Goal: Task Accomplishment & Management: Complete application form

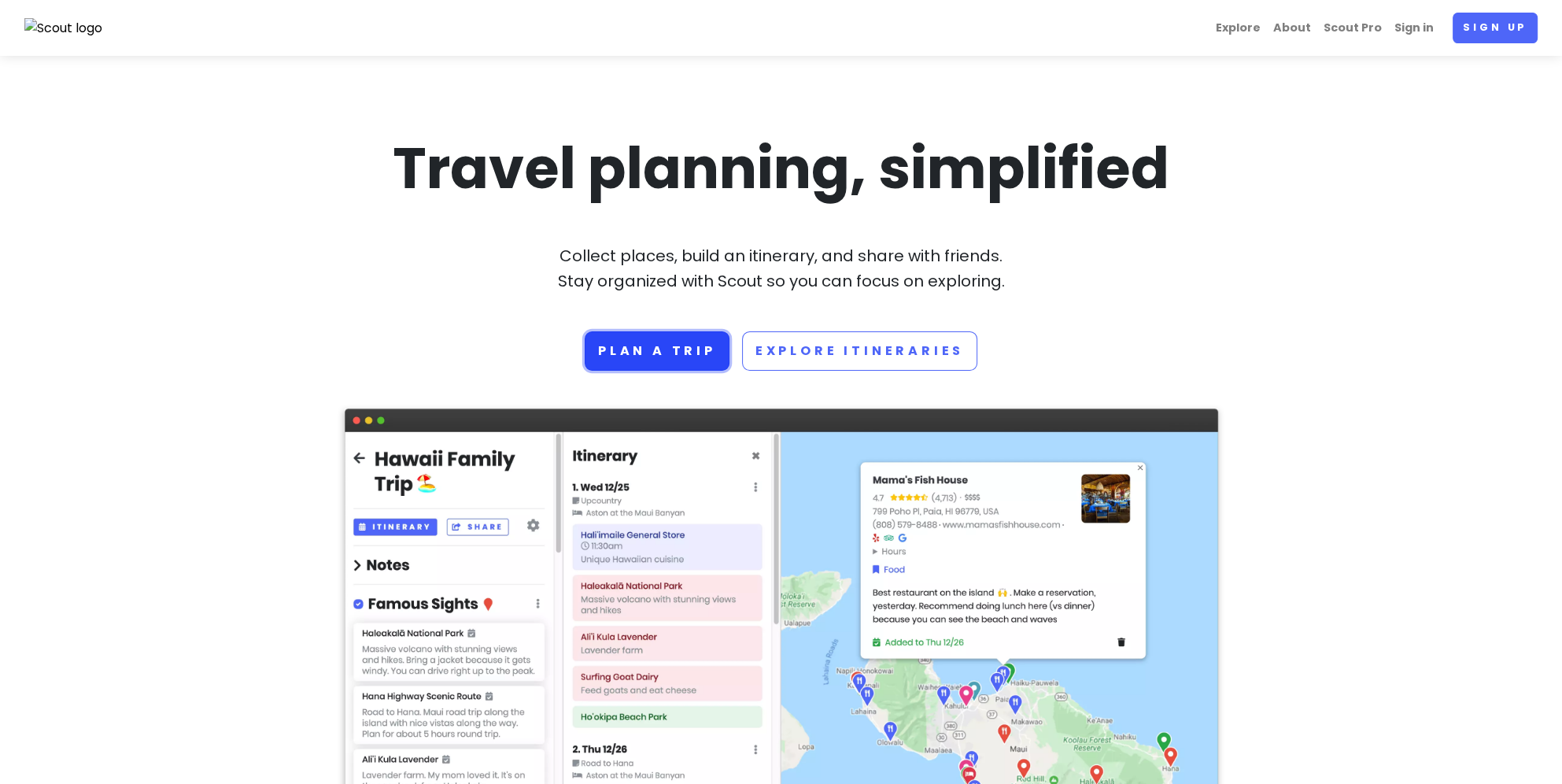
click at [688, 355] on link "Plan a trip" at bounding box center [658, 351] width 145 height 40
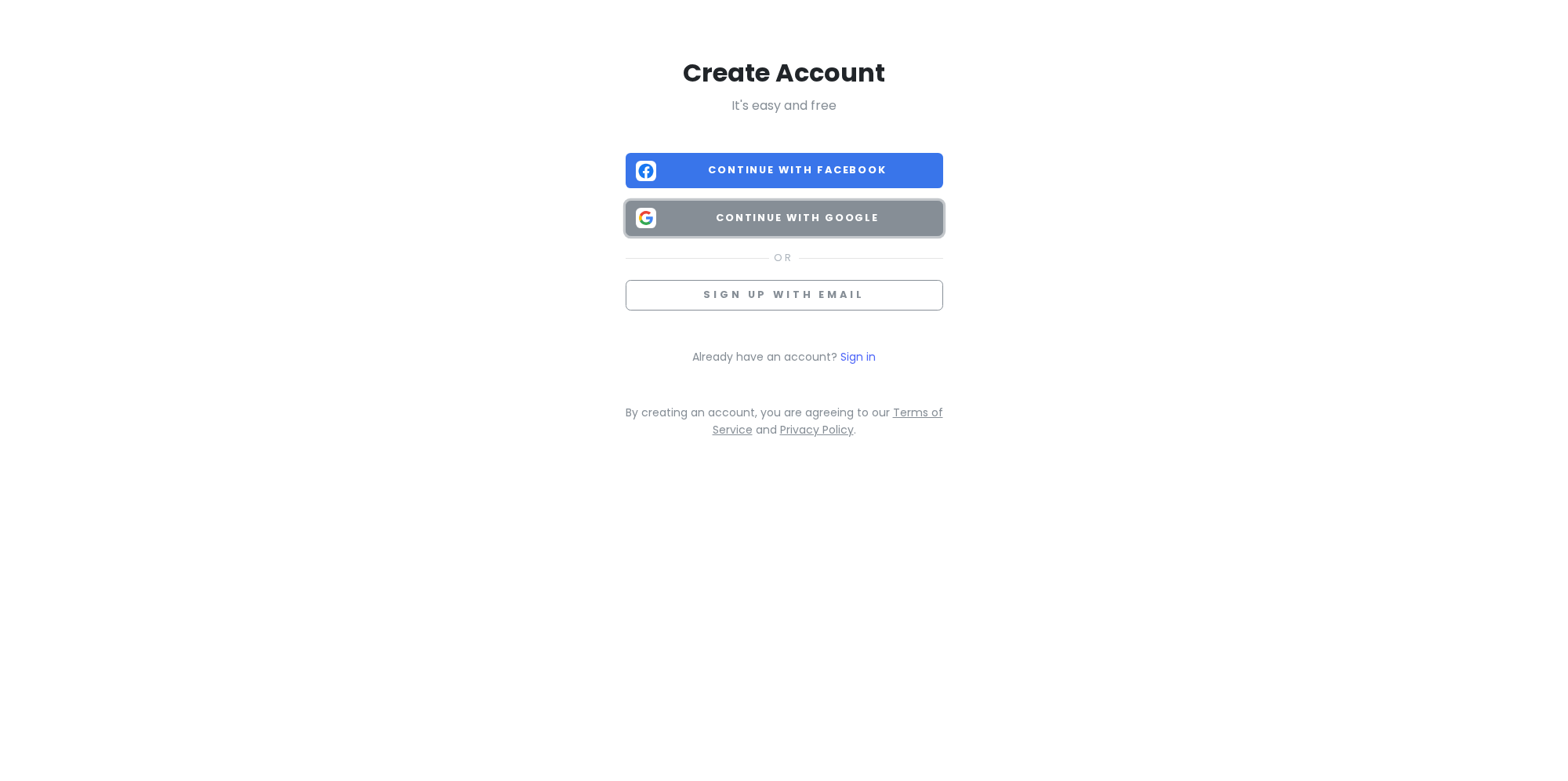
click at [784, 210] on span "Continue with Google" at bounding box center [797, 218] width 270 height 16
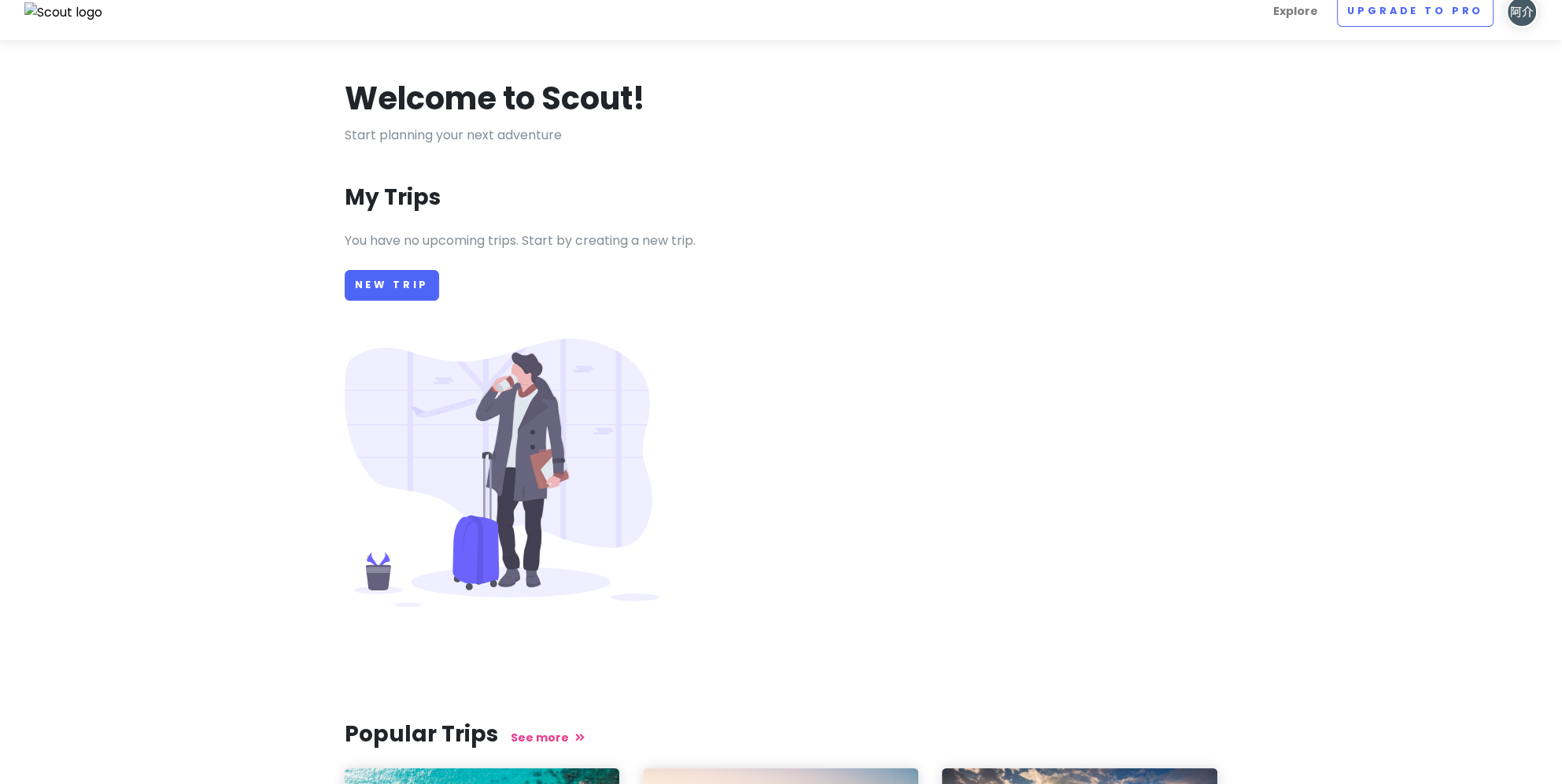
scroll to position [5, 0]
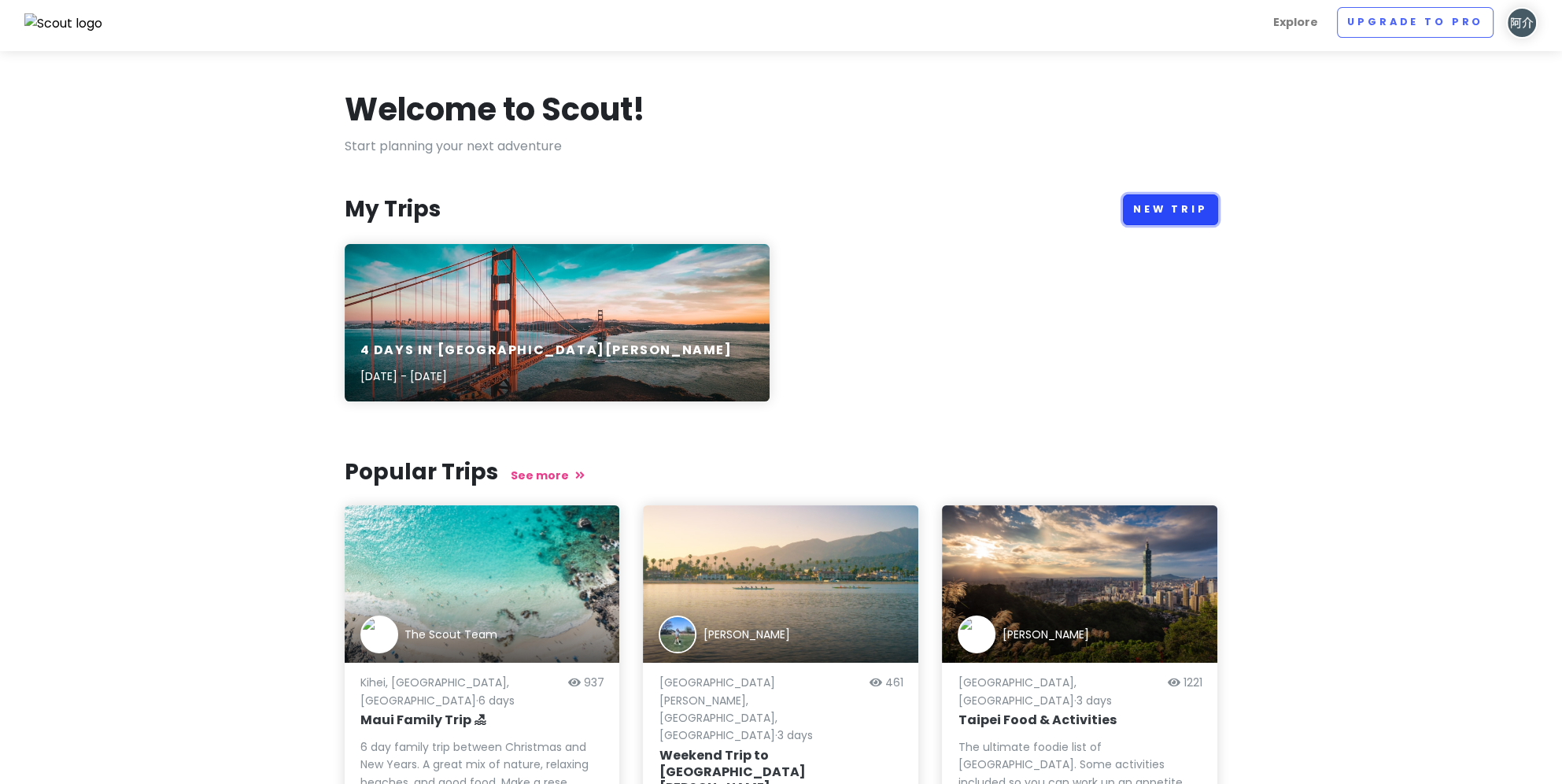
click at [1179, 208] on link "New Trip" at bounding box center [1171, 209] width 95 height 31
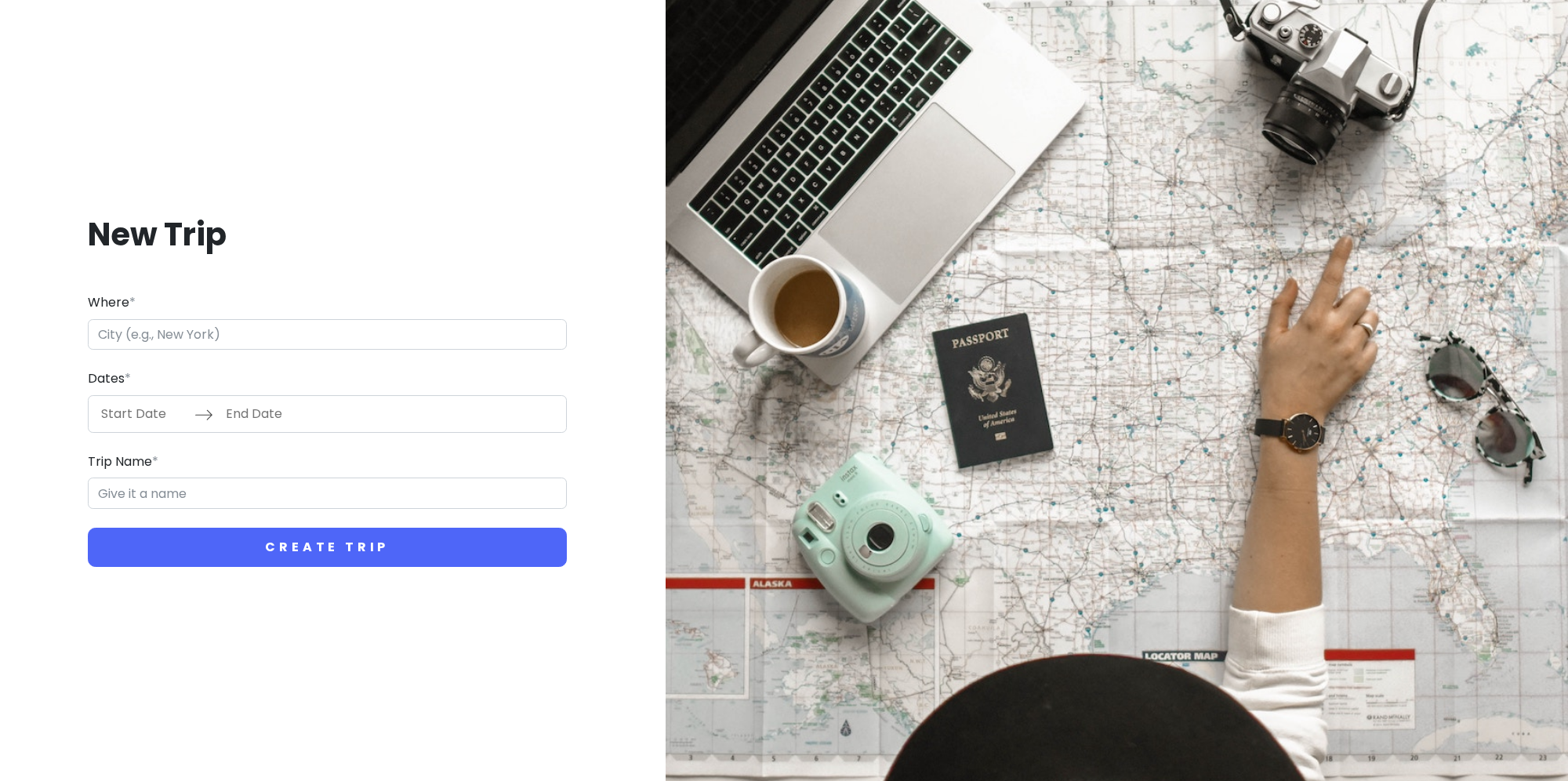
click at [272, 341] on input "Where *" at bounding box center [328, 335] width 479 height 32
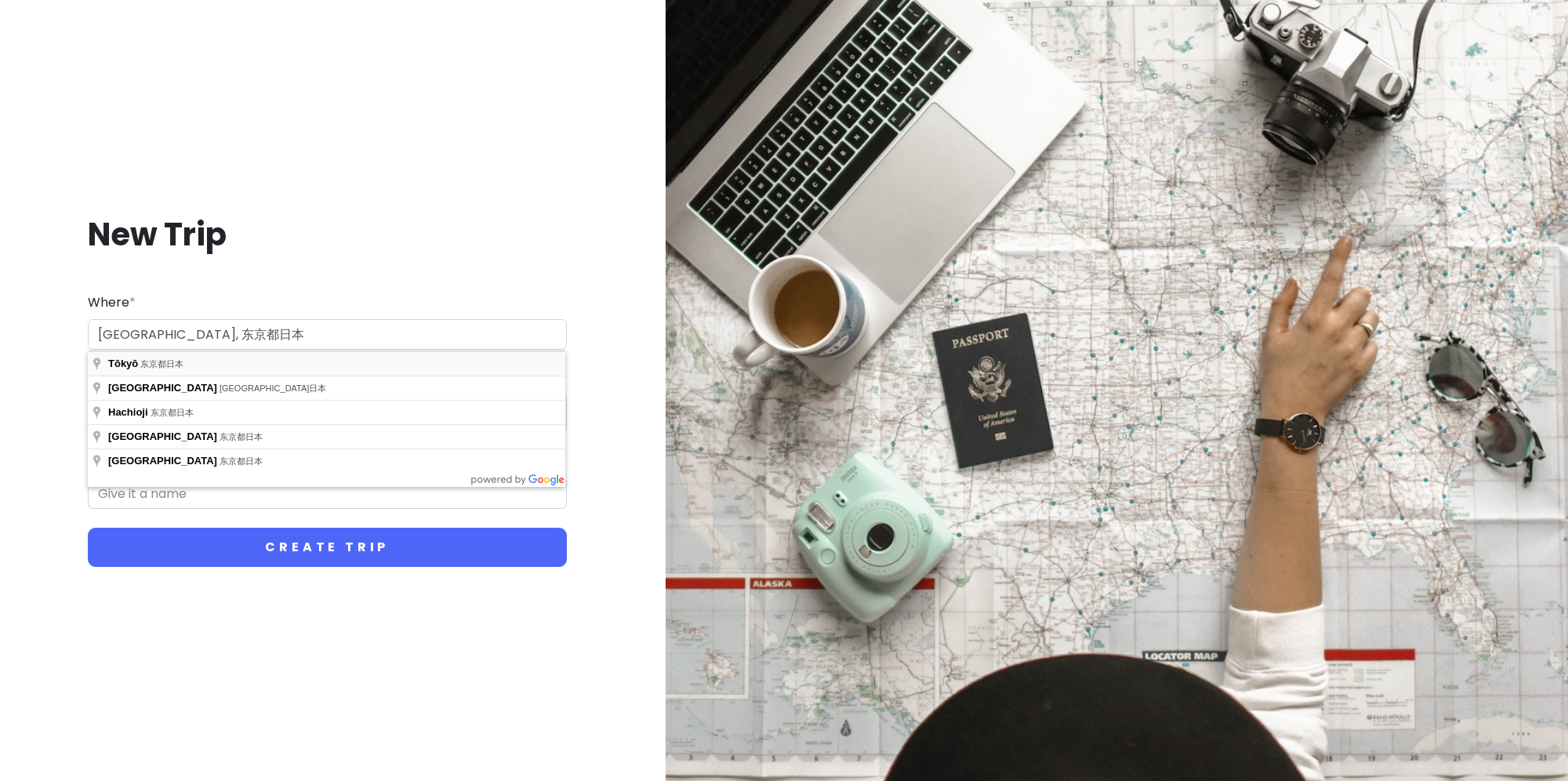
type input "日本[GEOGRAPHIC_DATA]东京"
type input "东京 Trip"
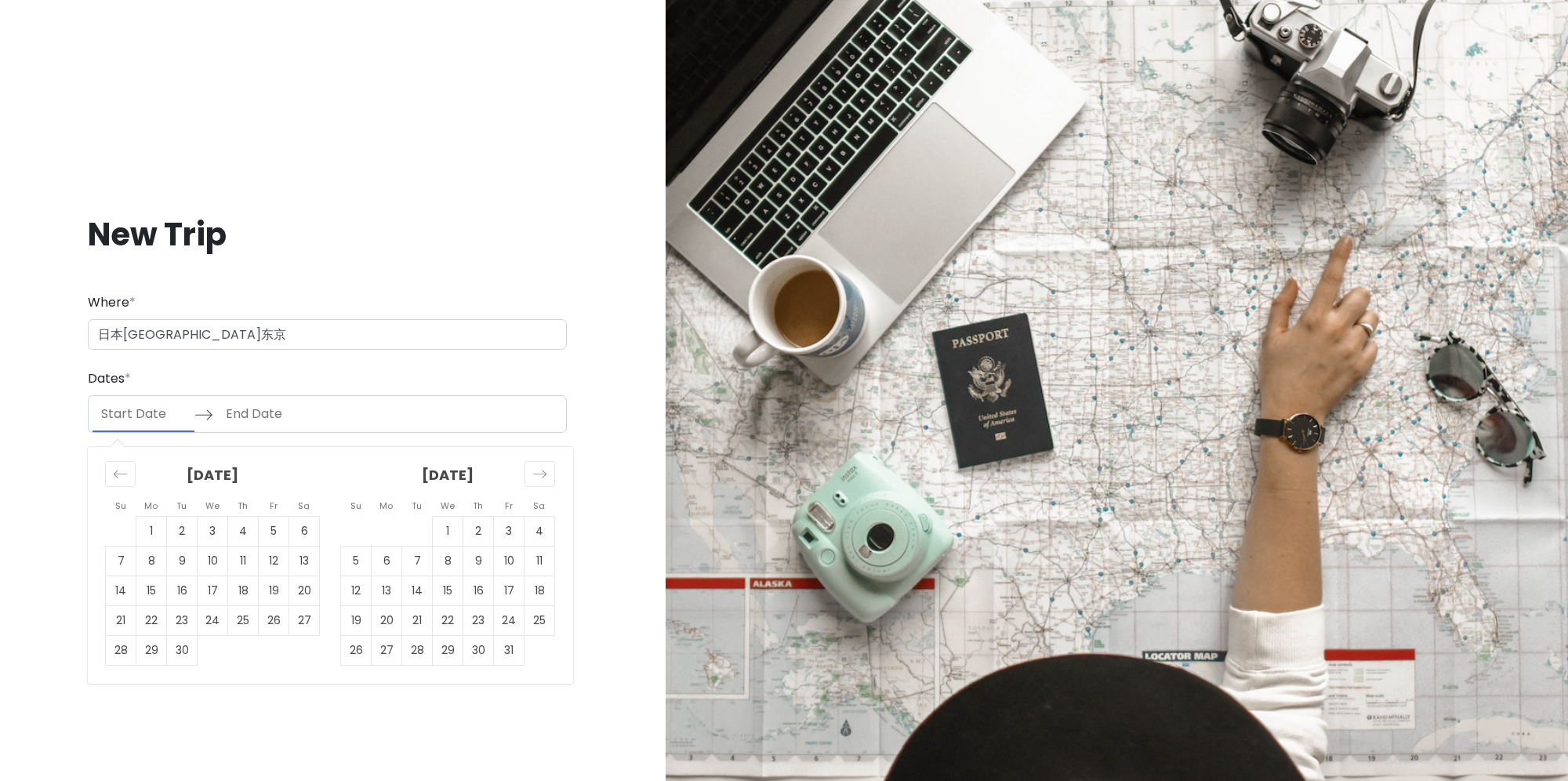
click at [136, 418] on input "Start Date" at bounding box center [144, 414] width 102 height 36
click at [169, 650] on td "30" at bounding box center [182, 650] width 31 height 30
type input "[DATE]"
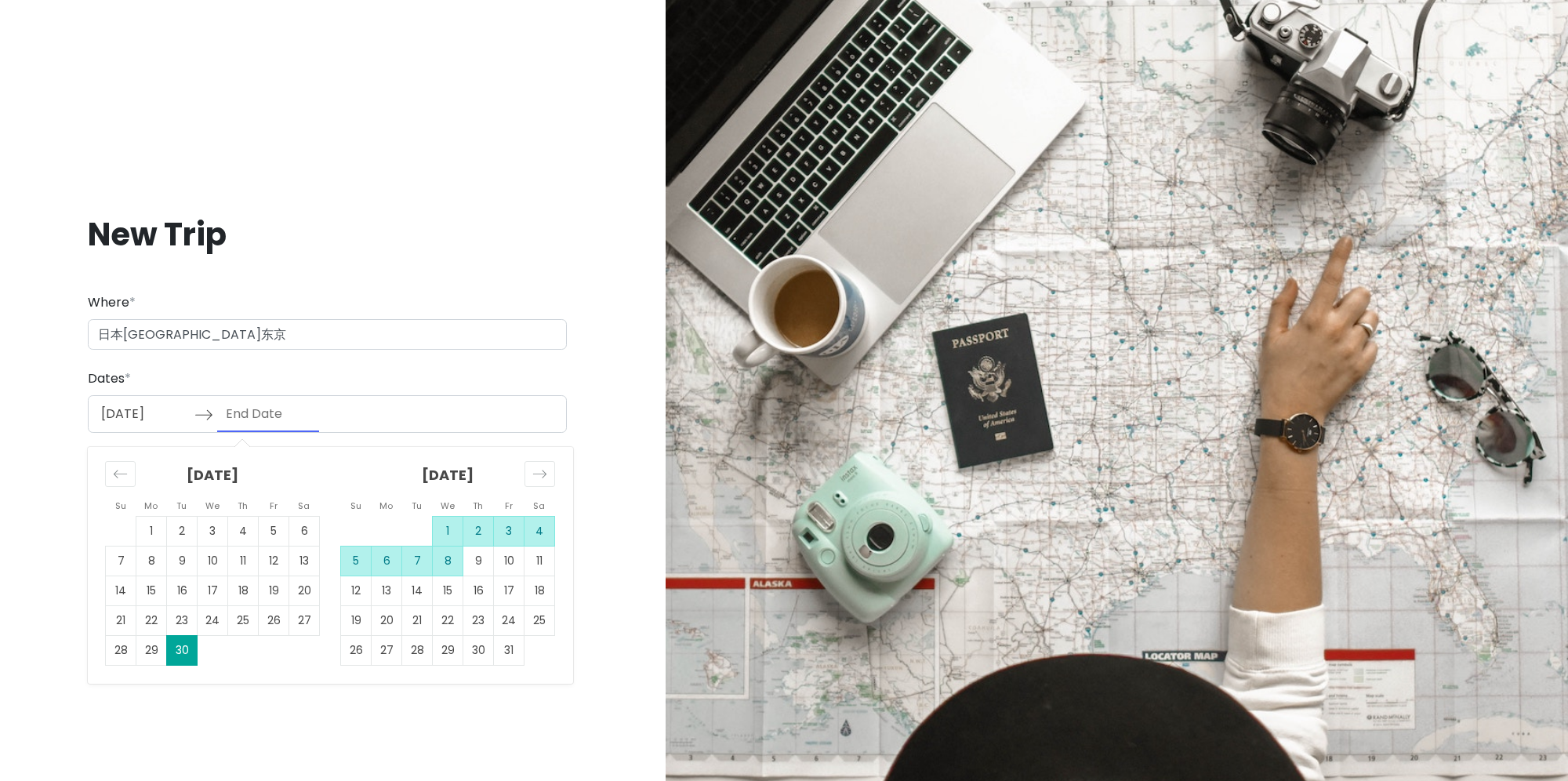
click at [454, 557] on td "8" at bounding box center [447, 561] width 31 height 30
type input "[DATE]"
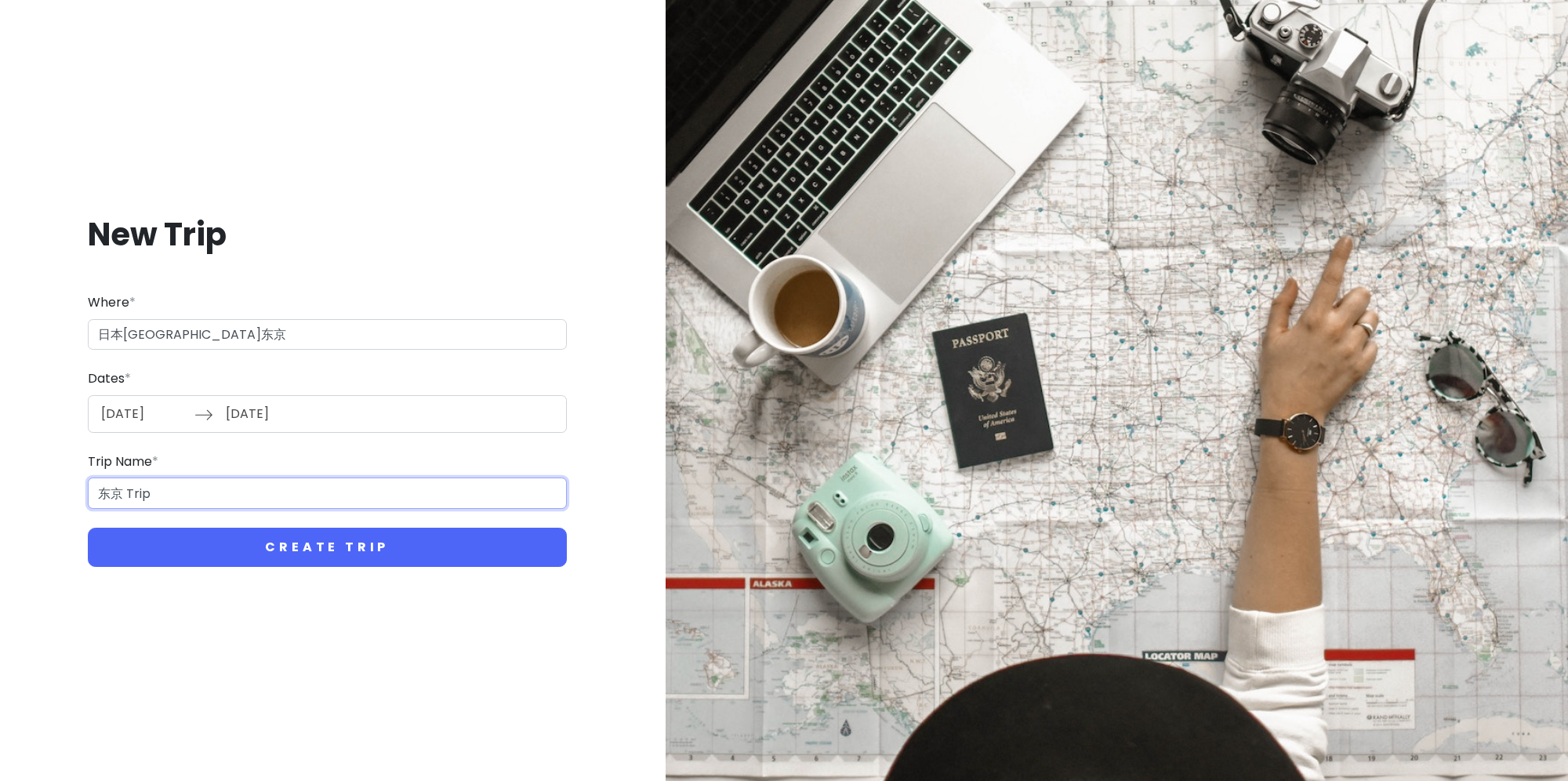
click at [163, 496] on input "东京 Trip" at bounding box center [328, 493] width 479 height 32
drag, startPoint x: 201, startPoint y: 496, endPoint x: 121, endPoint y: 497, distance: 80.0
click at [121, 497] on input "东京 Trip" at bounding box center [328, 493] width 479 height 32
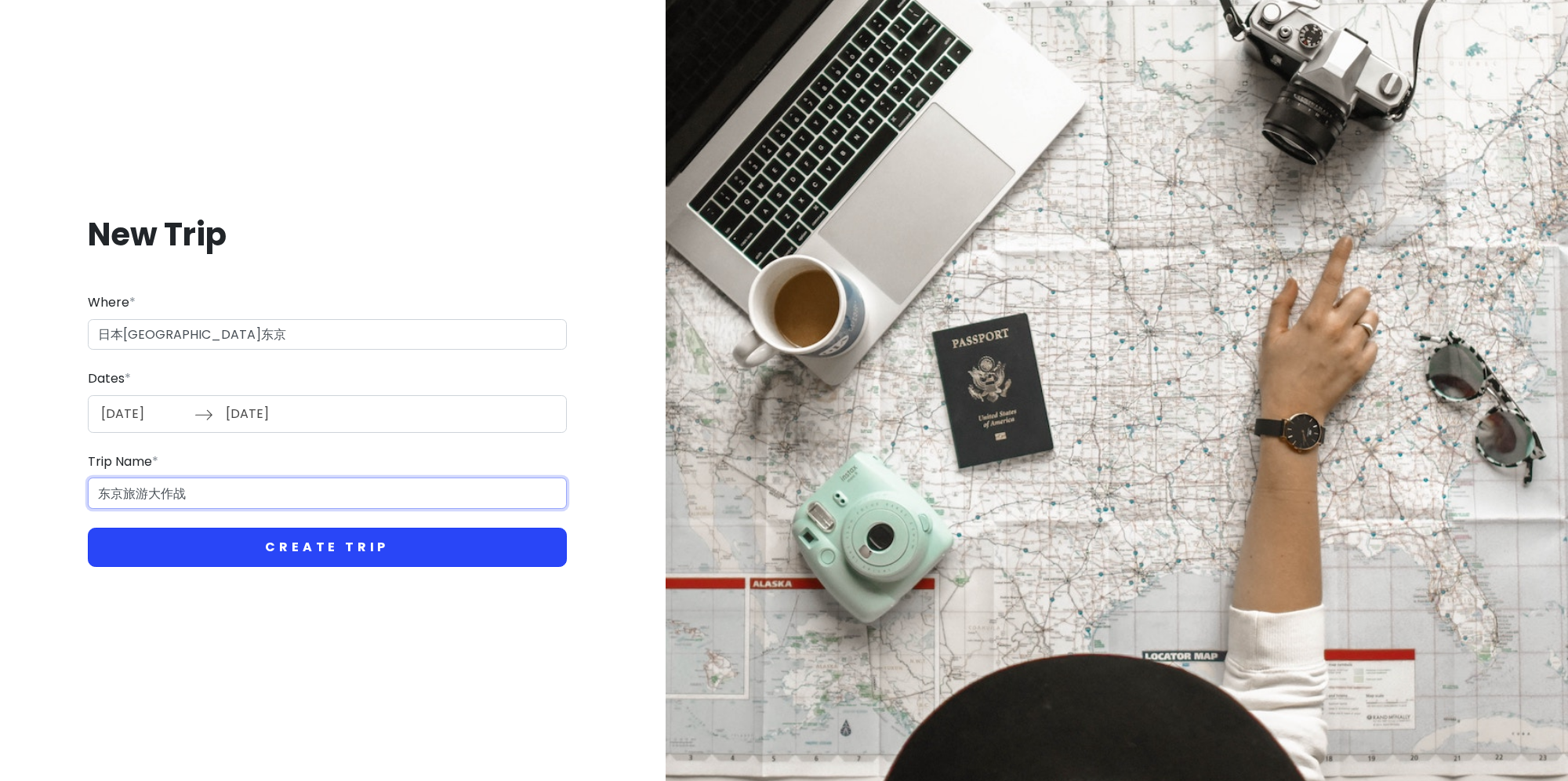
type input "东京旅游大作战"
click at [263, 563] on button "Create Trip" at bounding box center [328, 547] width 479 height 40
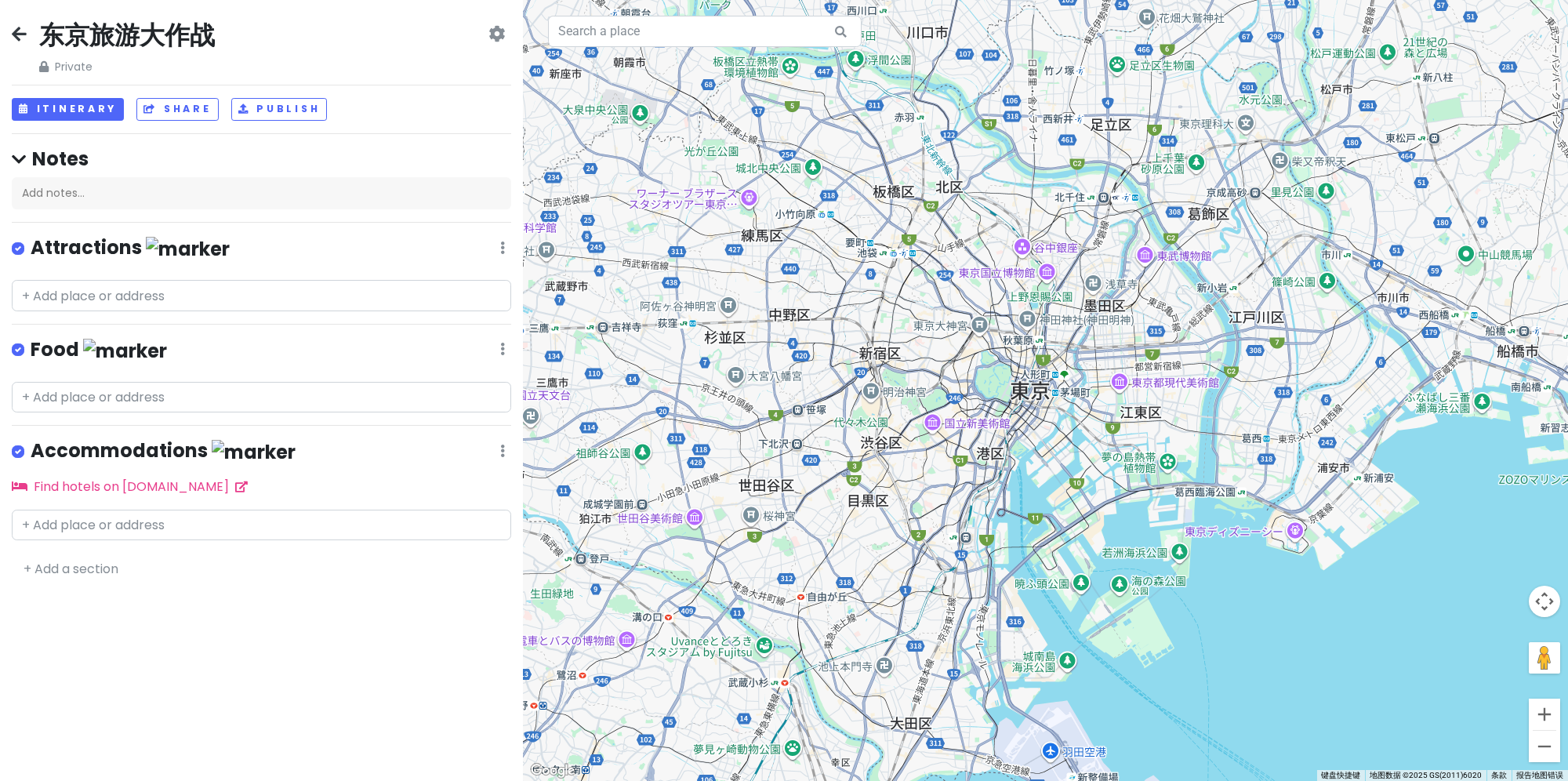
drag, startPoint x: 1157, startPoint y: 528, endPoint x: 1163, endPoint y: 498, distance: 30.6
click at [1163, 498] on div at bounding box center [1045, 390] width 1045 height 781
click at [75, 105] on button "Itinerary" at bounding box center [67, 109] width 112 height 23
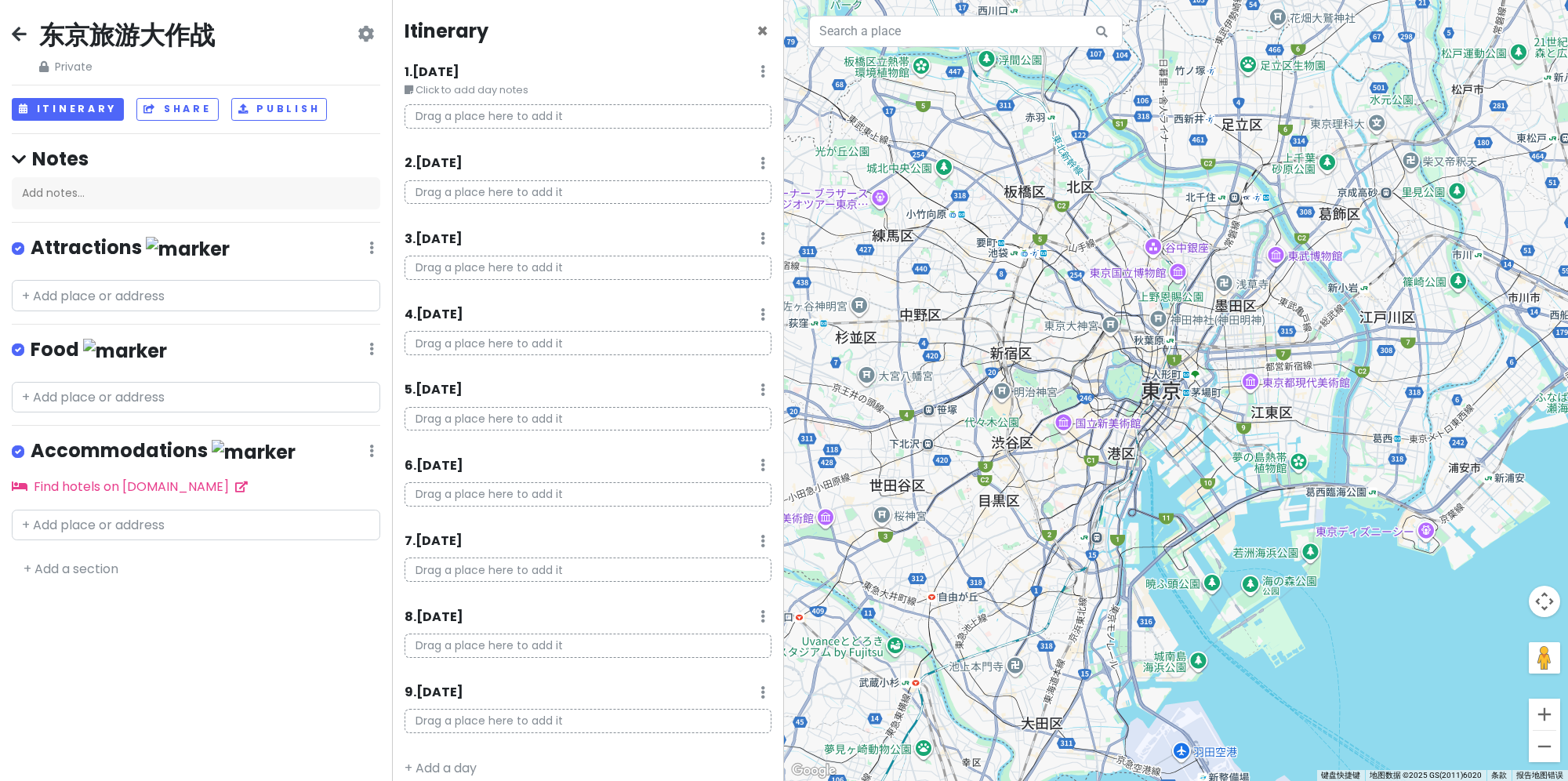
click at [517, 90] on small "Click to add day notes" at bounding box center [587, 90] width 367 height 16
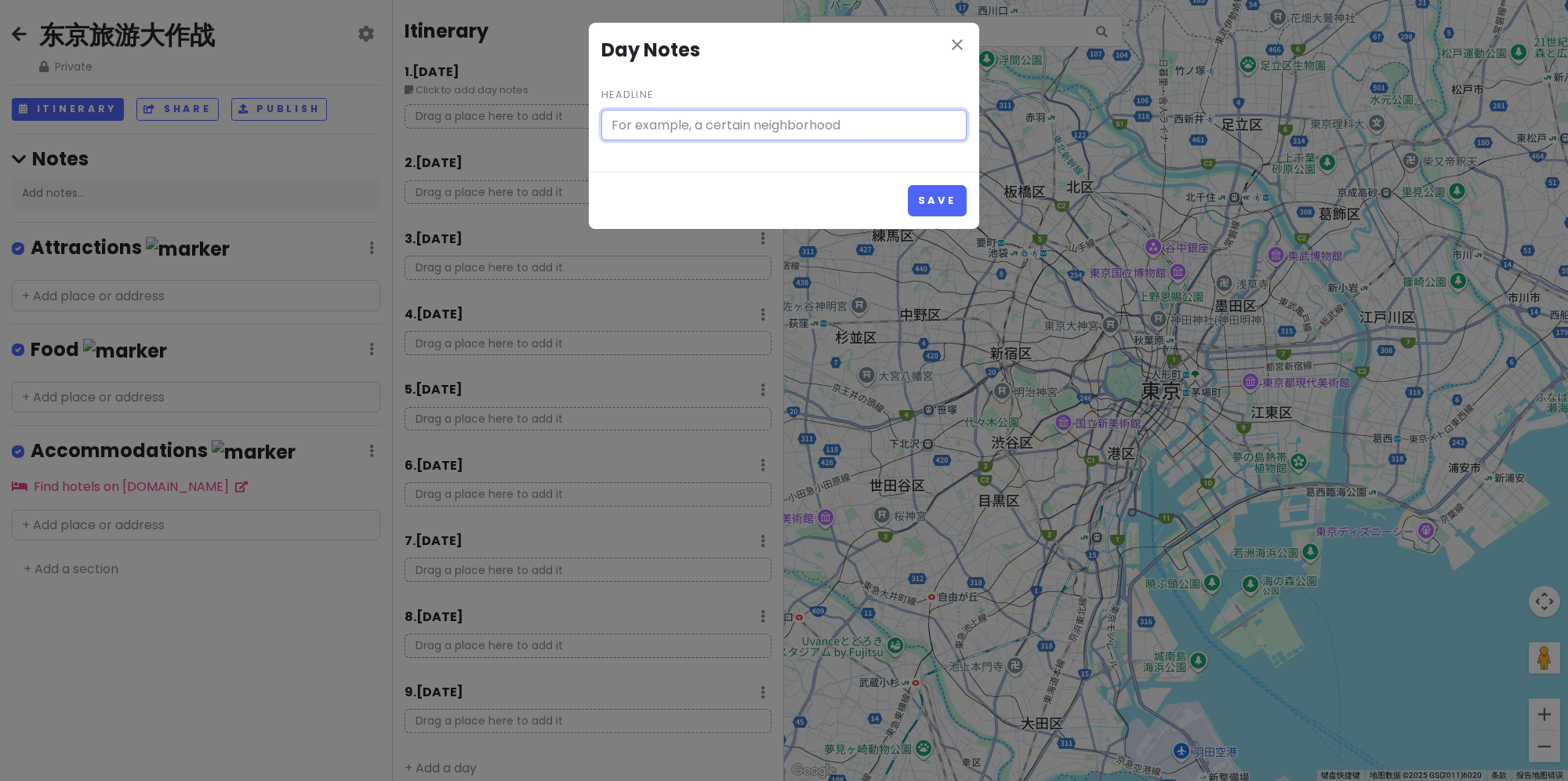
type input "Click to add day notes"
click at [947, 40] on icon "close" at bounding box center [956, 44] width 18 height 18
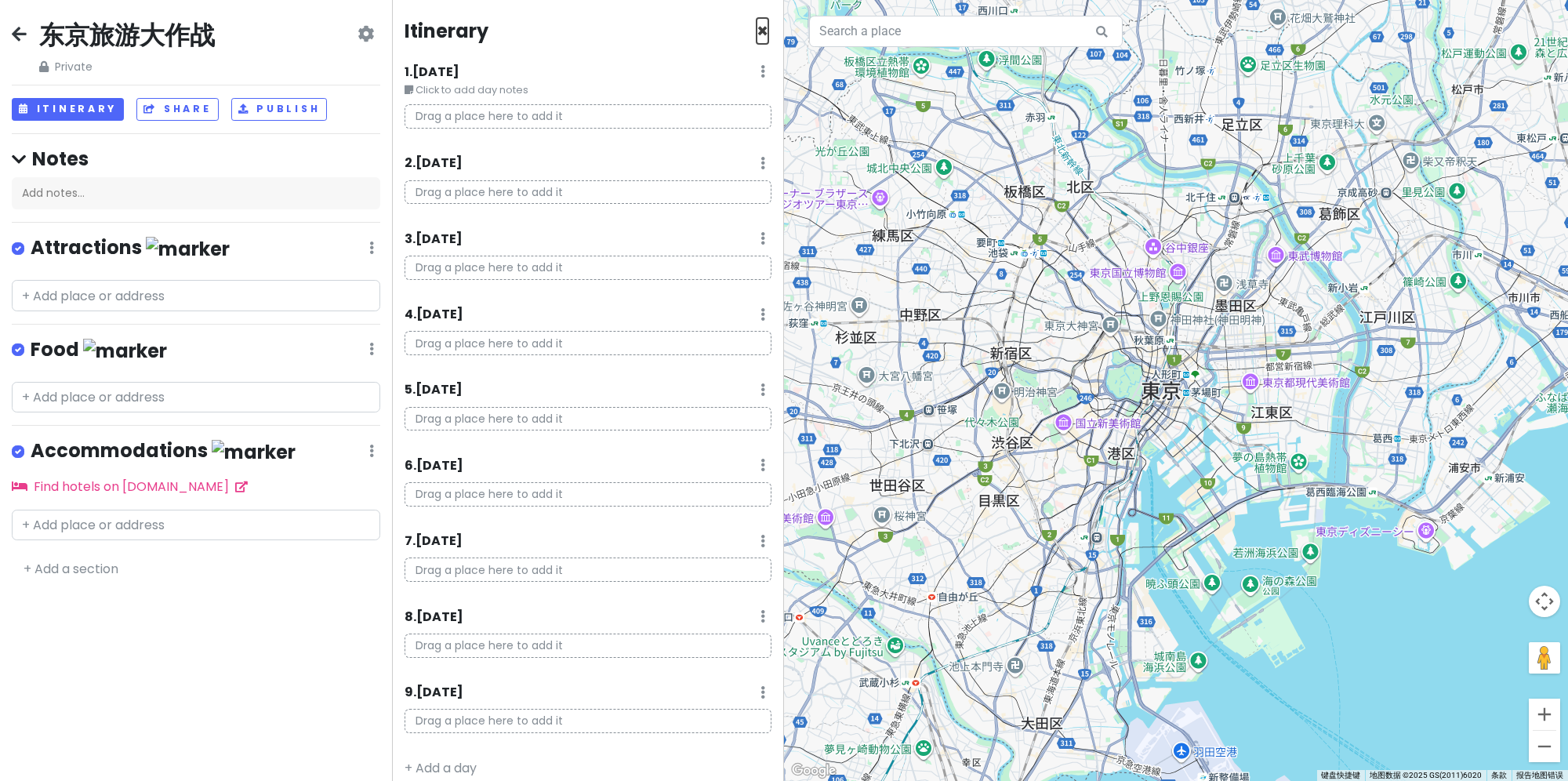
click at [756, 25] on span "×" at bounding box center [762, 30] width 11 height 26
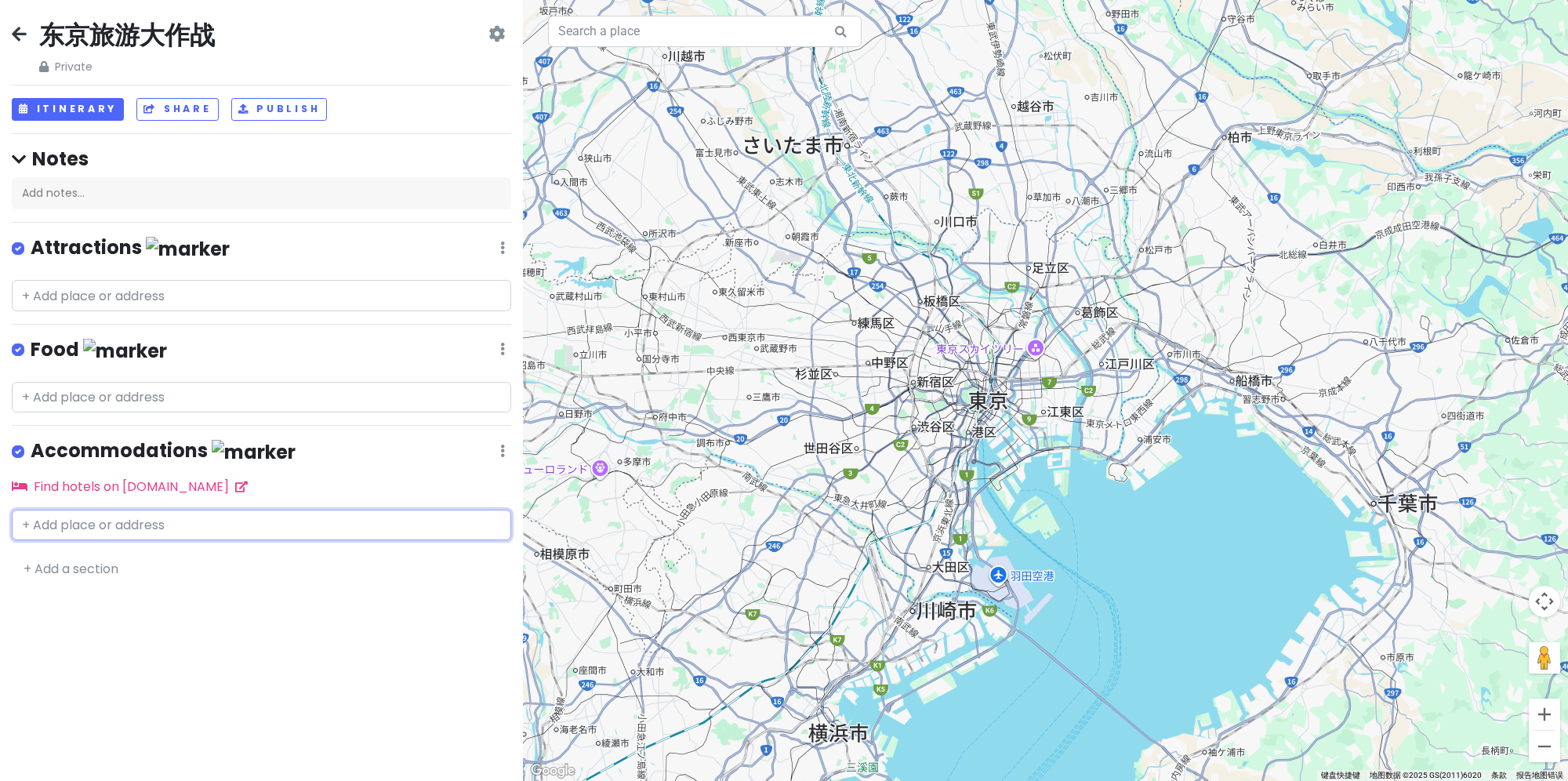
click at [209, 527] on input "text" at bounding box center [261, 526] width 499 height 32
click at [116, 519] on input "text" at bounding box center [261, 526] width 499 height 32
paste input "3-chōme-1-7 Kikukawa"
type input "3-chōme-1-7 Kikukawa"
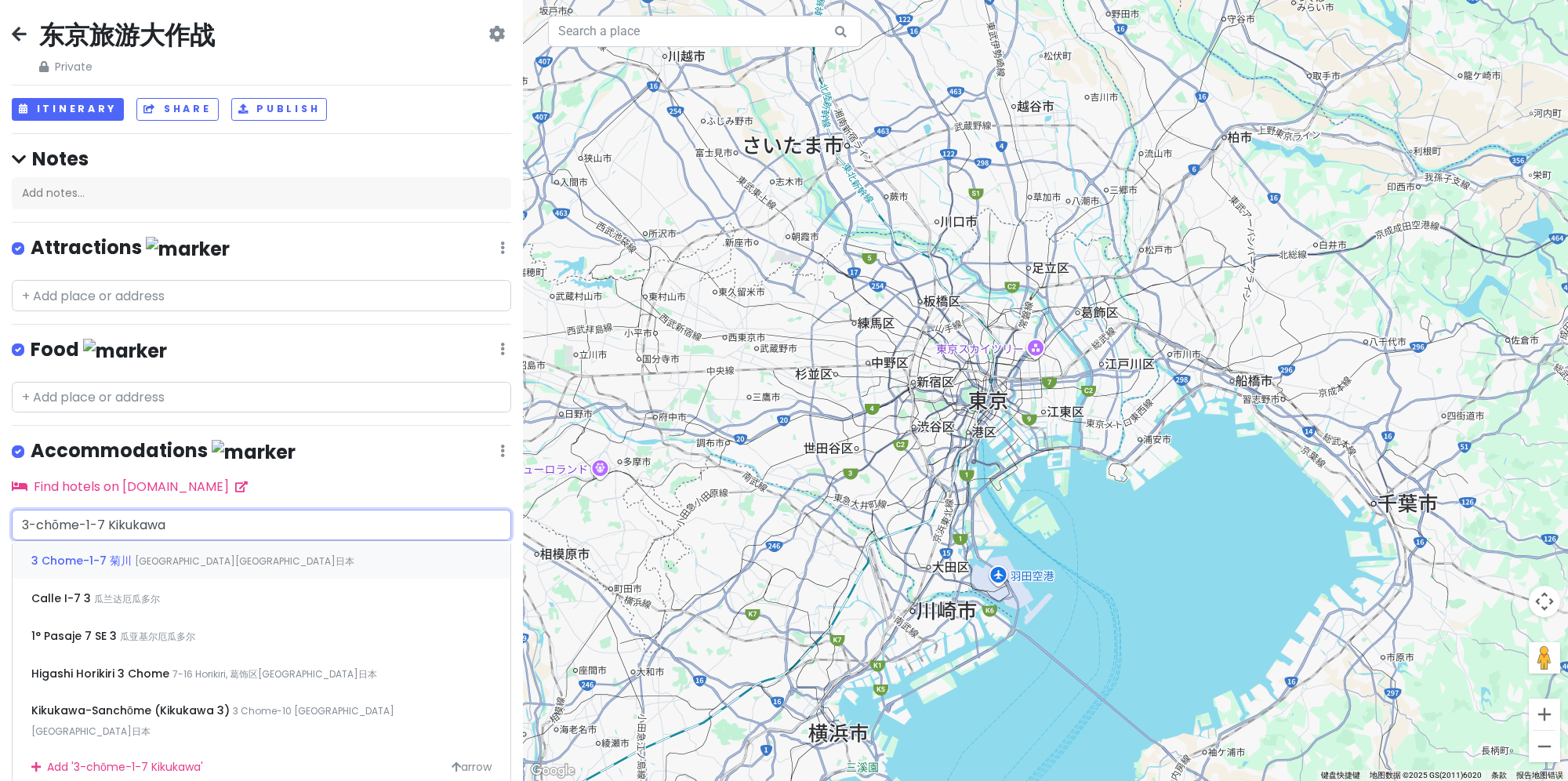
click at [213, 552] on div "3 Chome-1-7 [GEOGRAPHIC_DATA][GEOGRAPHIC_DATA]日本" at bounding box center [261, 559] width 497 height 38
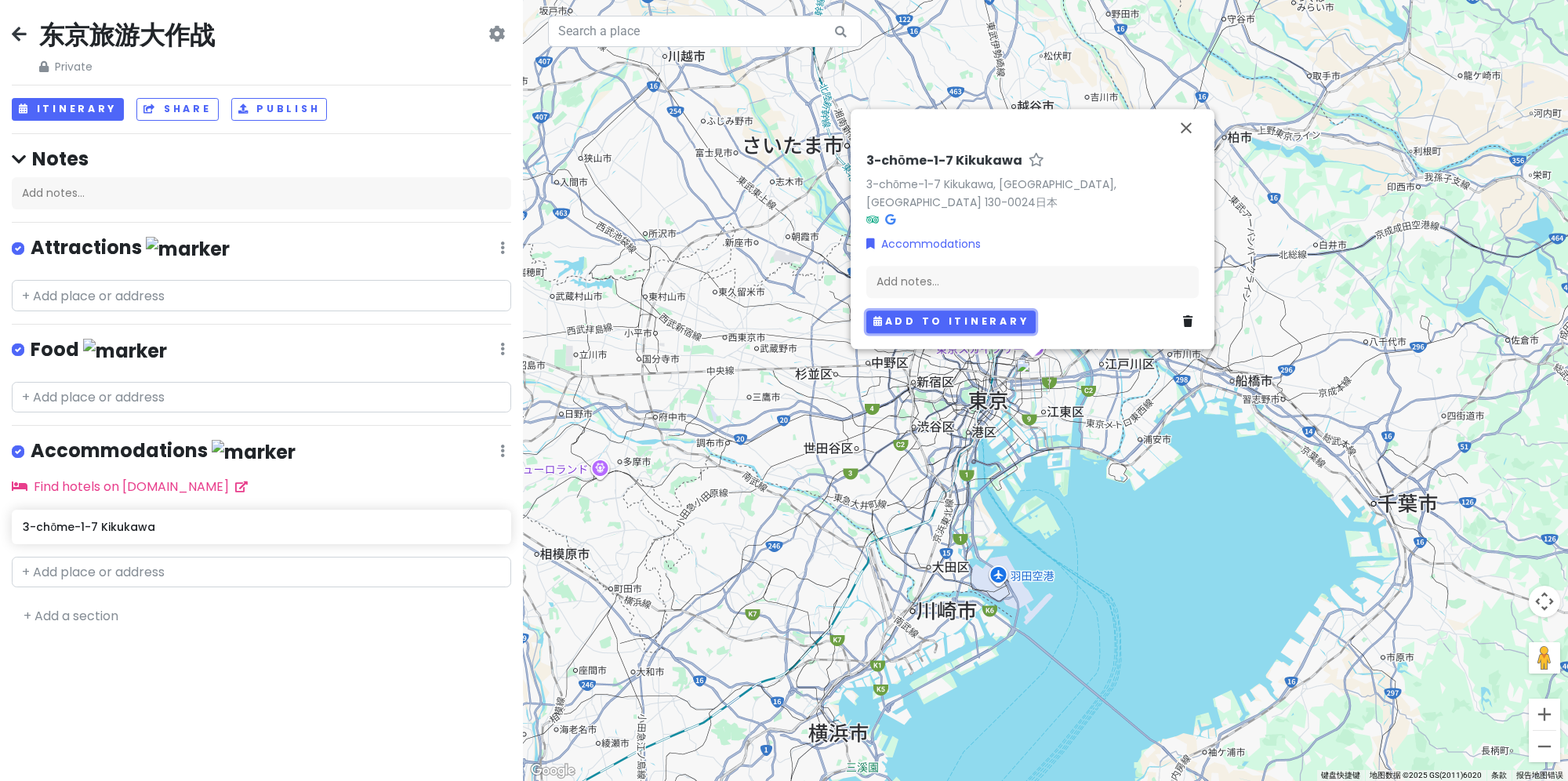
click at [1011, 323] on button "Add to itinerary" at bounding box center [951, 322] width 169 height 23
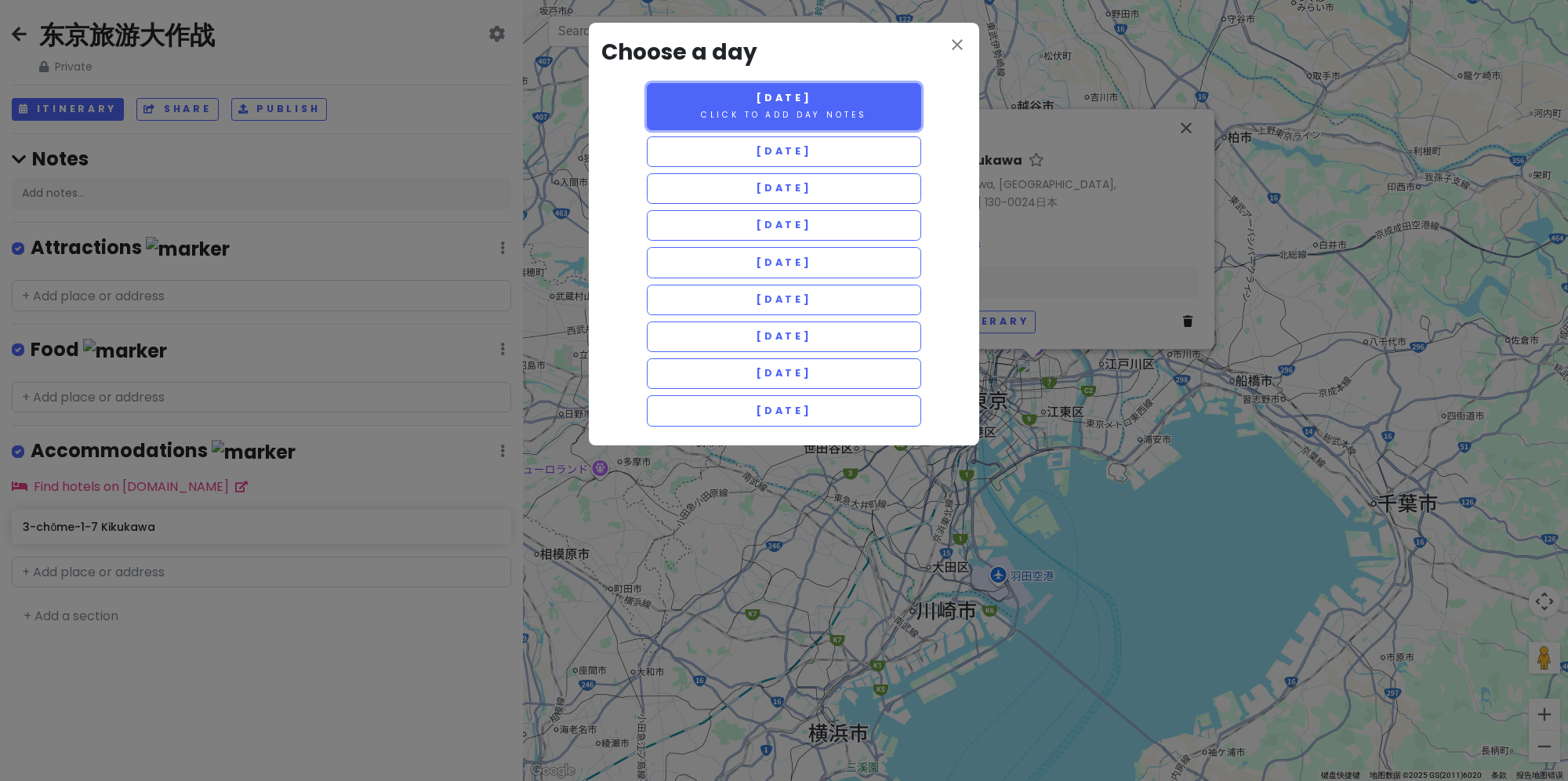
click at [845, 111] on small "Click to add day notes" at bounding box center [784, 114] width 166 height 11
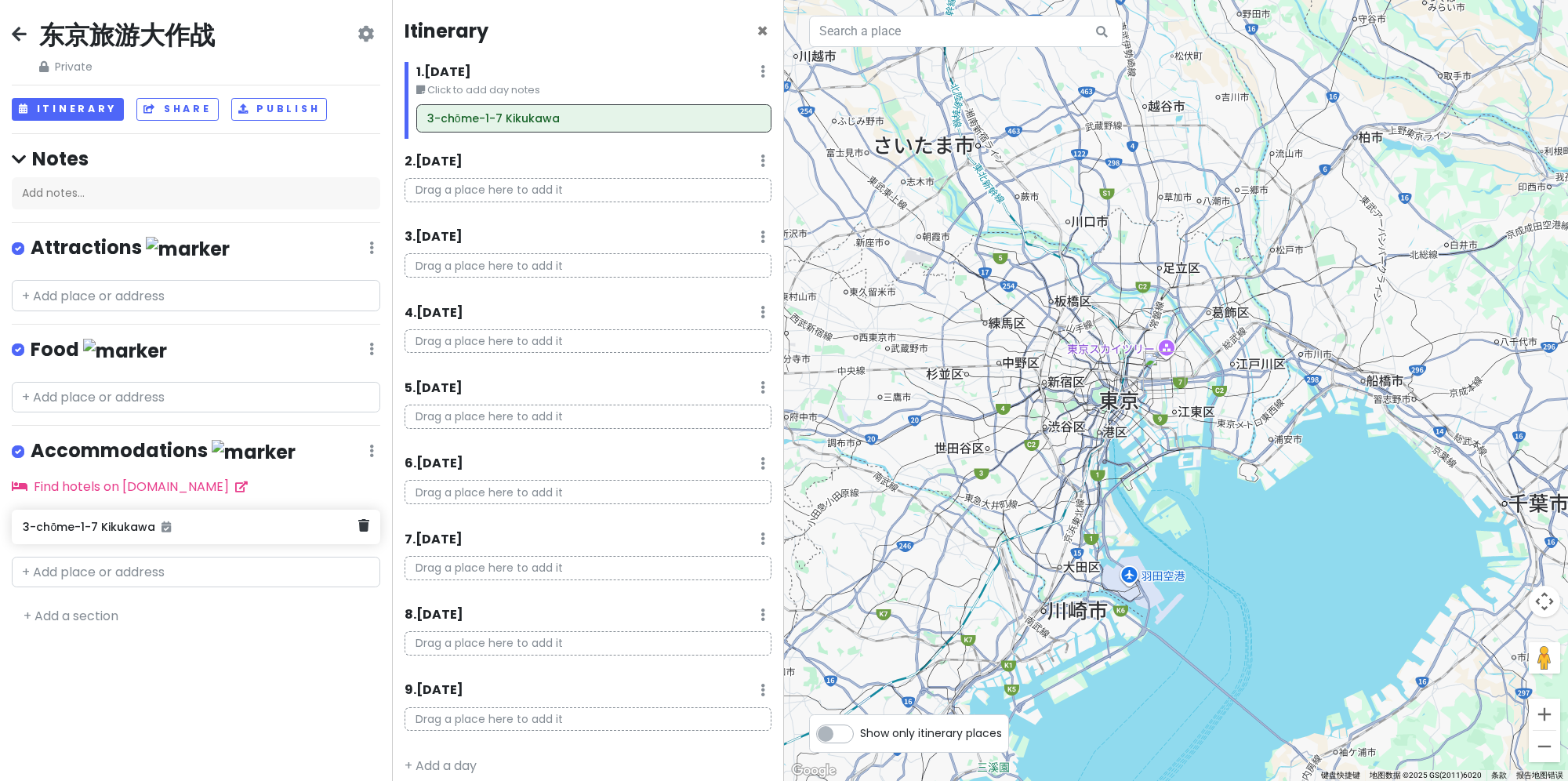
click at [169, 524] on icon at bounding box center [166, 527] width 10 height 11
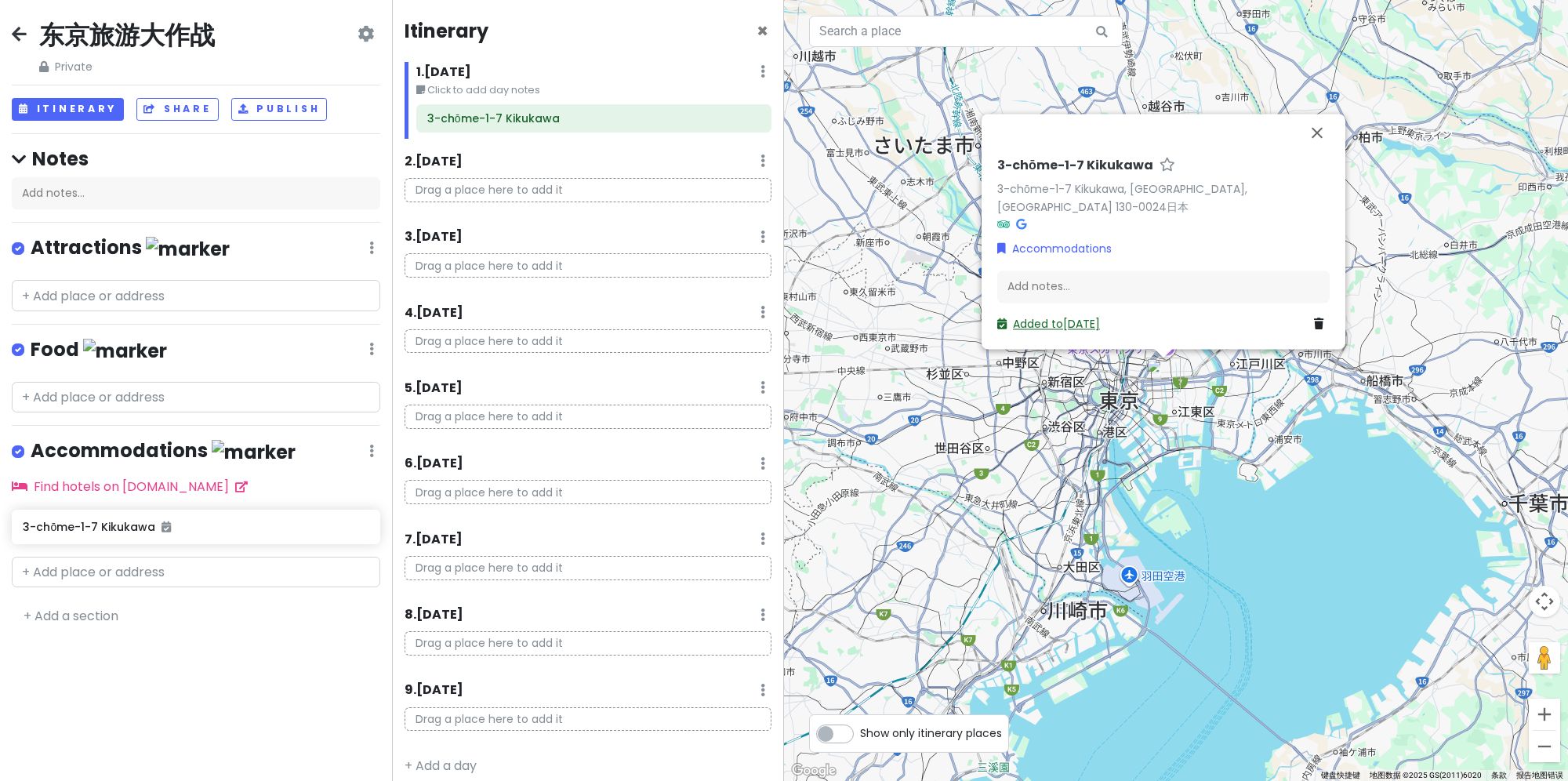
click at [1095, 325] on link "Added to [DATE]" at bounding box center [1049, 325] width 103 height 16
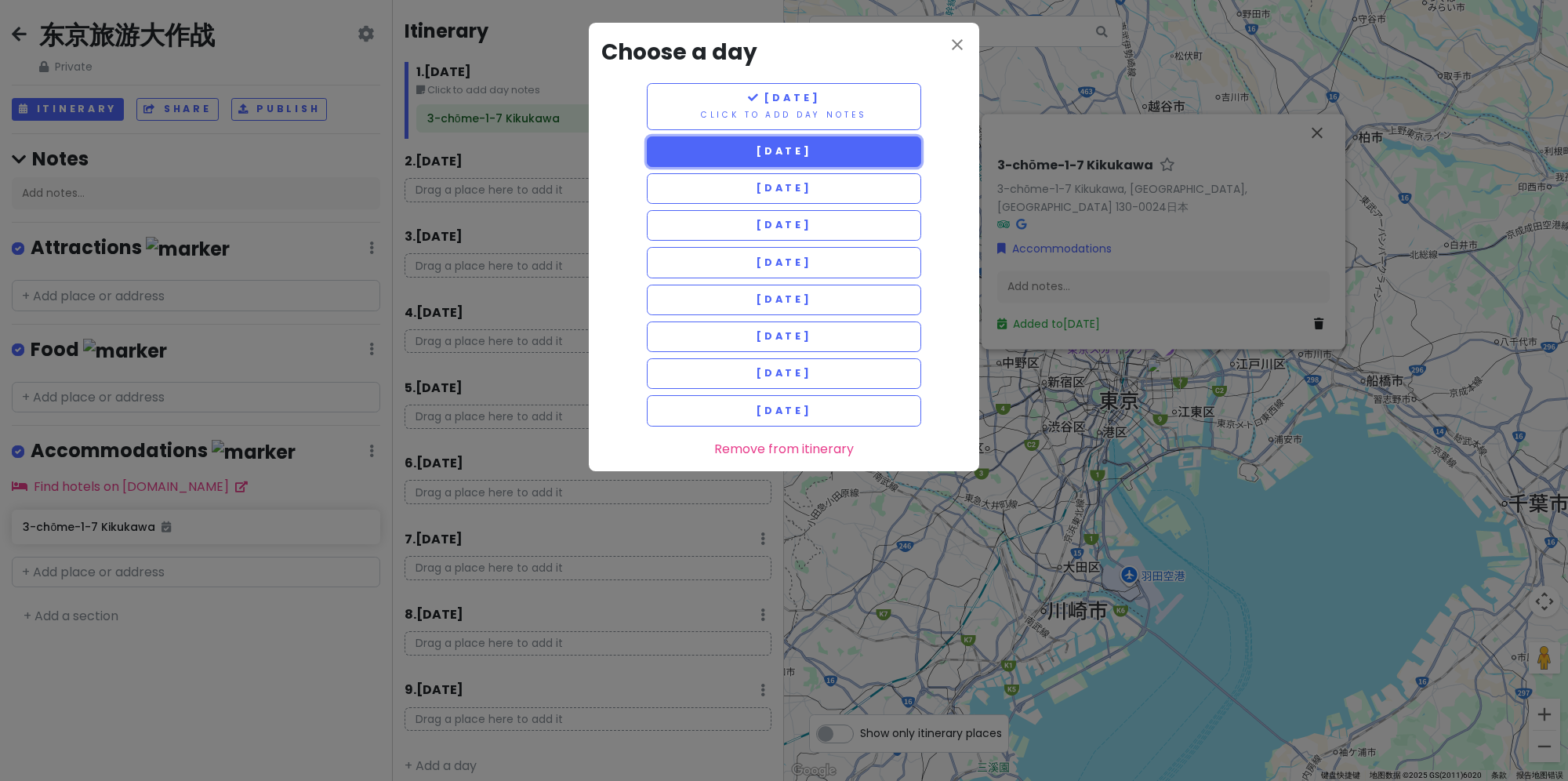
click at [857, 148] on button "[DATE]" at bounding box center [784, 151] width 275 height 31
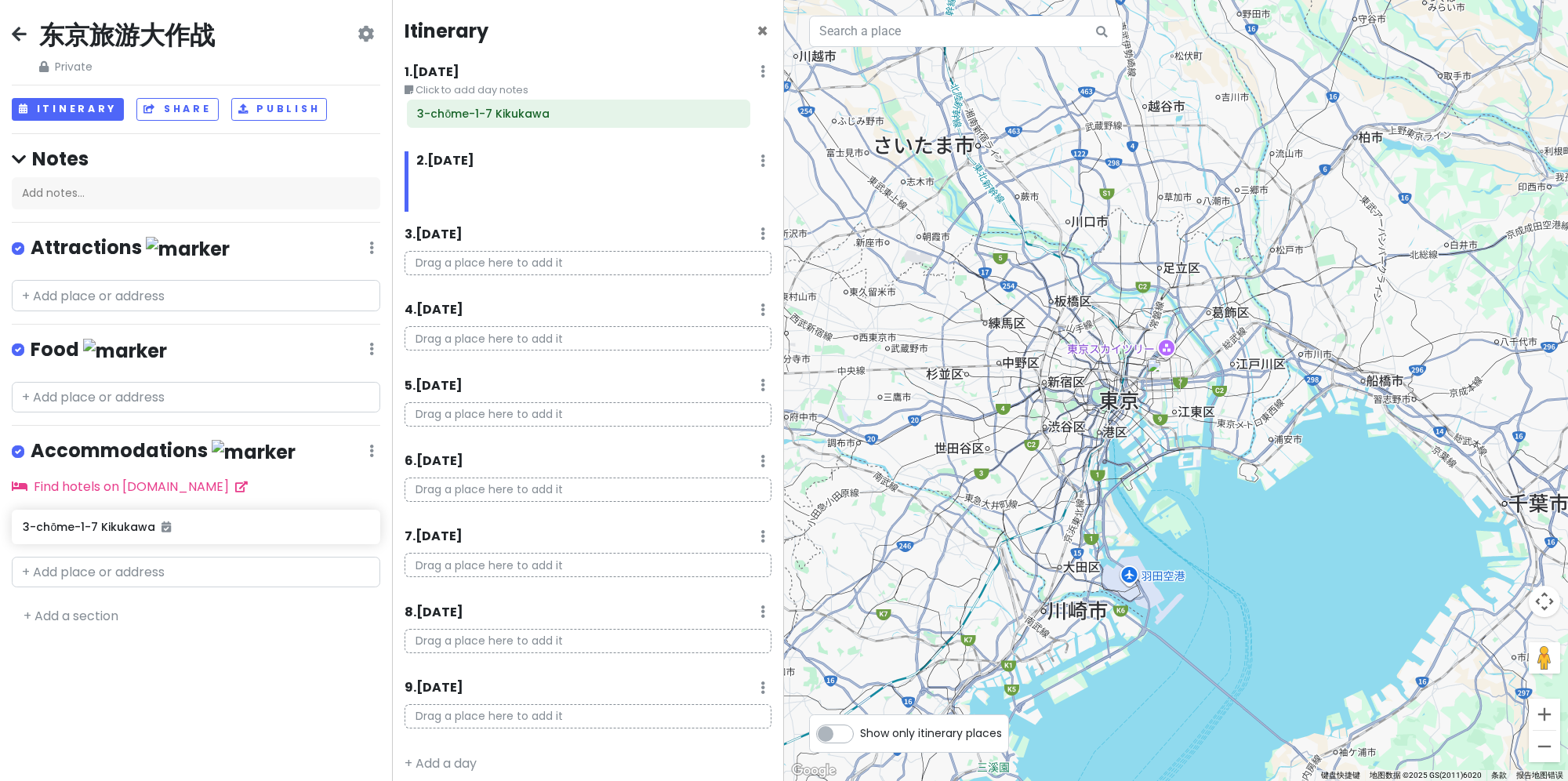
drag, startPoint x: 492, startPoint y: 203, endPoint x: 476, endPoint y: 124, distance: 80.6
click at [474, 122] on div "Itinerary × 1 . [DATE] Edit Day Notes Delete Day Click to add day notes 2 . [DA…" at bounding box center [587, 390] width 392 height 781
click at [611, 187] on p "Drag a place here to add it" at bounding box center [593, 190] width 355 height 25
click at [163, 571] on input "text" at bounding box center [195, 572] width 368 height 32
paste input "3-chōme-1-7 Kikukawa"
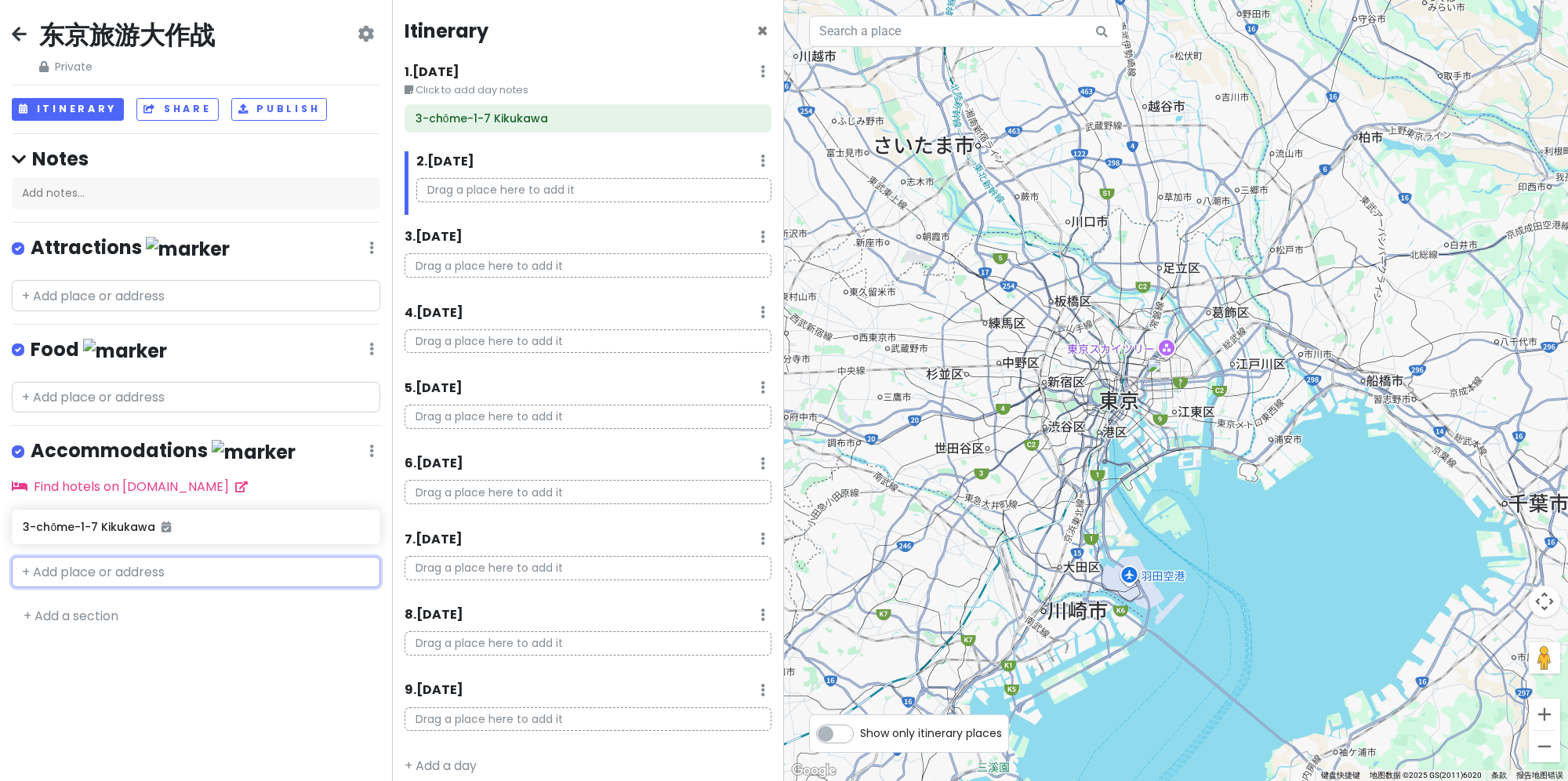
type input "3-chōme-1-7 Kikukawa"
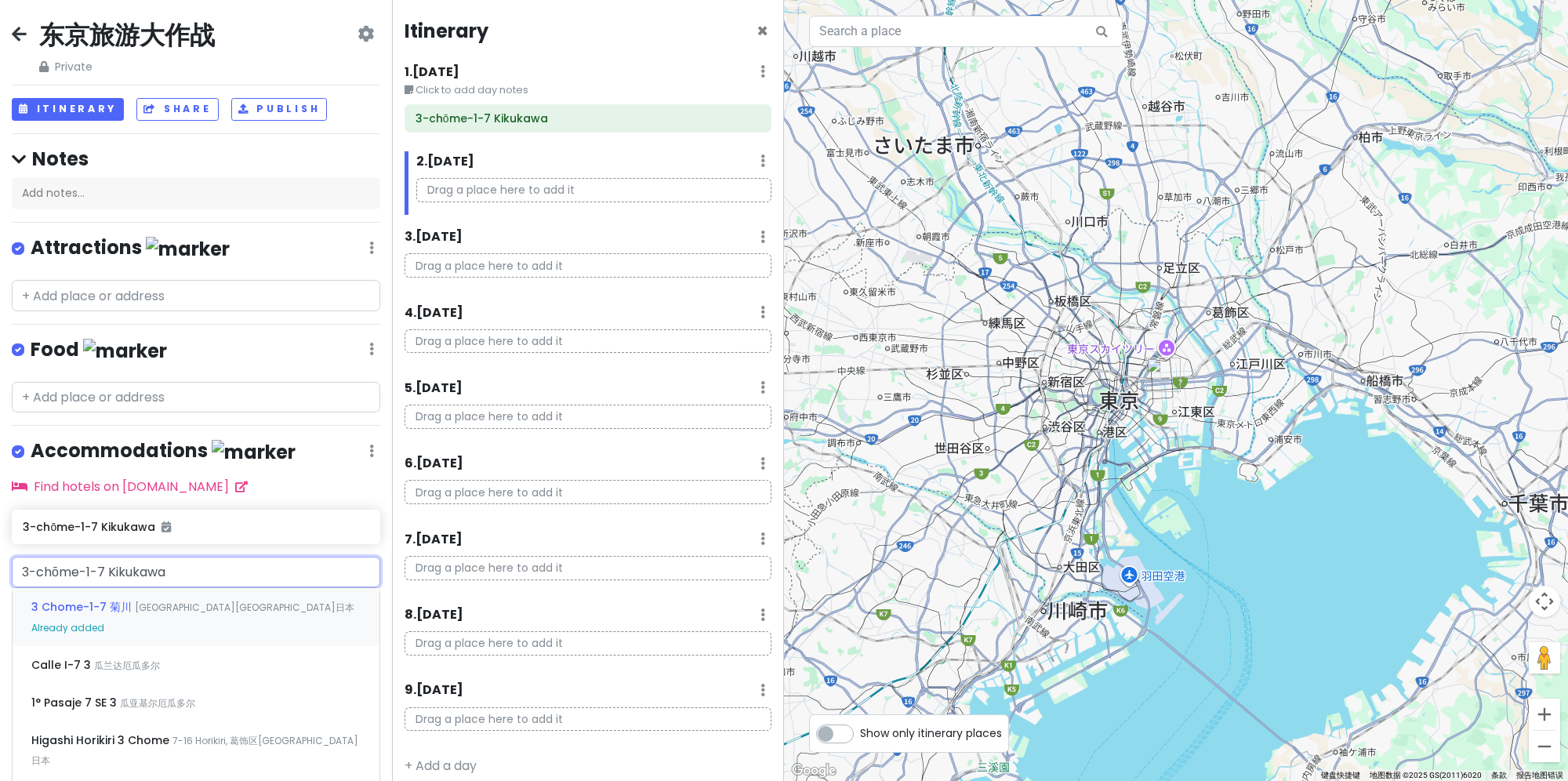
click at [207, 602] on span "[GEOGRAPHIC_DATA][GEOGRAPHIC_DATA]日本" at bounding box center [244, 607] width 219 height 13
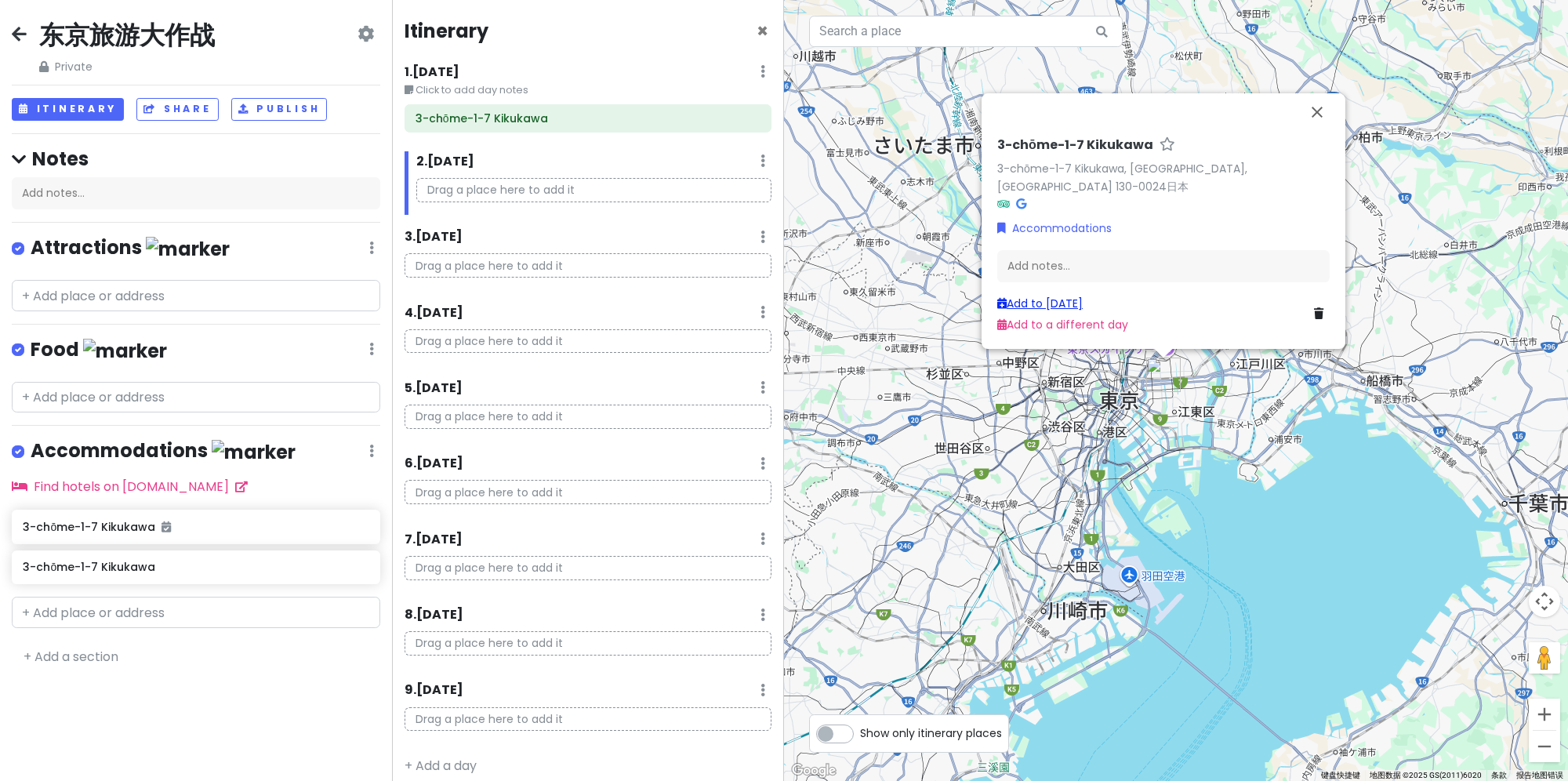
click at [1071, 301] on link "Add to [DATE]" at bounding box center [1040, 304] width 85 height 16
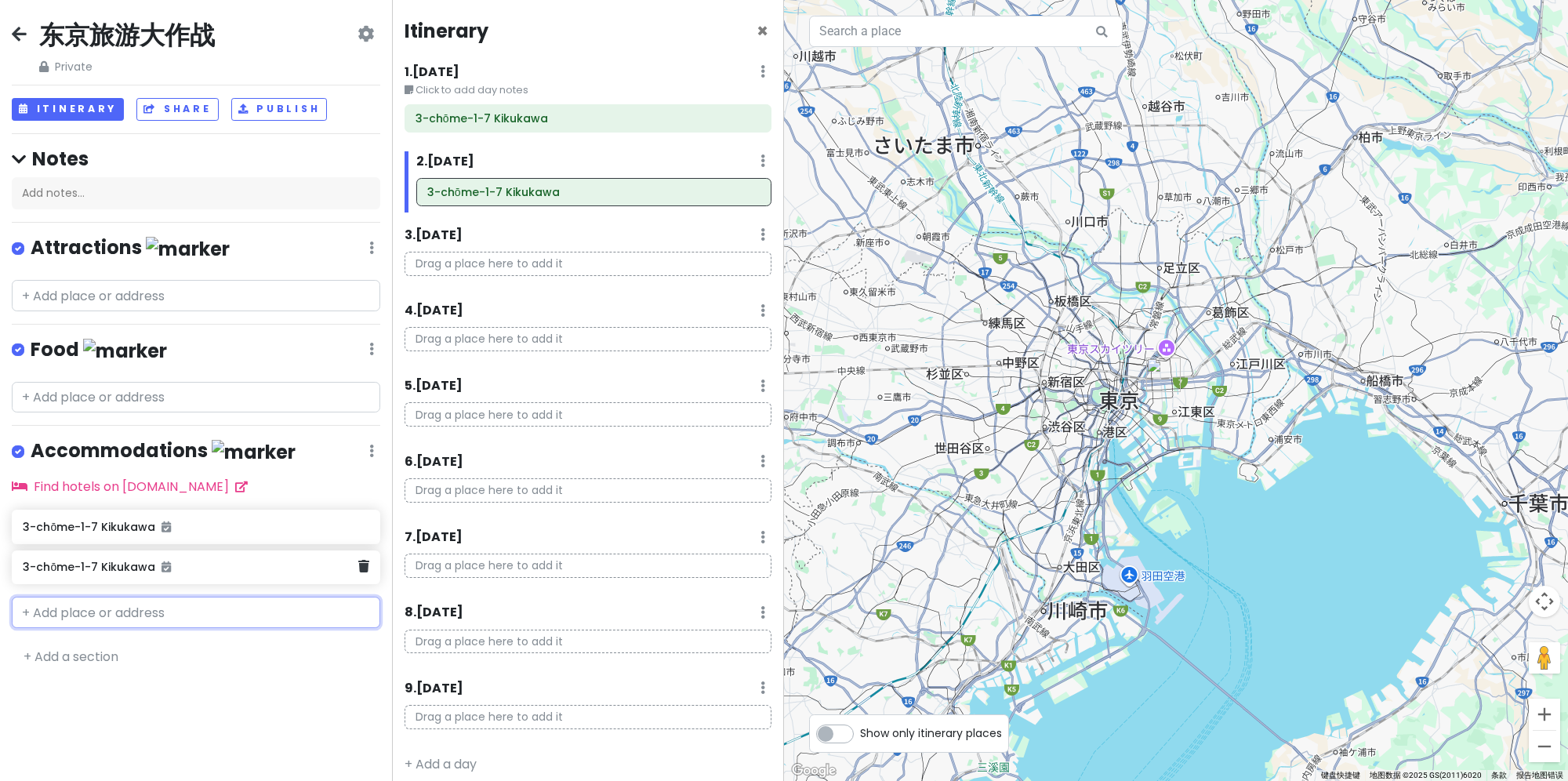
paste input "3-chōme-1-7 Kikukawa"
type input "3-chōme-1-7 Kikukawa"
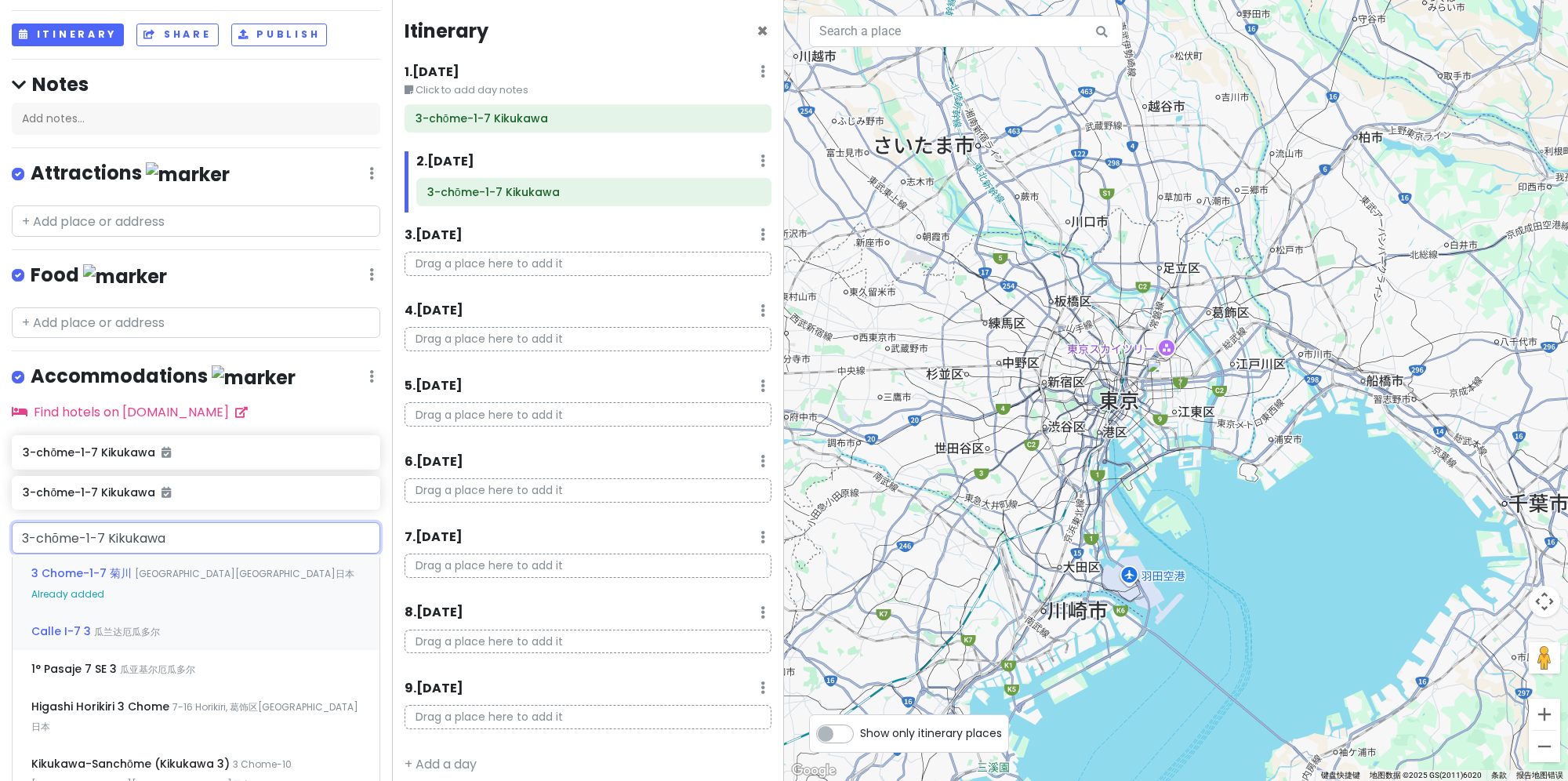
scroll to position [78, 0]
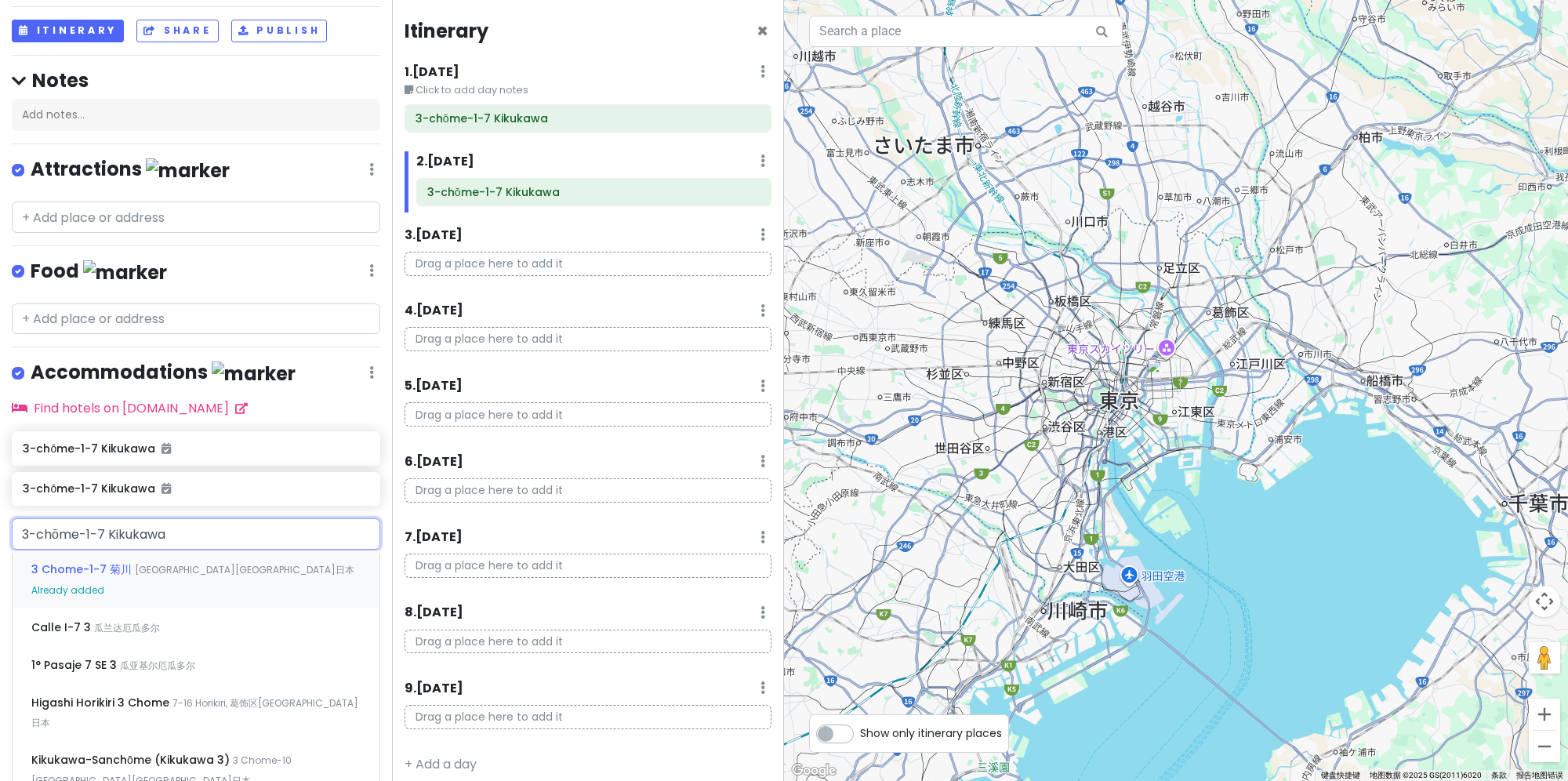
click at [169, 580] on div "3 Chome-1-7 [GEOGRAPHIC_DATA][GEOGRAPHIC_DATA]日本 Already added" at bounding box center [195, 579] width 367 height 58
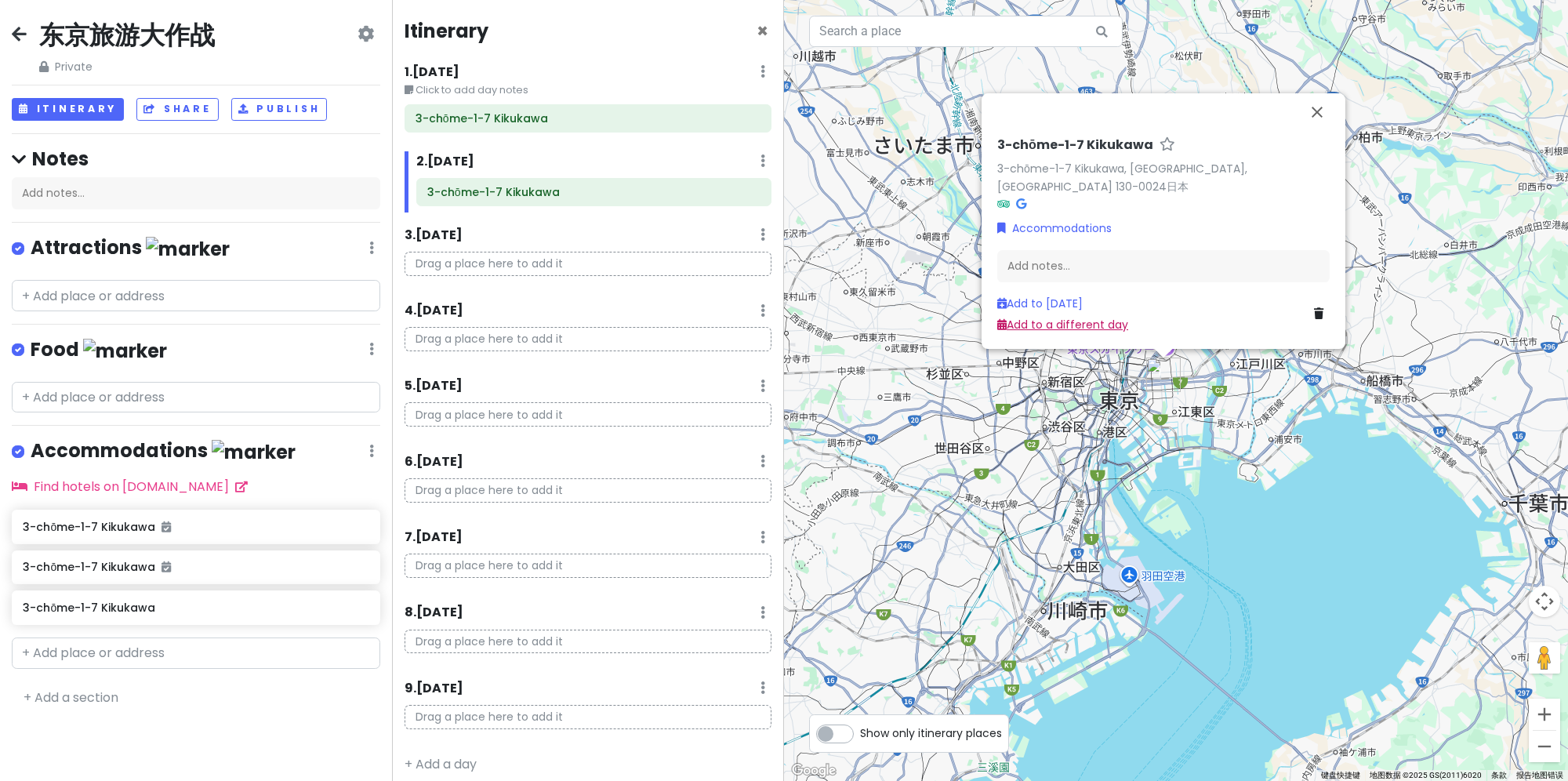
click at [1092, 320] on link "Add to a different day" at bounding box center [1063, 325] width 131 height 16
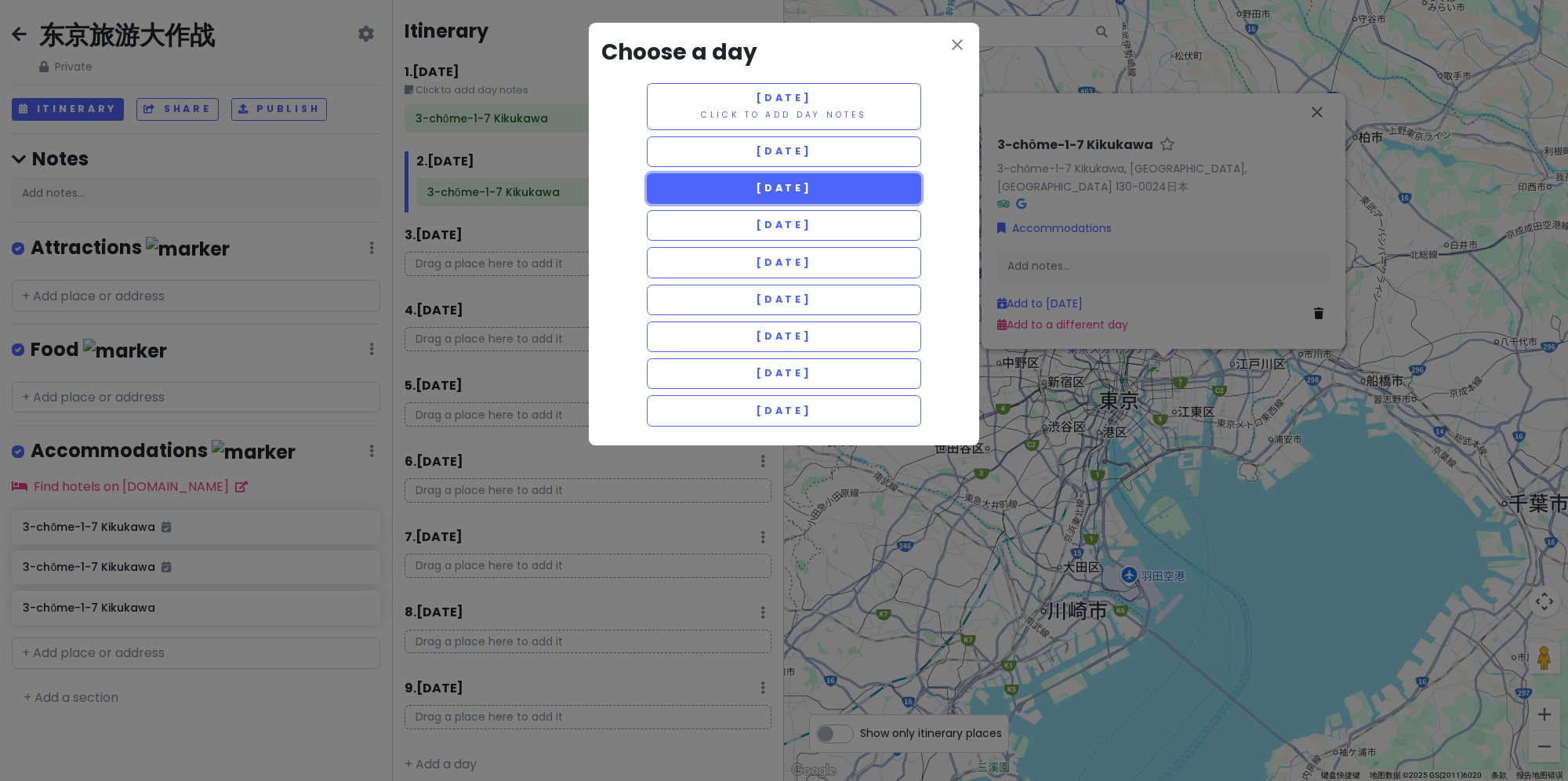
click at [853, 181] on button "[DATE]" at bounding box center [784, 188] width 275 height 31
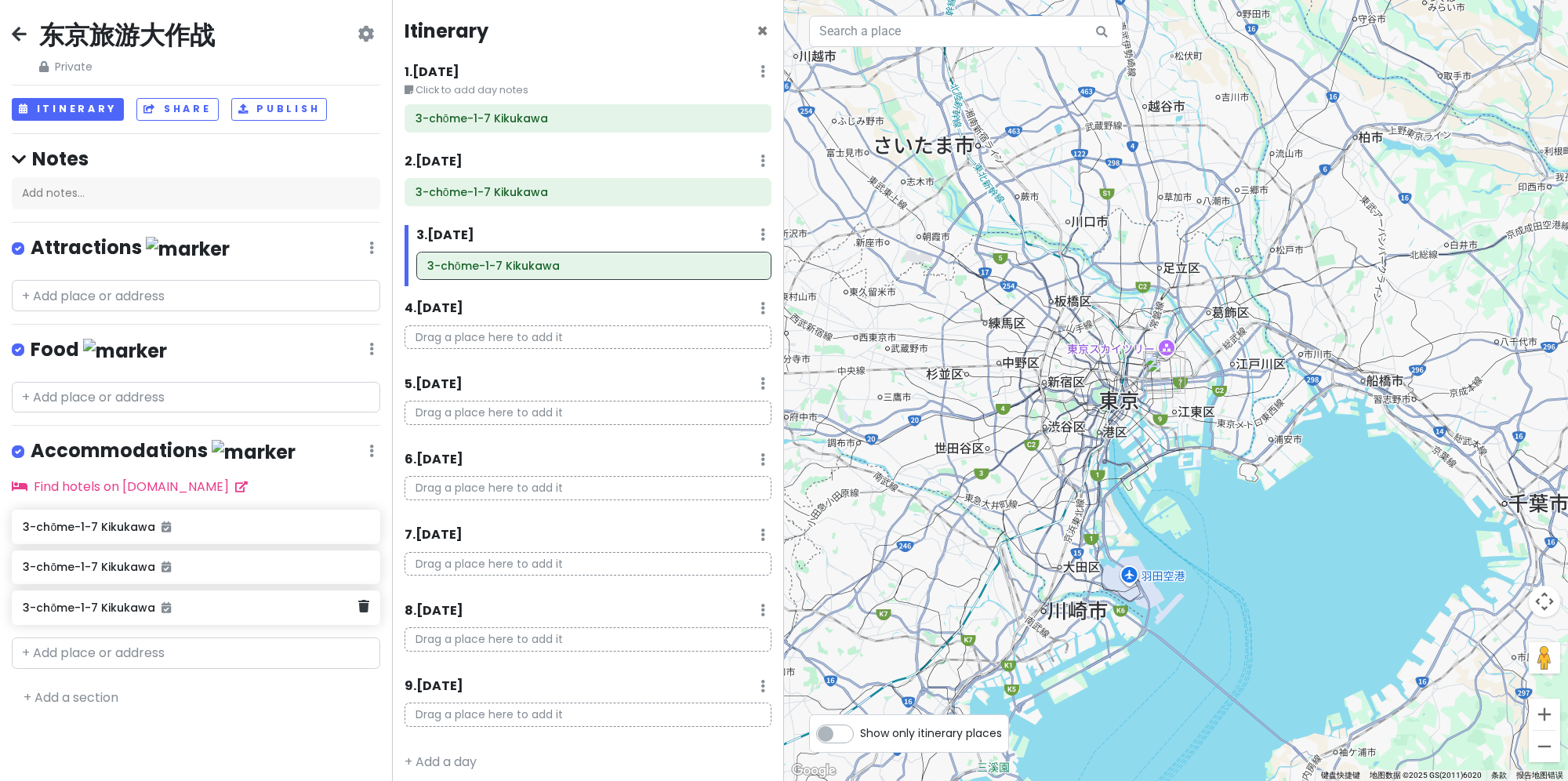
click at [243, 614] on div "3-chōme-1-7 Kikukawa" at bounding box center [195, 607] width 368 height 34
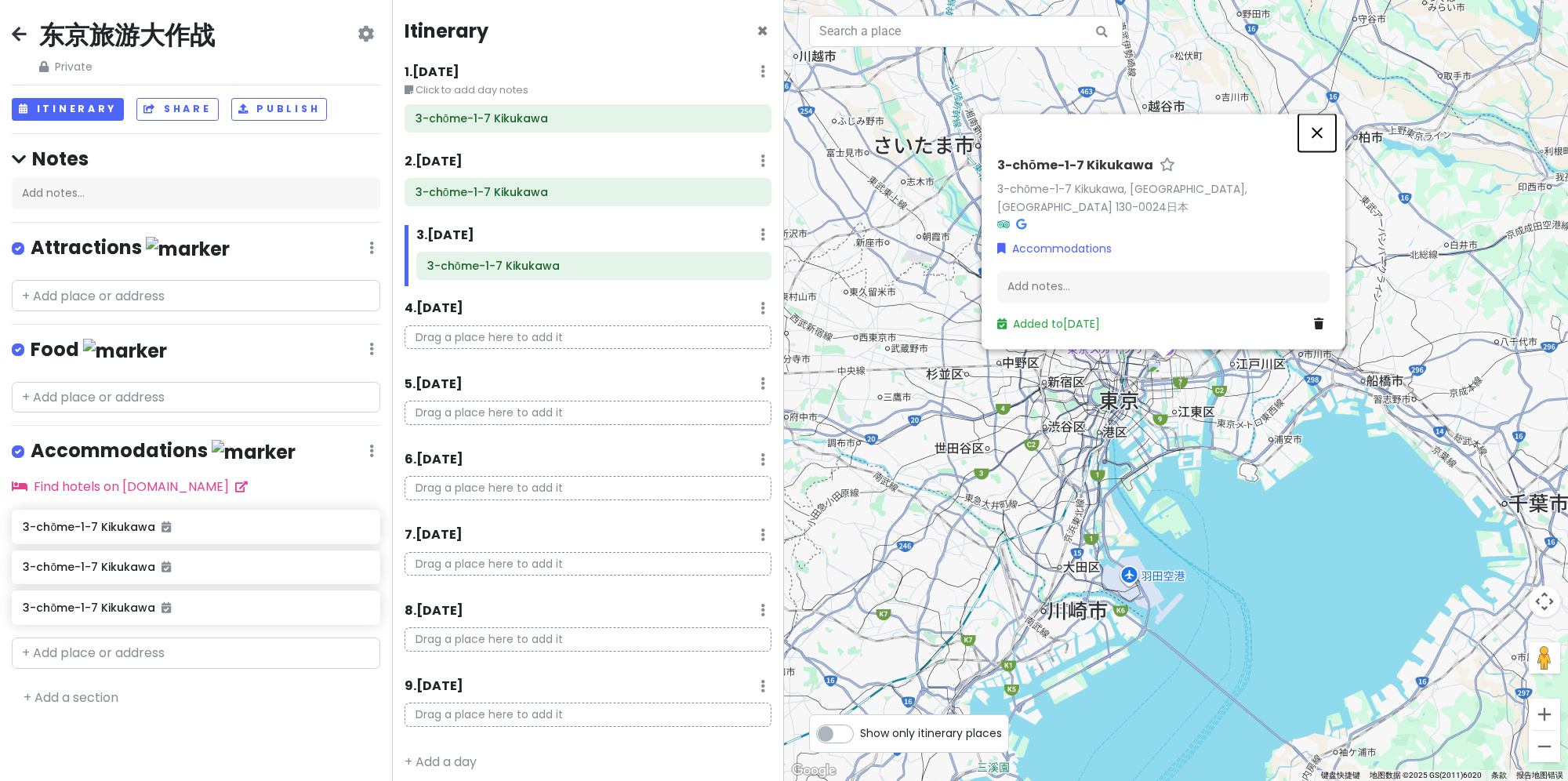
click at [1305, 147] on button "关闭" at bounding box center [1316, 132] width 38 height 38
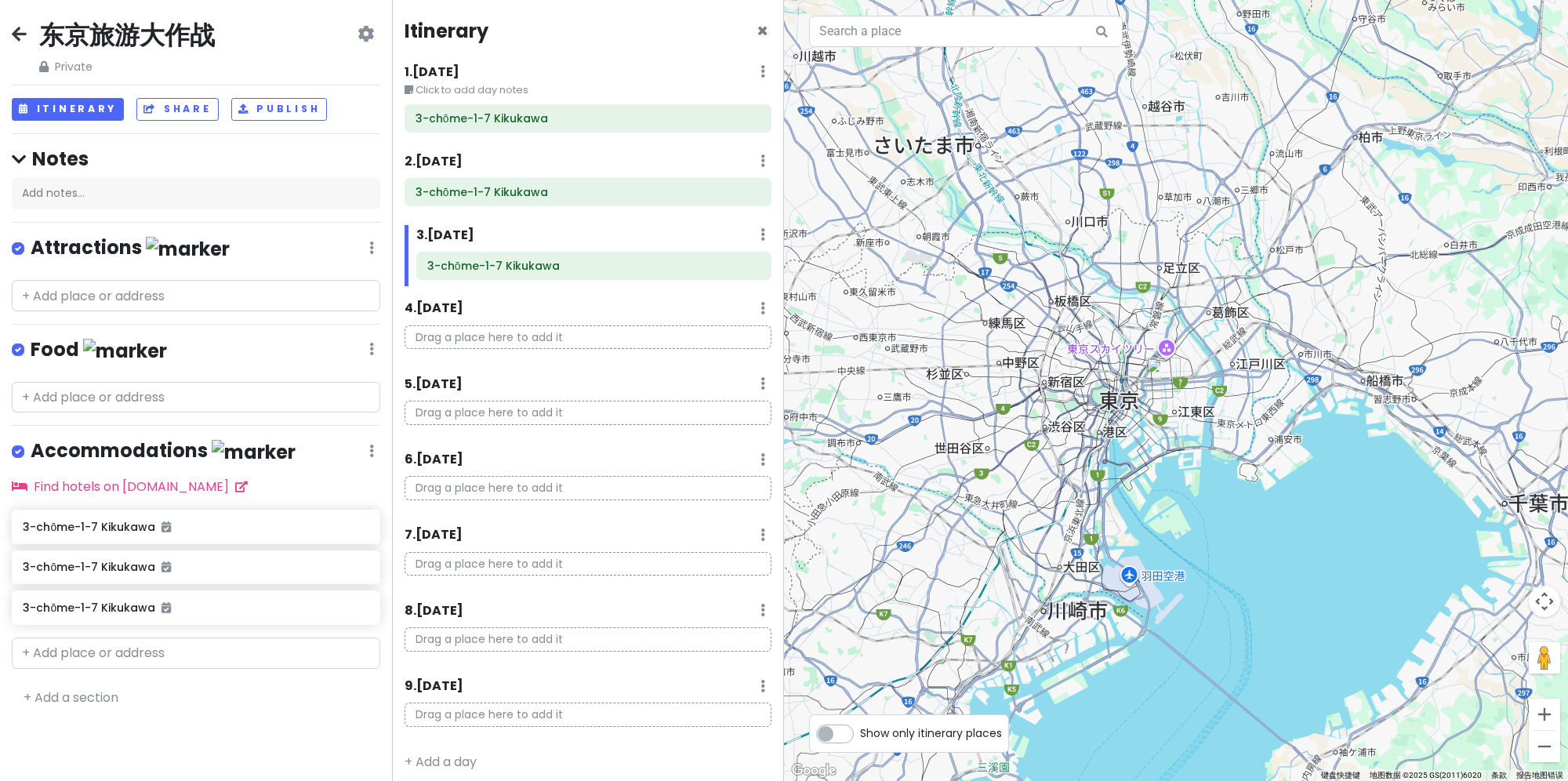
click at [1224, 447] on div at bounding box center [1175, 390] width 784 height 781
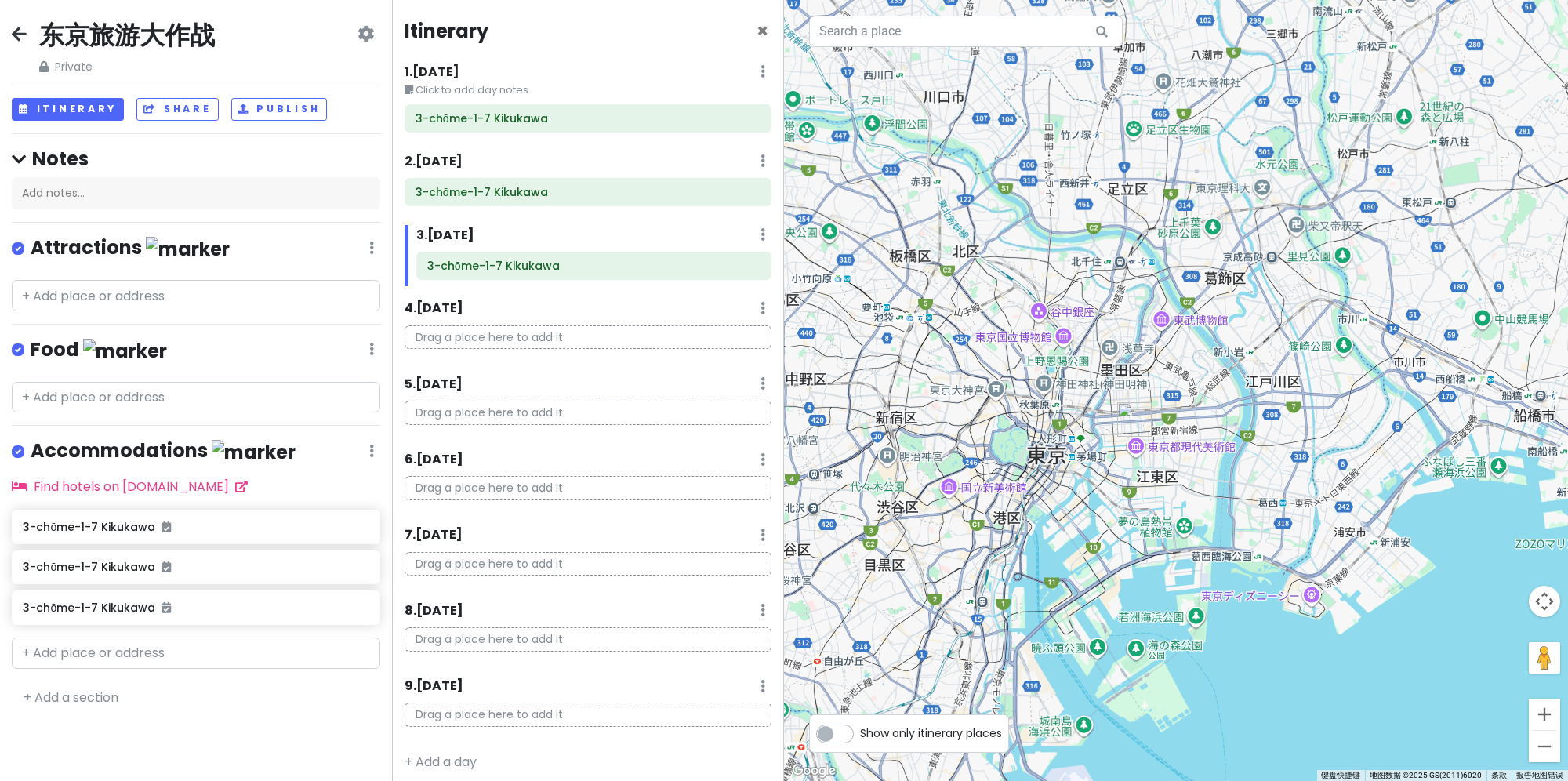
drag, startPoint x: 1196, startPoint y: 504, endPoint x: 1263, endPoint y: 320, distance: 195.8
click at [1263, 321] on div at bounding box center [1175, 390] width 784 height 781
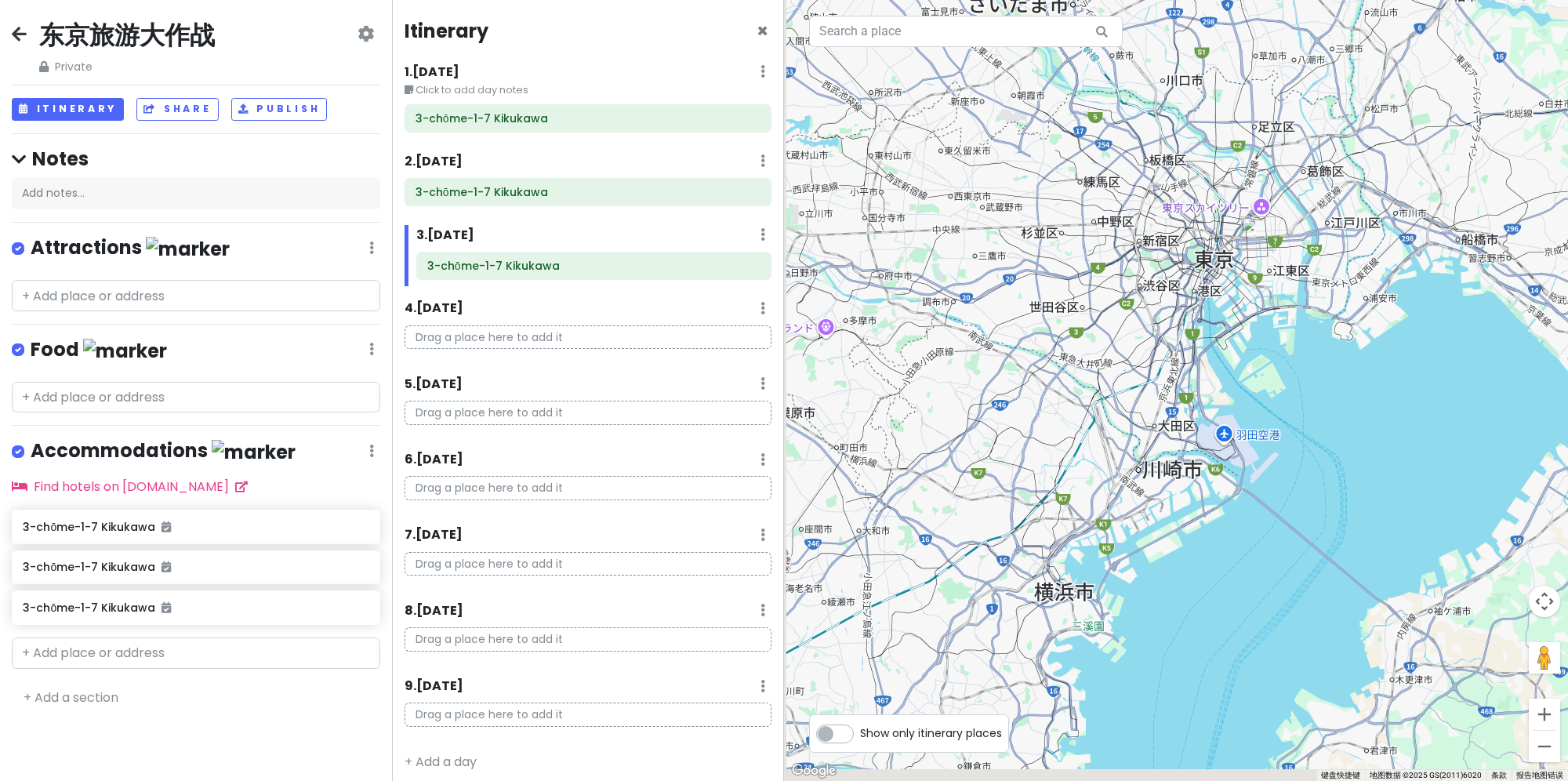
drag, startPoint x: 1289, startPoint y: 435, endPoint x: 1305, endPoint y: 409, distance: 30.5
click at [1316, 403] on div at bounding box center [1175, 390] width 784 height 781
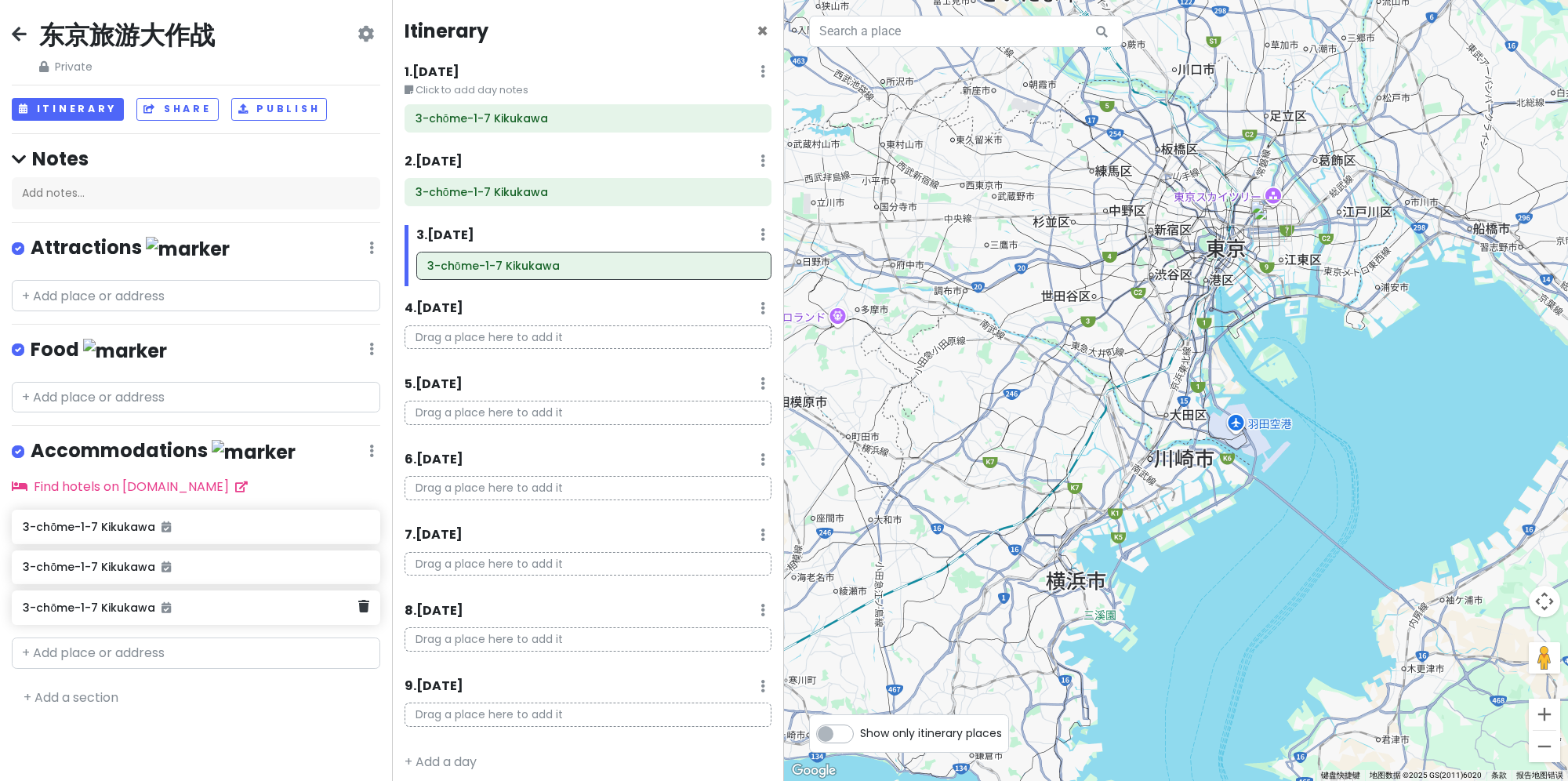
click at [217, 607] on h6 "3-chōme-1-7 Kikukawa" at bounding box center [190, 608] width 335 height 14
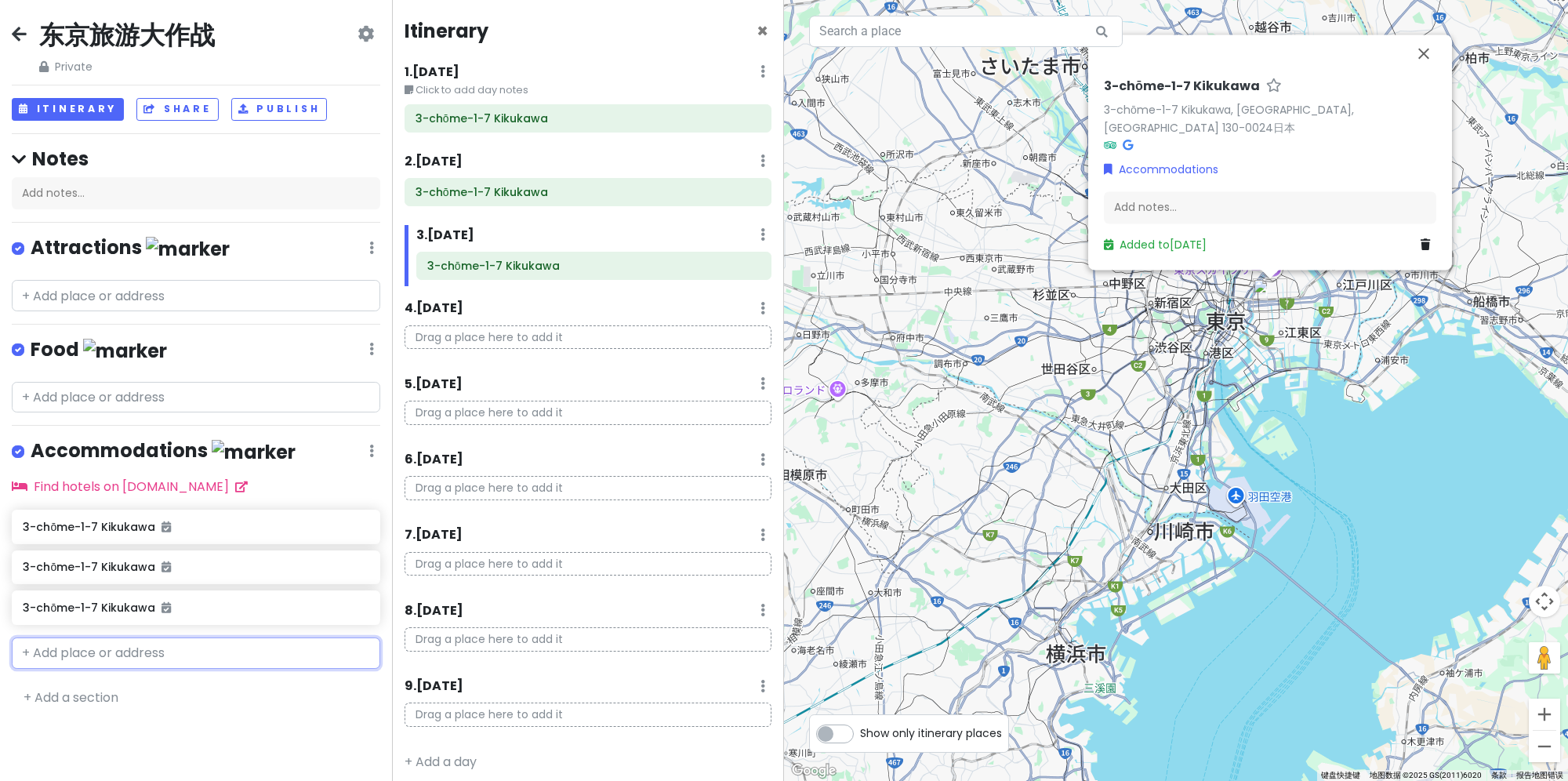
click at [147, 644] on input "text" at bounding box center [195, 653] width 368 height 32
paste input "3-chōme-1-7 Kikukawa"
type input "3-chōme-1-7 Kikukawa"
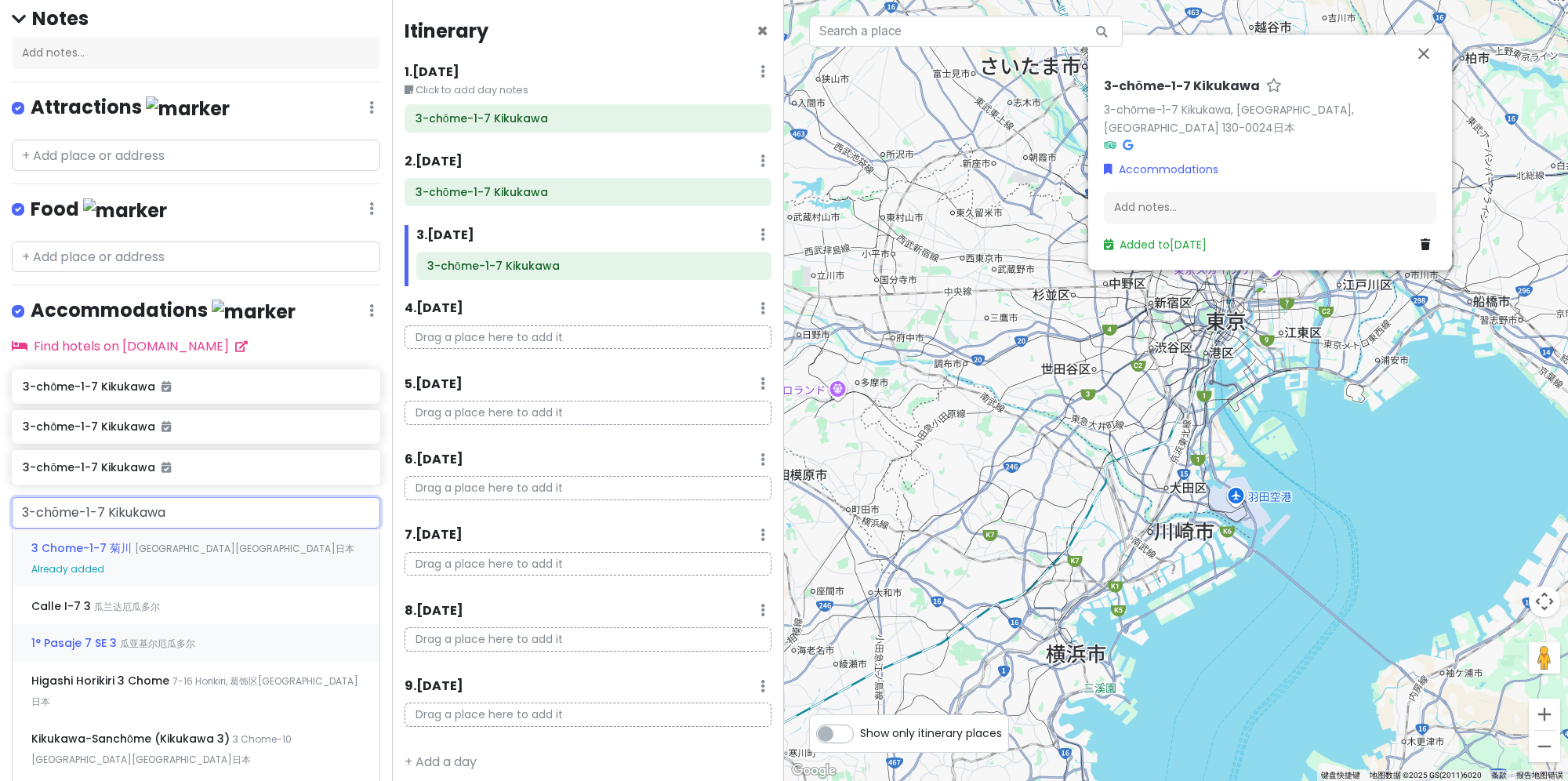
scroll to position [157, 0]
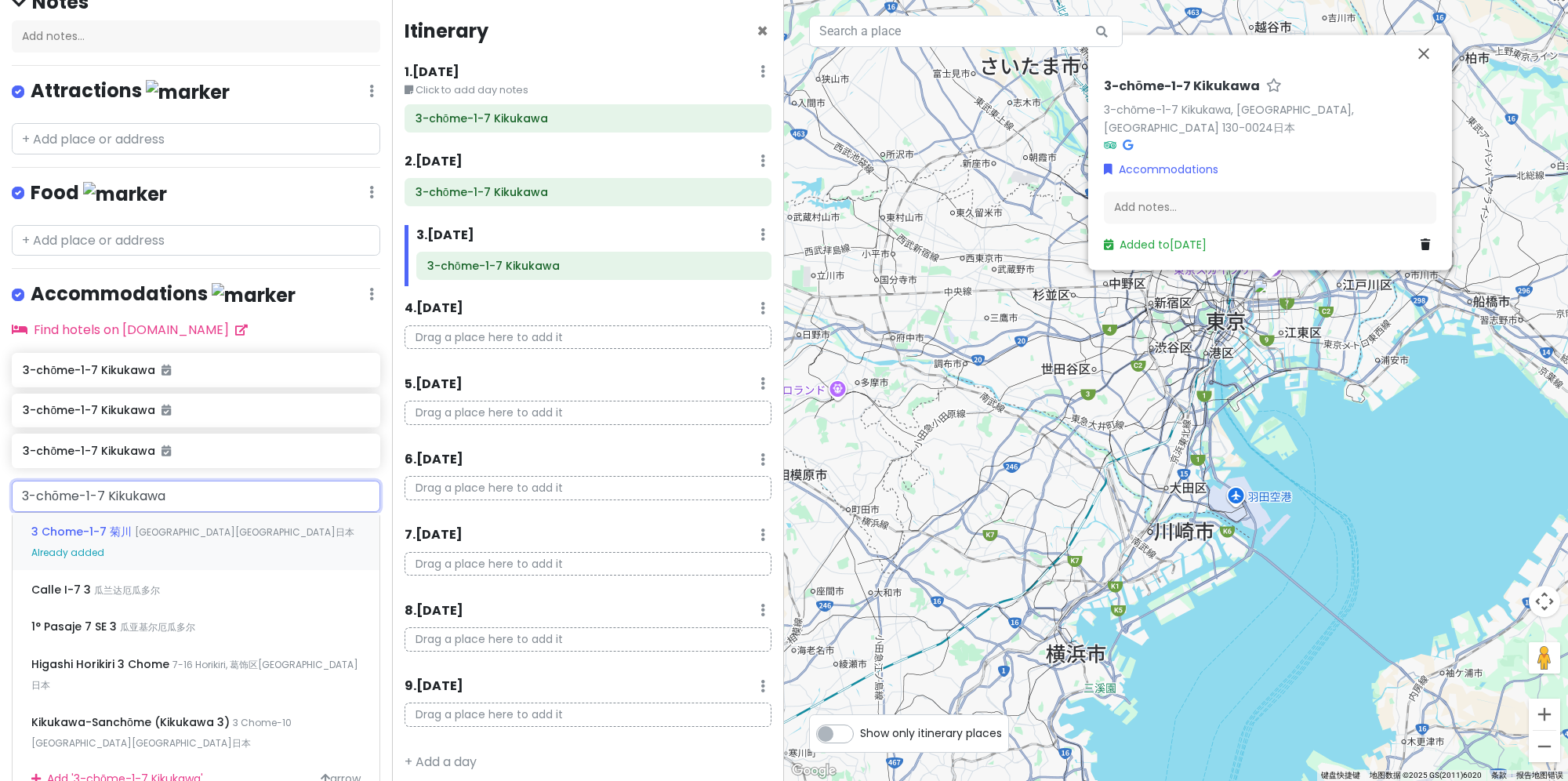
click at [166, 526] on span "[GEOGRAPHIC_DATA][GEOGRAPHIC_DATA]日本" at bounding box center [244, 532] width 219 height 13
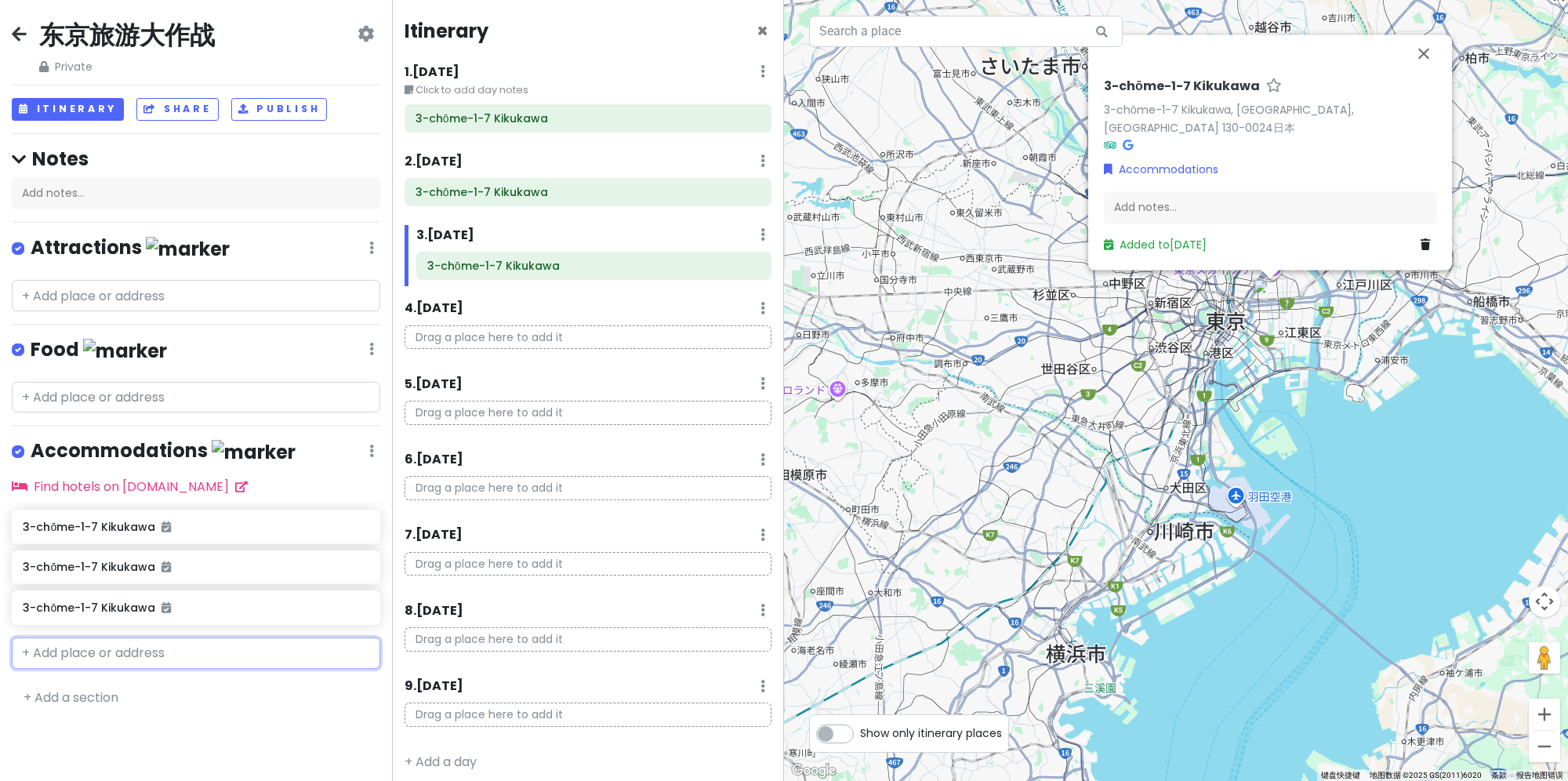
scroll to position [0, 0]
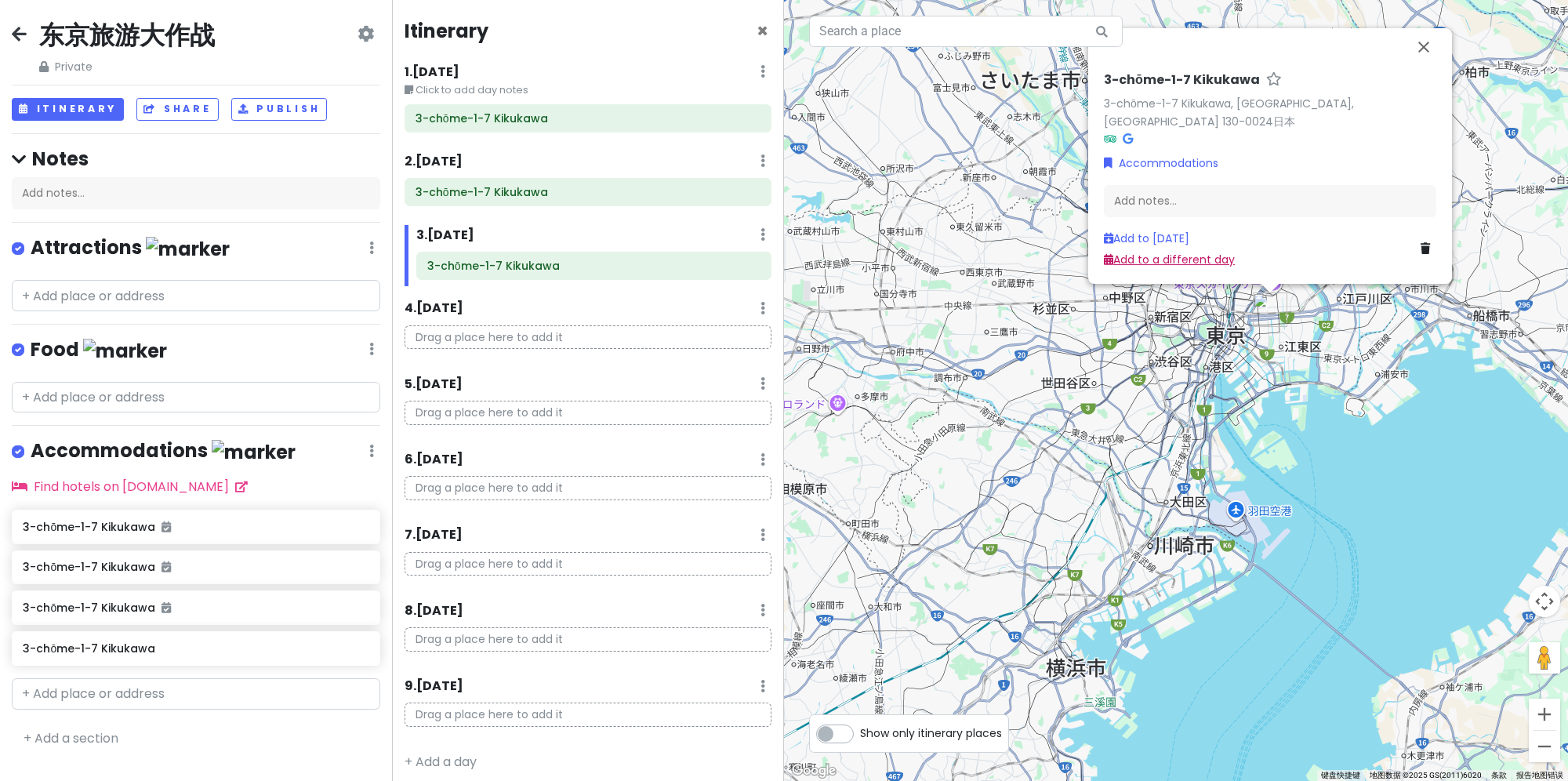
click at [1176, 257] on link "Add to a different day" at bounding box center [1169, 260] width 131 height 16
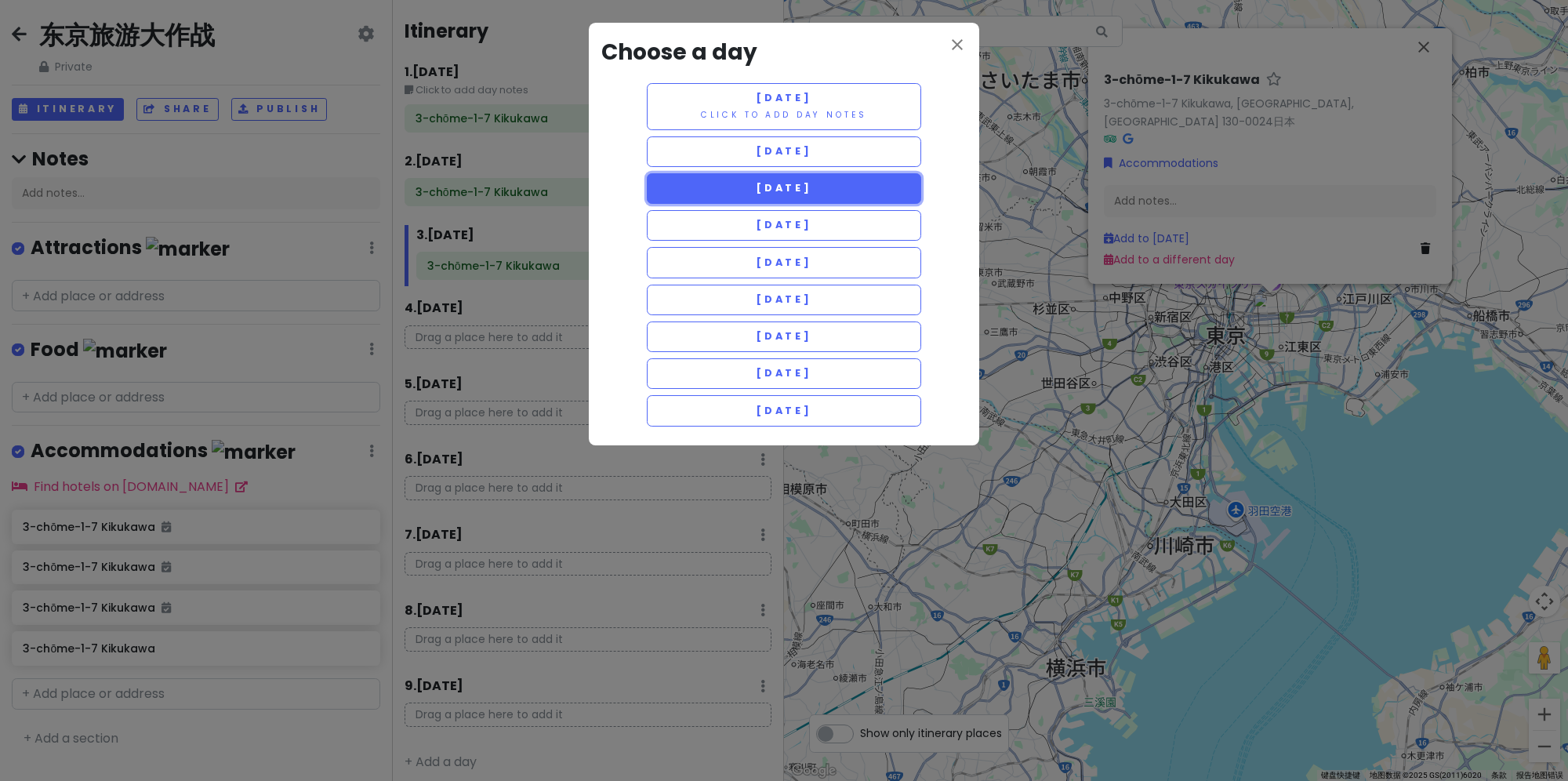
click at [847, 194] on button "[DATE]" at bounding box center [784, 188] width 275 height 31
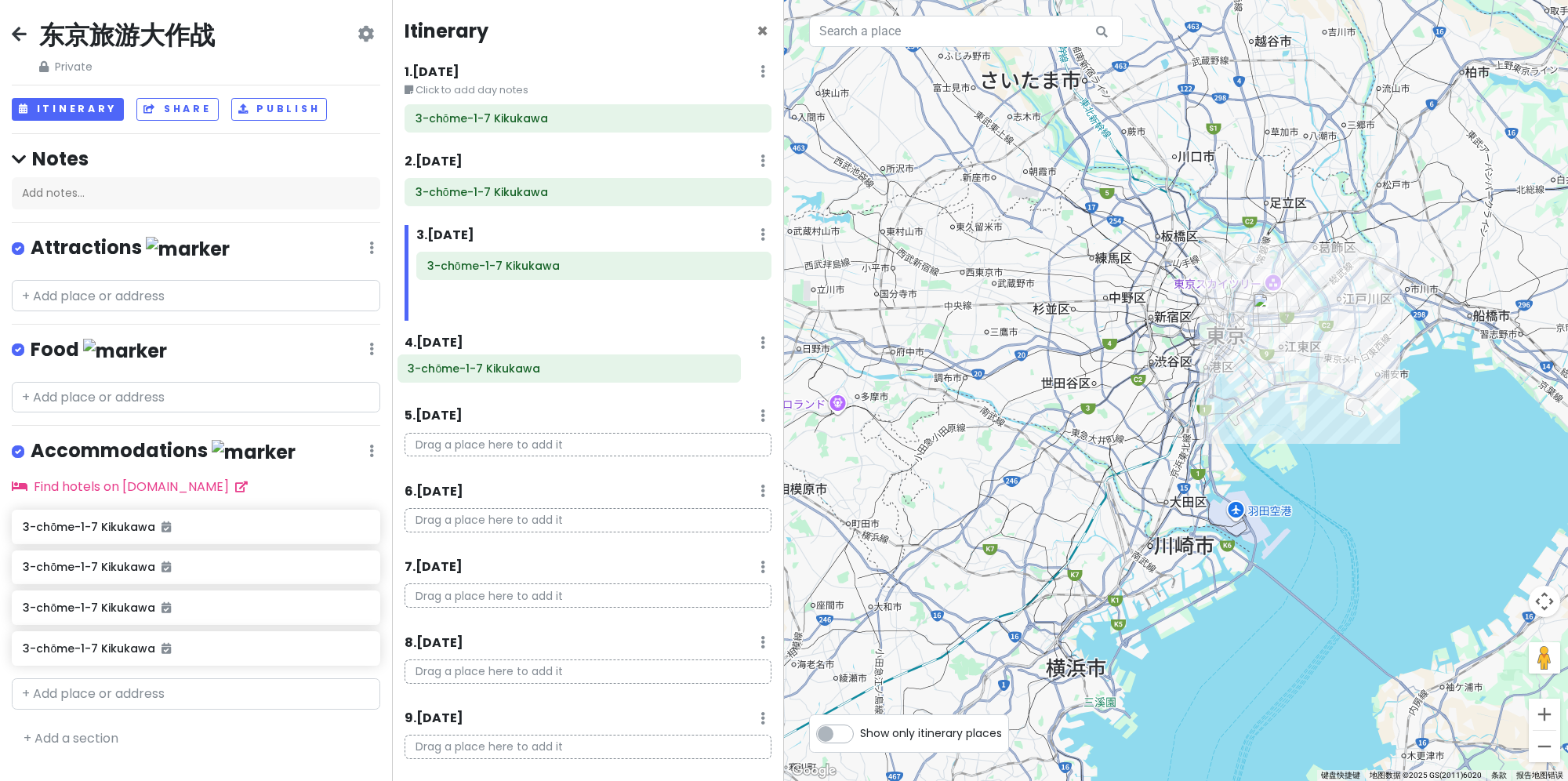
drag, startPoint x: 586, startPoint y: 301, endPoint x: 567, endPoint y: 373, distance: 74.5
click at [567, 373] on div "Itinerary × 1 . [DATE] Edit Day Notes Delete Day Click to add day notes 3-chōme…" at bounding box center [587, 390] width 392 height 781
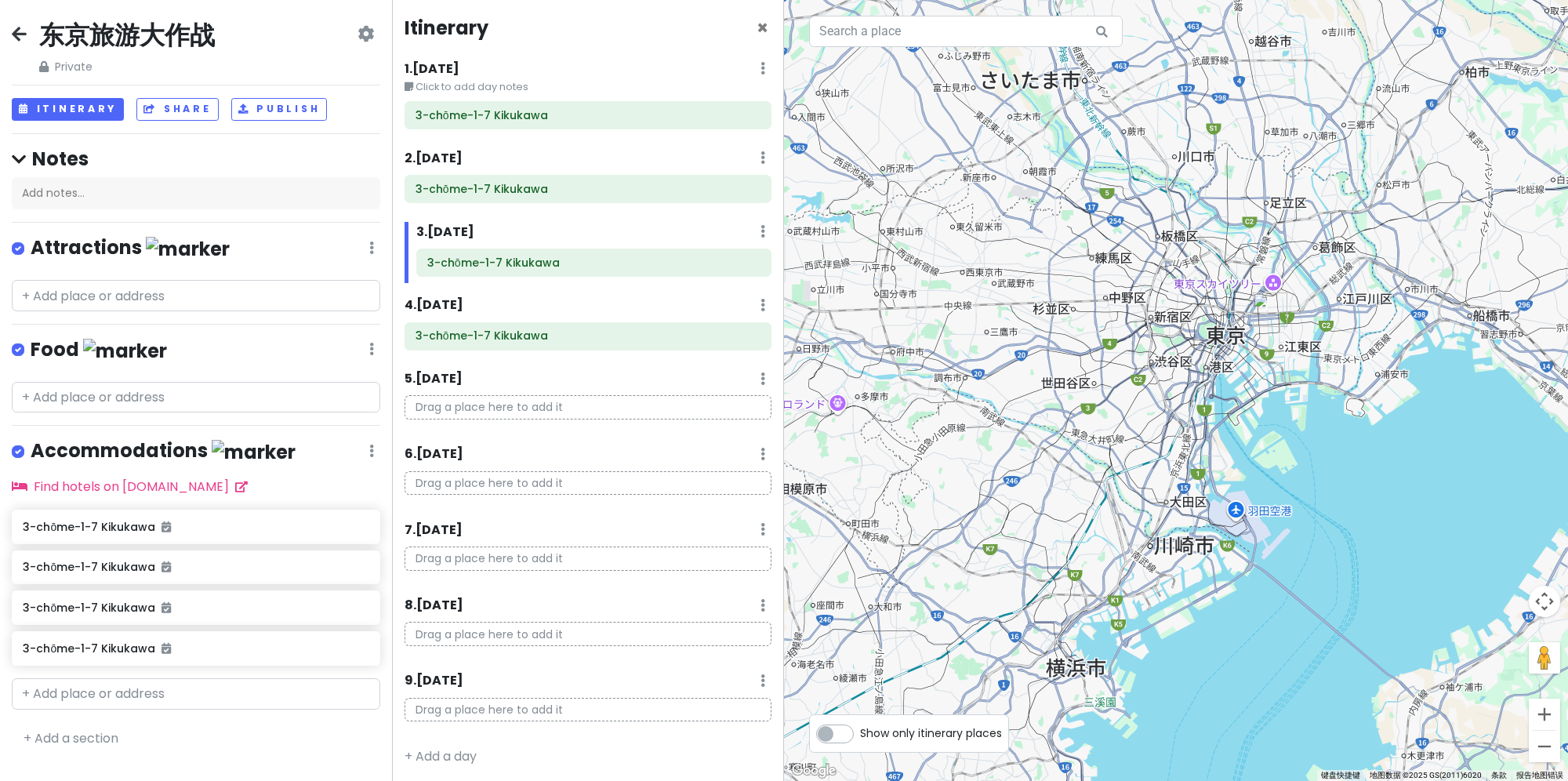
scroll to position [5, 0]
click at [407, 301] on h6 "4 . [DATE]" at bounding box center [433, 303] width 59 height 17
click at [420, 370] on h6 "5 . [DATE]" at bounding box center [433, 376] width 58 height 17
click at [183, 689] on input "text" at bounding box center [195, 694] width 368 height 32
paste input "3-chōme-1-7 Kikukawa"
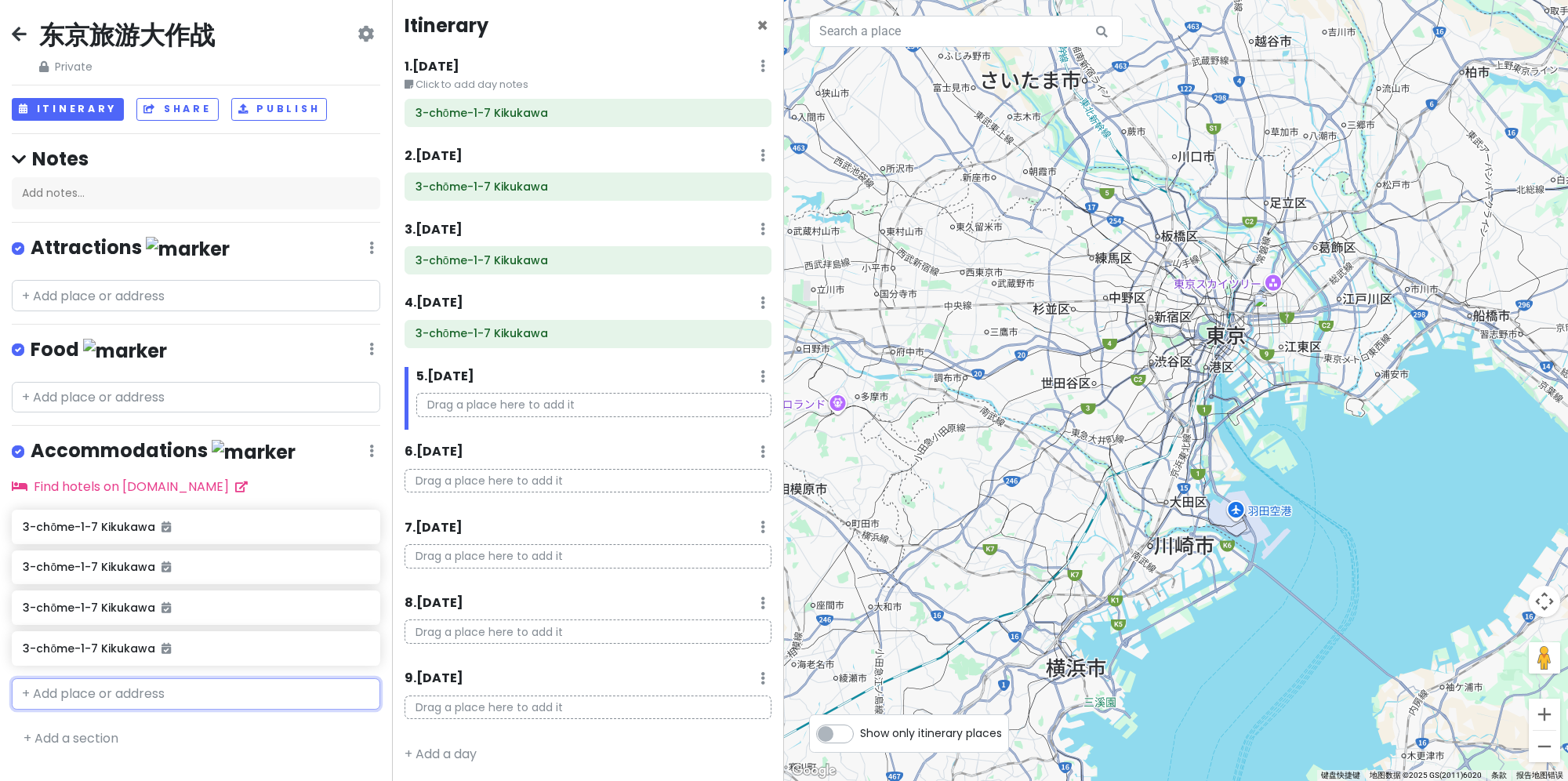
type input "3-chōme-1-7 Kikukawa"
click at [111, 721] on span "3 Chome-1-7 菊川" at bounding box center [84, 729] width 104 height 16
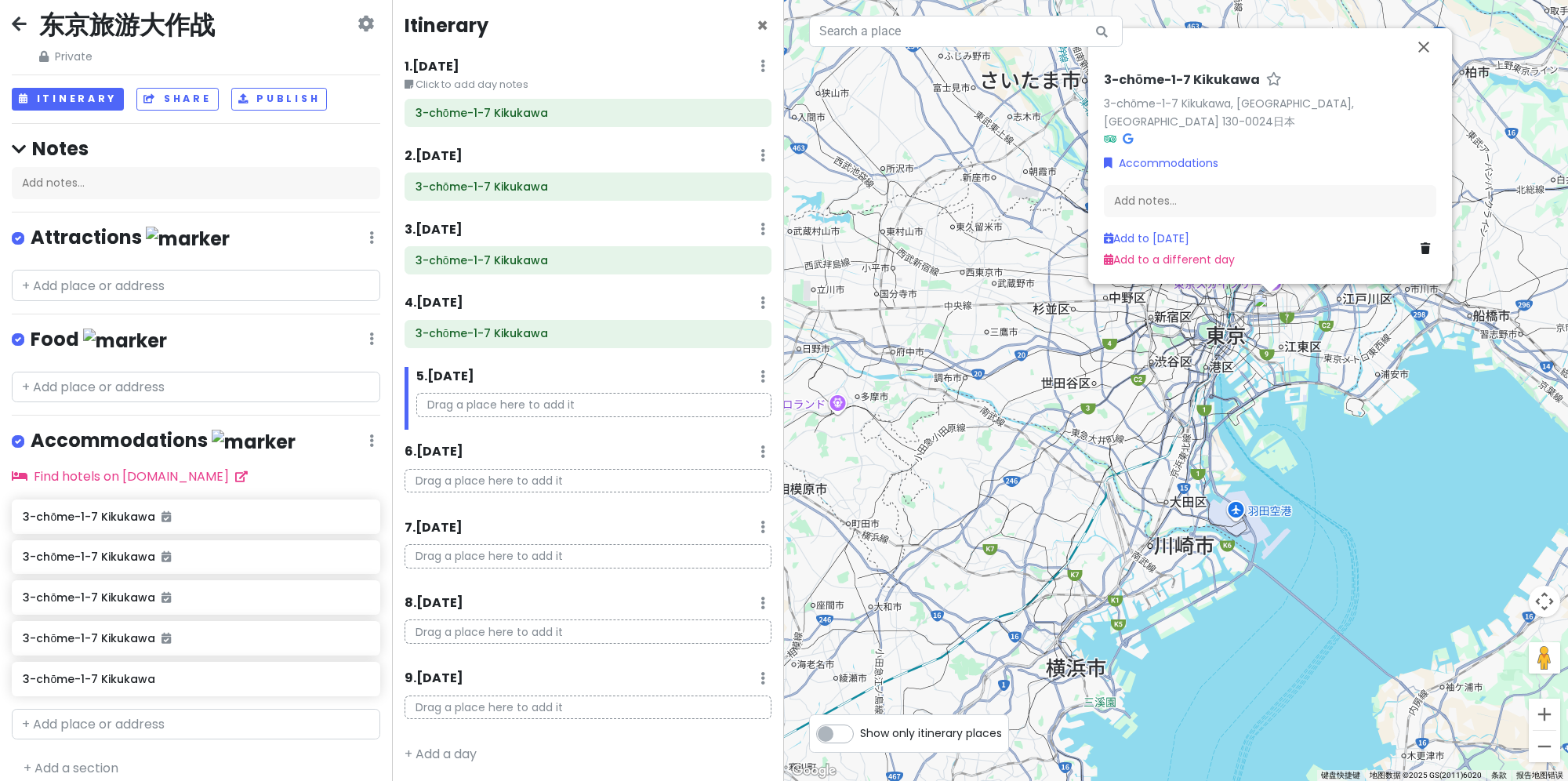
scroll to position [22, 0]
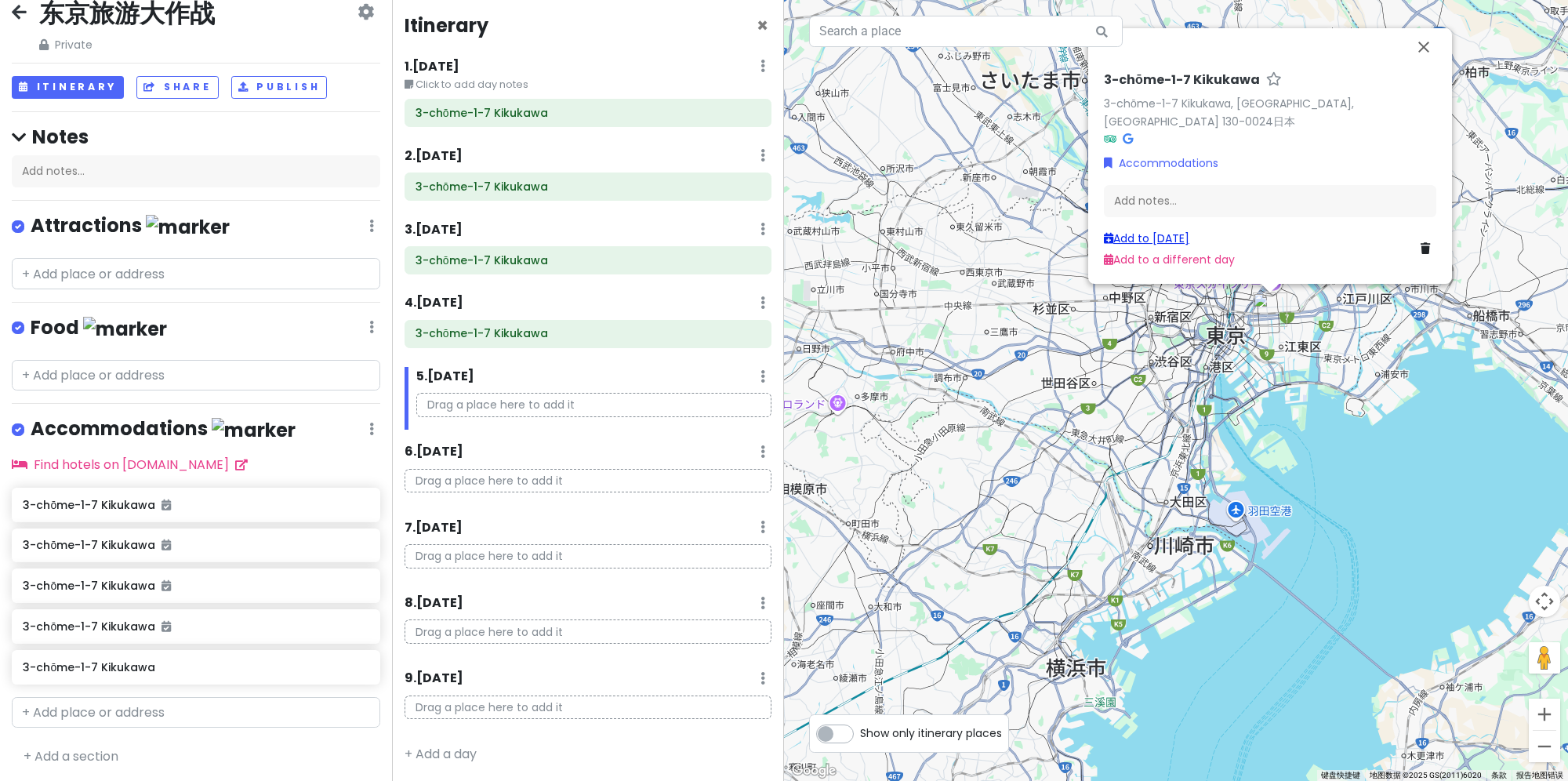
click at [1132, 232] on link "Add to [DATE]" at bounding box center [1146, 239] width 85 height 16
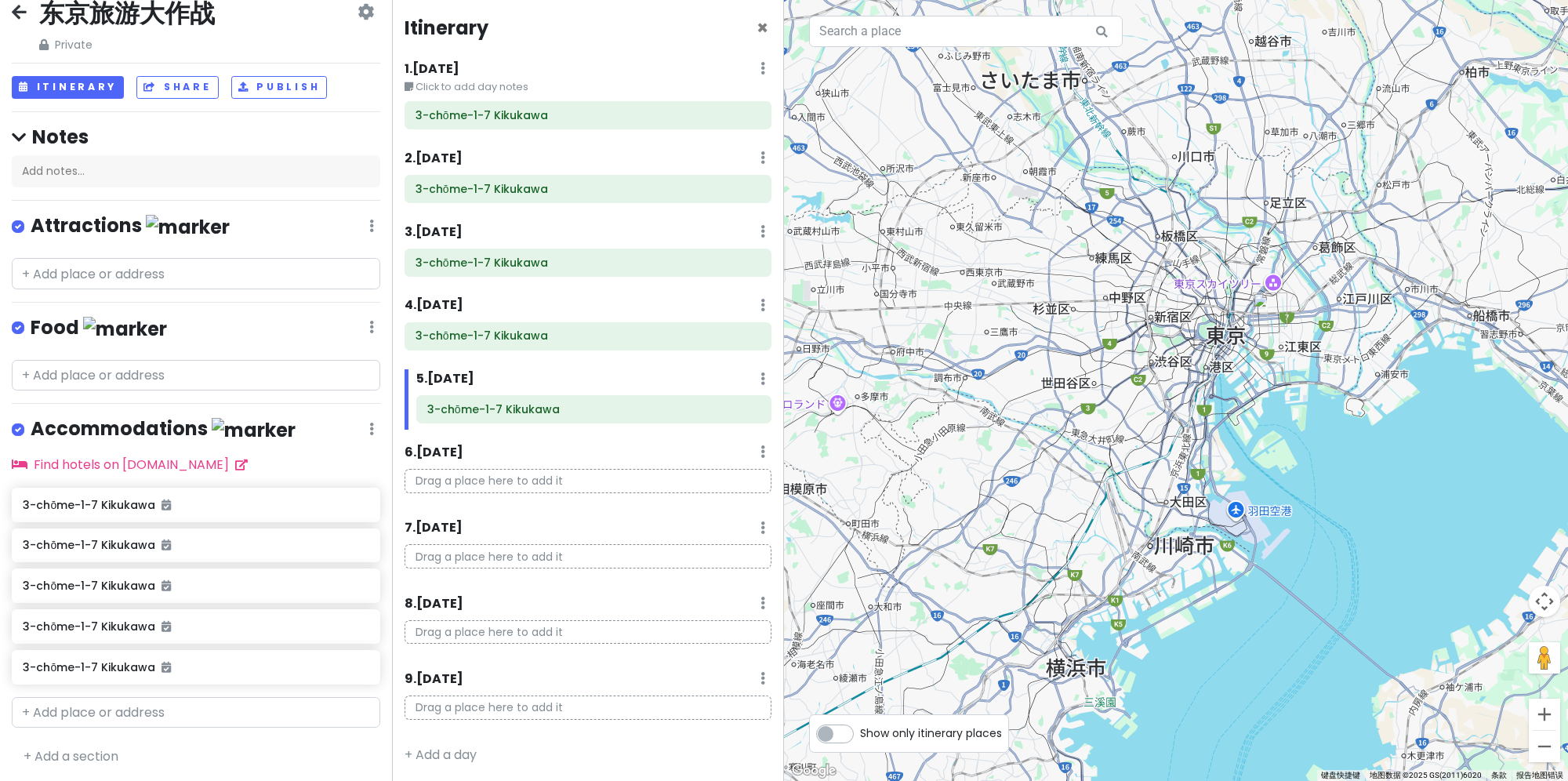
click at [428, 456] on h6 "6 . [DATE]" at bounding box center [433, 453] width 59 height 17
click at [139, 712] on input "text" at bounding box center [195, 713] width 368 height 32
paste input "3-chōme-1-7 Kikukawa"
type input "3-chōme-1-7 Kikukawa"
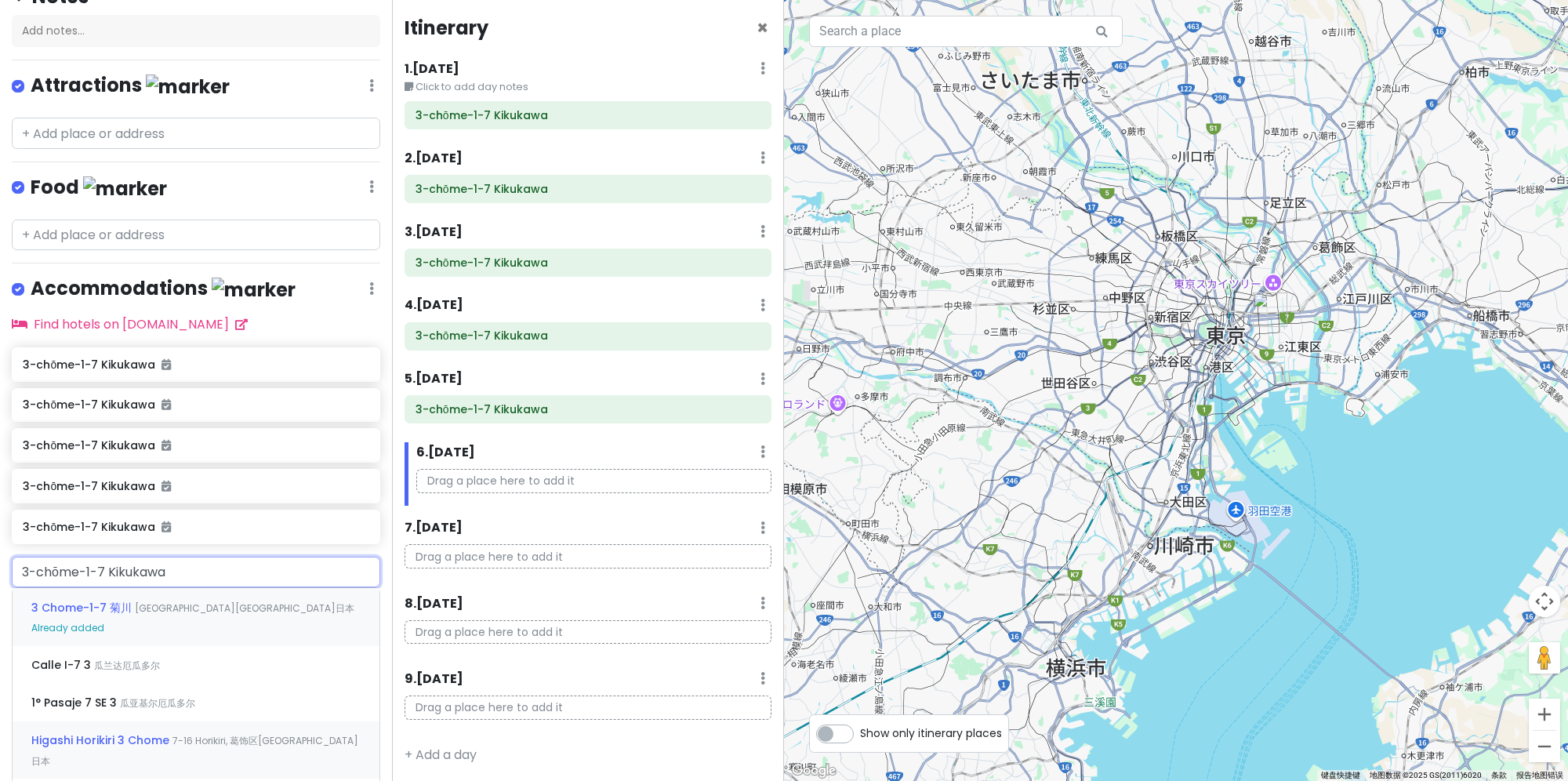
scroll to position [179, 0]
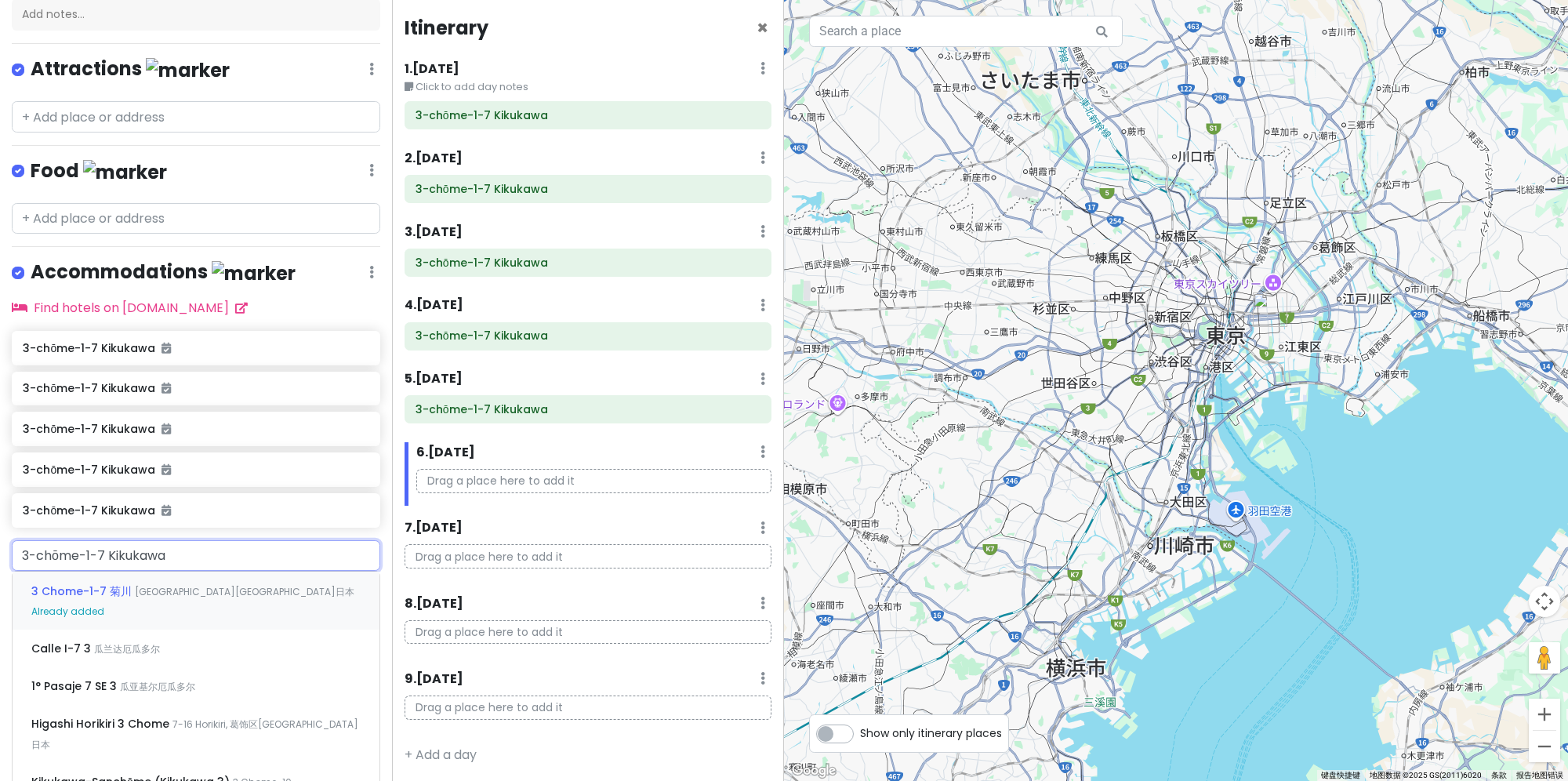
click at [74, 608] on span "Already added" at bounding box center [68, 610] width 73 height 13
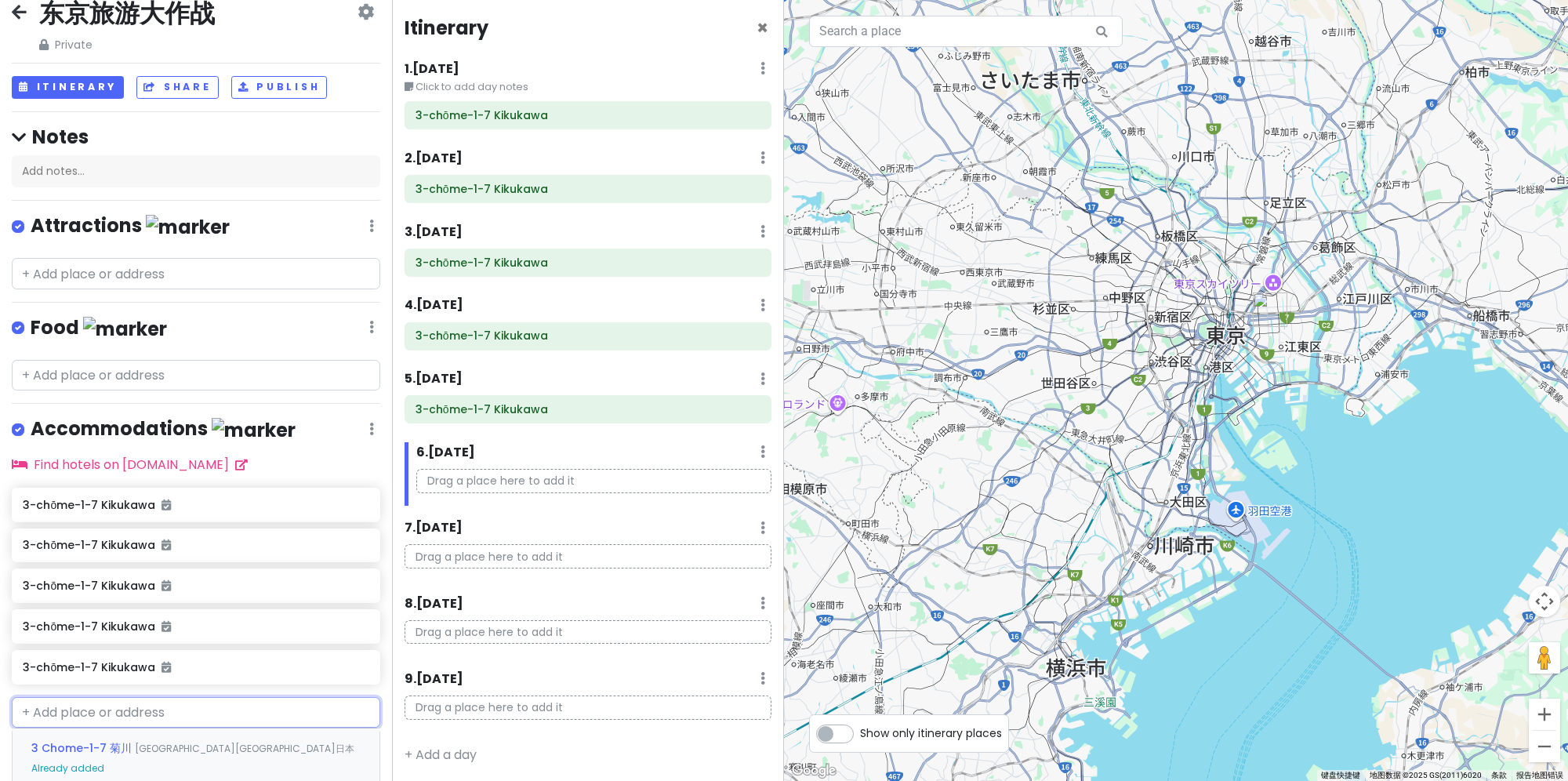
scroll to position [62, 0]
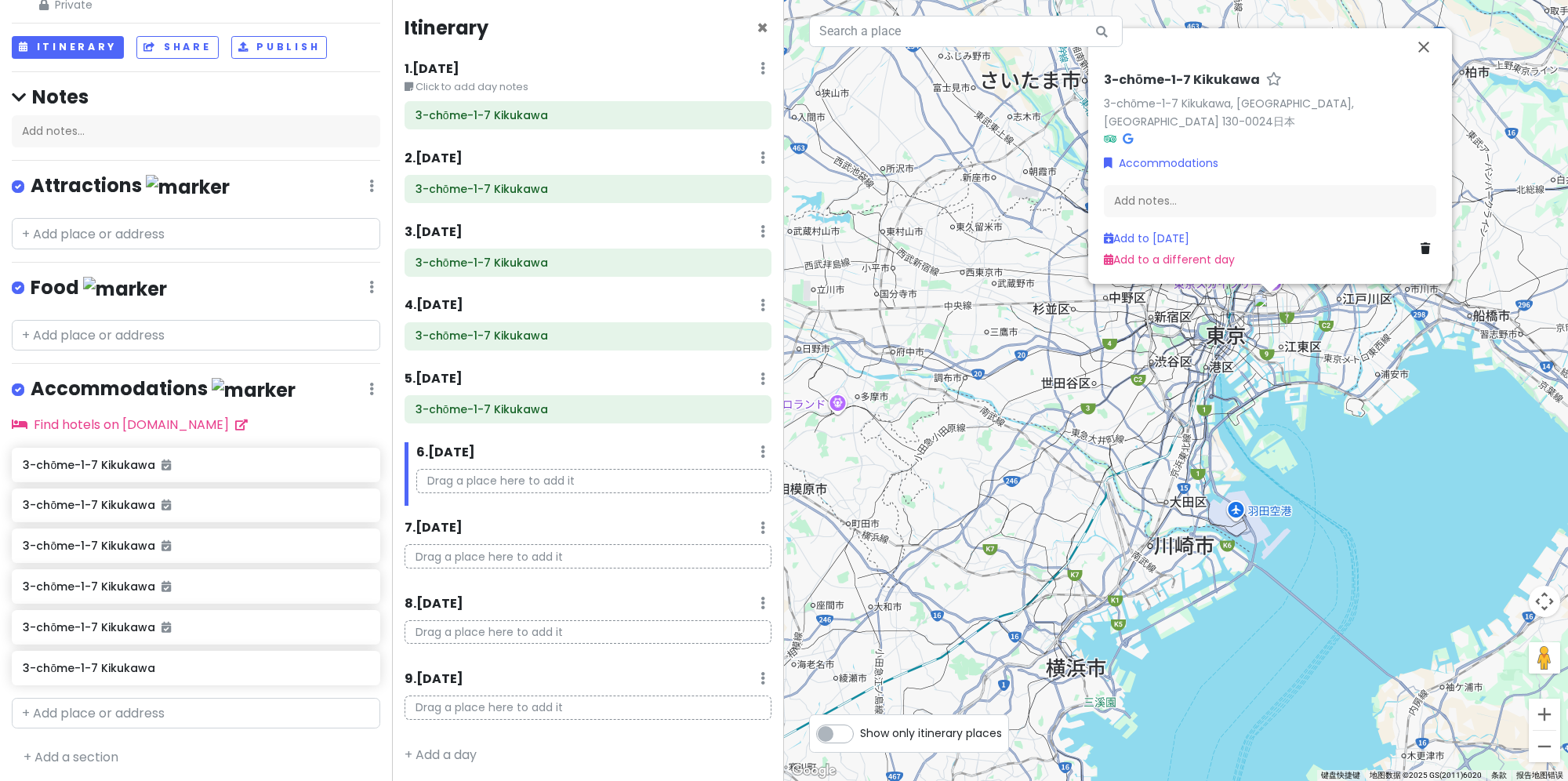
click at [548, 454] on div "6 . [DATE] Add Day Notes Delete Day" at bounding box center [593, 455] width 355 height 26
click at [1137, 237] on link "Add to [DATE]" at bounding box center [1146, 239] width 85 height 16
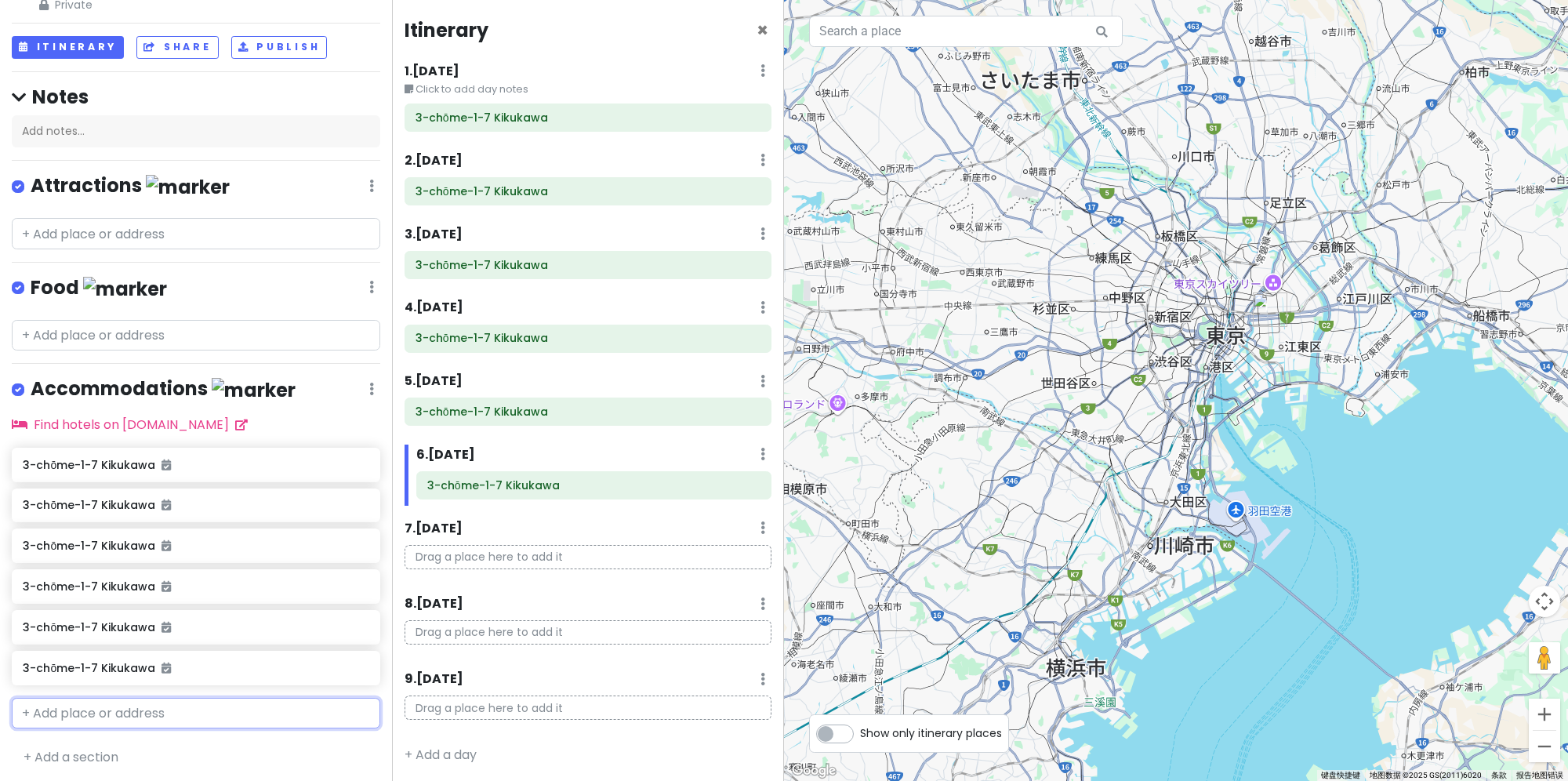
click at [213, 722] on input "text" at bounding box center [195, 713] width 368 height 32
paste input "3-chōme-1-7 Kikukawa"
type input "3-chōme-1-7 Kikukawa"
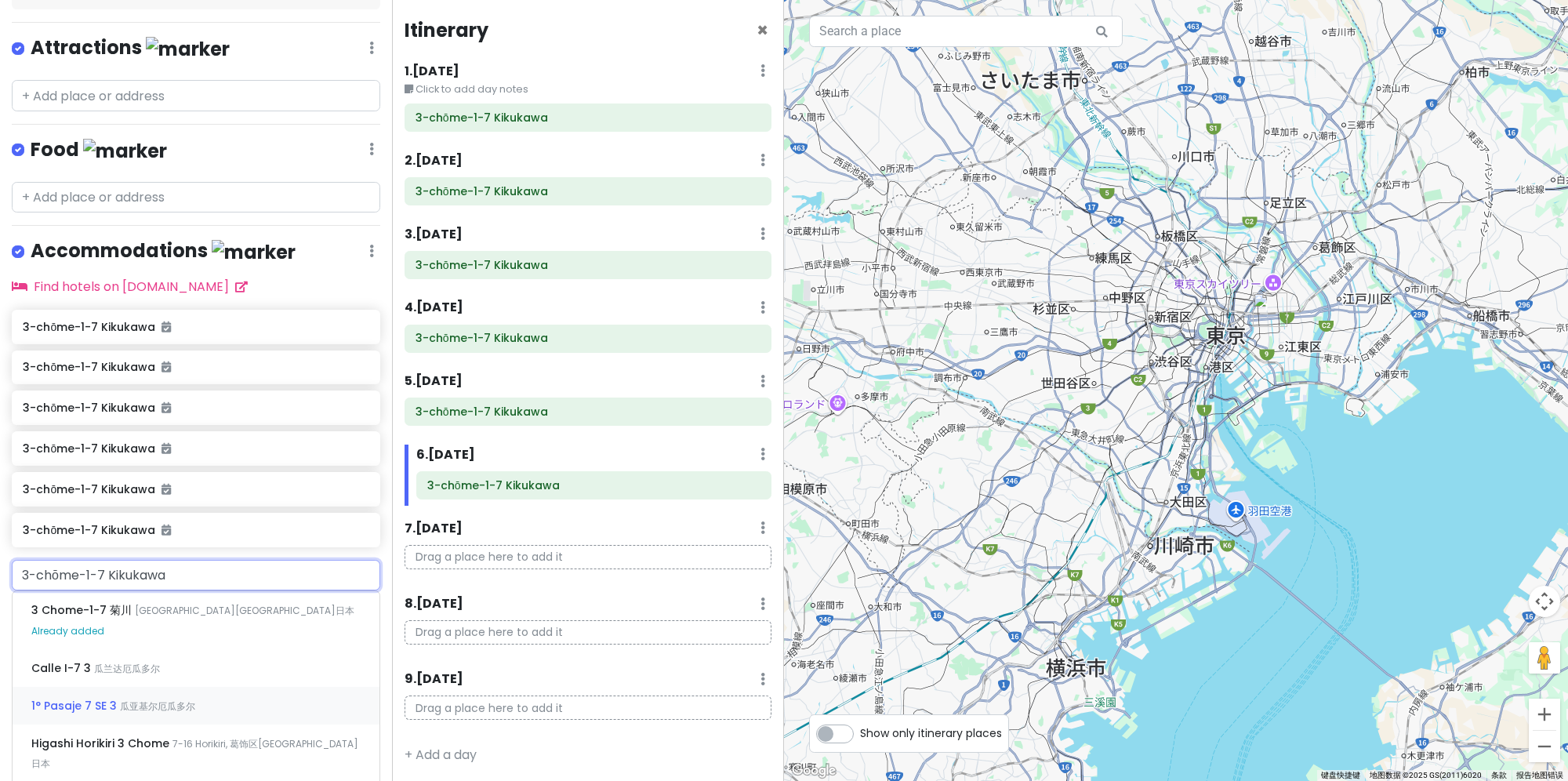
scroll to position [218, 0]
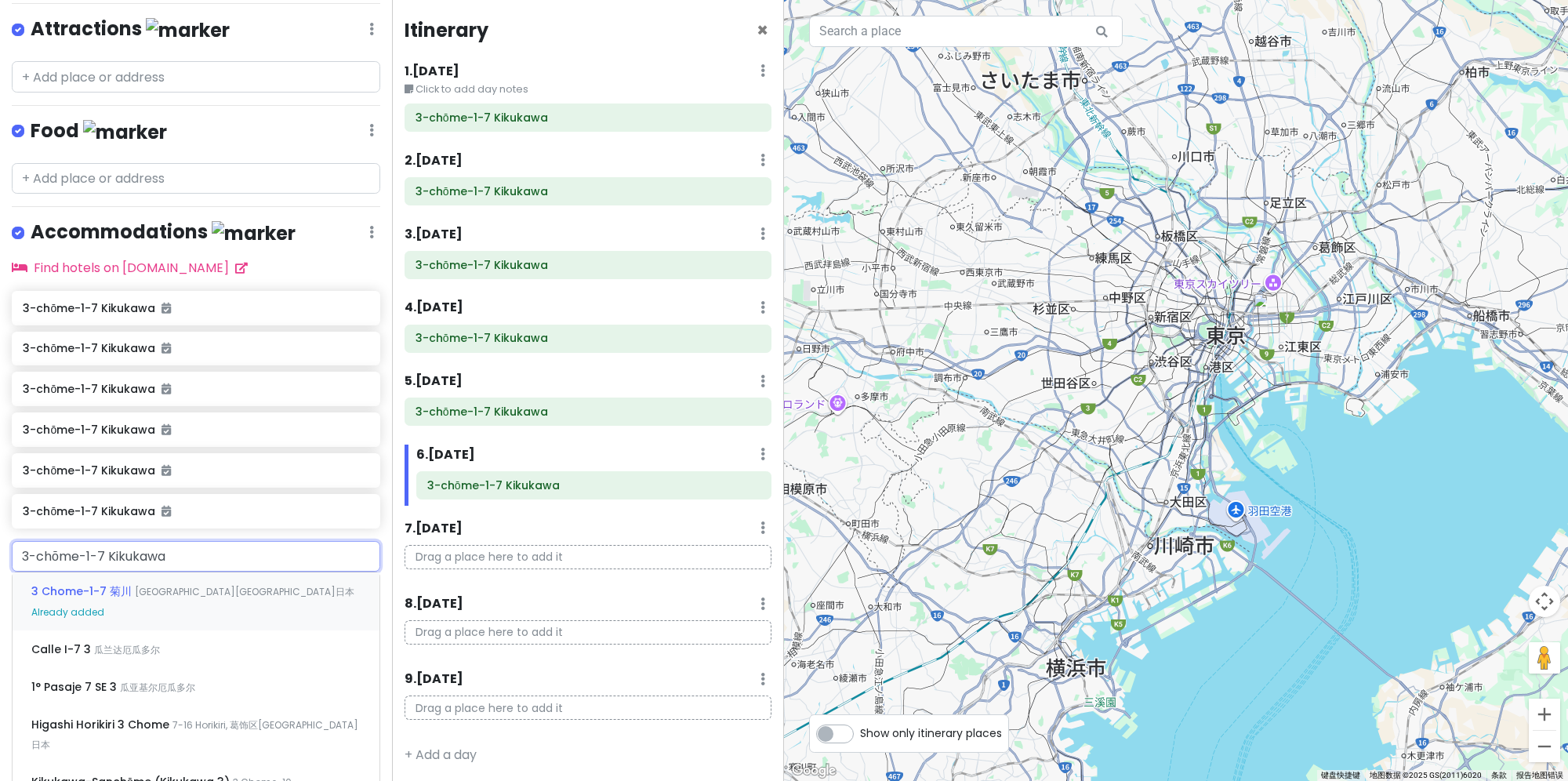
click at [151, 593] on span "[GEOGRAPHIC_DATA][GEOGRAPHIC_DATA]日本" at bounding box center [244, 591] width 219 height 13
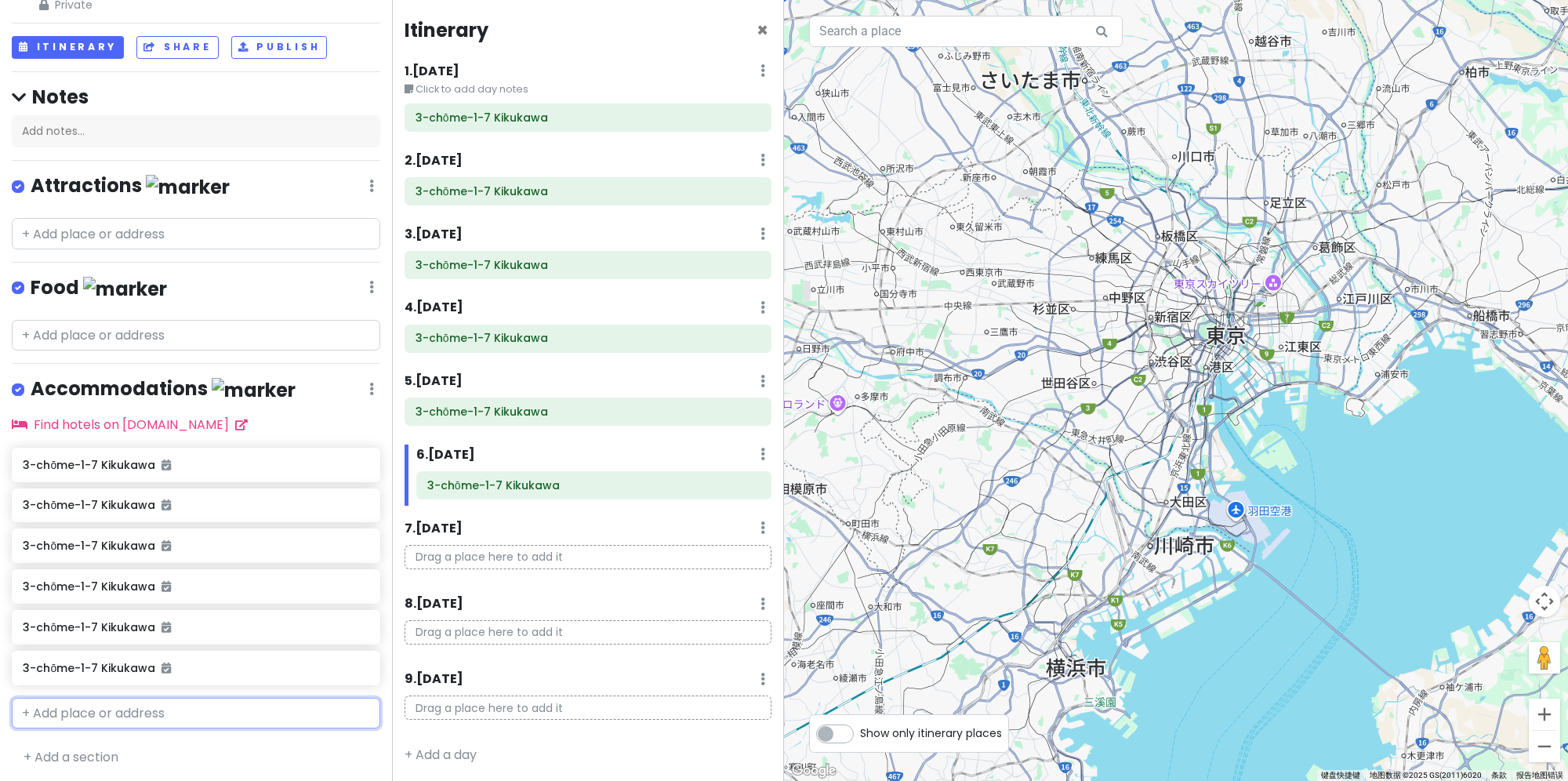
scroll to position [103, 0]
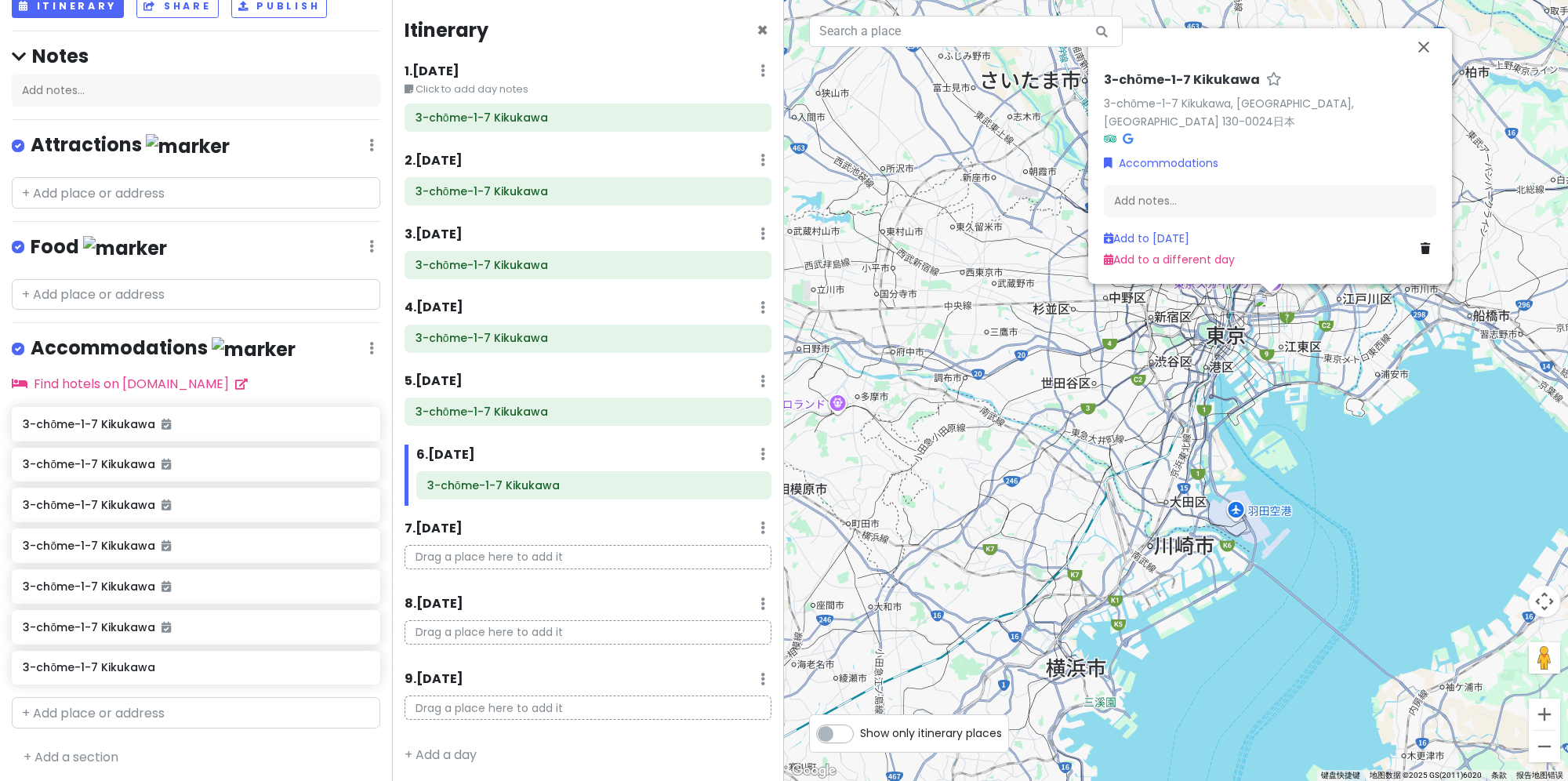
click at [490, 520] on div "7 . [DATE] Add Day Notes Delete Day" at bounding box center [587, 532] width 367 height 26
click at [417, 521] on h6 "7 . [DATE]" at bounding box center [433, 528] width 58 height 17
click at [1137, 239] on link "Add to [DATE]" at bounding box center [1146, 239] width 85 height 16
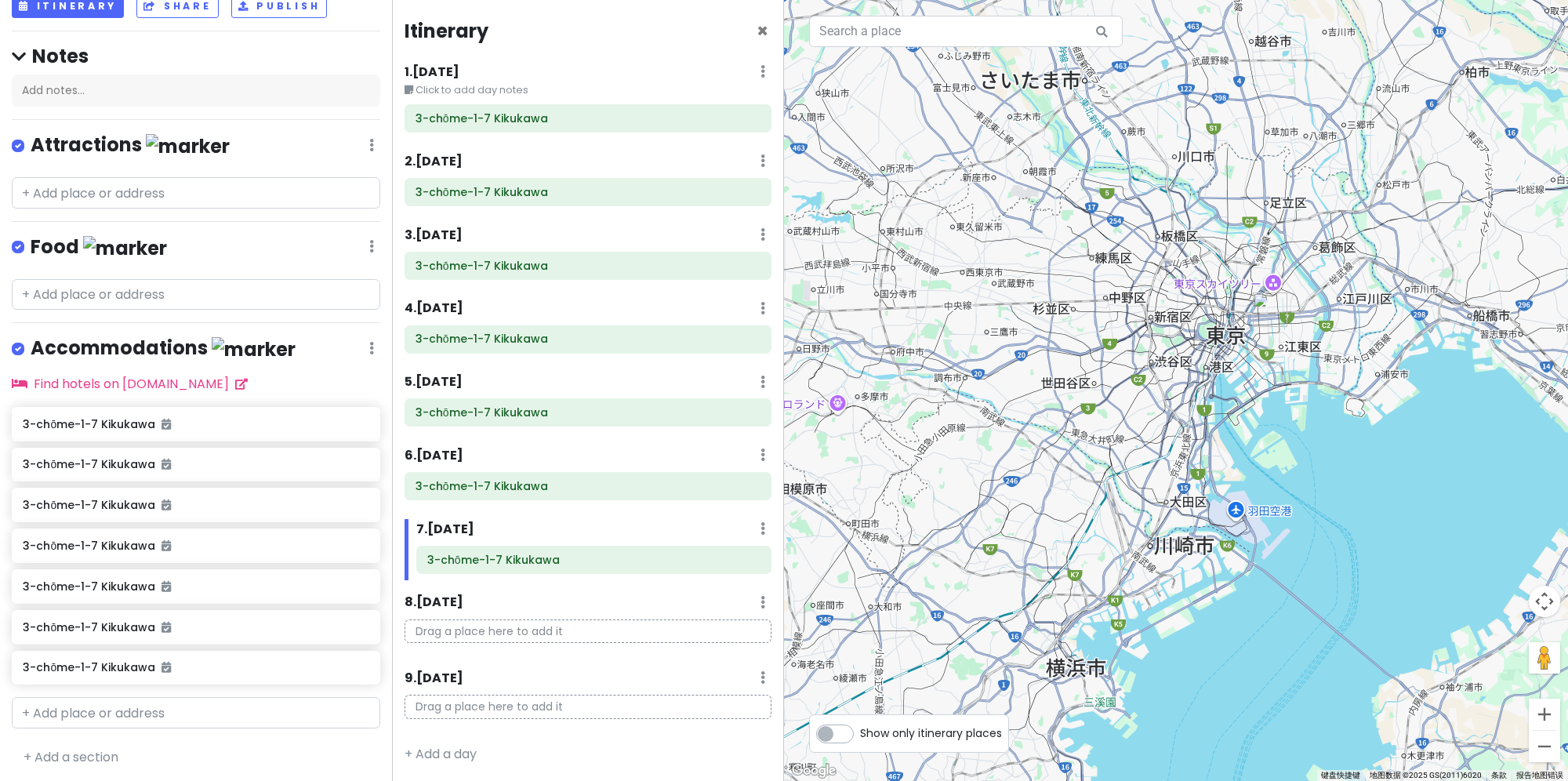
click at [116, 723] on div "东京旅游大作战 Private Change Dates Make a Copy Delete Trip Go Pro ⚡️ Give Feedback 💡 …" at bounding box center [195, 390] width 392 height 781
click at [123, 718] on input "text" at bounding box center [195, 713] width 368 height 32
paste input "3-chōme-1-7 Kikukawa"
type input "3-chōme-1-7 Kikukawa"
click at [142, 741] on span "[GEOGRAPHIC_DATA][GEOGRAPHIC_DATA]日本" at bounding box center [244, 748] width 219 height 13
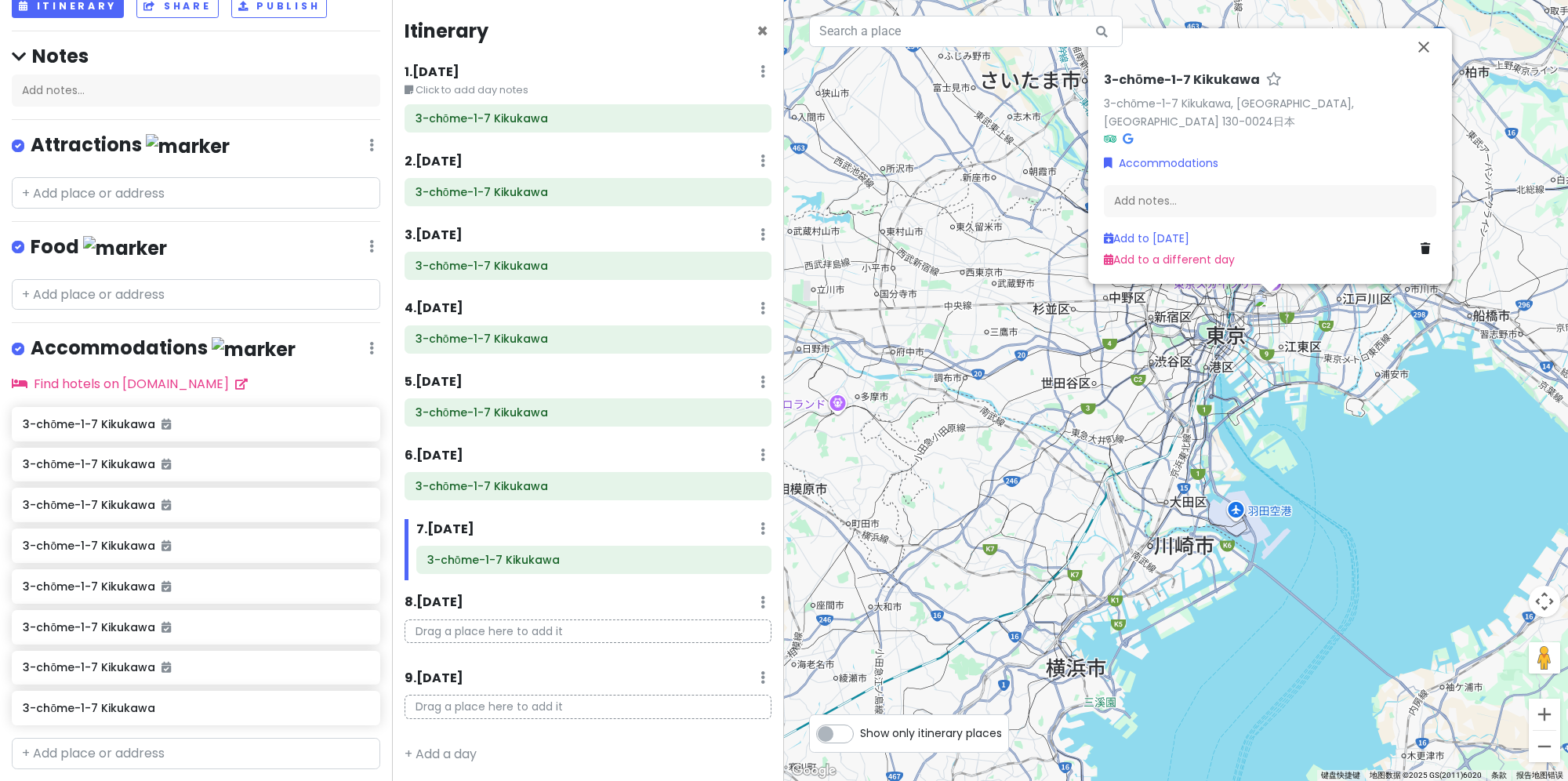
click at [445, 599] on h6 "8 . [DATE]" at bounding box center [433, 602] width 59 height 17
click at [1147, 239] on link "Add to [DATE]" at bounding box center [1146, 239] width 85 height 16
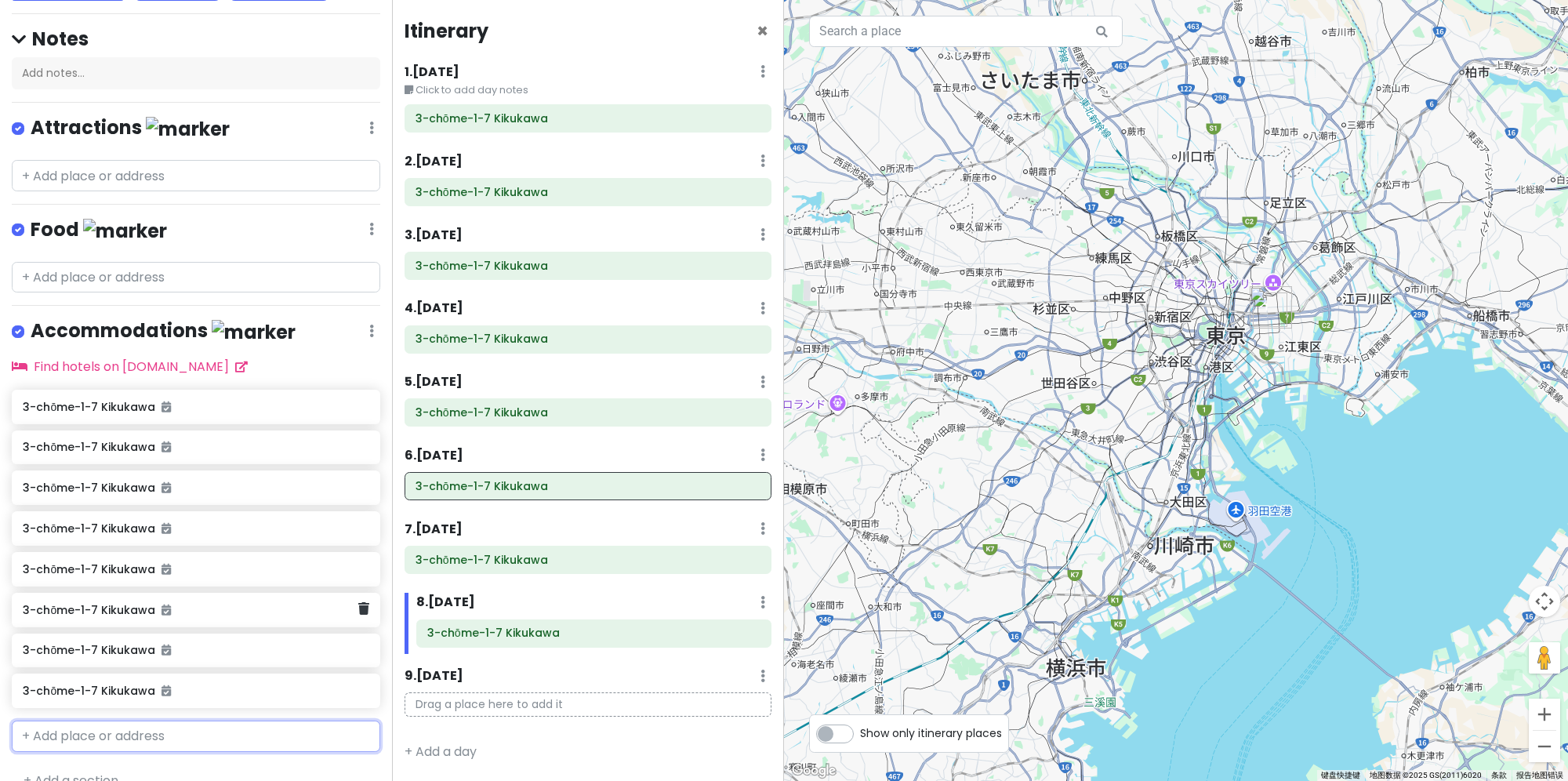
scroll to position [144, 0]
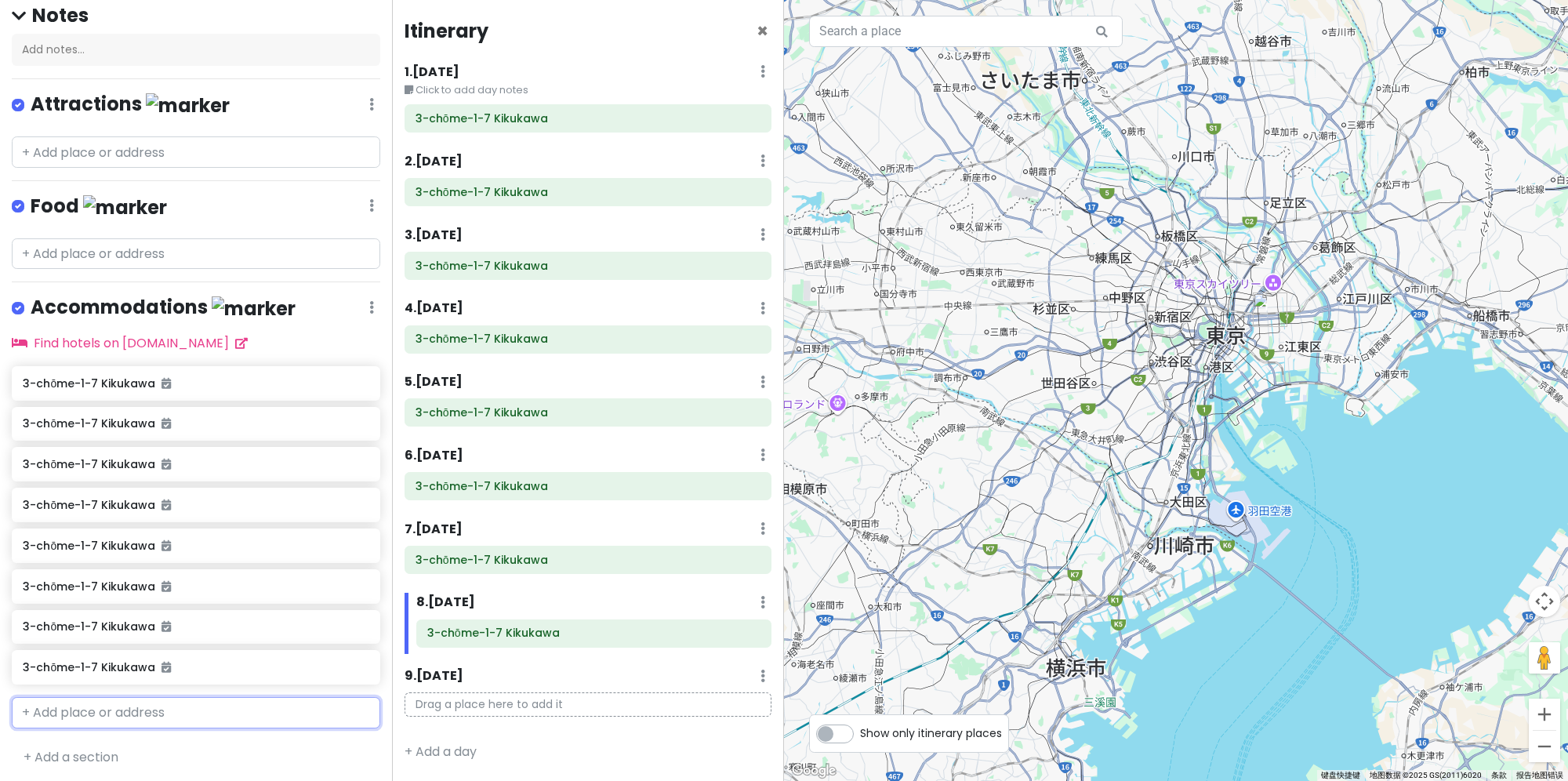
click at [139, 715] on input "text" at bounding box center [195, 713] width 368 height 32
paste input "3-chōme-1-7 Kikukawa"
type input "3-chōme-1-7 Kikukawa"
click at [138, 741] on span "[GEOGRAPHIC_DATA][GEOGRAPHIC_DATA]日本" at bounding box center [244, 748] width 219 height 13
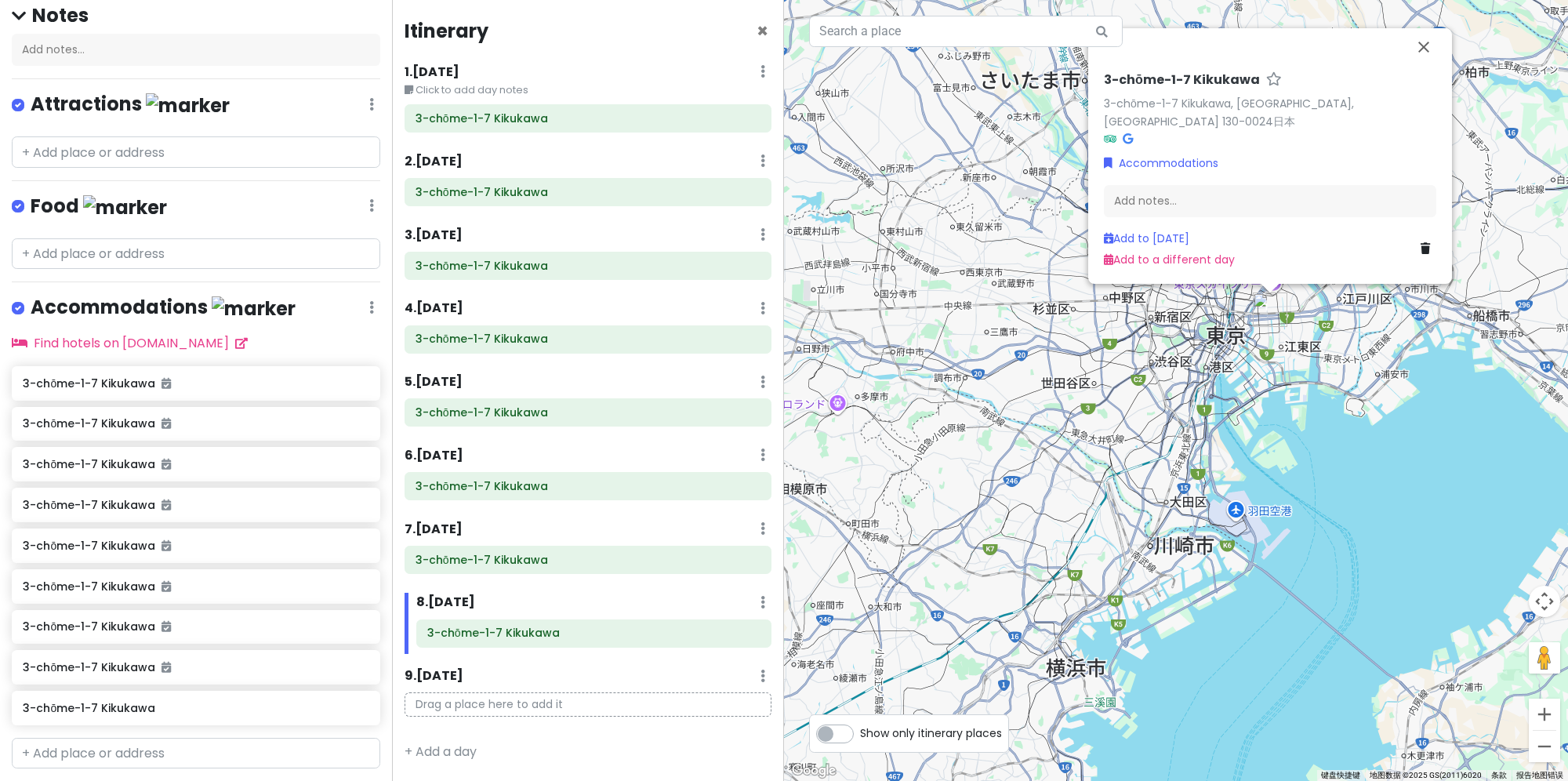
click at [463, 675] on h6 "9 . [DATE]" at bounding box center [433, 676] width 59 height 17
click at [1166, 242] on link "Add to [DATE]" at bounding box center [1146, 239] width 85 height 16
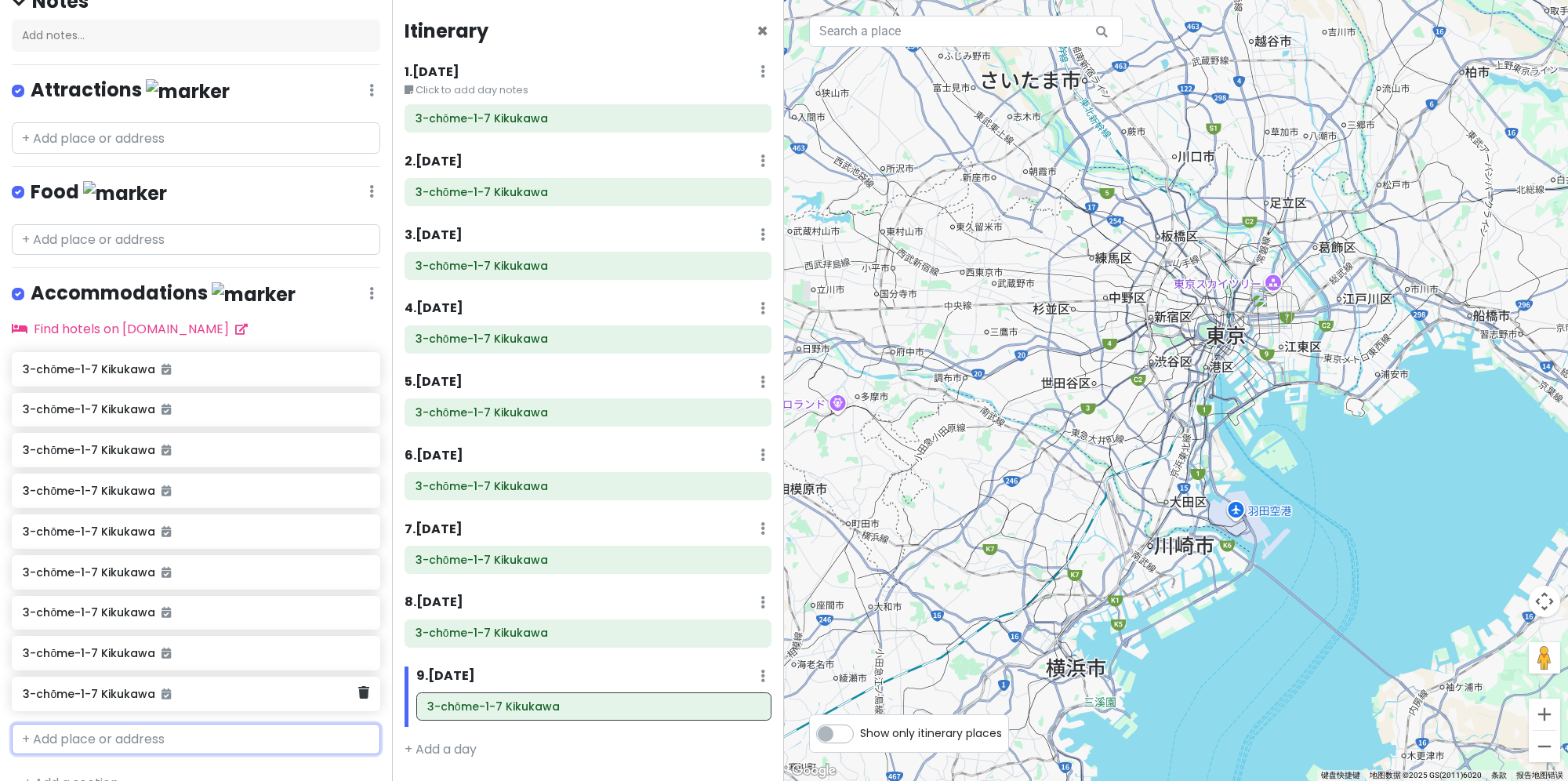
scroll to position [184, 0]
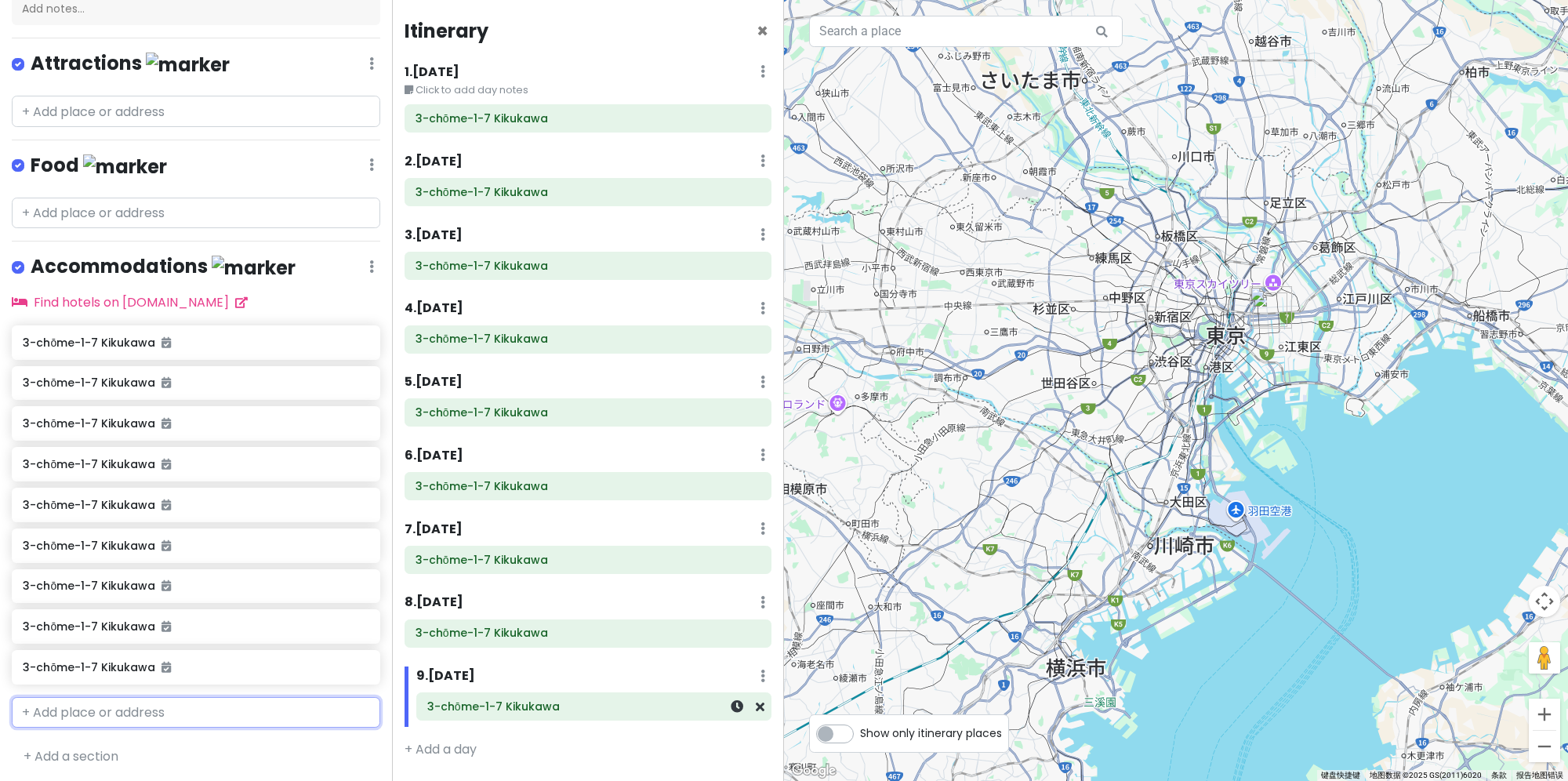
click at [765, 704] on div "3-chōme-1-7 Kikukawa" at bounding box center [594, 706] width 354 height 26
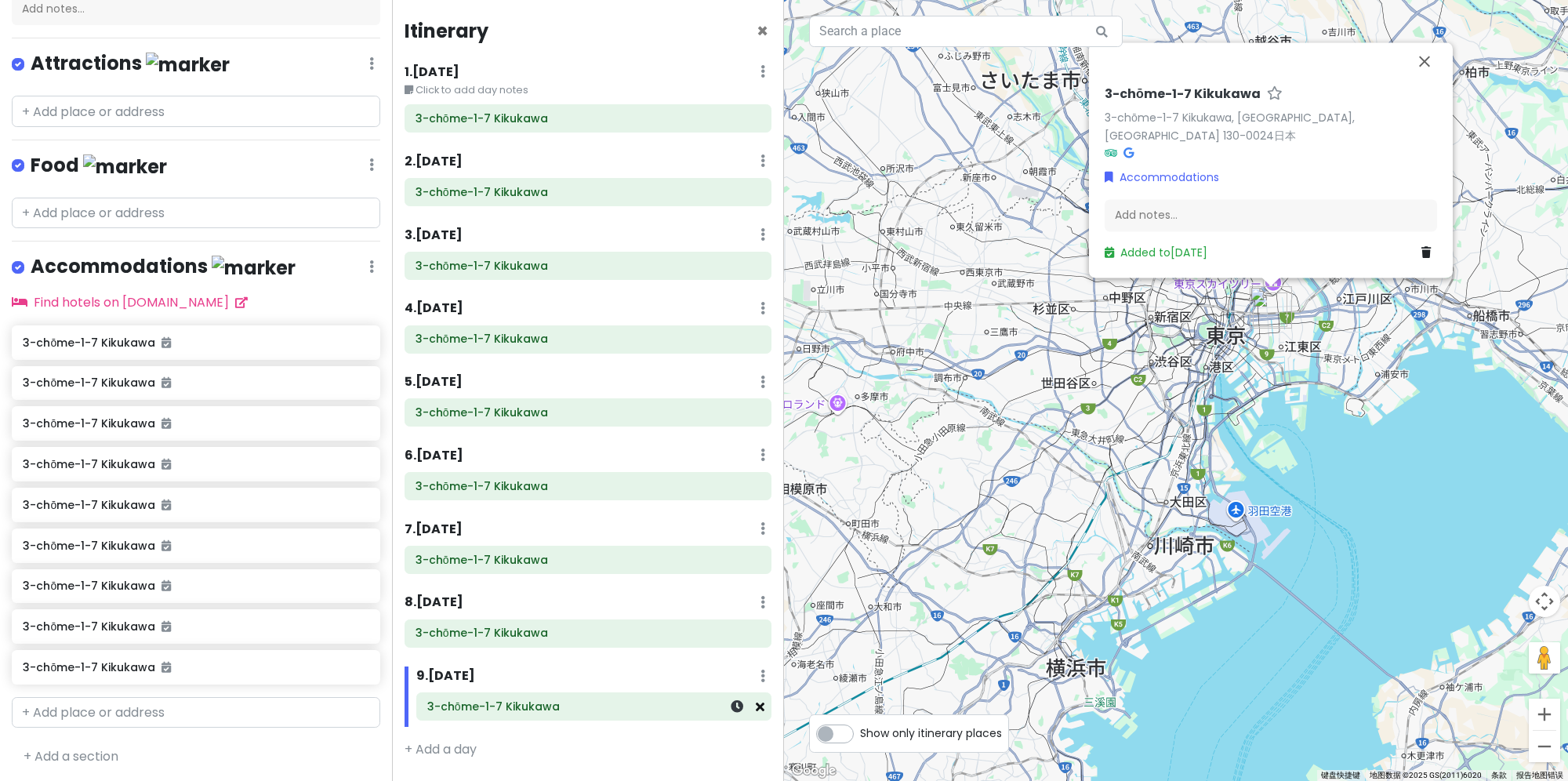
click at [762, 704] on icon at bounding box center [760, 706] width 9 height 12
click at [755, 702] on div at bounding box center [738, 706] width 53 height 26
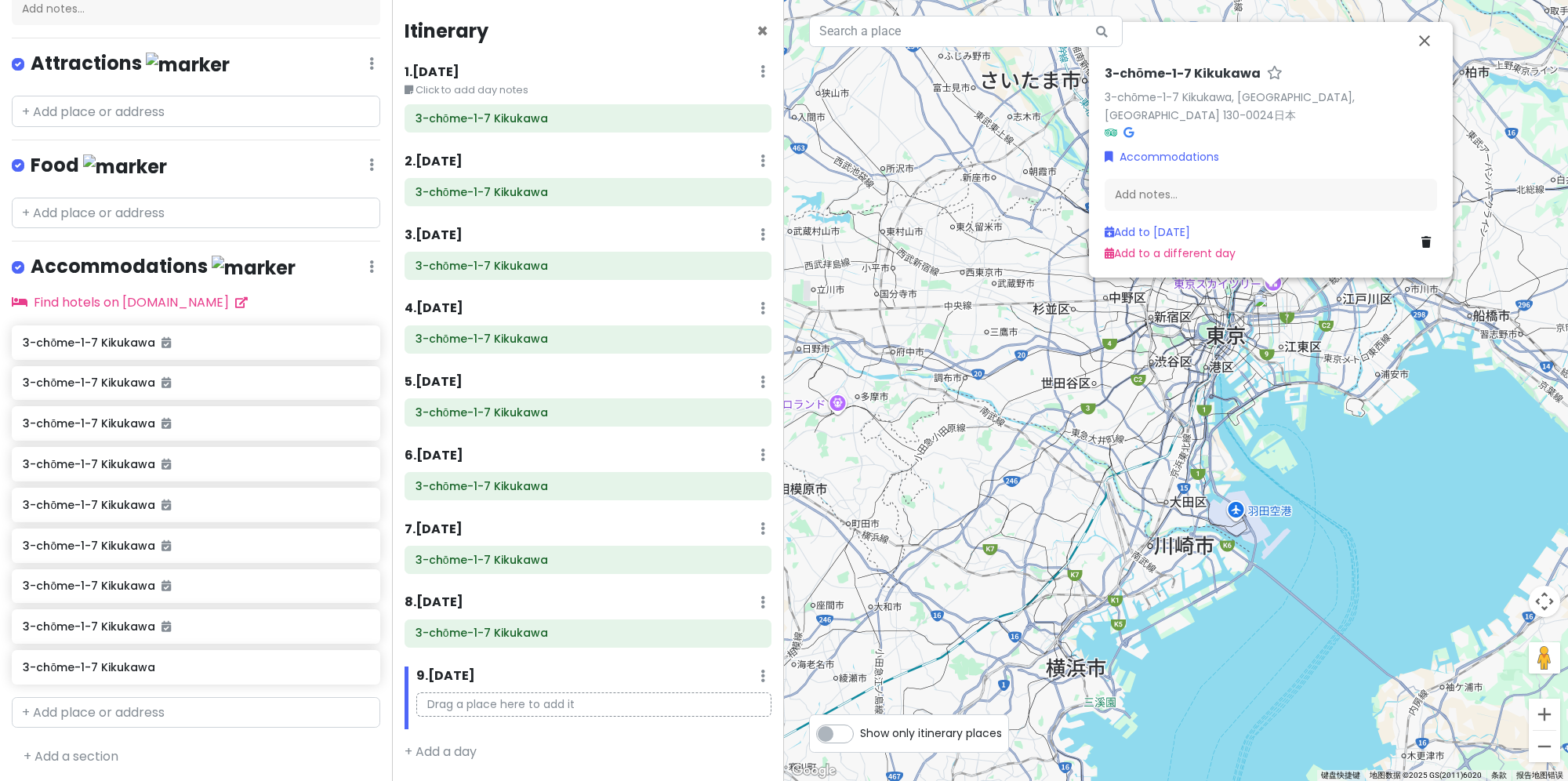
click at [667, 701] on p "Drag a place here to add it" at bounding box center [593, 704] width 355 height 25
click at [139, 702] on input "text" at bounding box center [195, 713] width 368 height 32
click at [369, 261] on icon at bounding box center [371, 267] width 4 height 12
click at [348, 263] on div "Accommodations Edit Reorder Delete List" at bounding box center [195, 269] width 368 height 33
click at [369, 261] on icon at bounding box center [371, 267] width 4 height 12
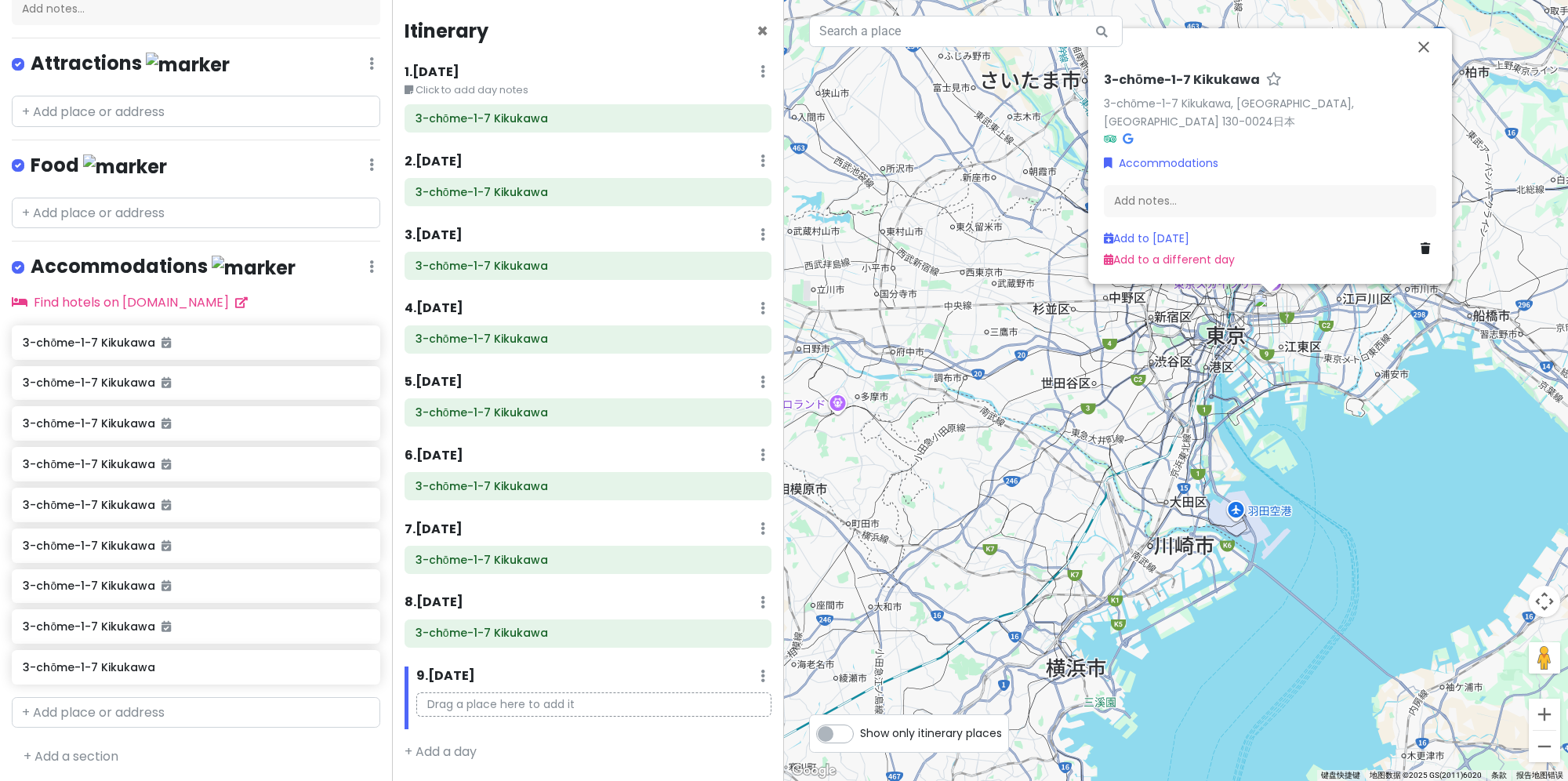
click at [355, 258] on div "Accommodations Edit Reorder Delete List" at bounding box center [195, 269] width 368 height 33
click at [155, 254] on h4 "Accommodations" at bounding box center [163, 266] width 265 height 26
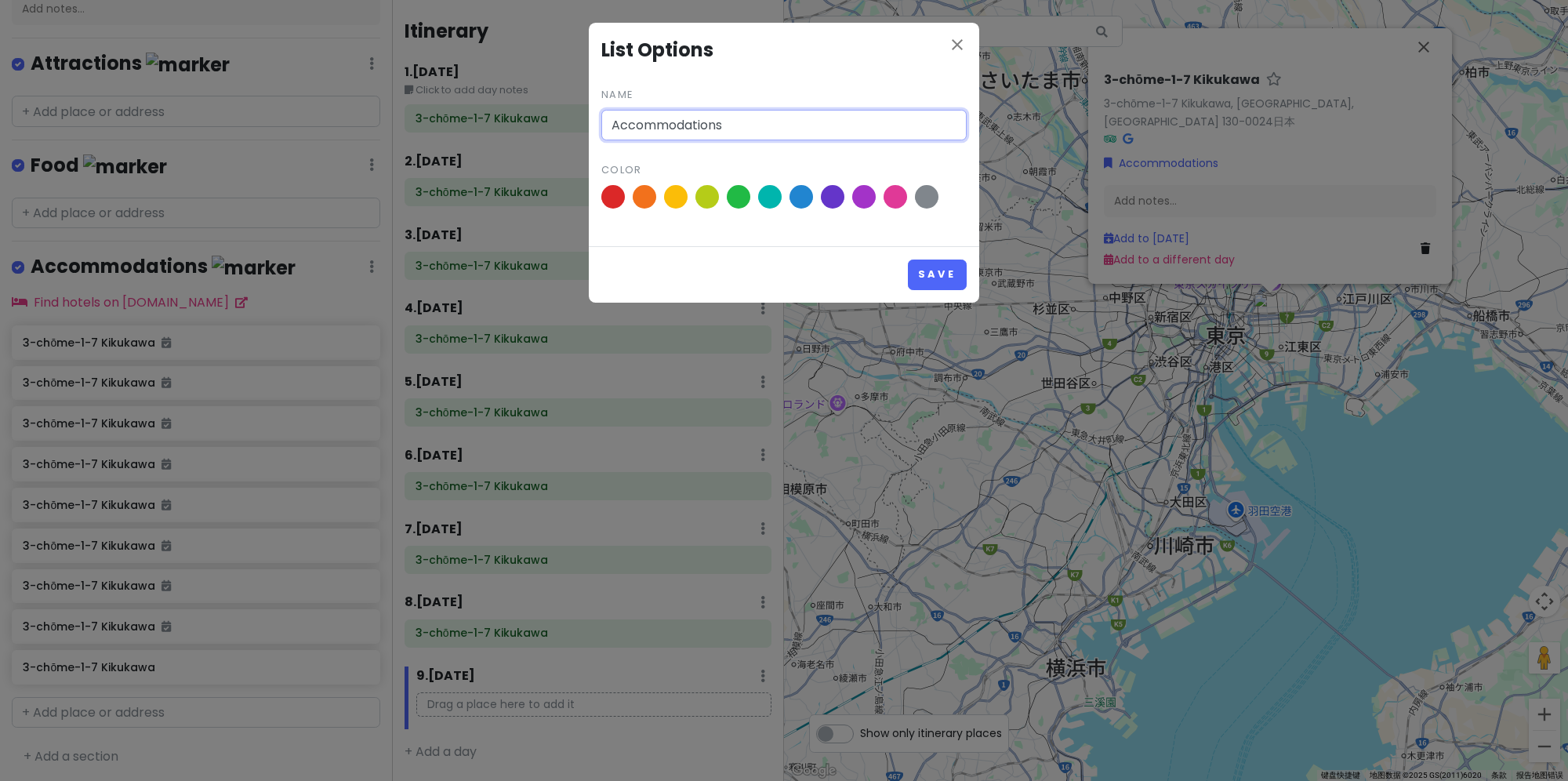
click at [731, 125] on input "Accommodations" at bounding box center [784, 126] width 365 height 32
drag, startPoint x: 755, startPoint y: 125, endPoint x: 611, endPoint y: 140, distance: 144.8
click at [611, 140] on input "Accommodations" at bounding box center [784, 126] width 365 height 32
type input "在"
type input "在东京要睡在哪里"
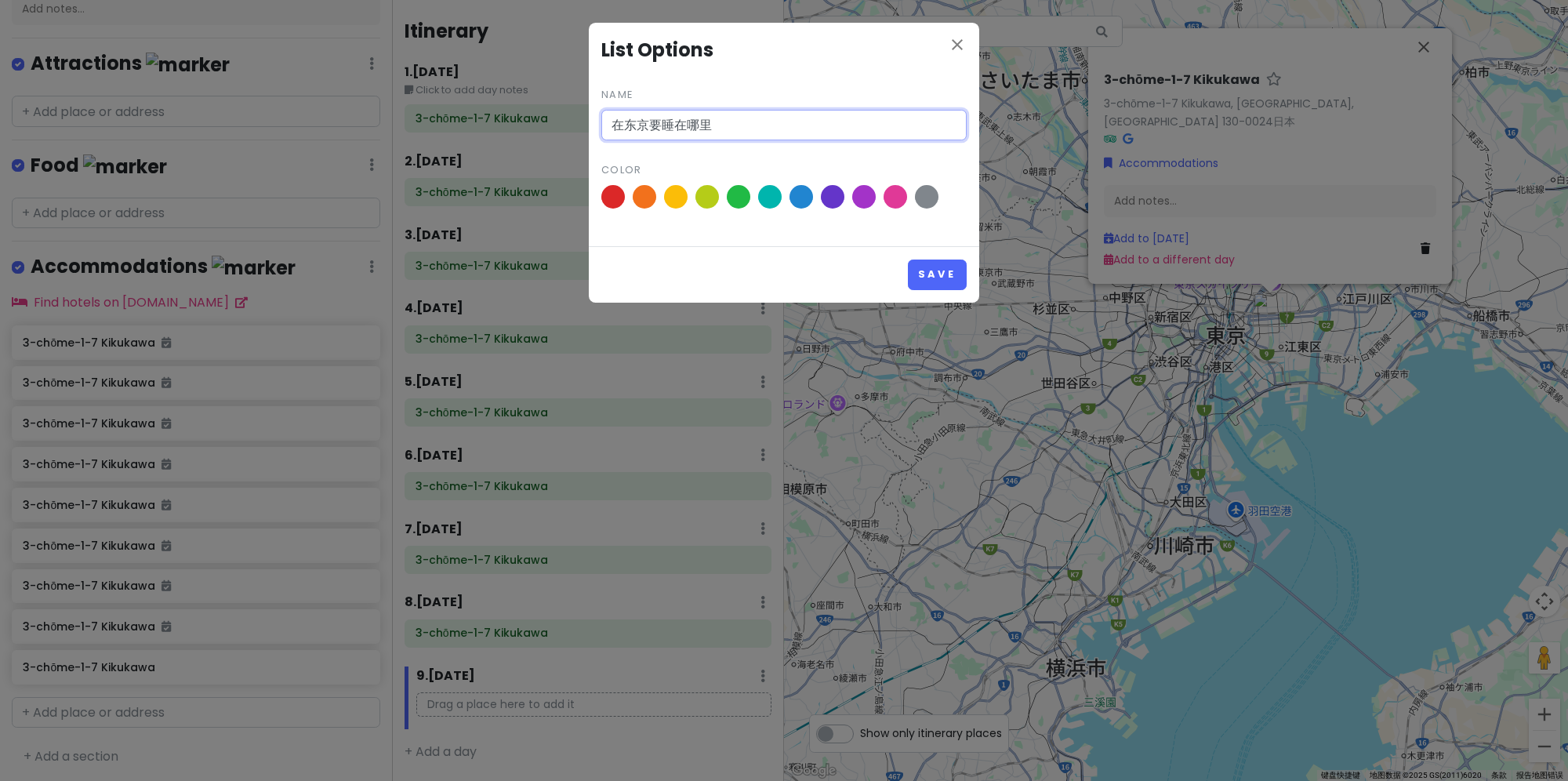
click at [908, 260] on button "Save" at bounding box center [937, 275] width 59 height 31
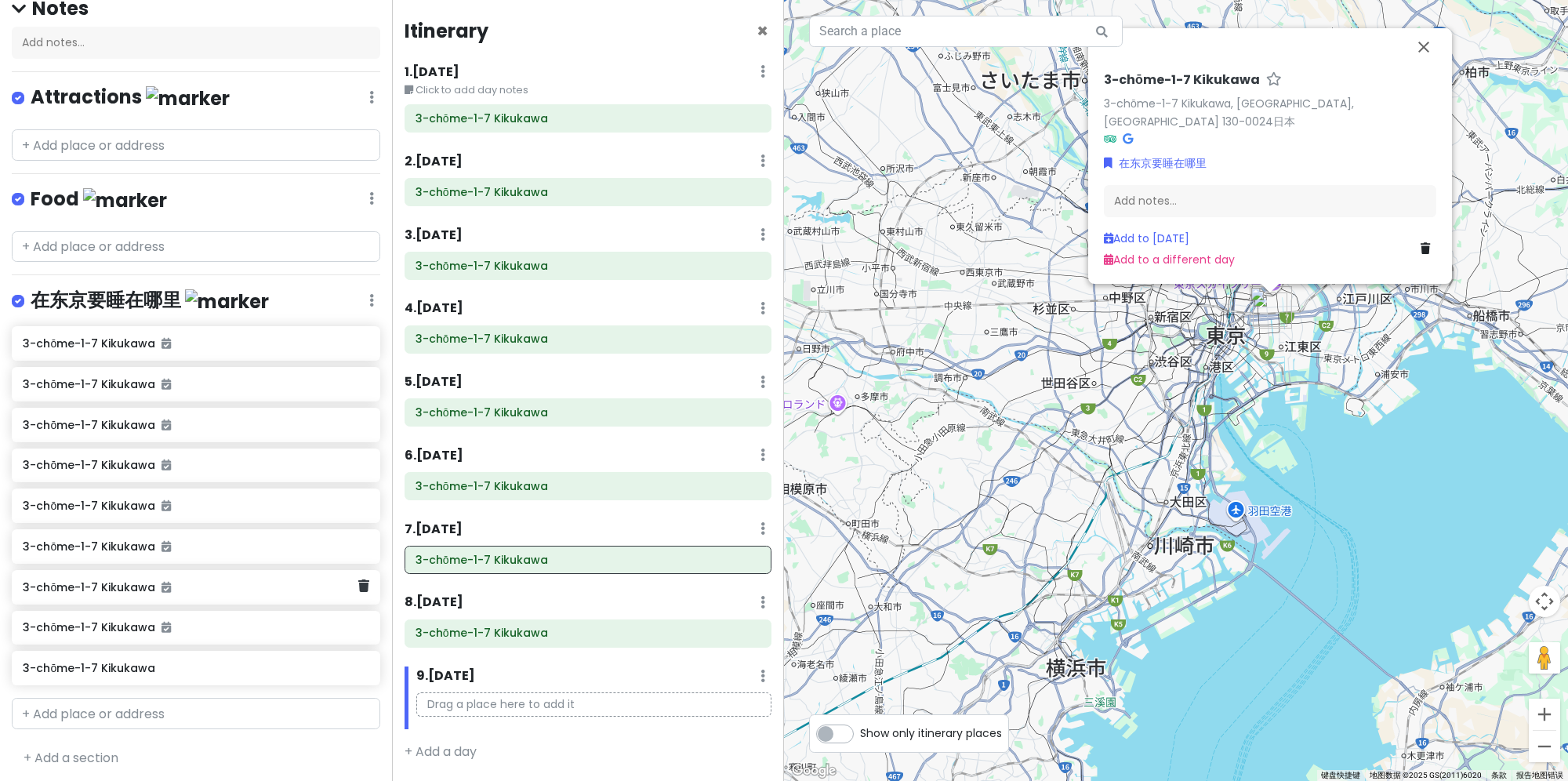
scroll to position [151, 0]
click at [167, 708] on input "text" at bounding box center [195, 713] width 368 height 32
paste input "ラビスタ東京ベイ"
type input "ラビスタ東京ベイ"
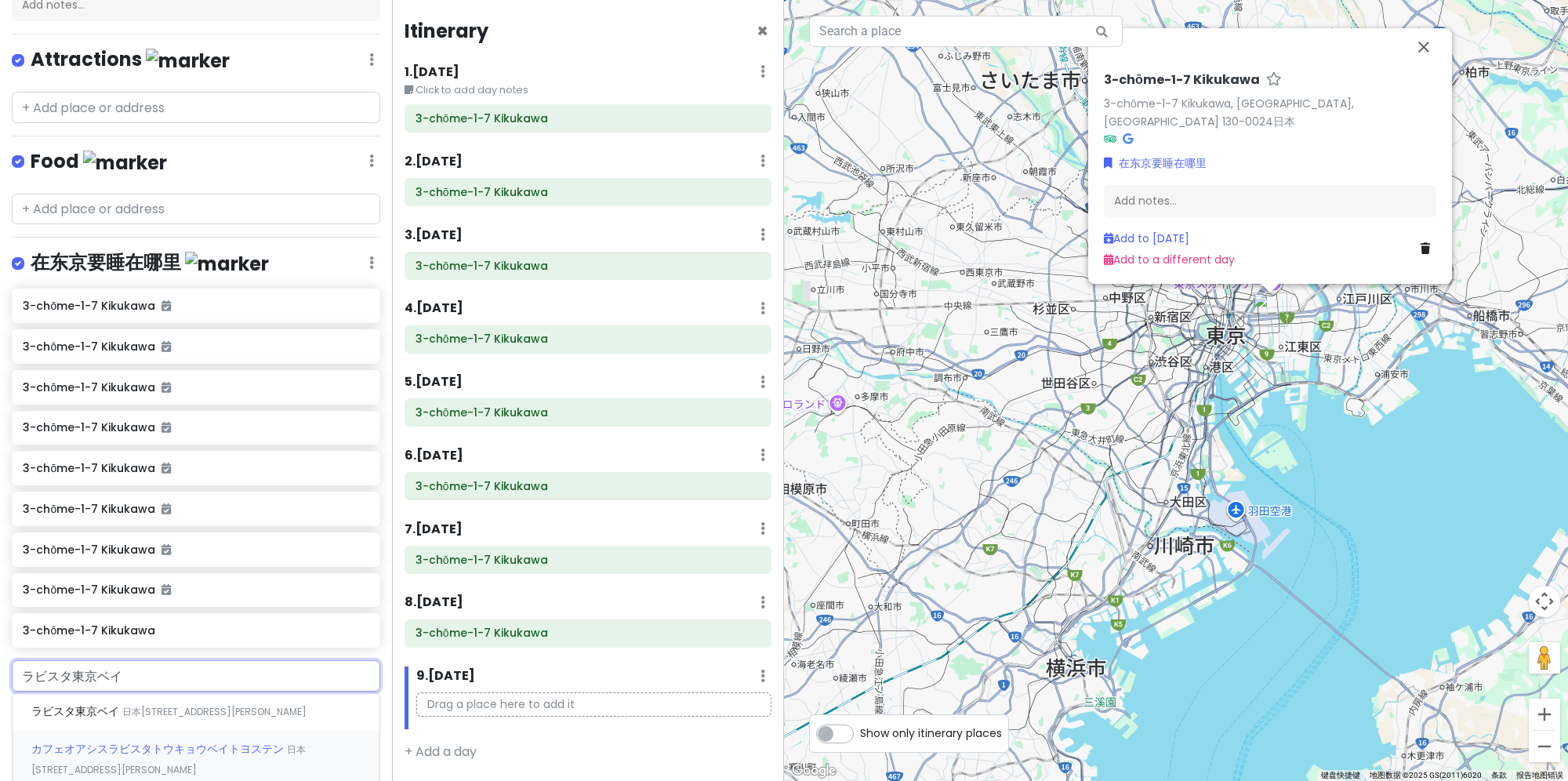
scroll to position [308, 0]
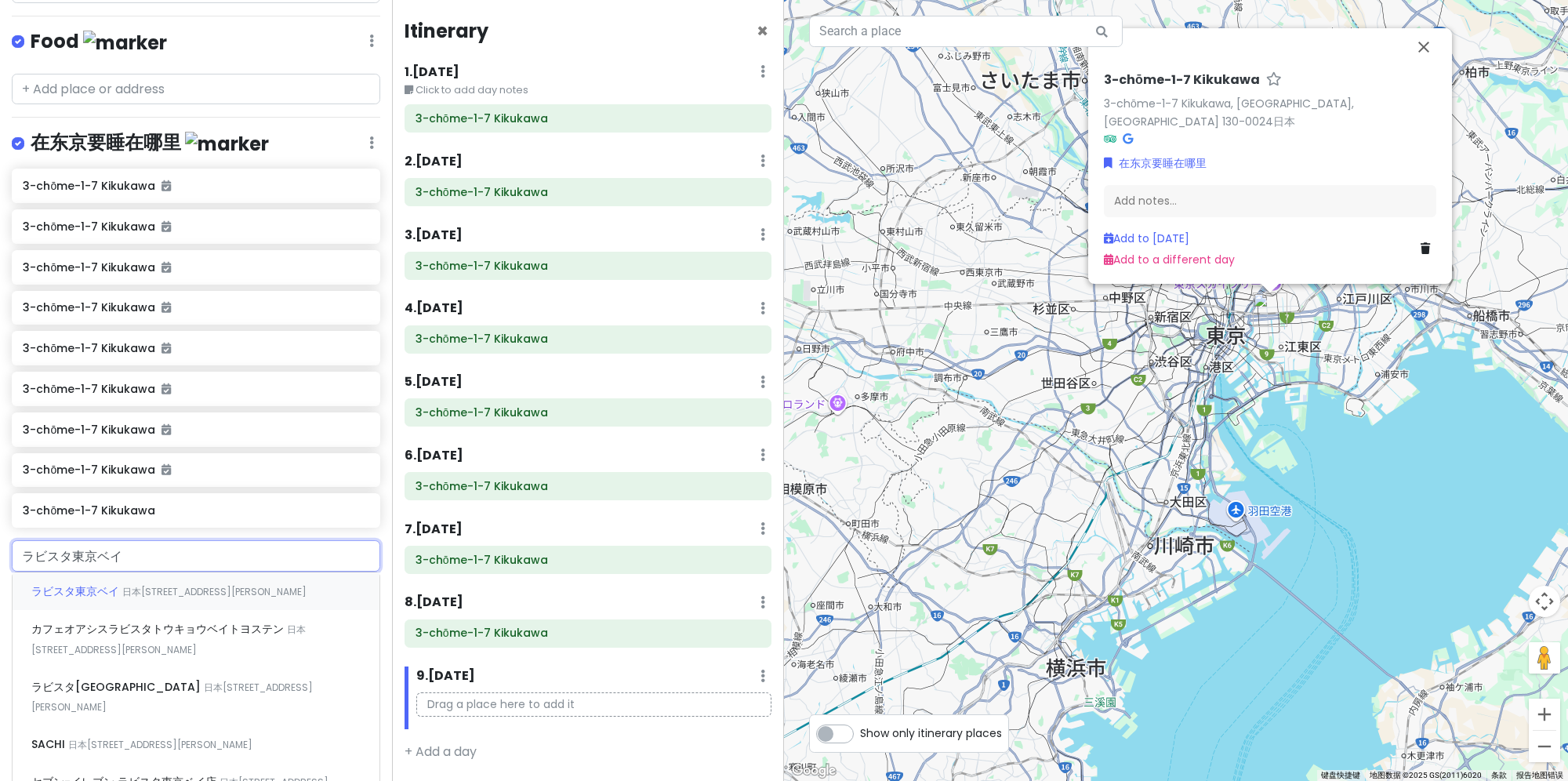
click at [237, 593] on div "ラビスタ[STREET_ADDRESS][PERSON_NAME]" at bounding box center [195, 591] width 367 height 38
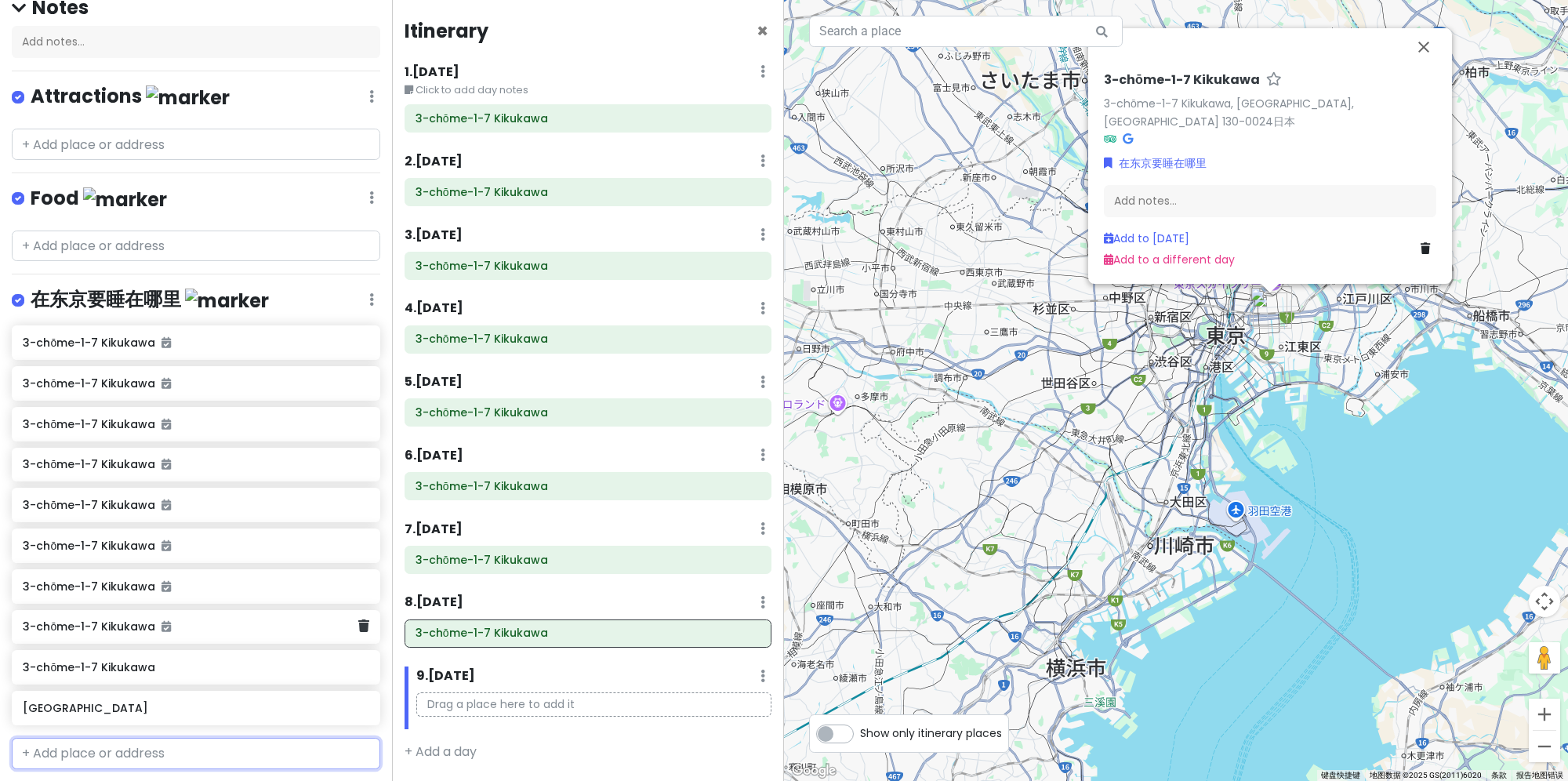
scroll to position [191, 0]
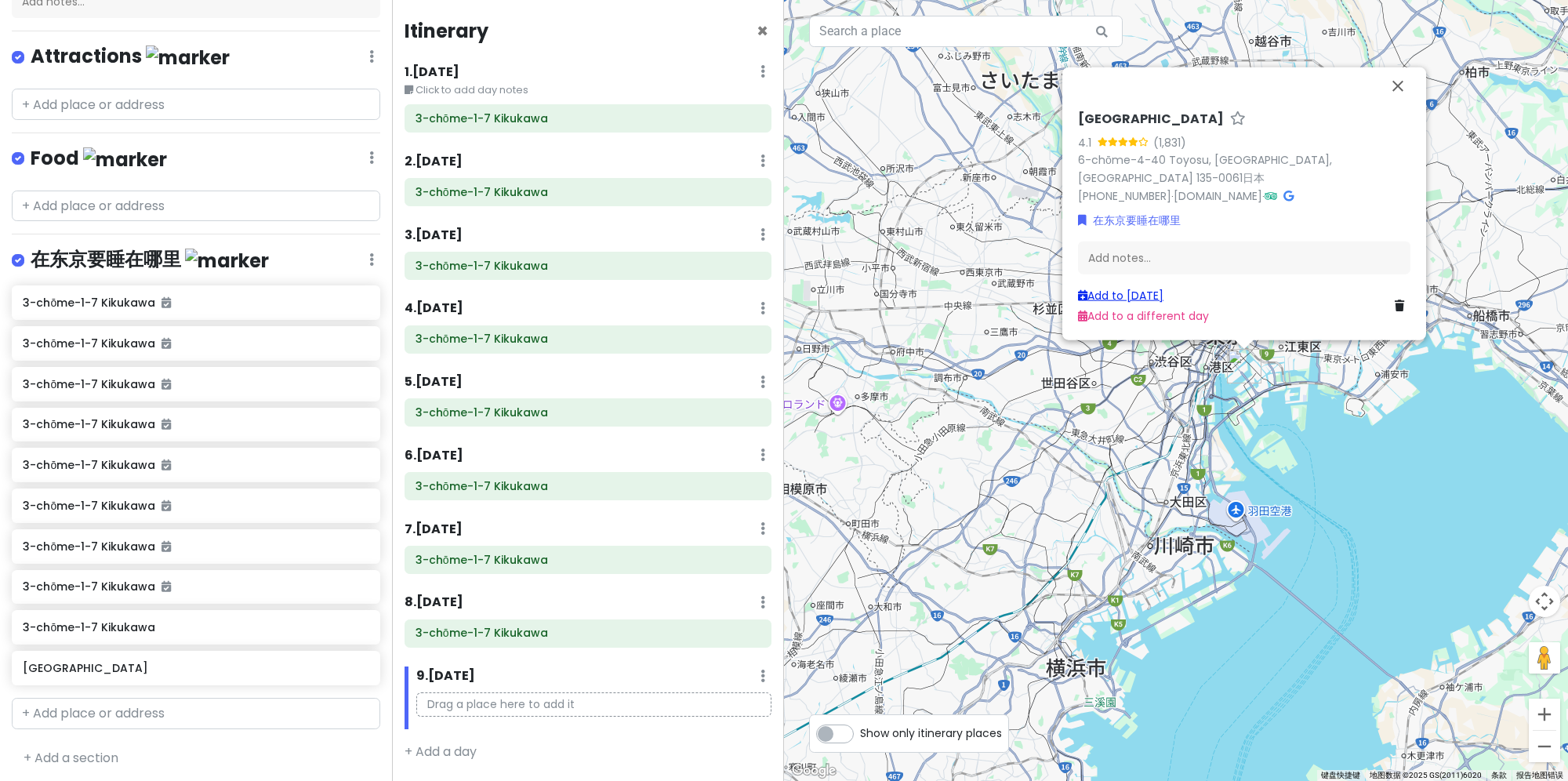
click at [1136, 291] on link "Add to [DATE]" at bounding box center [1120, 295] width 85 height 16
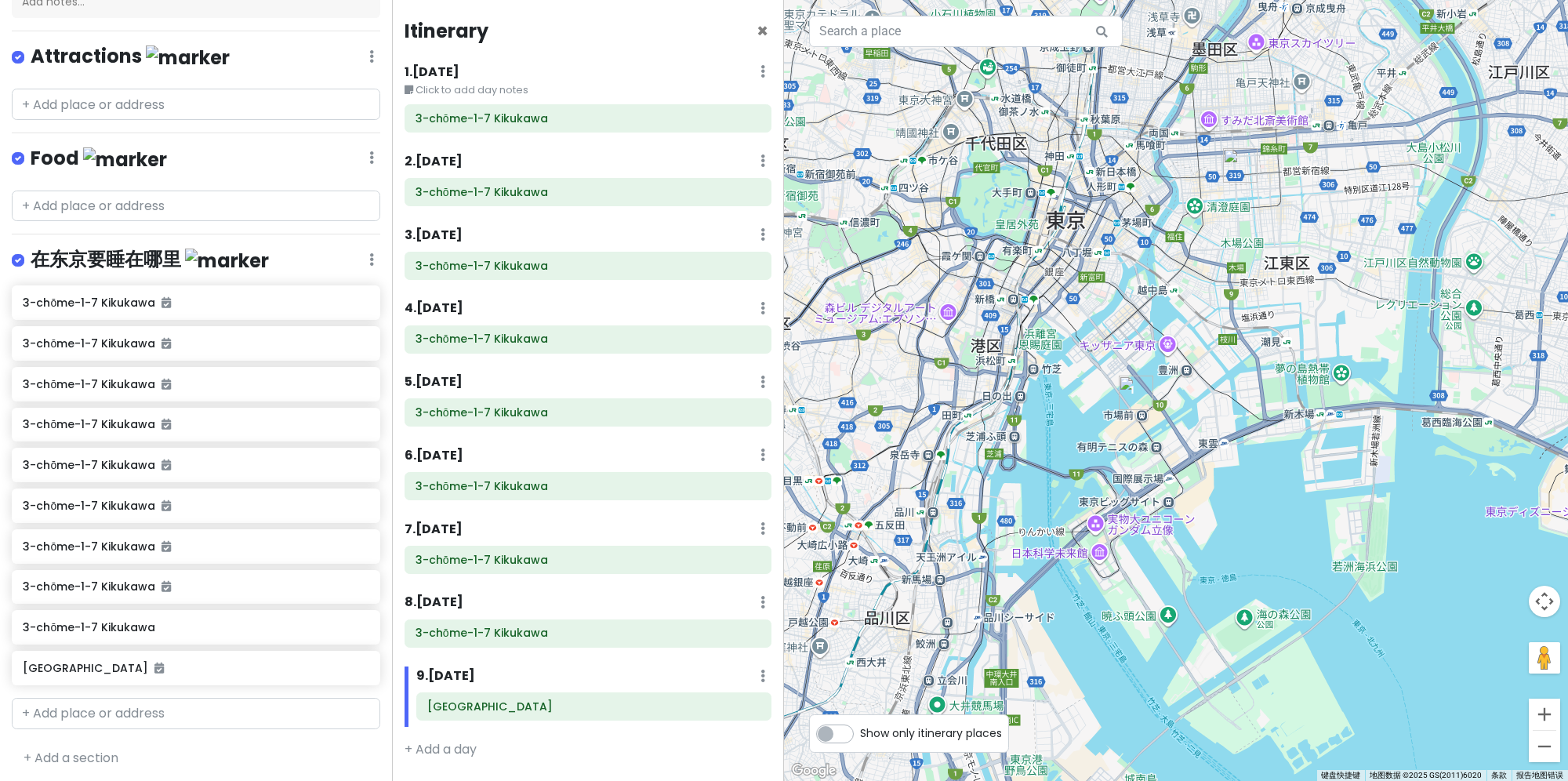
drag, startPoint x: 1210, startPoint y: 311, endPoint x: 1196, endPoint y: 450, distance: 139.7
click at [1218, 396] on div at bounding box center [1175, 390] width 784 height 781
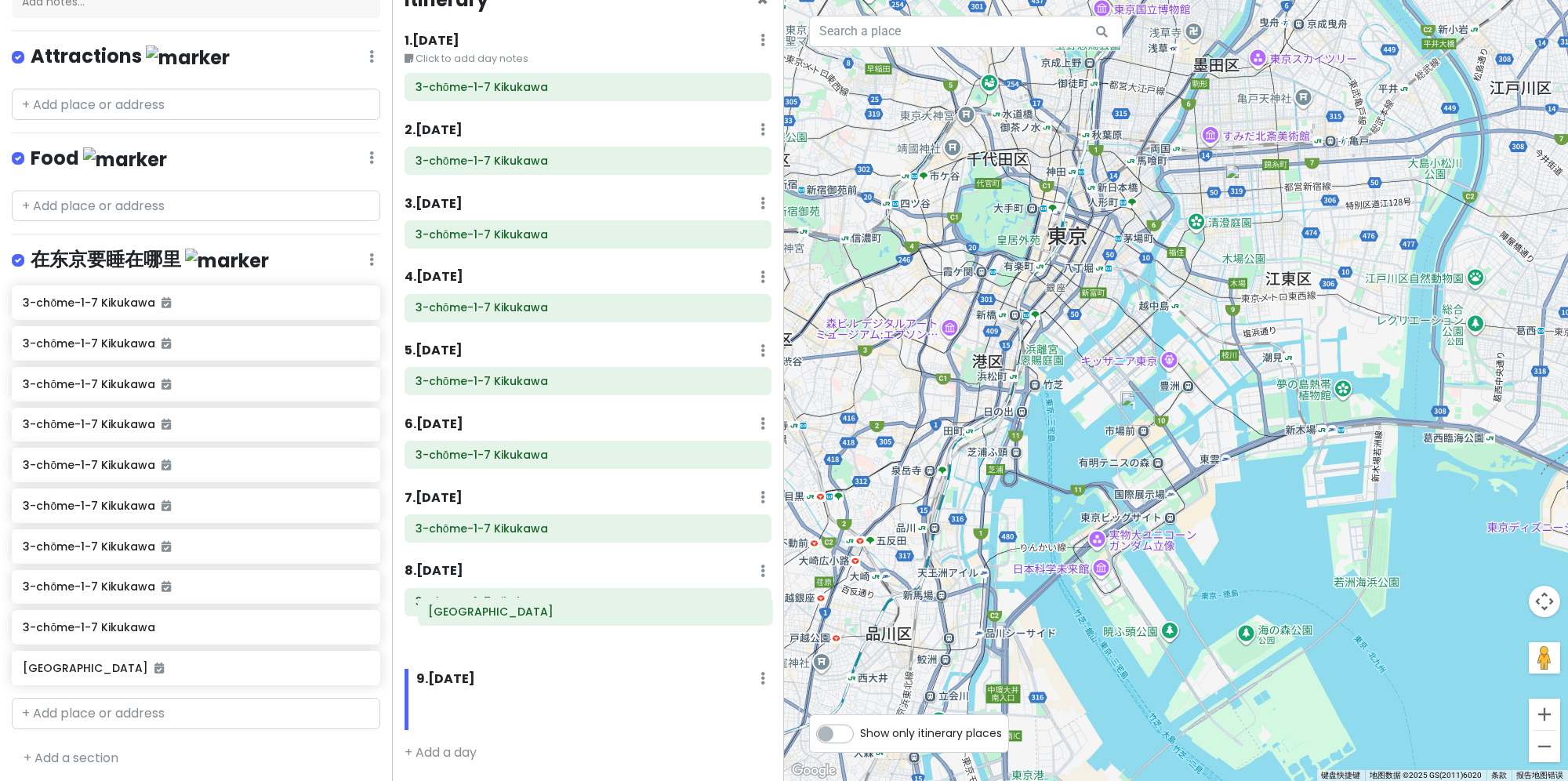
drag, startPoint x: 581, startPoint y: 703, endPoint x: 583, endPoint y: 609, distance: 94.0
click at [583, 609] on div "Itinerary × 1 . [DATE] Edit Day Notes Delete Day Click to add day notes 3-chōme…" at bounding box center [587, 390] width 392 height 781
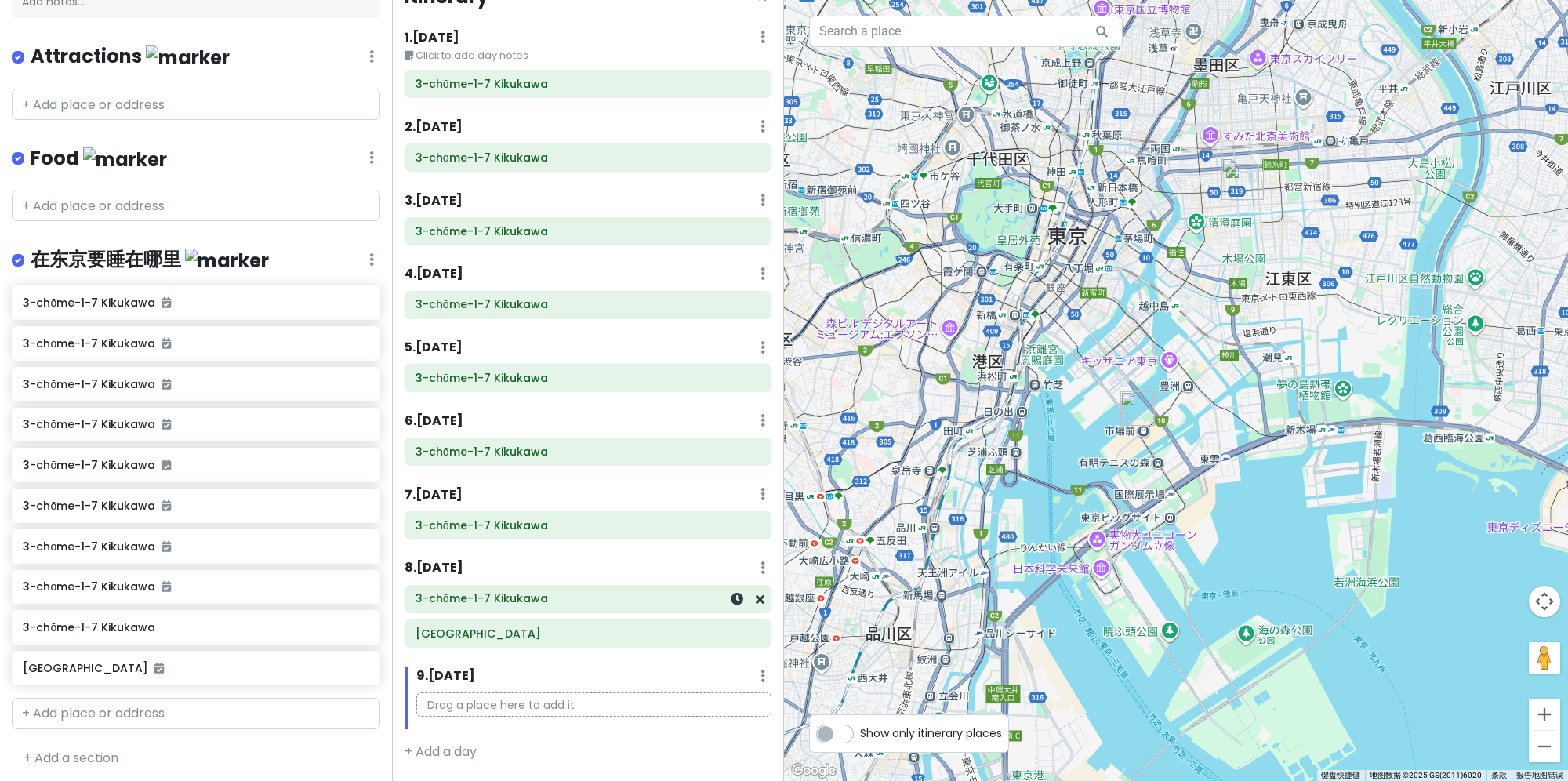
click at [603, 586] on div "3-chōme-1-7 Kikukawa" at bounding box center [587, 599] width 365 height 26
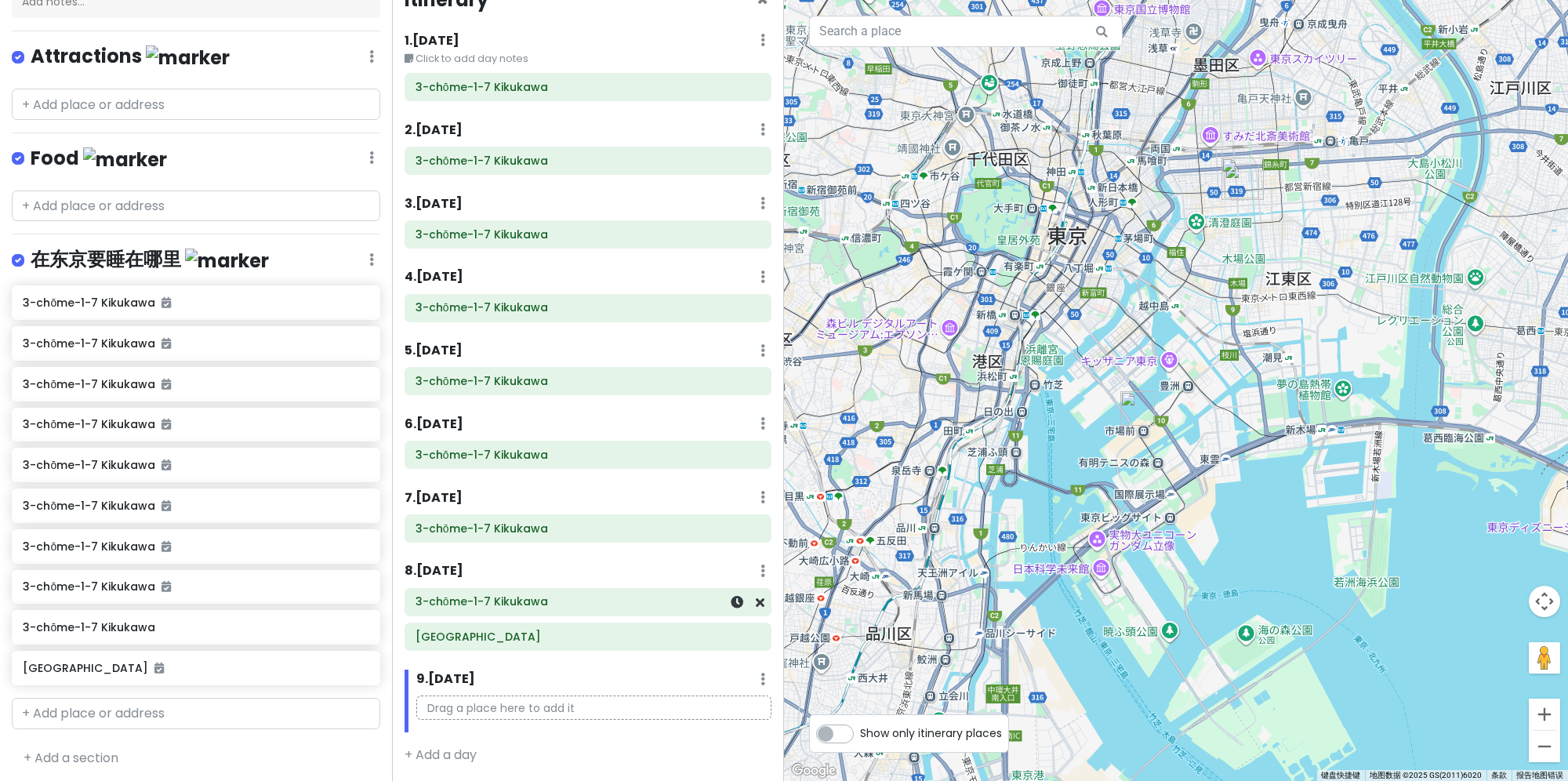
scroll to position [32, 0]
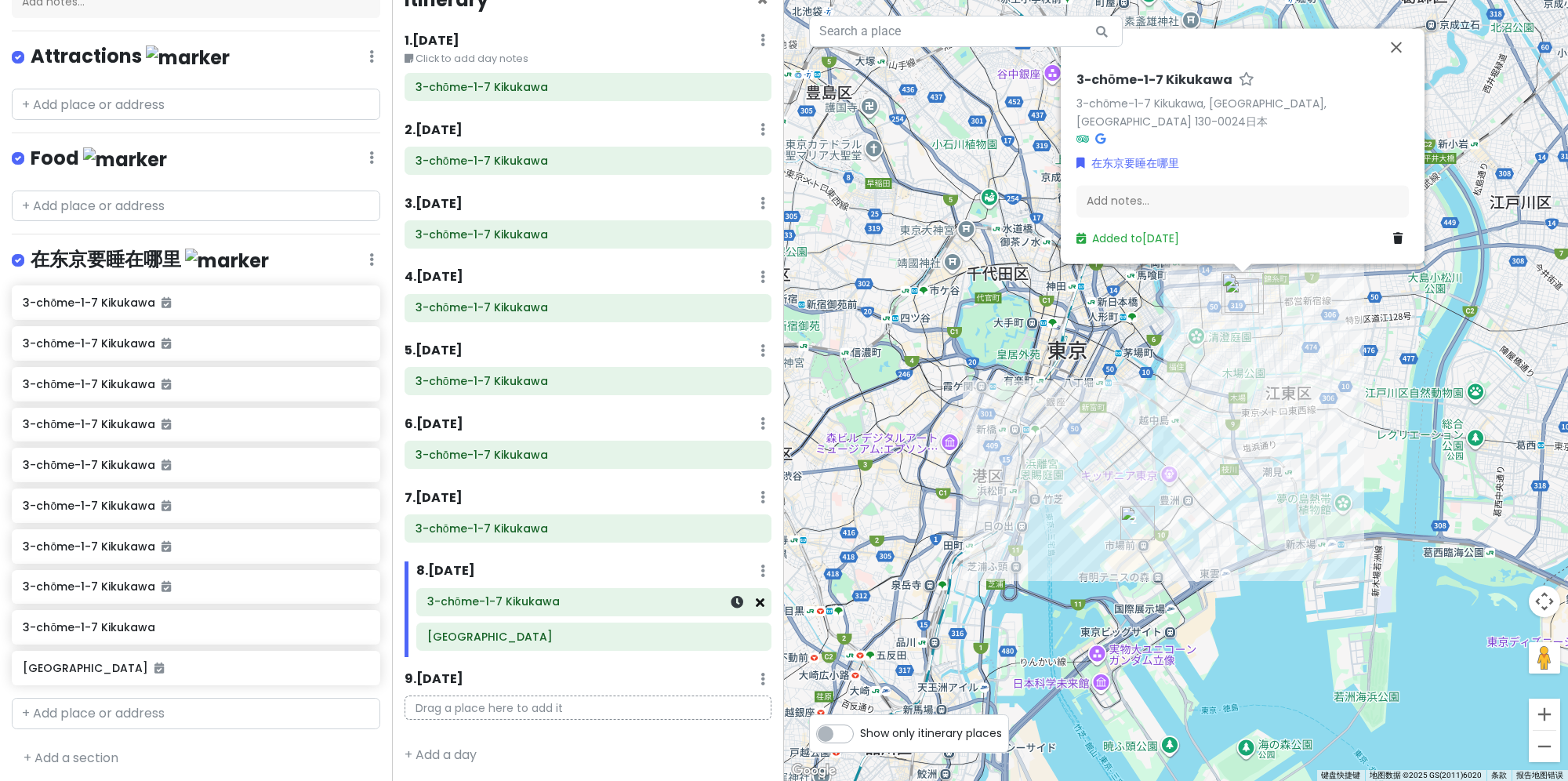
click at [755, 599] on icon at bounding box center [760, 602] width 9 height 12
click at [755, 597] on icon at bounding box center [760, 602] width 9 height 12
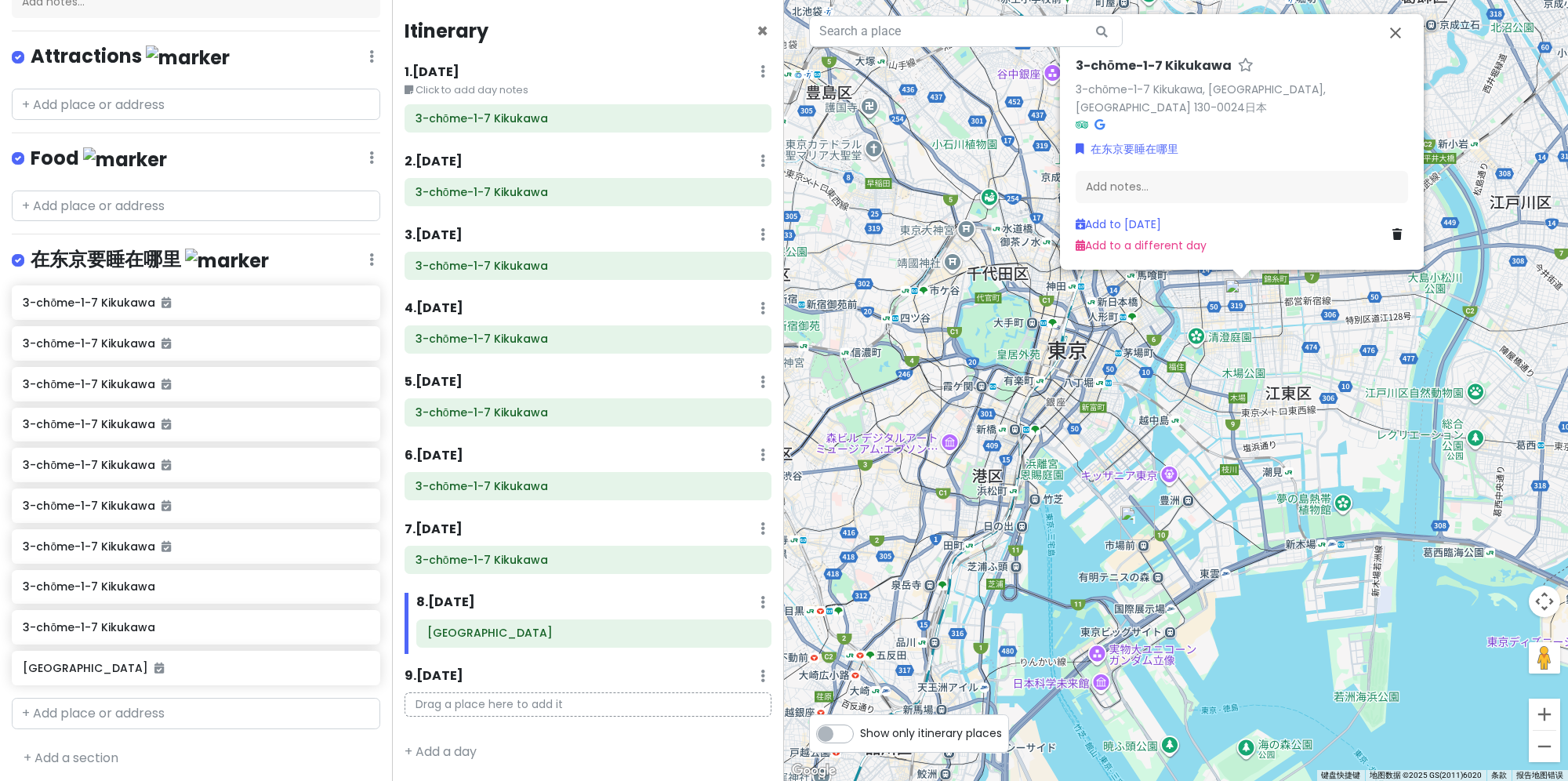
click at [1373, 492] on div "3-chōme-1-7 Kikukawa 3-chōme-1-7 [GEOGRAPHIC_DATA], [GEOGRAPHIC_DATA], [GEOGRAP…" at bounding box center [1175, 390] width 784 height 781
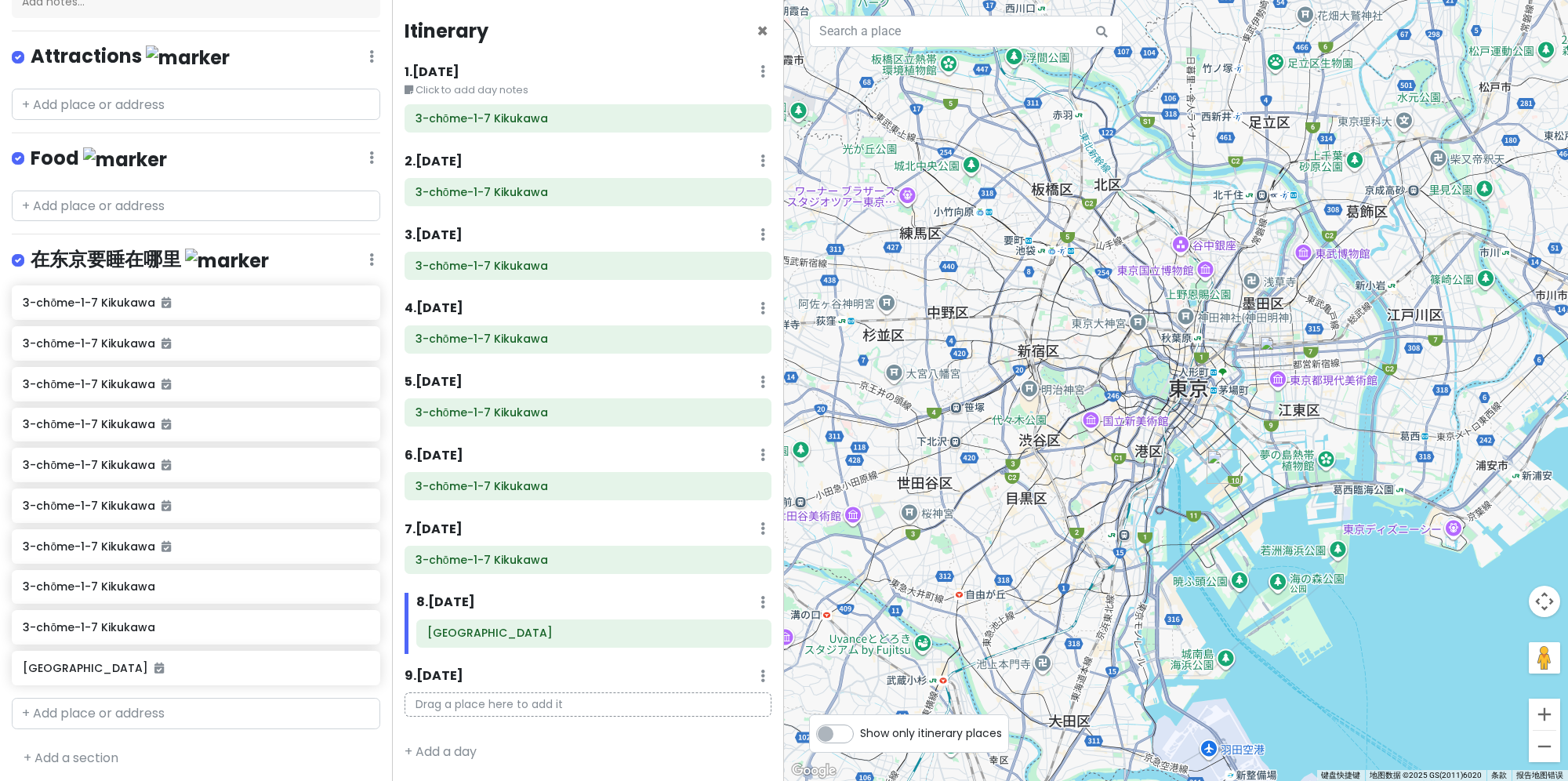
click at [1311, 607] on div at bounding box center [1175, 390] width 784 height 781
click at [541, 521] on div "7 . [DATE] Add Day Notes Delete Day" at bounding box center [587, 532] width 367 height 26
click at [480, 72] on div "1 . [DATE] Edit Day Notes Delete Day" at bounding box center [587, 75] width 367 height 26
click at [450, 76] on h6 "1 . [DATE]" at bounding box center [431, 72] width 55 height 17
click at [369, 259] on icon at bounding box center [371, 260] width 4 height 12
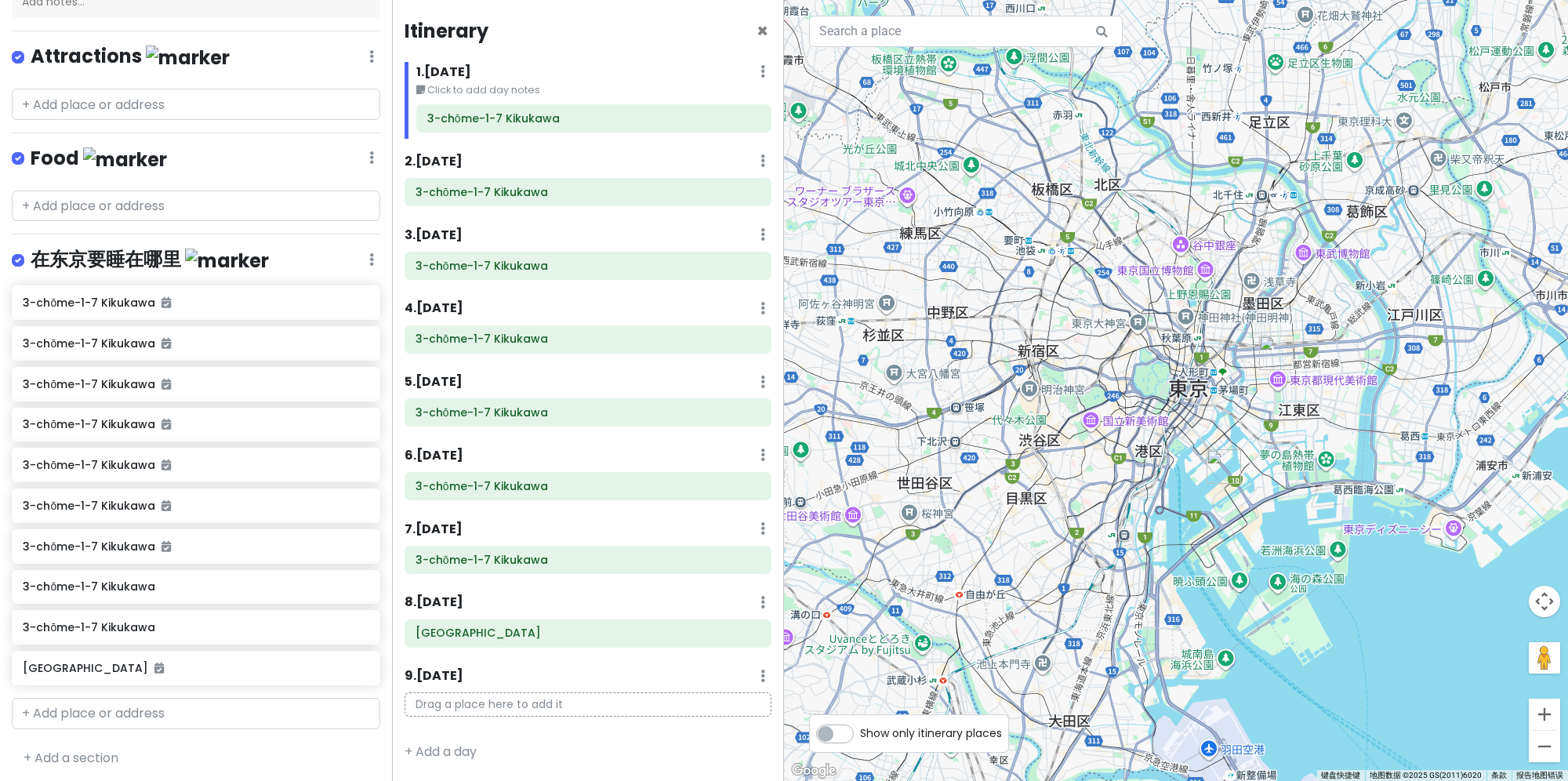
click at [354, 247] on div "在东京要睡在哪里 Edit Reorder Delete List" at bounding box center [195, 262] width 368 height 33
click at [369, 255] on icon at bounding box center [371, 260] width 4 height 12
click at [369, 254] on icon at bounding box center [371, 260] width 4 height 12
click at [356, 247] on div "在东京要睡在哪里 Edit Reorder Delete List" at bounding box center [195, 262] width 368 height 33
click at [269, 254] on div "在东京要睡在哪里 Edit Reorder Delete List" at bounding box center [195, 262] width 368 height 33
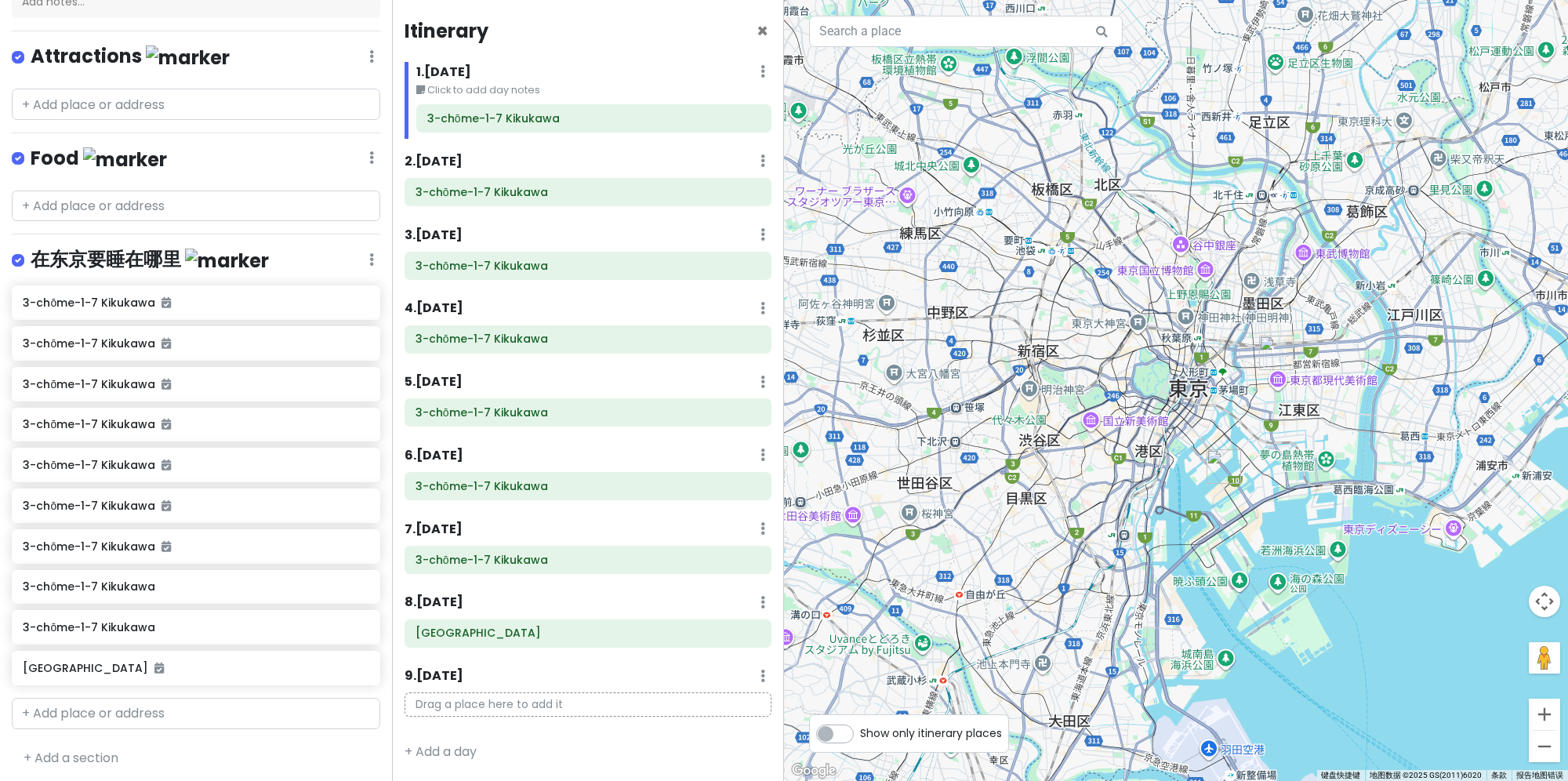
click at [80, 252] on h4 "在东京要睡在哪里" at bounding box center [150, 259] width 239 height 26
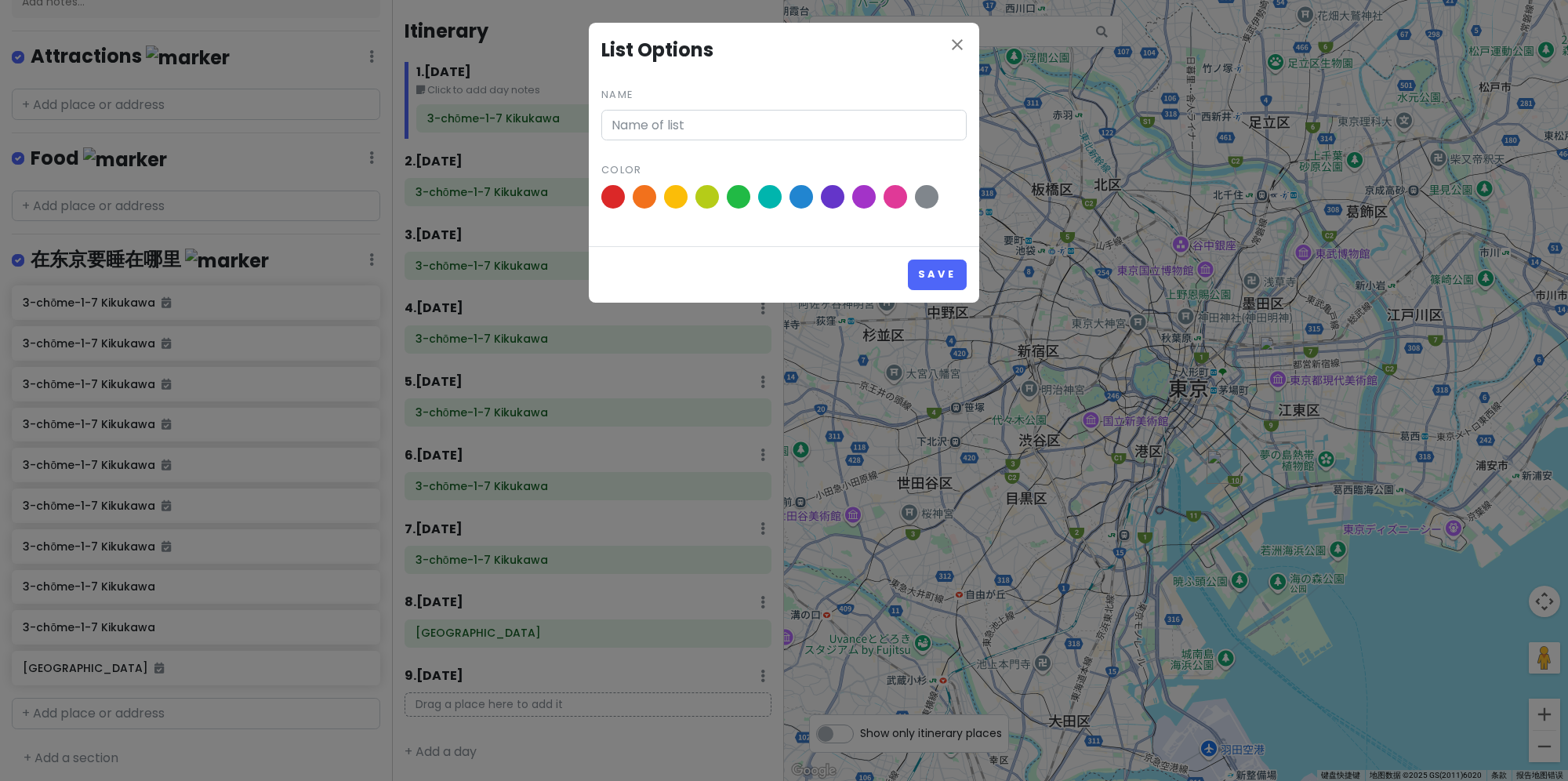
type input "在东京要睡在哪里"
click at [961, 40] on icon "close" at bounding box center [956, 44] width 18 height 18
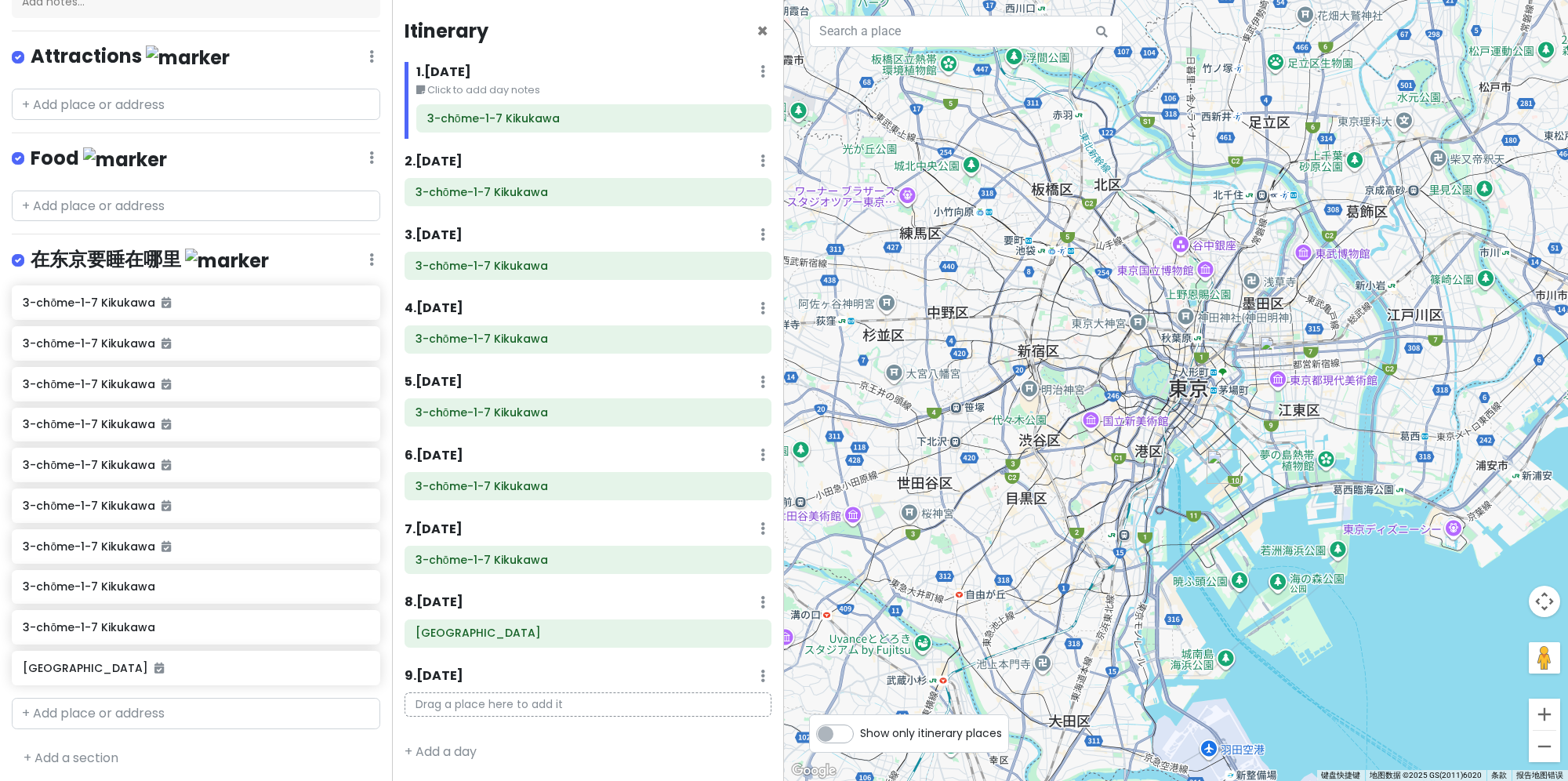
click at [369, 254] on icon at bounding box center [371, 260] width 4 height 12
click at [107, 751] on link "+ Add a section" at bounding box center [71, 757] width 95 height 18
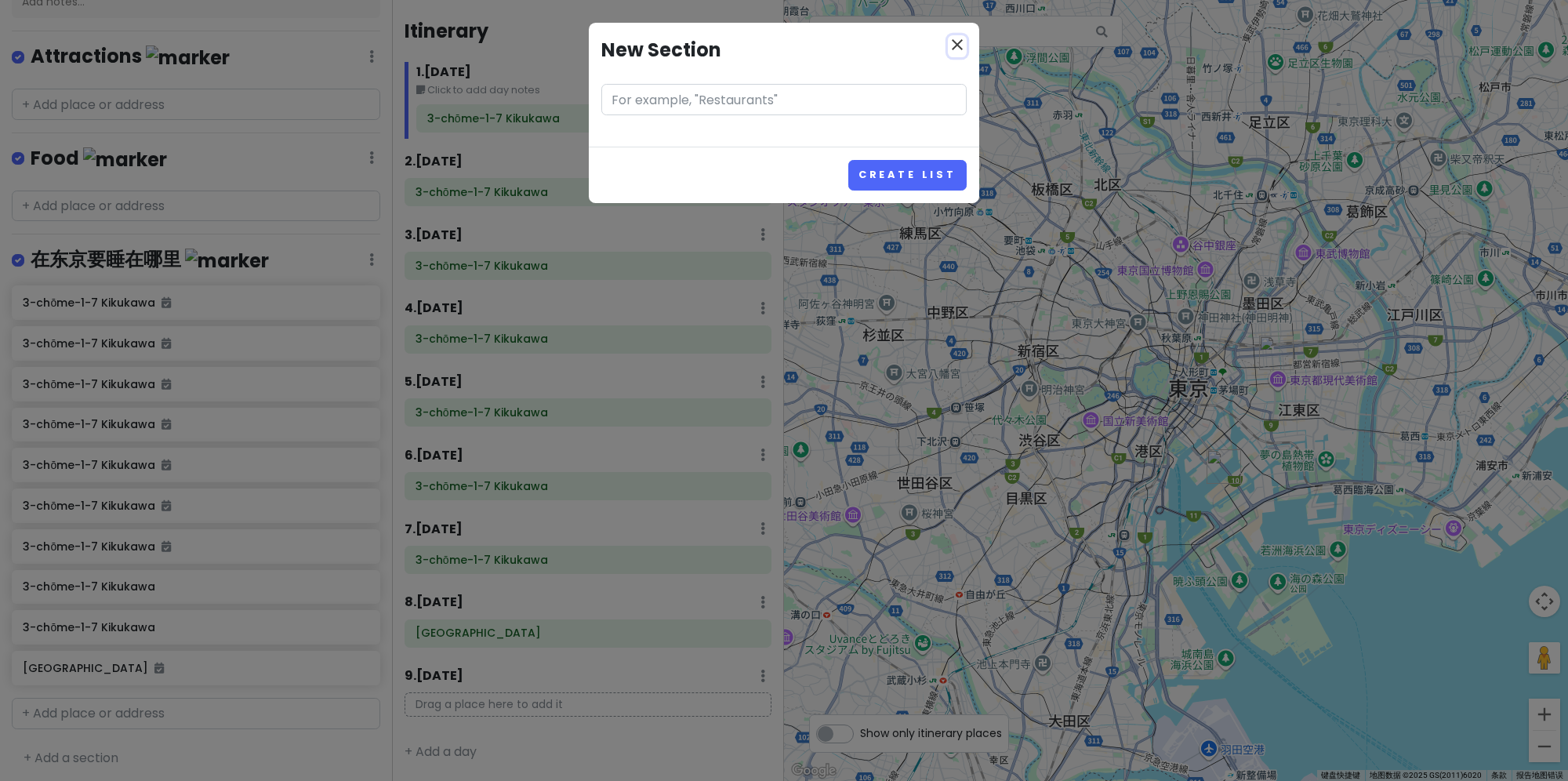
click at [953, 39] on icon "close" at bounding box center [956, 44] width 18 height 18
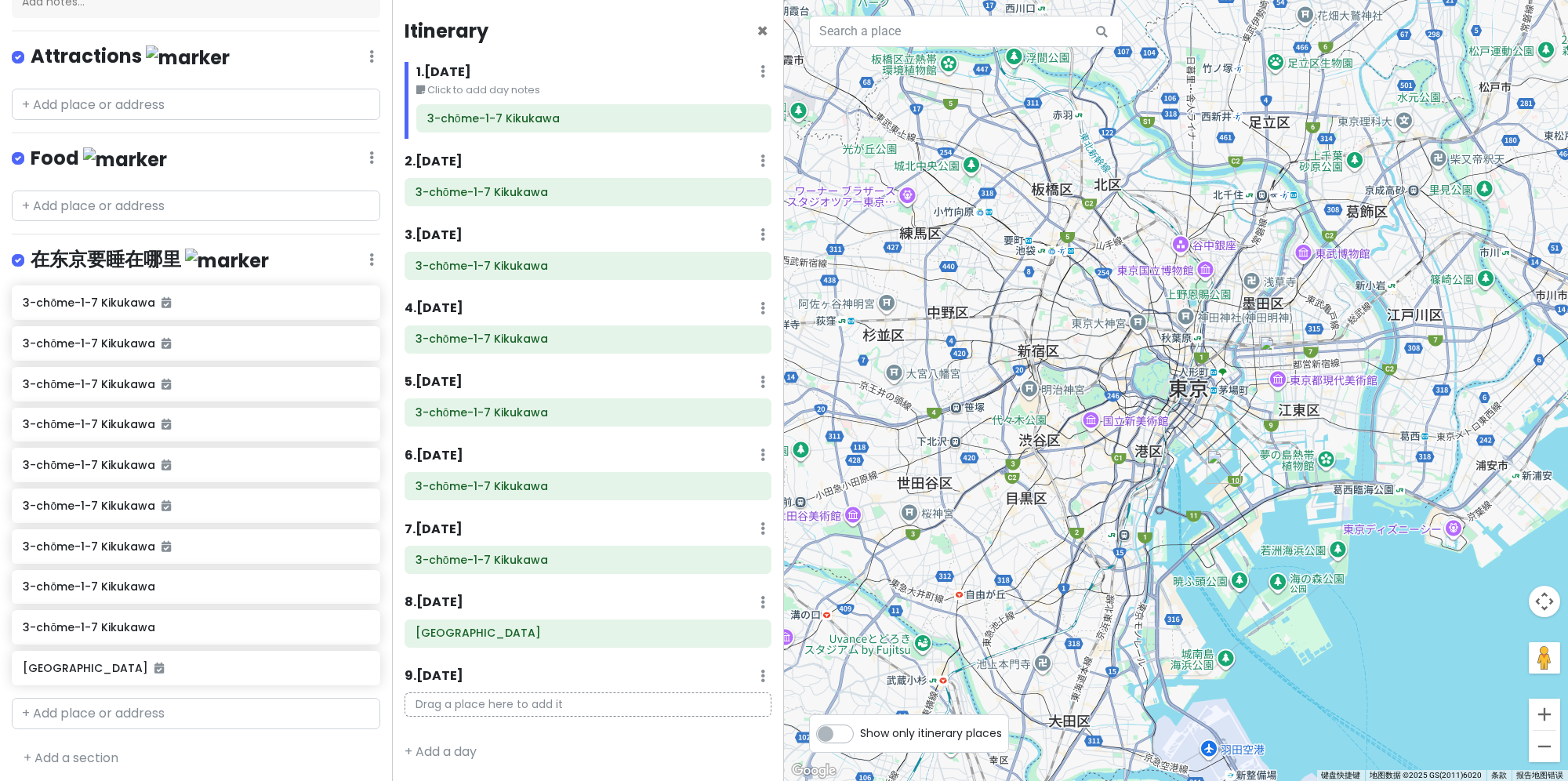
click at [82, 264] on h4 "在东京要睡在哪里" at bounding box center [150, 259] width 239 height 26
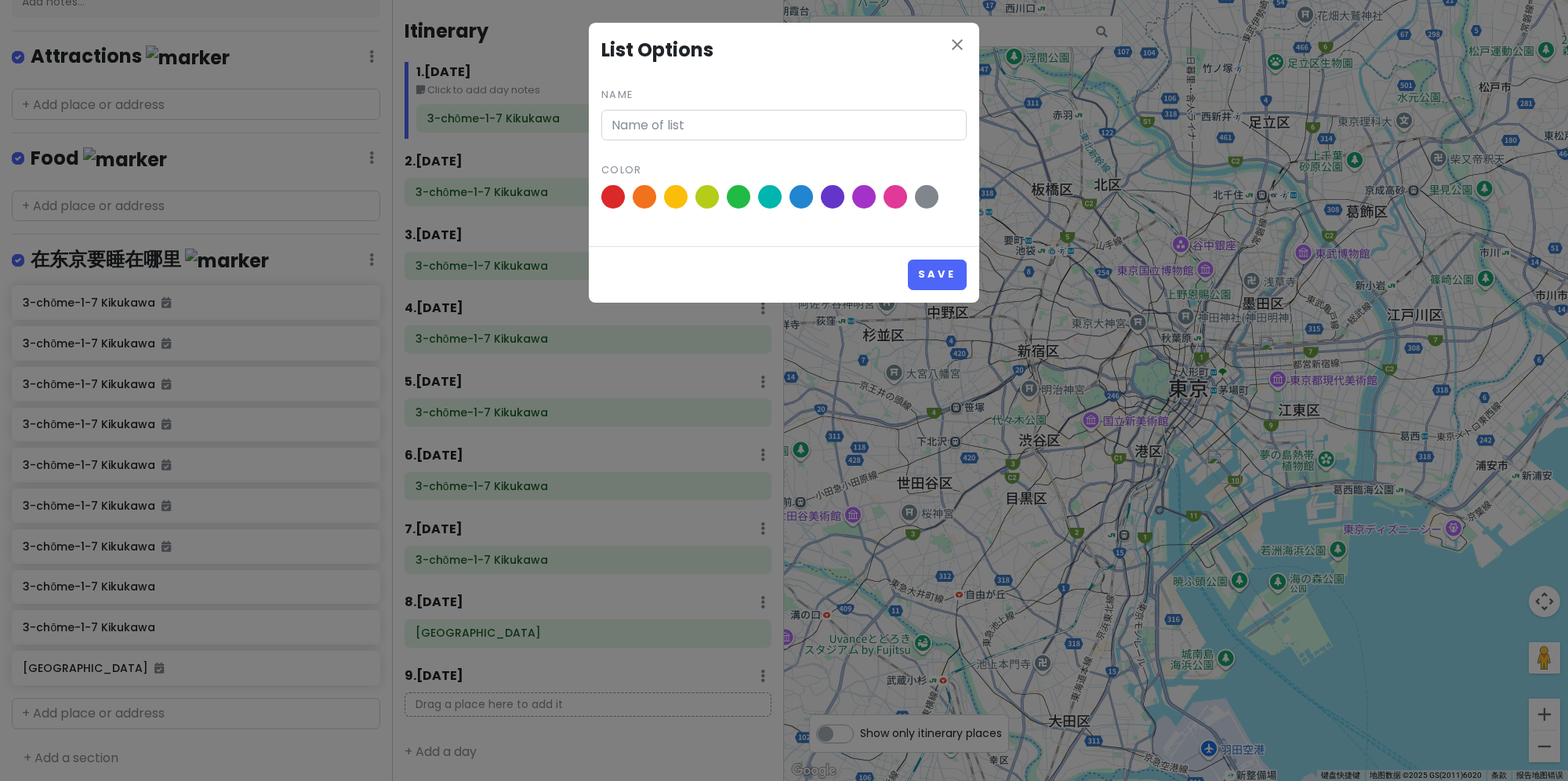
type input "在东京要睡在哪里"
click at [948, 36] on icon "close" at bounding box center [956, 44] width 18 height 18
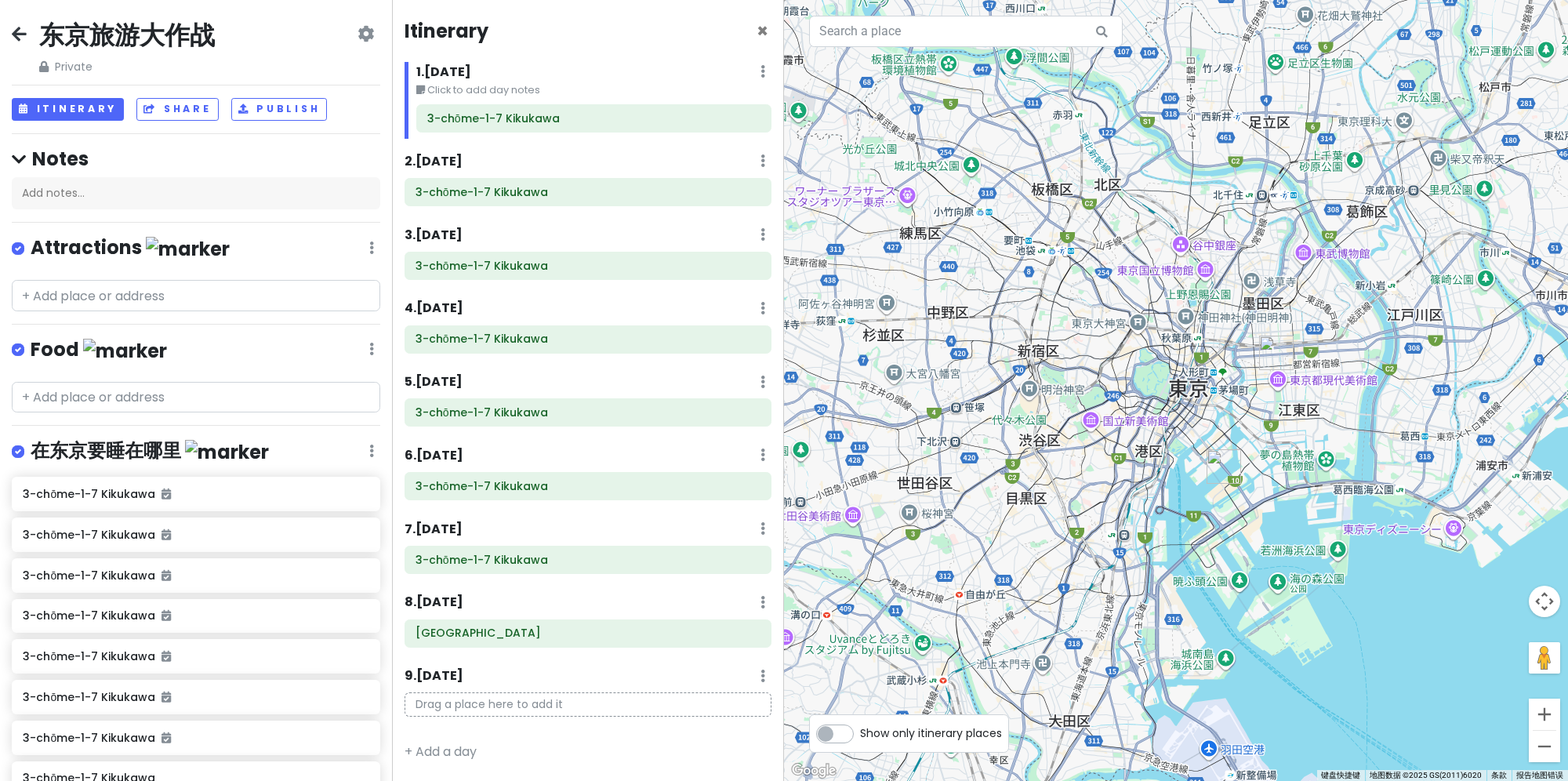
click at [356, 347] on div "Food Edit Reorder Delete List" at bounding box center [195, 353] width 368 height 33
click at [369, 343] on icon at bounding box center [371, 349] width 4 height 12
click at [354, 342] on div "Food Edit Reorder Delete List" at bounding box center [195, 353] width 368 height 33
click at [63, 347] on h4 "Food" at bounding box center [99, 350] width 136 height 26
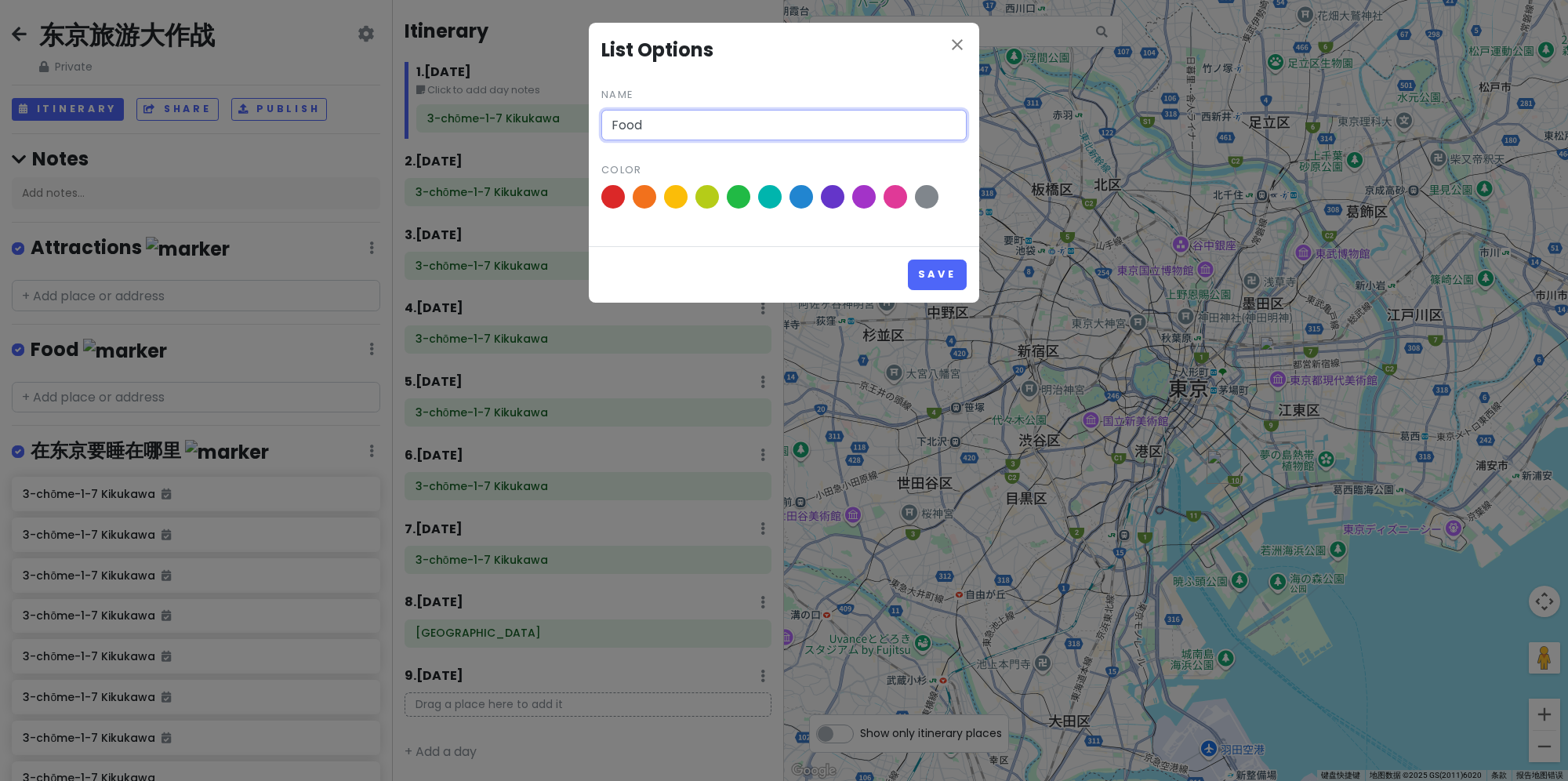
drag, startPoint x: 621, startPoint y: 126, endPoint x: 580, endPoint y: 126, distance: 41.0
click at [580, 126] on div "close List Options Name Food Color Save" at bounding box center [784, 390] width 1568 height 781
type input "在东京要吃什么"
click at [908, 260] on button "Save" at bounding box center [937, 275] width 59 height 31
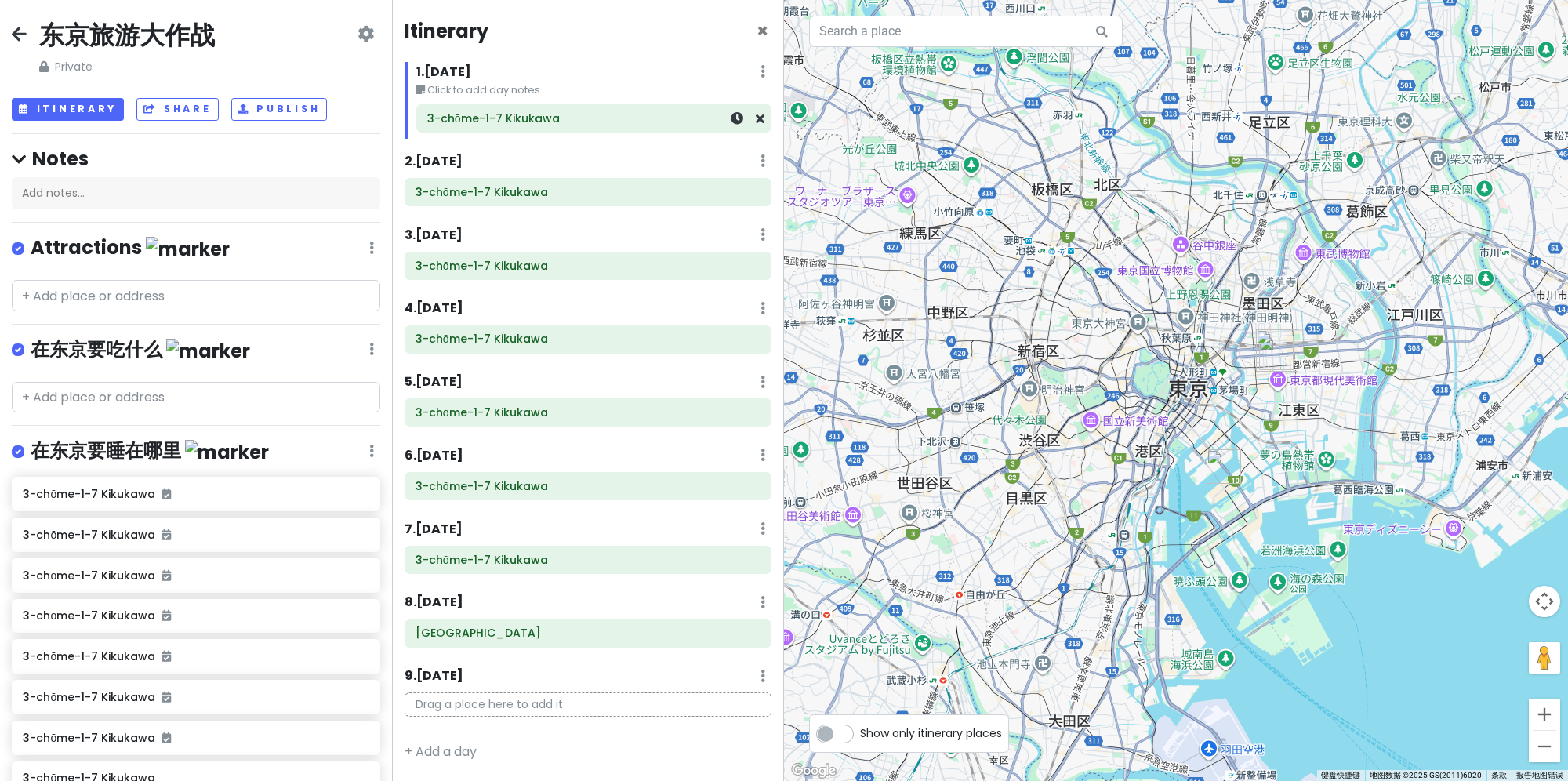
click at [744, 119] on div at bounding box center [738, 118] width 53 height 26
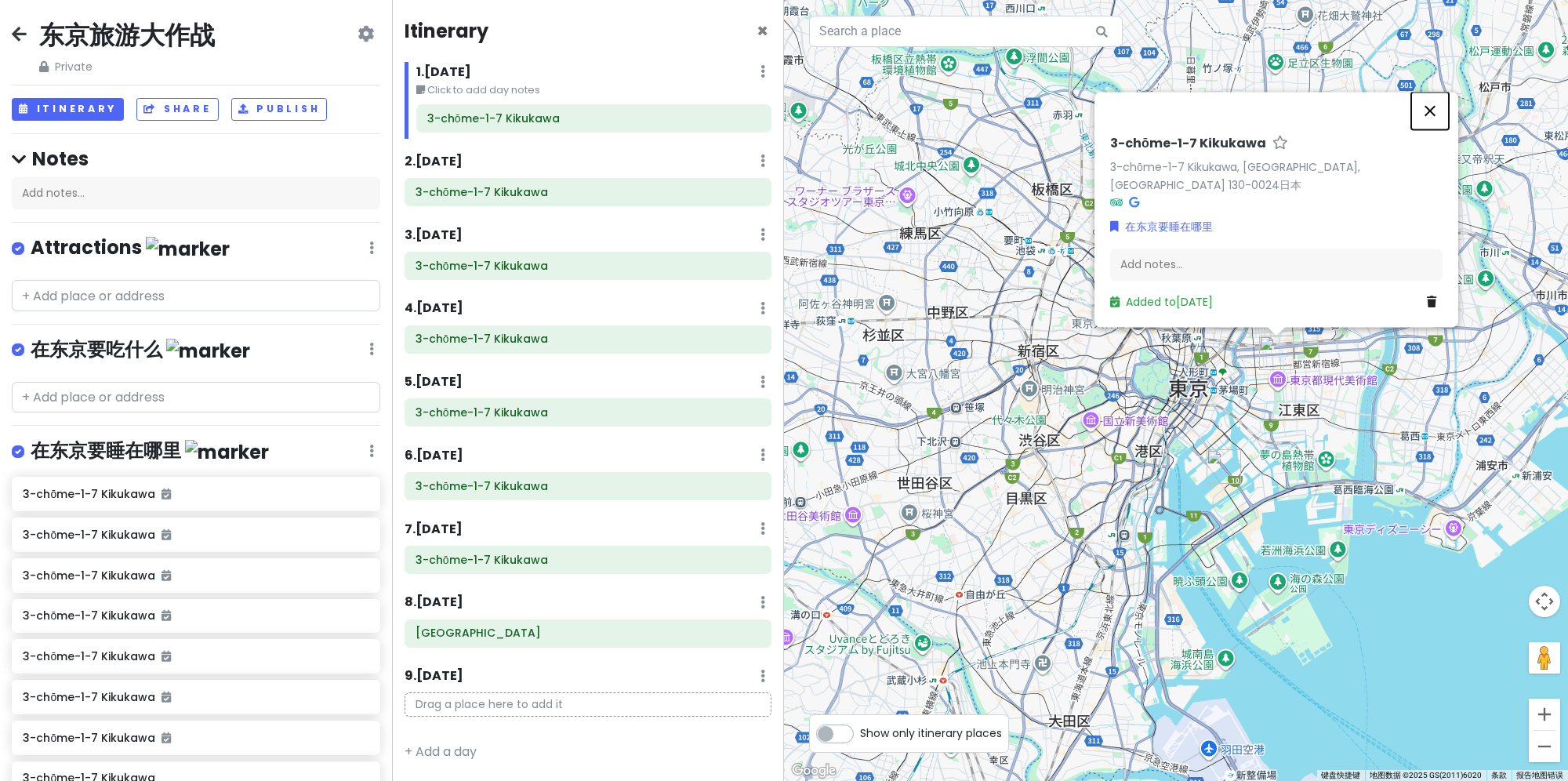
click at [1437, 129] on button "关闭" at bounding box center [1430, 110] width 38 height 38
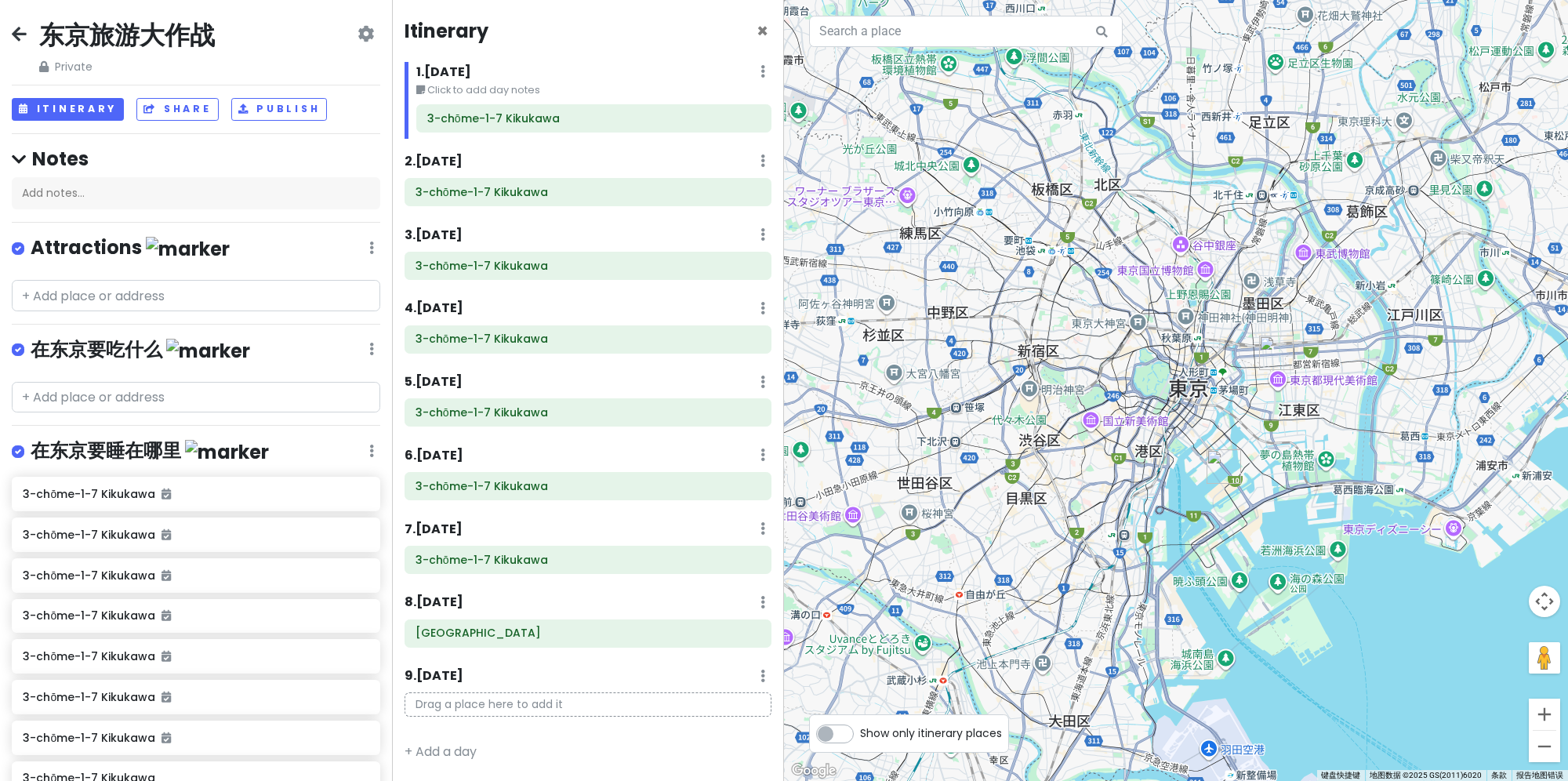
click at [125, 247] on h4 "Attractions" at bounding box center [130, 247] width 199 height 26
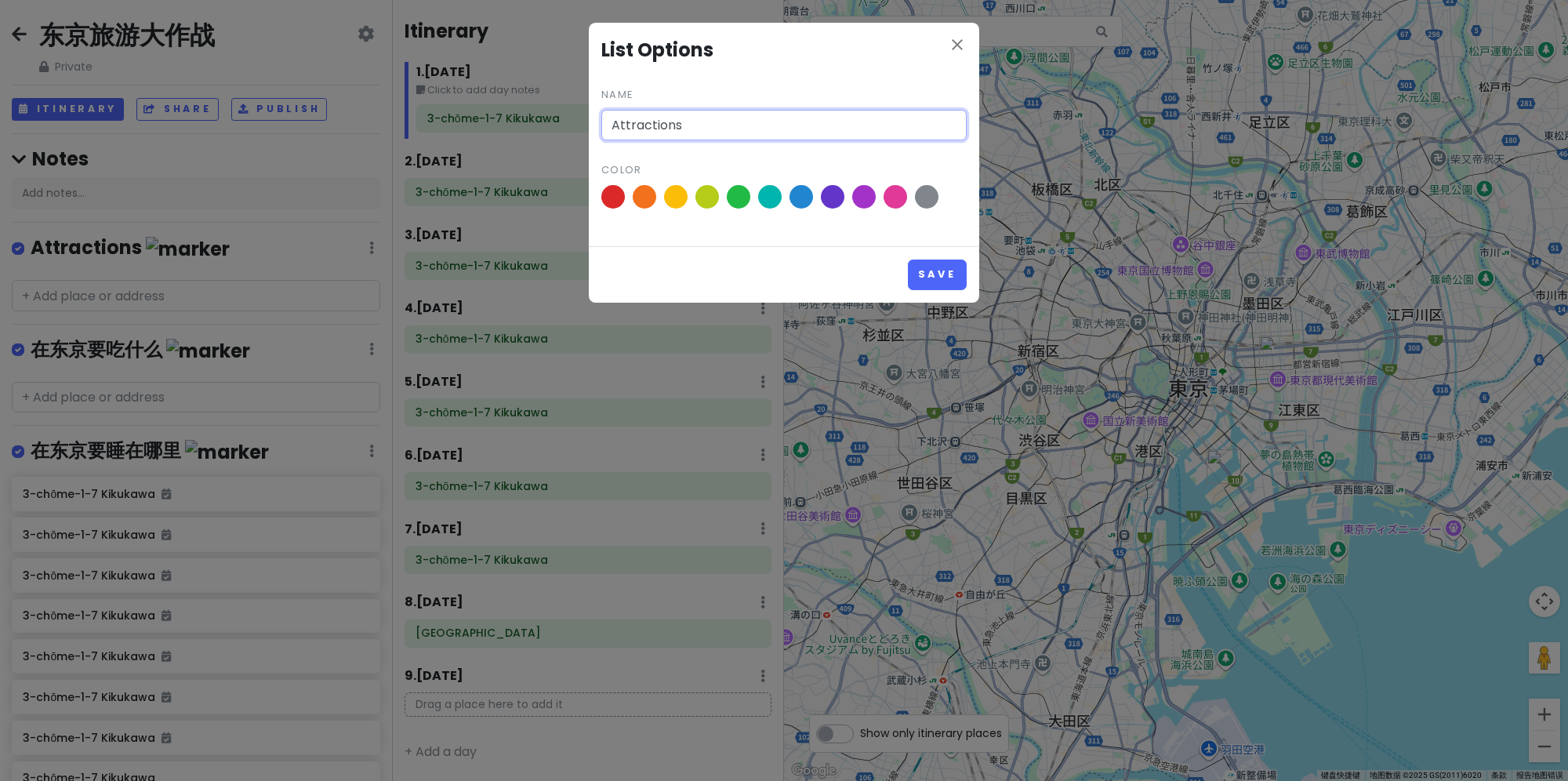
click at [668, 126] on input "Attractions" at bounding box center [784, 126] width 365 height 32
drag, startPoint x: 756, startPoint y: 132, endPoint x: 604, endPoint y: 130, distance: 152.0
click at [604, 130] on input "Attractio在[GEOGRAPHIC_DATA]" at bounding box center [784, 126] width 365 height 32
type input "在[GEOGRAPHIC_DATA]去哪里"
click at [908, 260] on button "Save" at bounding box center [937, 275] width 59 height 31
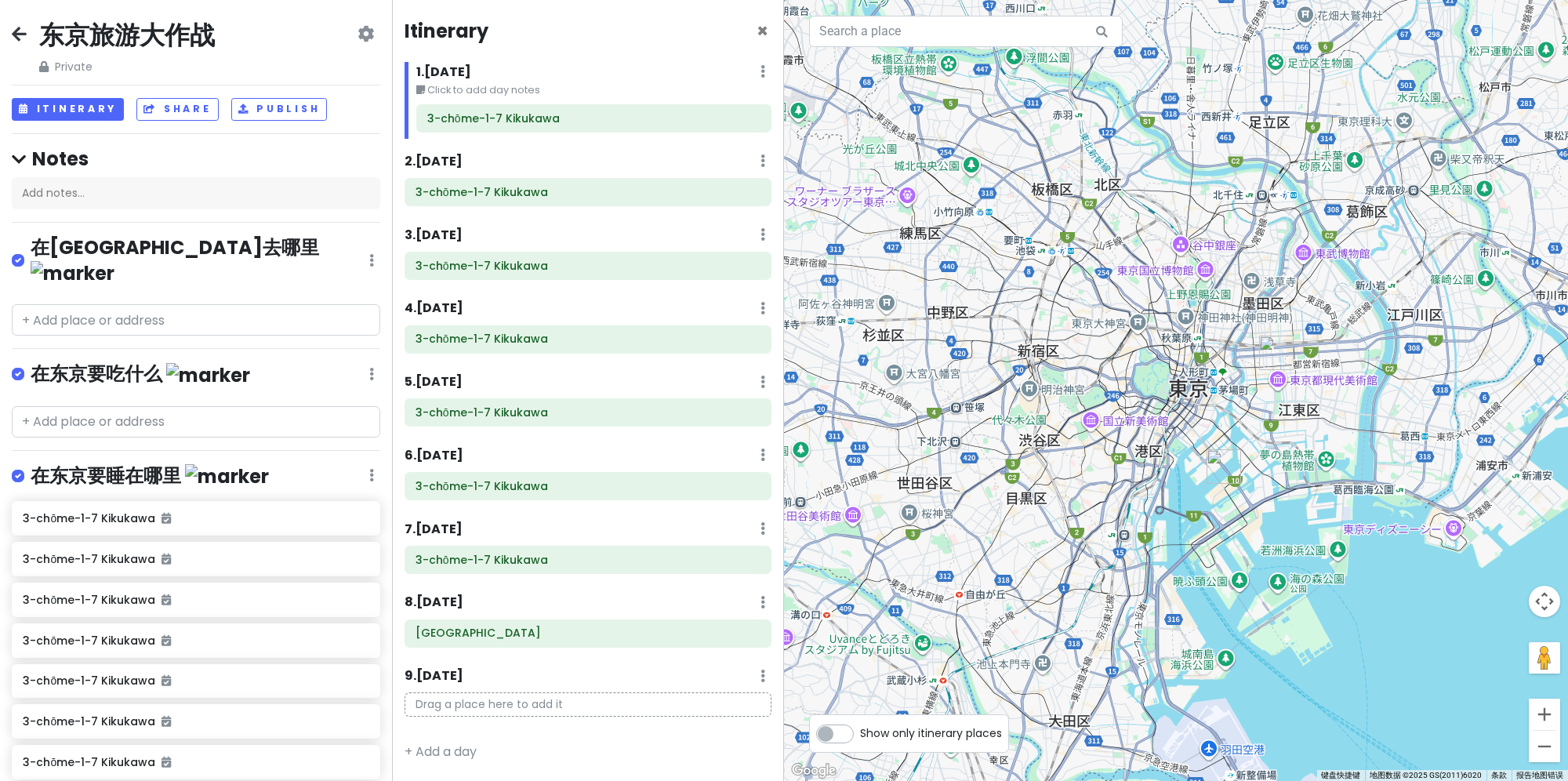
click at [167, 463] on h4 "在东京要睡在哪里" at bounding box center [150, 475] width 239 height 26
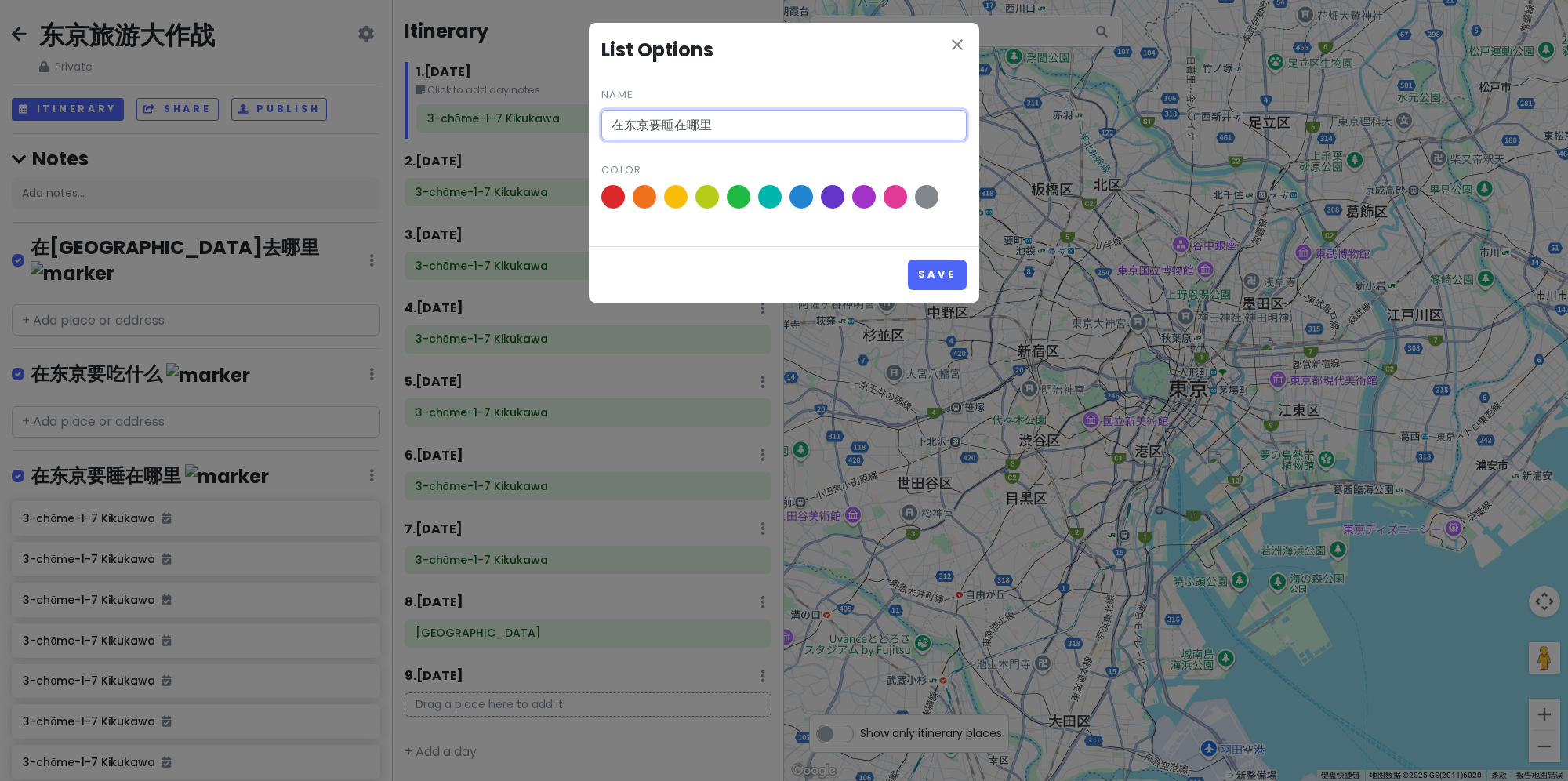
click at [733, 125] on input "在东京要睡在哪里" at bounding box center [784, 126] width 365 height 32
type input "在东京要睡在哪"
click at [908, 260] on button "Save" at bounding box center [937, 275] width 59 height 31
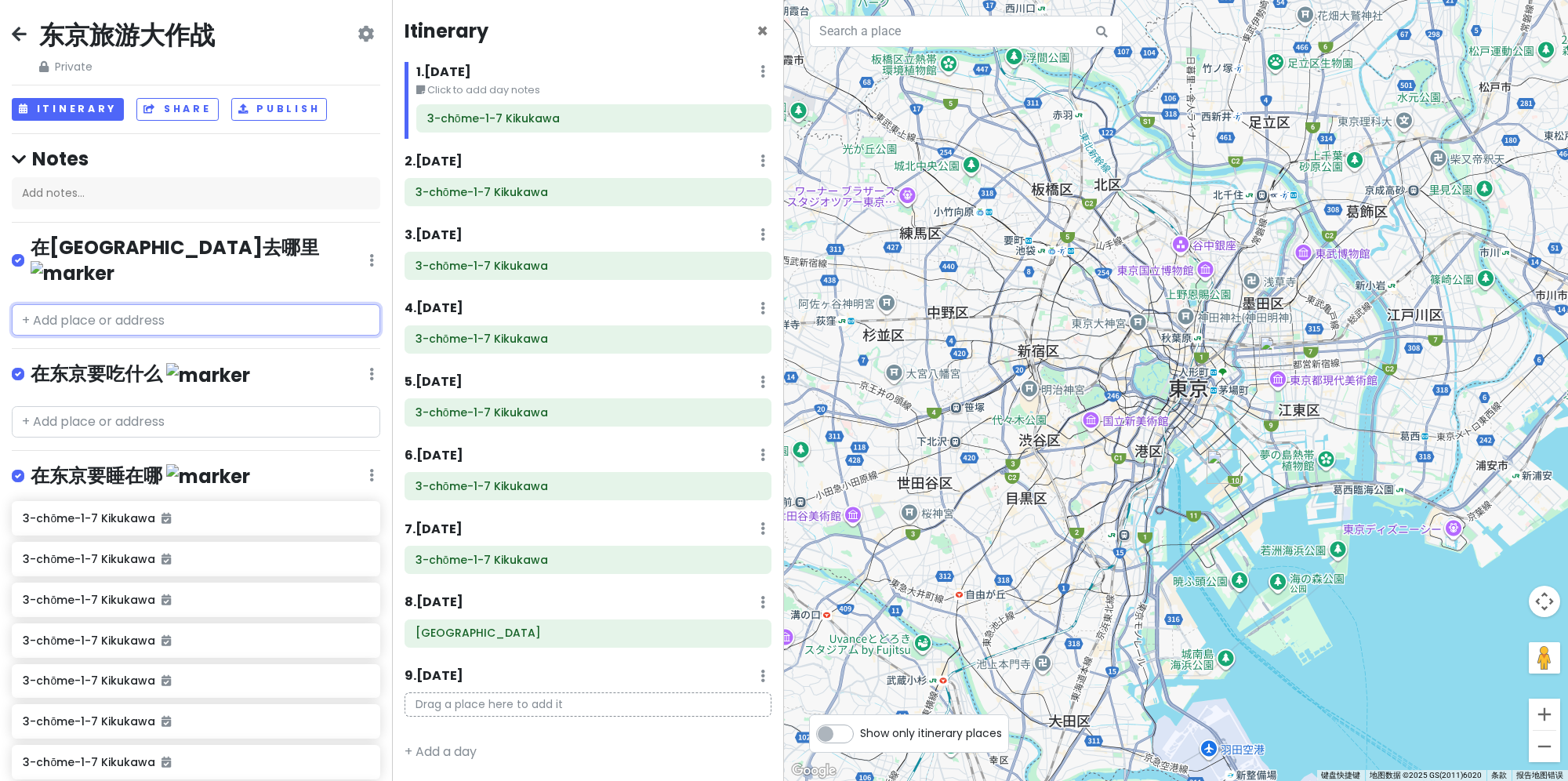
click at [203, 304] on input "text" at bounding box center [195, 320] width 368 height 32
click at [133, 304] on input "text" at bounding box center [195, 320] width 368 height 32
paste input "[GEOGRAPHIC_DATA]"
type input "[GEOGRAPHIC_DATA]"
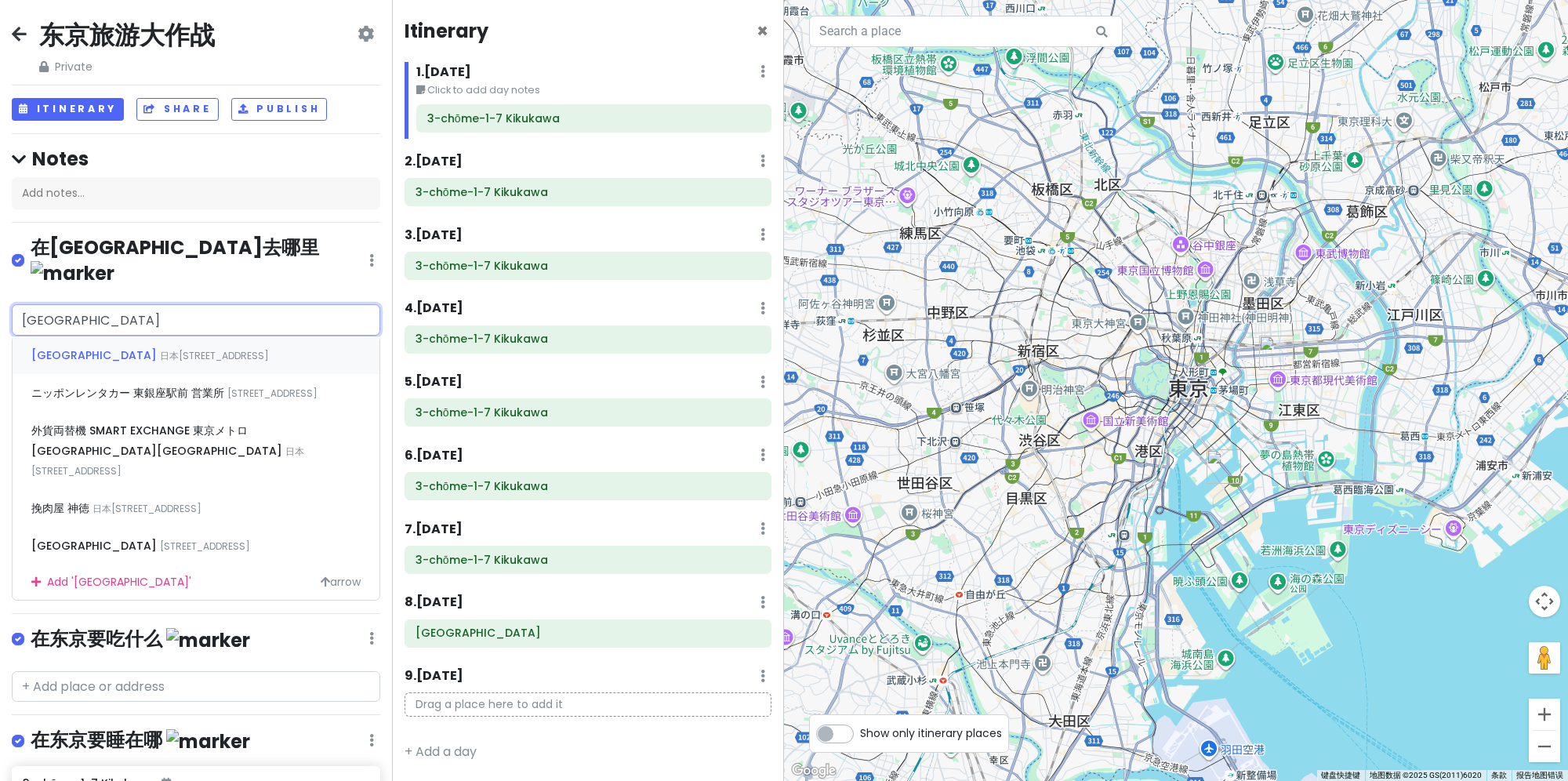
click at [160, 349] on span "日本[STREET_ADDRESS]" at bounding box center [215, 355] width 109 height 13
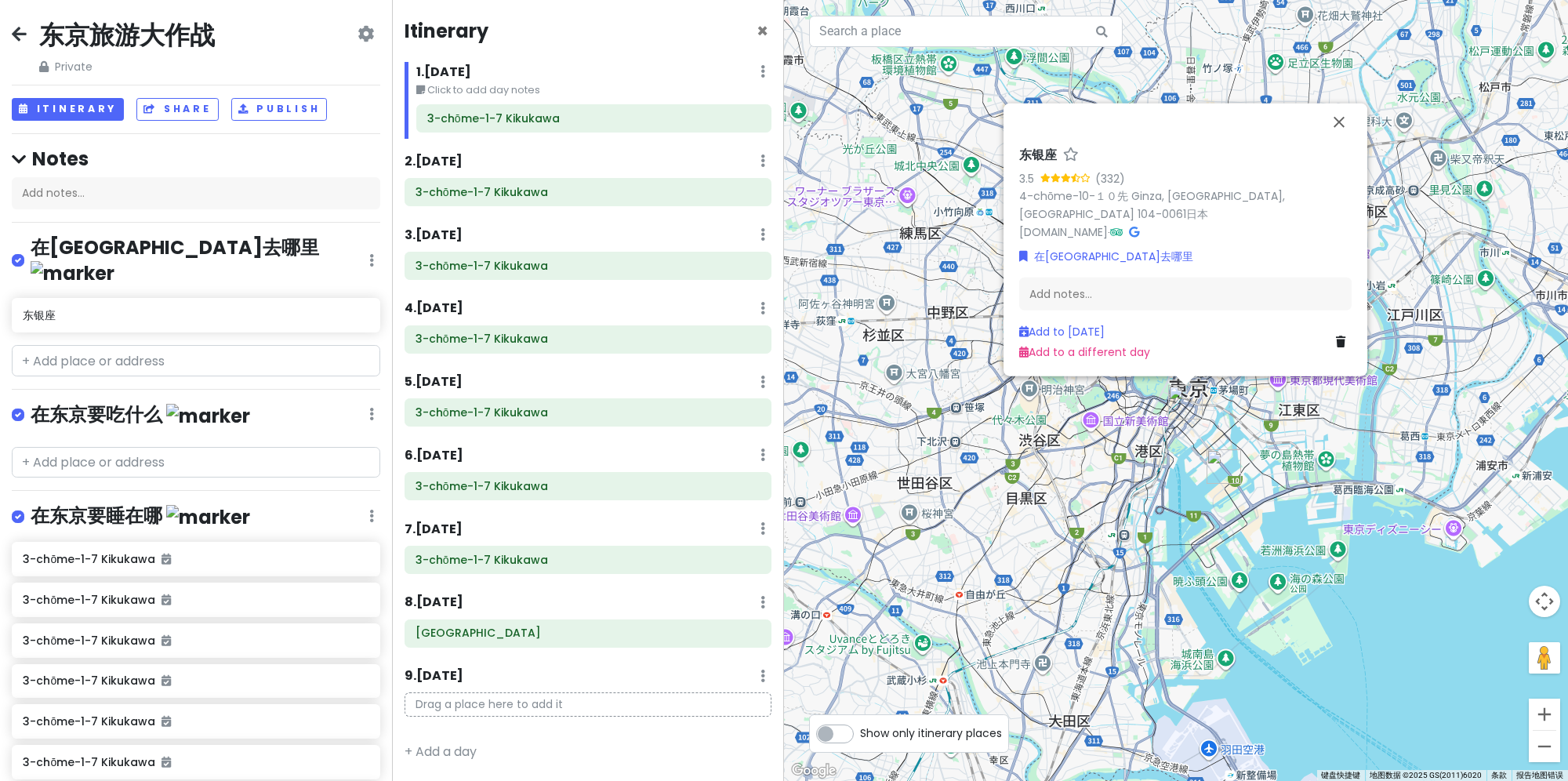
click at [1069, 323] on div "Add to [DATE]" at bounding box center [1084, 331] width 131 height 18
click at [1070, 326] on link "Add to [DATE]" at bounding box center [1061, 331] width 85 height 16
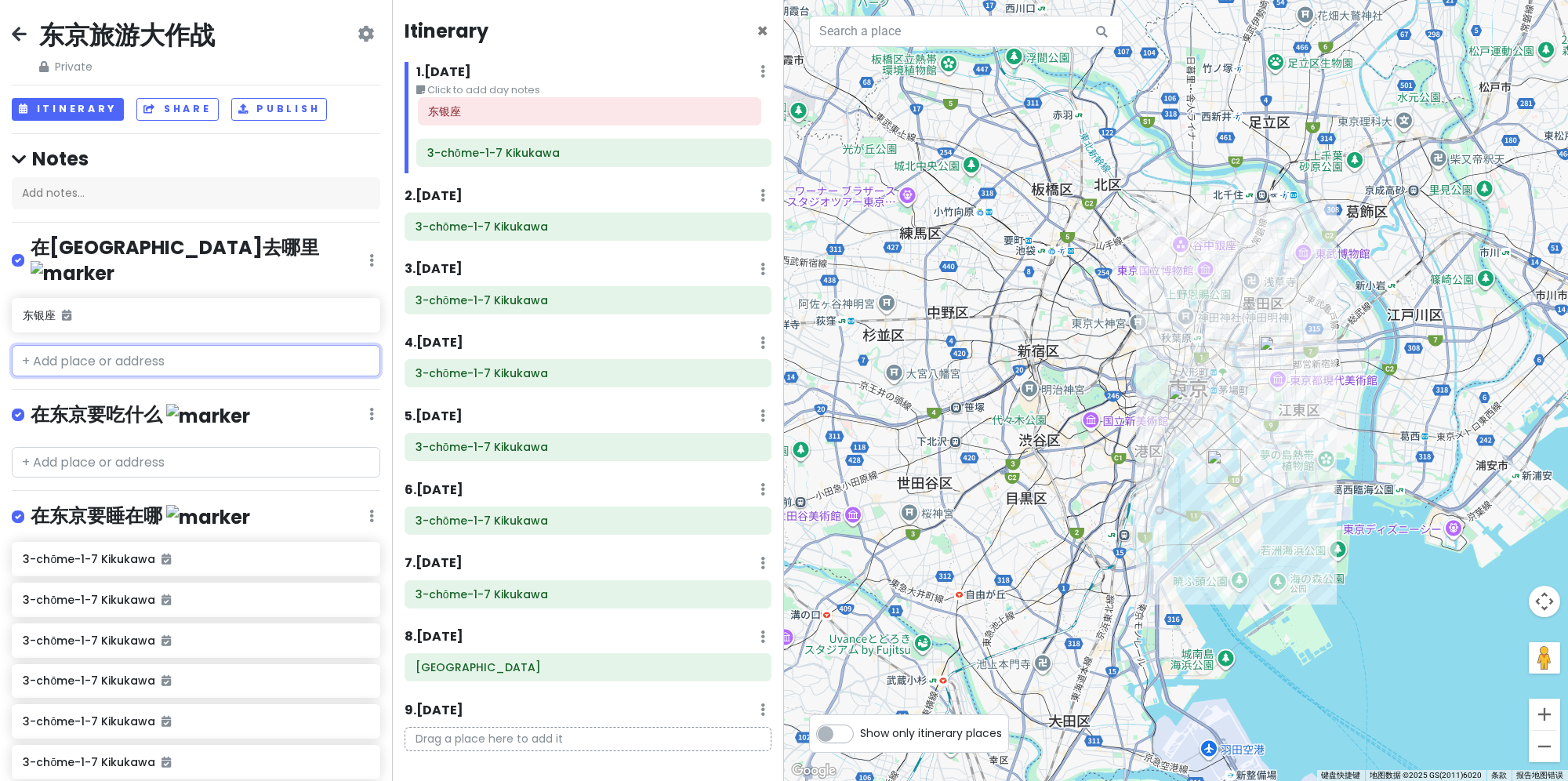
drag, startPoint x: 528, startPoint y: 161, endPoint x: 530, endPoint y: 120, distance: 41.0
click at [530, 120] on div "3-chōme-1-7 Kikukawa 东银座" at bounding box center [593, 138] width 379 height 69
click at [746, 66] on div "1 . [DATE] Edit Day Notes Delete Day" at bounding box center [593, 75] width 355 height 26
click at [761, 68] on icon at bounding box center [762, 71] width 4 height 12
click at [1332, 466] on div at bounding box center [1175, 390] width 784 height 781
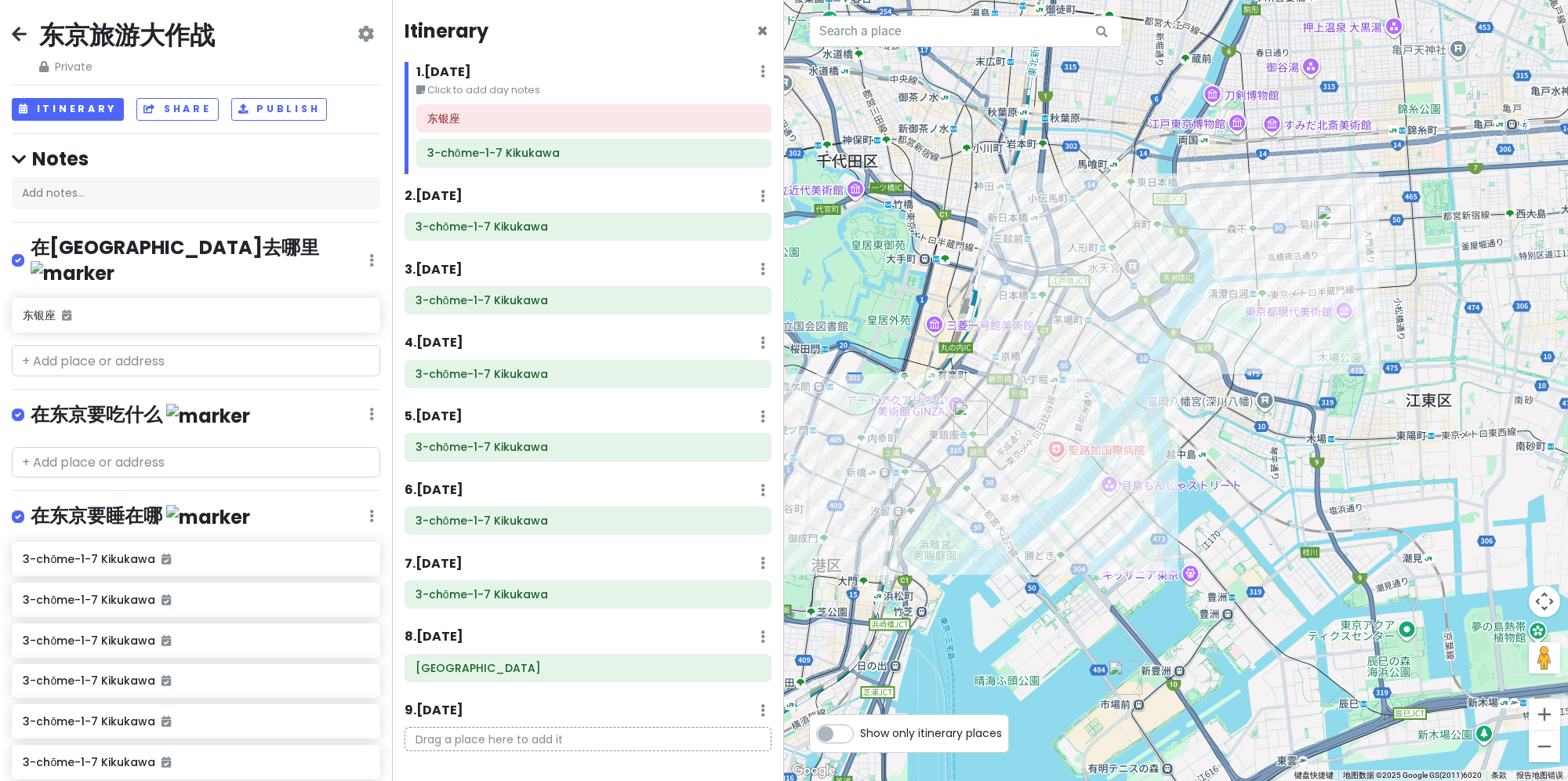
drag, startPoint x: 1236, startPoint y: 313, endPoint x: 1249, endPoint y: 360, distance: 48.8
click at [1249, 360] on div at bounding box center [1175, 390] width 784 height 781
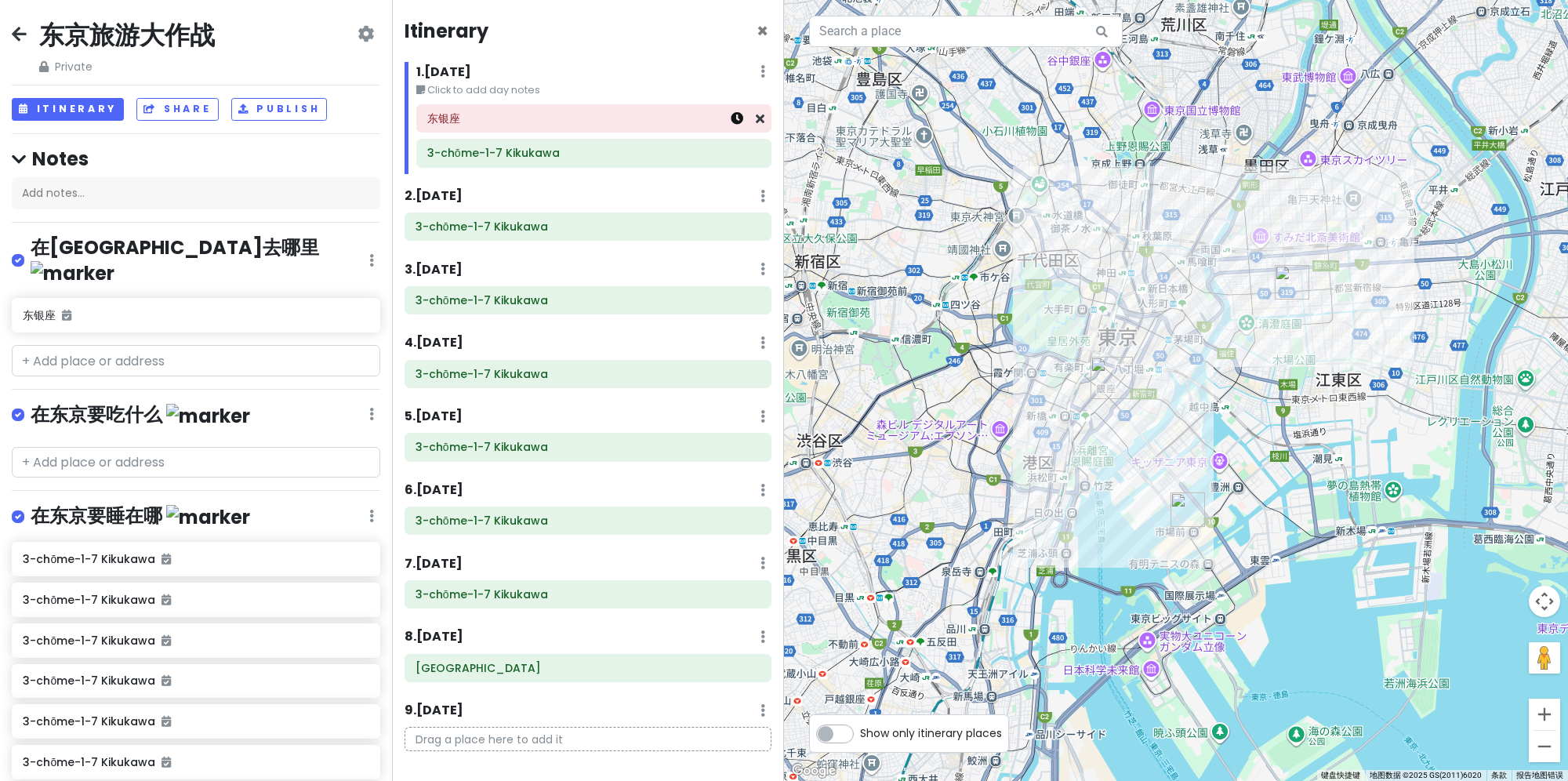
click at [731, 114] on icon at bounding box center [737, 118] width 12 height 12
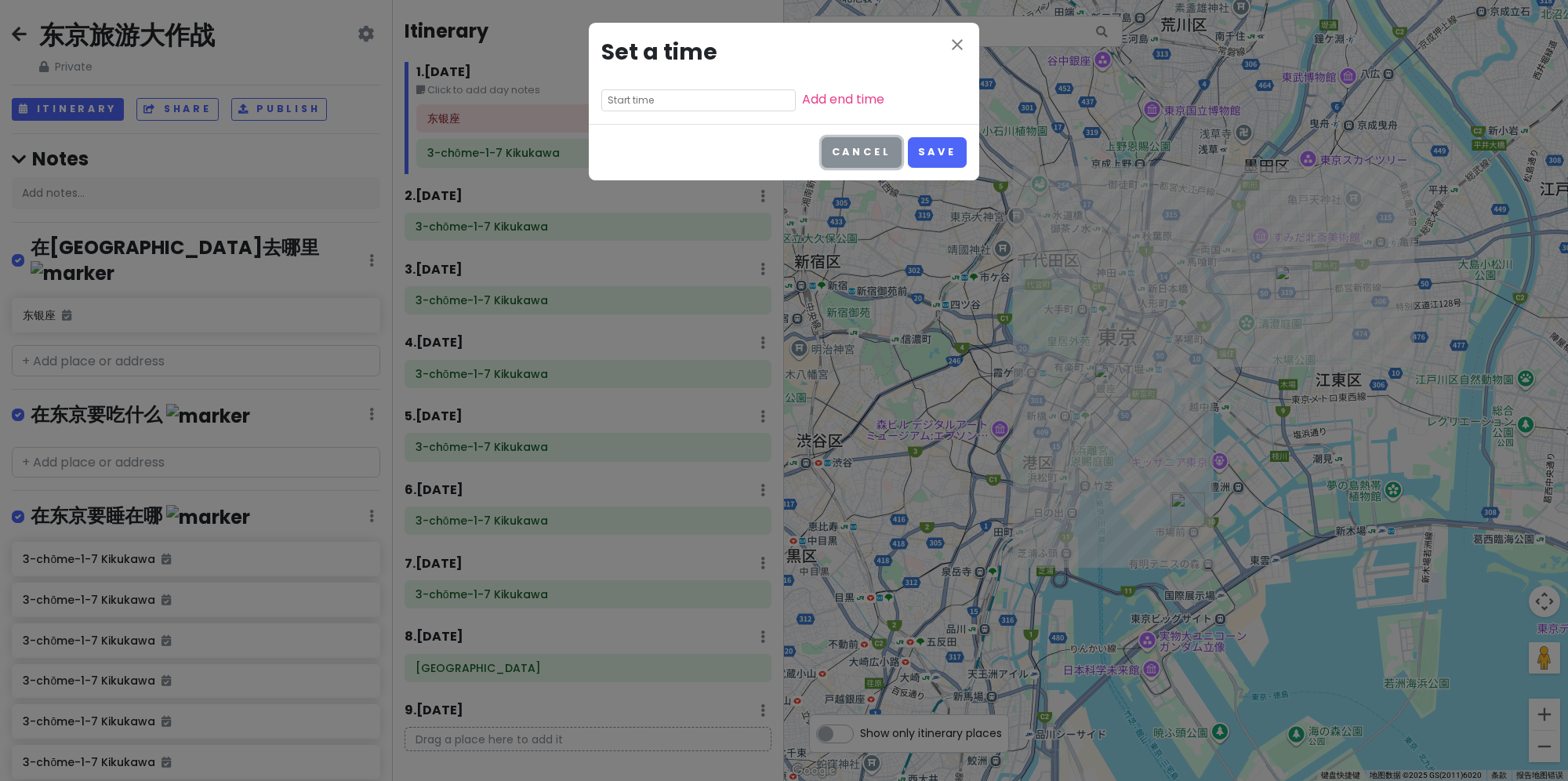
click at [861, 151] on button "Cancel" at bounding box center [861, 152] width 80 height 31
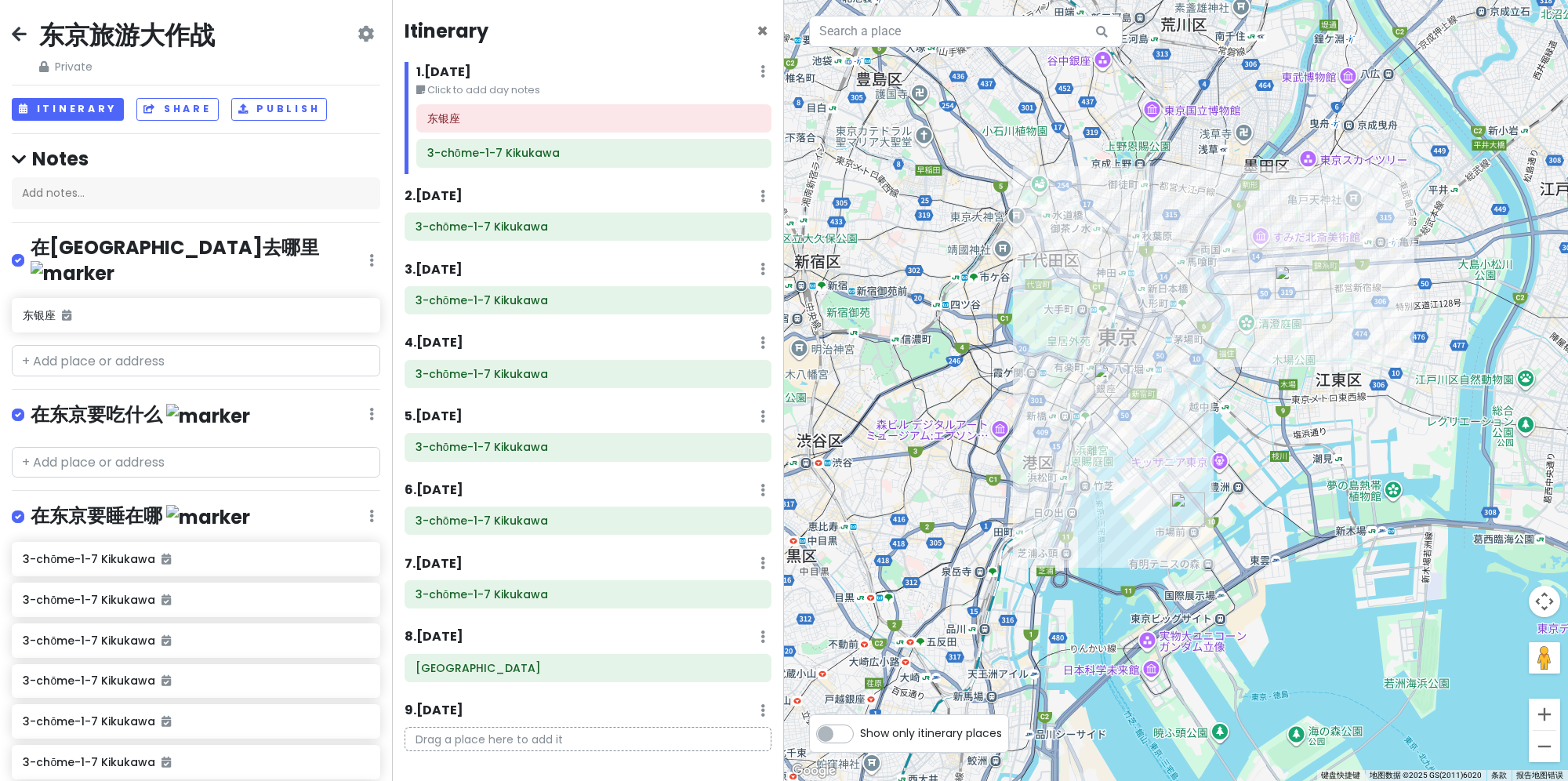
click at [761, 72] on icon at bounding box center [762, 71] width 4 height 12
click at [467, 66] on h6 "1 . [DATE]" at bounding box center [444, 72] width 55 height 17
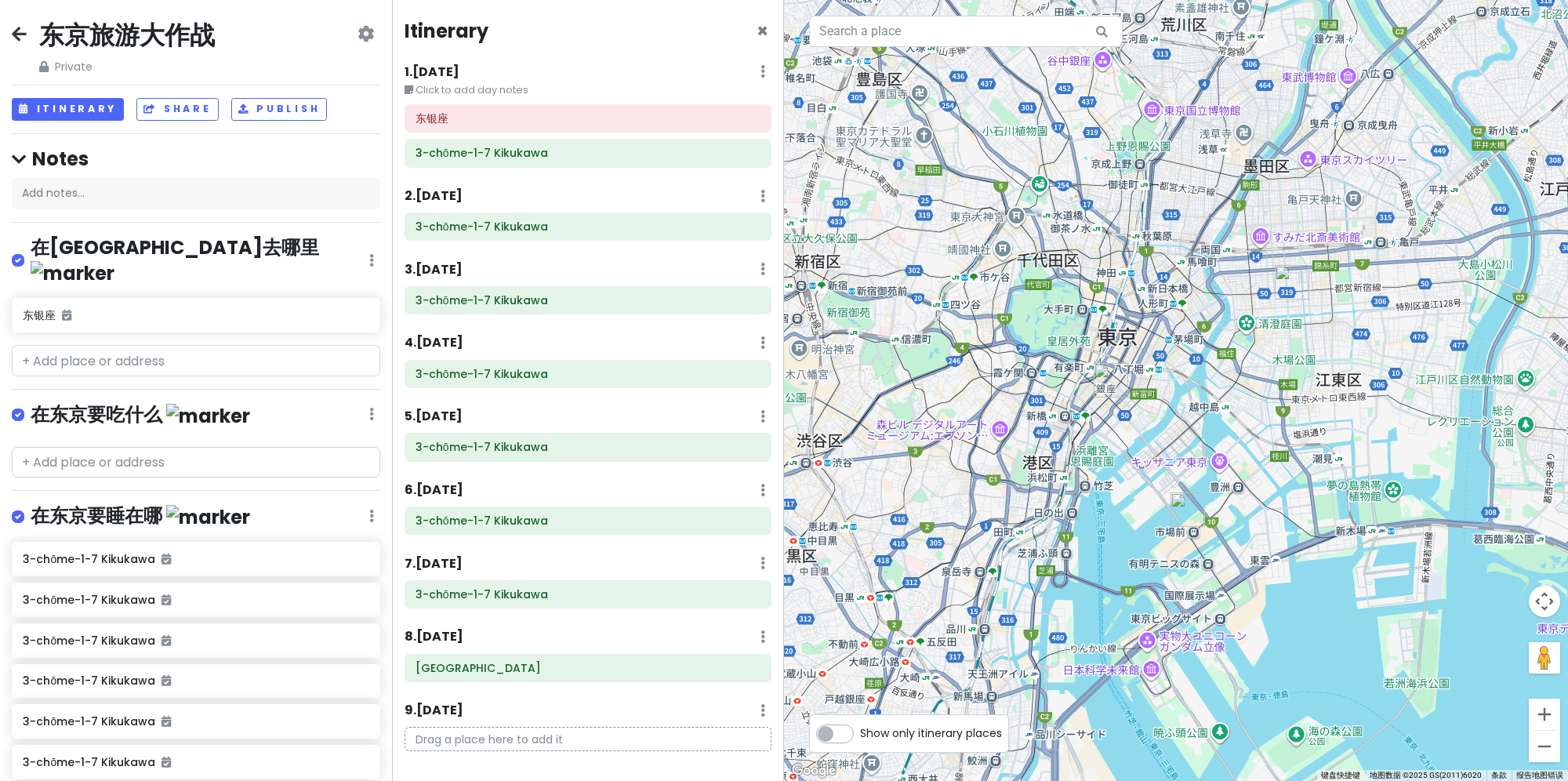
click at [460, 74] on h6 "1 . [DATE]" at bounding box center [431, 72] width 55 height 17
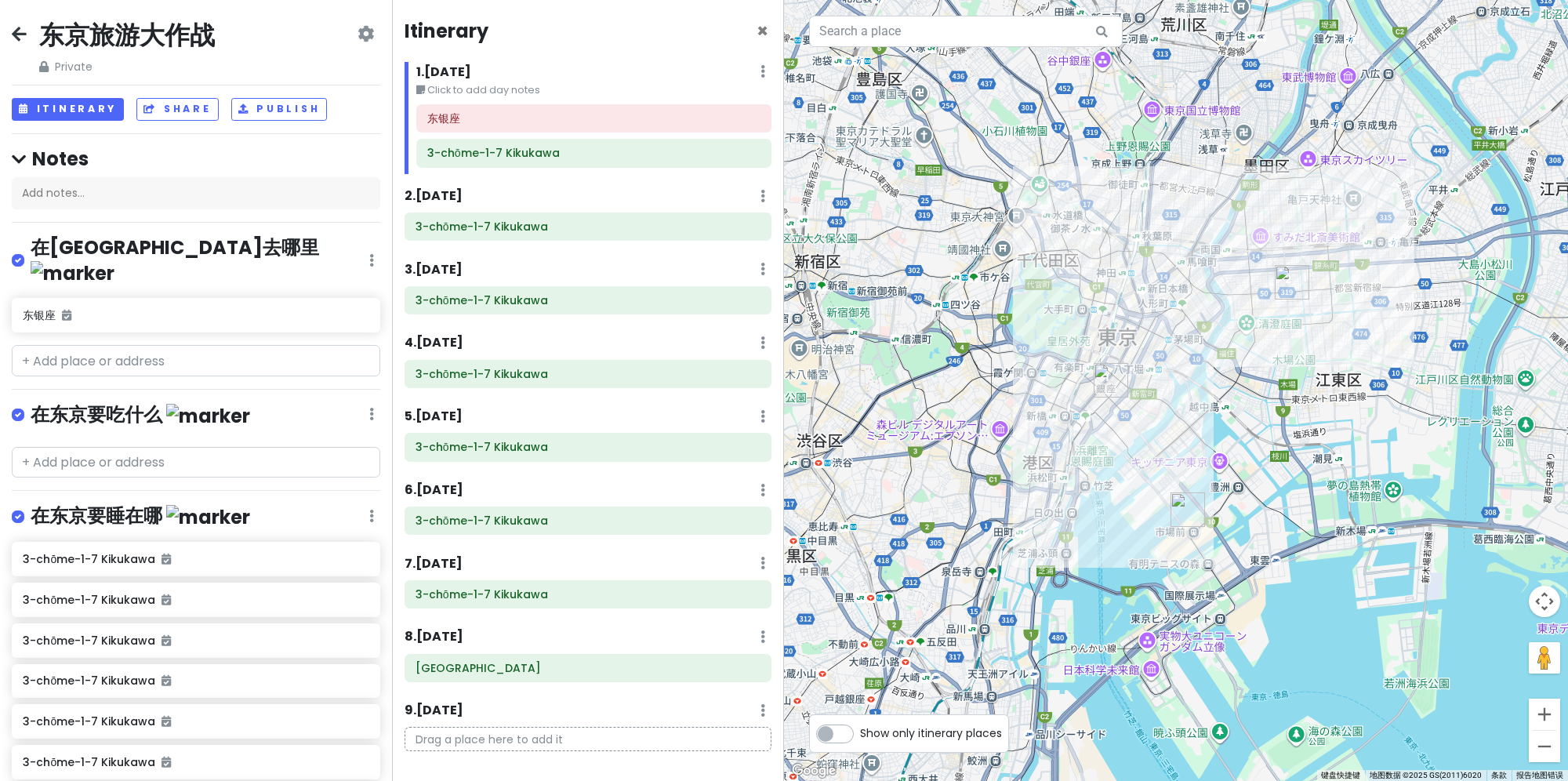
click at [469, 88] on small "Click to add day notes" at bounding box center [593, 90] width 355 height 16
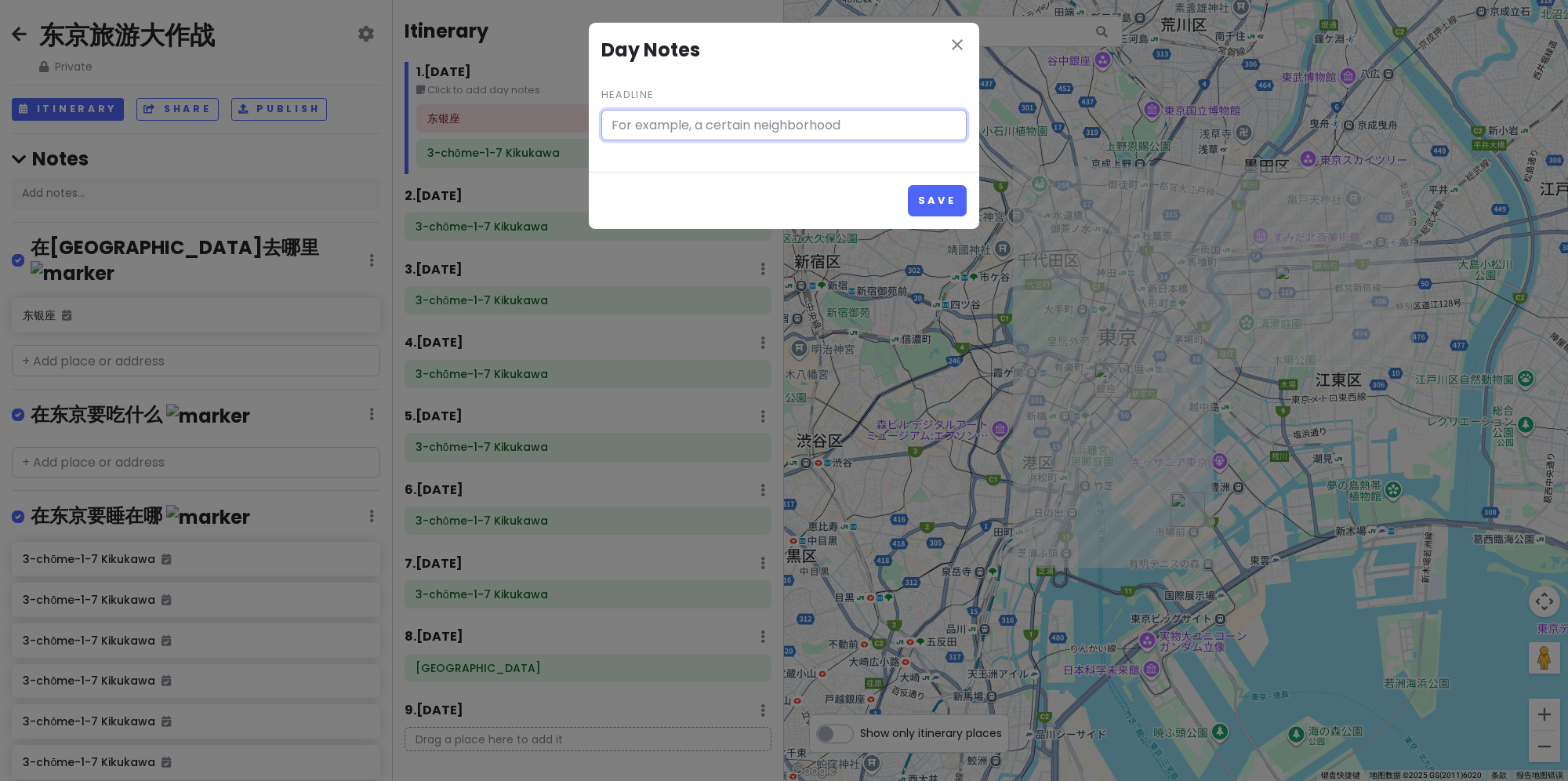
type input "Click to add day notes"
click at [960, 44] on icon "close" at bounding box center [956, 44] width 18 height 18
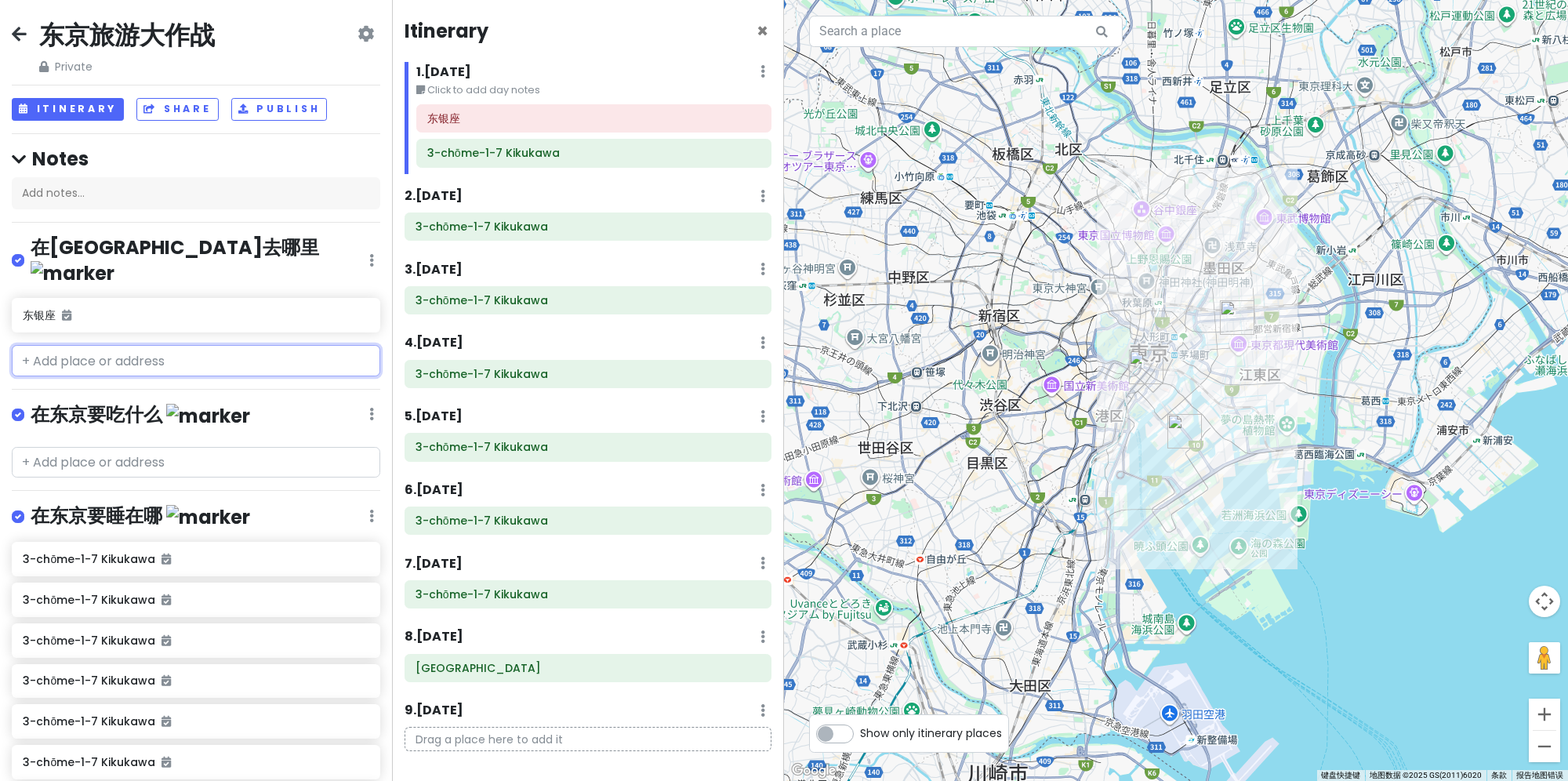
click at [110, 345] on input "text" at bounding box center [195, 361] width 368 height 32
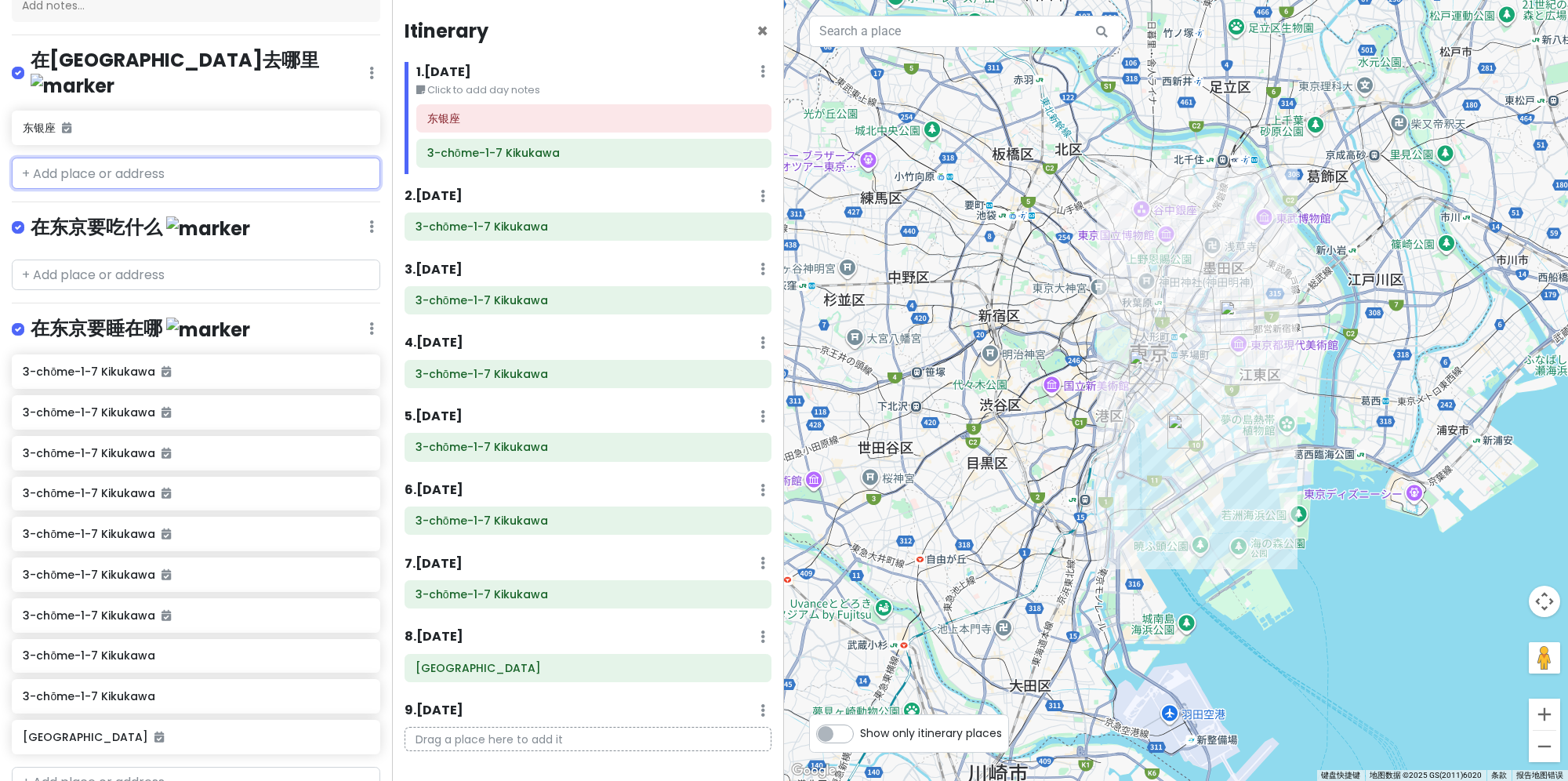
scroll to position [232, 0]
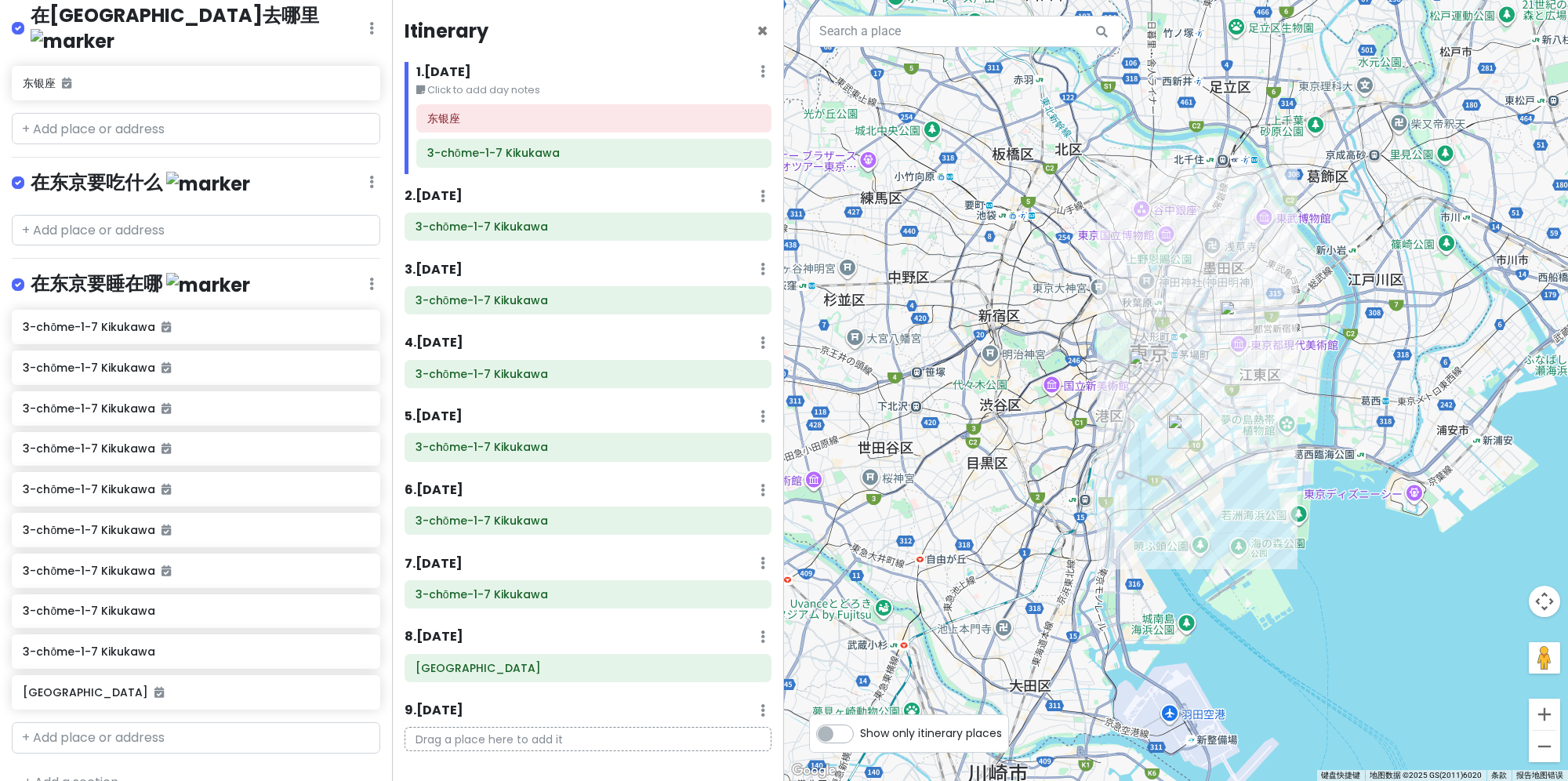
click at [80, 773] on link "+ Add a section" at bounding box center [71, 782] width 95 height 18
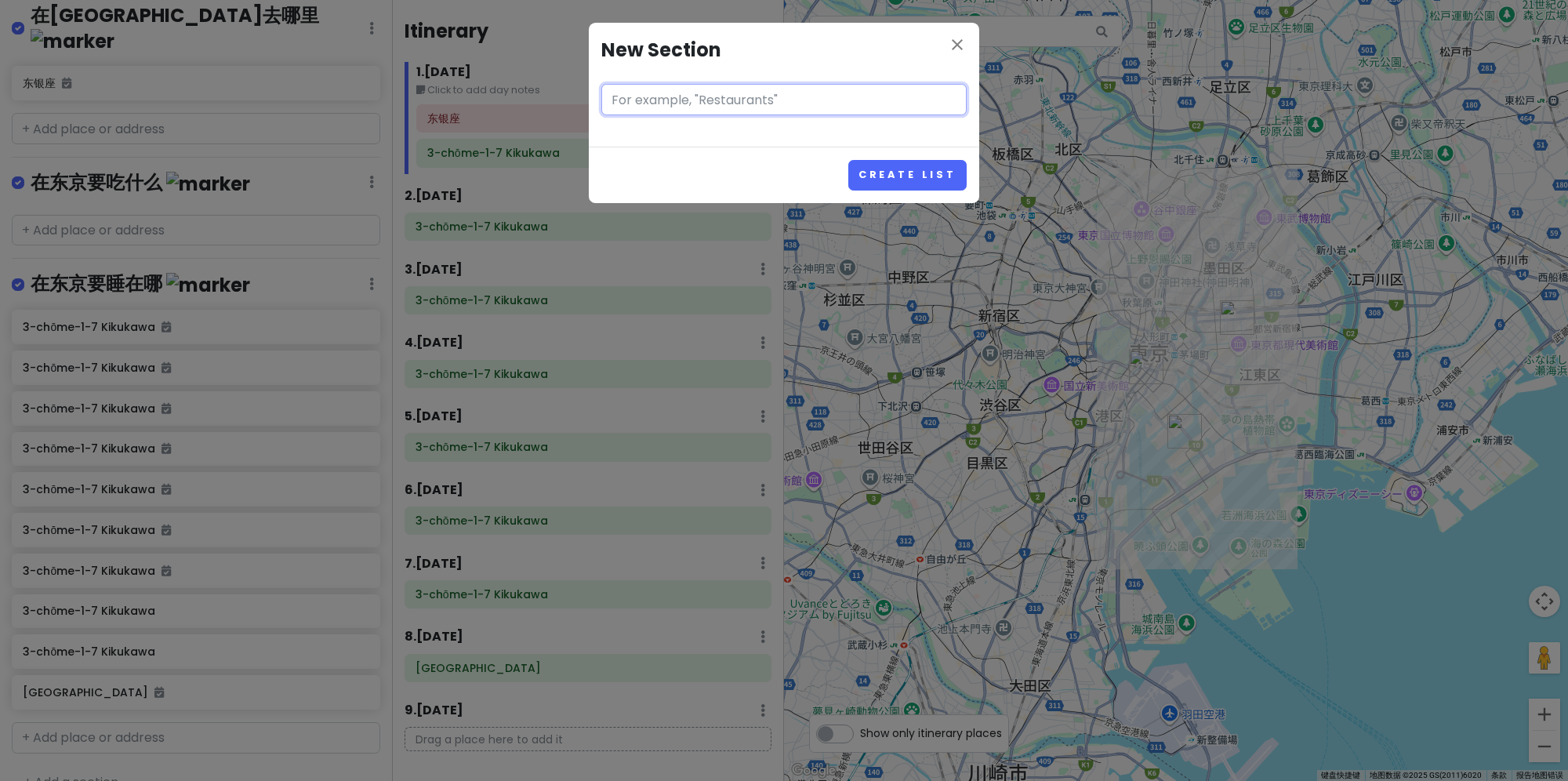
click at [663, 91] on input "text" at bounding box center [784, 99] width 365 height 32
click at [663, 100] on input "text" at bounding box center [784, 99] width 365 height 32
type input "东京的开始和结束"
click at [848, 160] on button "Create List" at bounding box center [907, 175] width 118 height 31
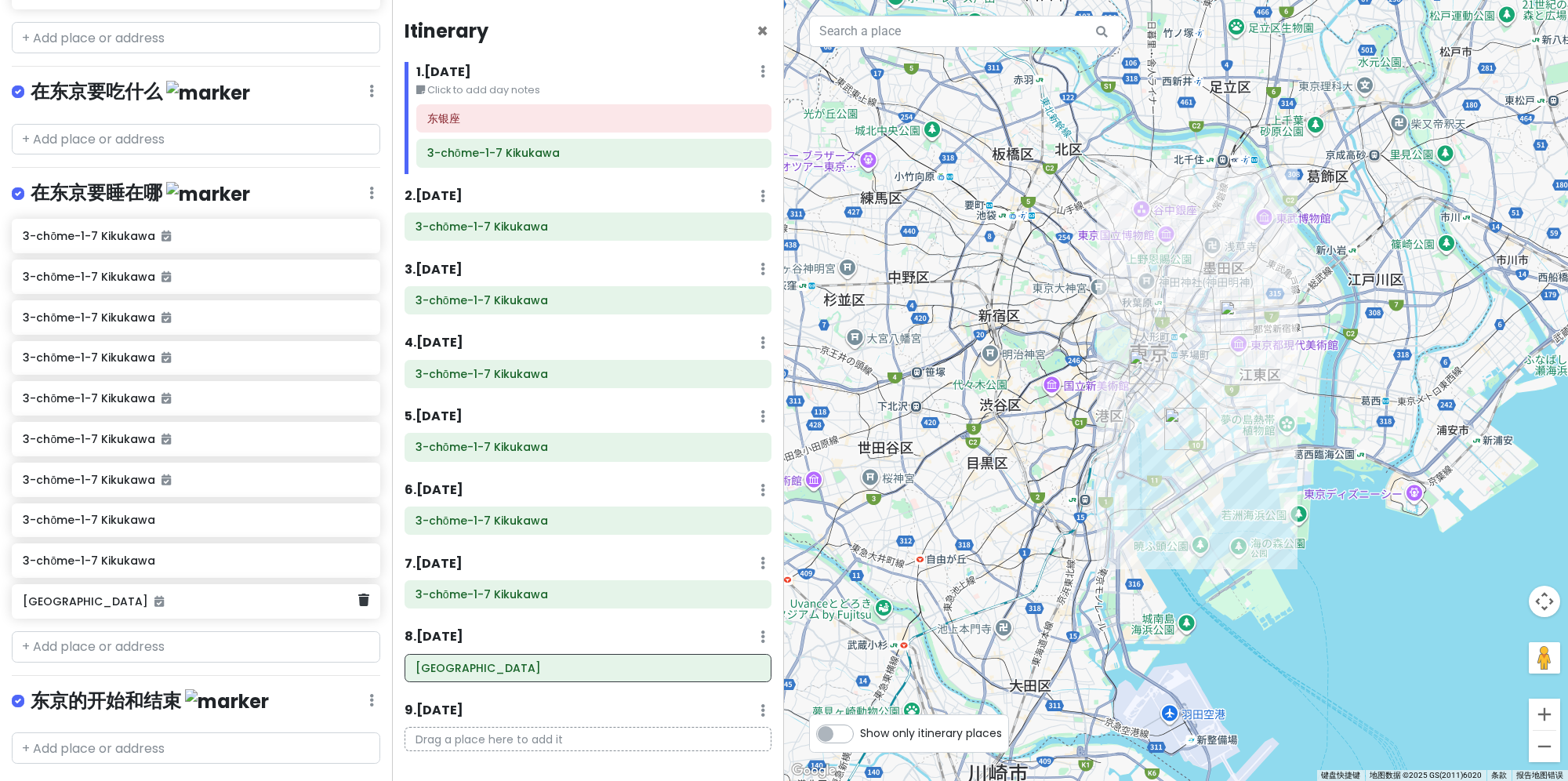
scroll to position [333, 0]
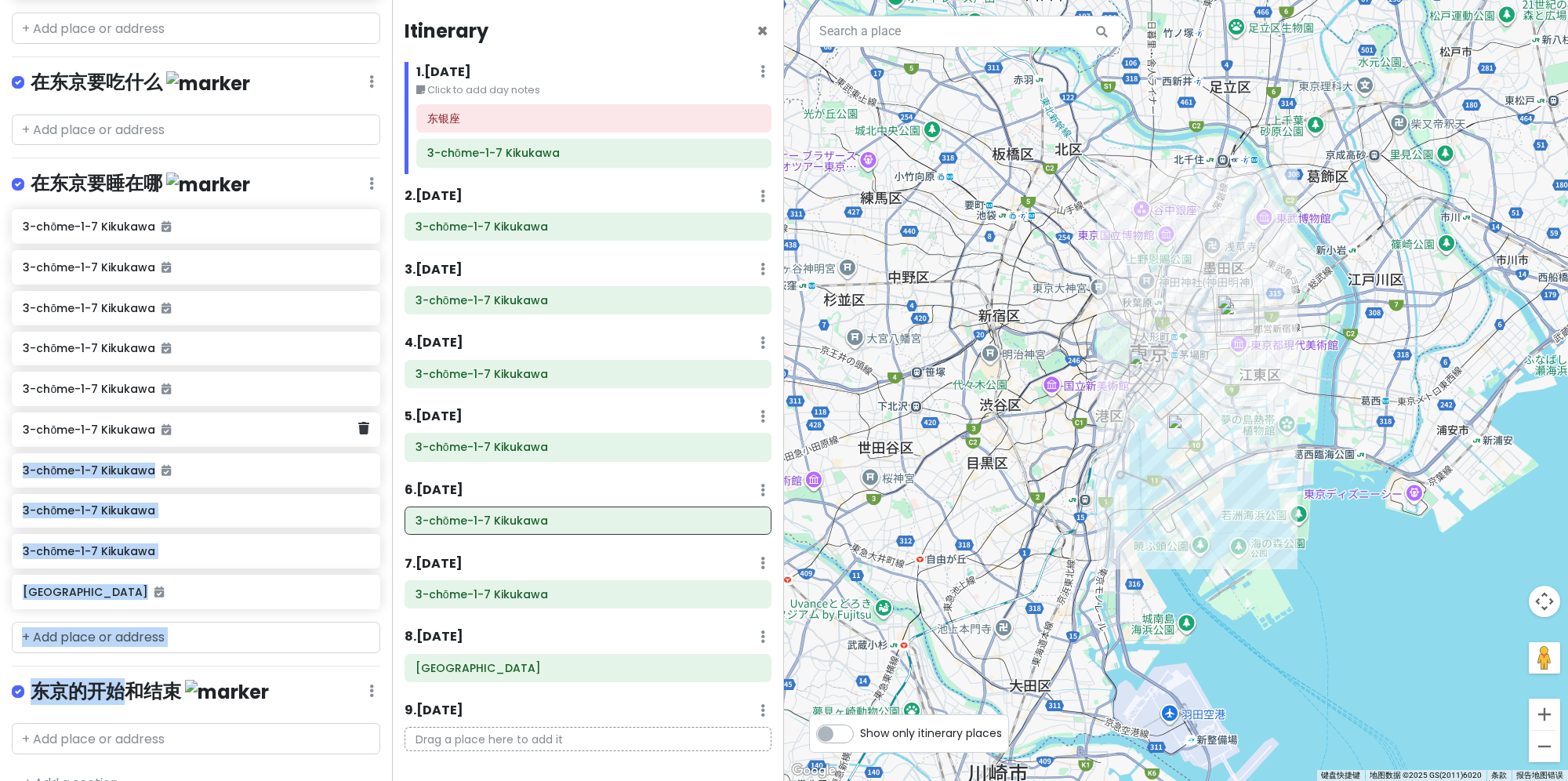
drag, startPoint x: 125, startPoint y: 649, endPoint x: 160, endPoint y: 402, distance: 249.5
click at [160, 402] on div "东京旅游大作战 Private Change Dates Make a Copy Delete Trip Go Pro ⚡️ Give Feedback 💡 …" at bounding box center [195, 390] width 392 height 781
click at [200, 680] on img at bounding box center [226, 692] width 84 height 25
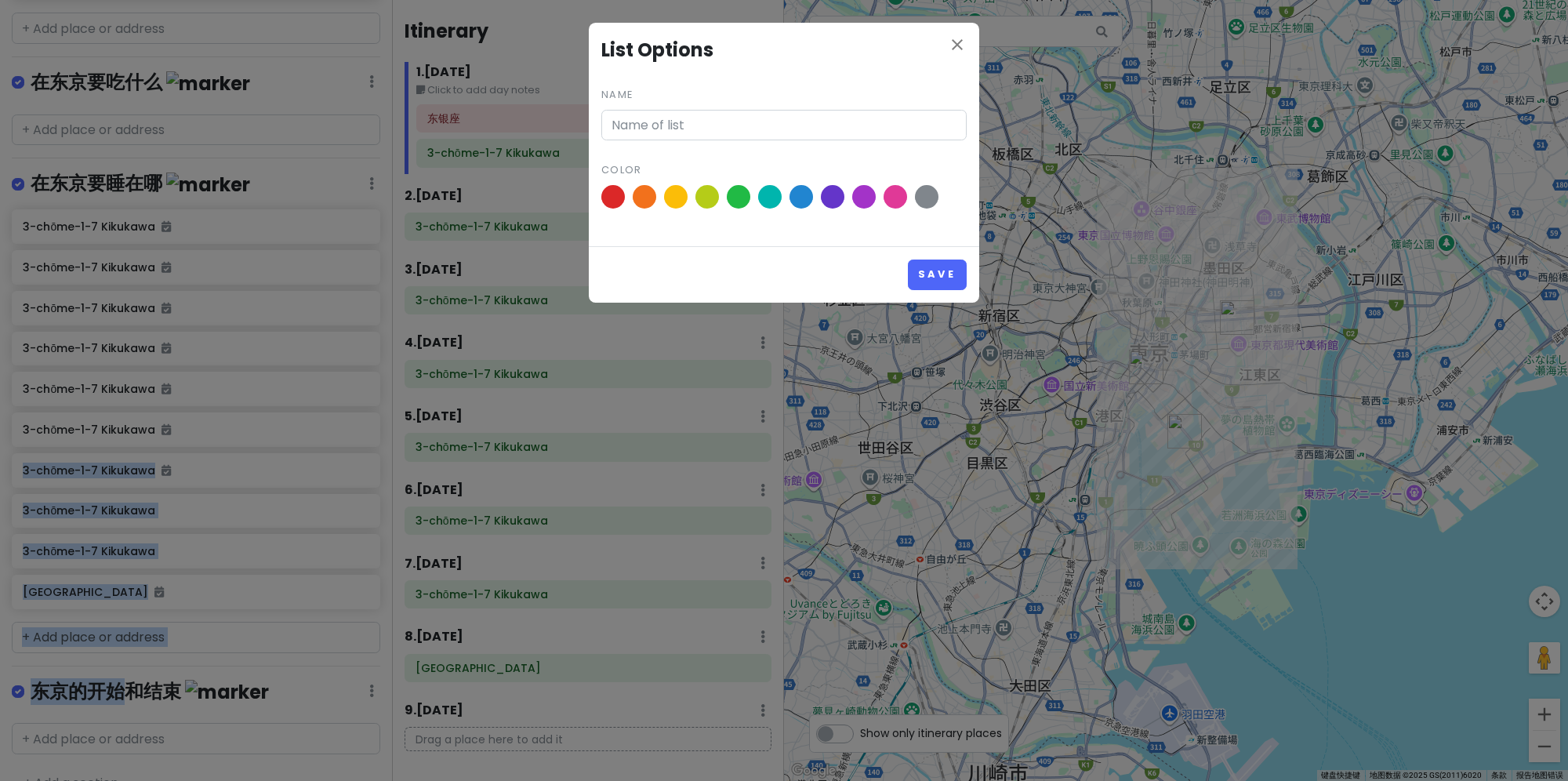
type input "东京的开始和结束"
click at [953, 43] on icon "close" at bounding box center [956, 44] width 18 height 18
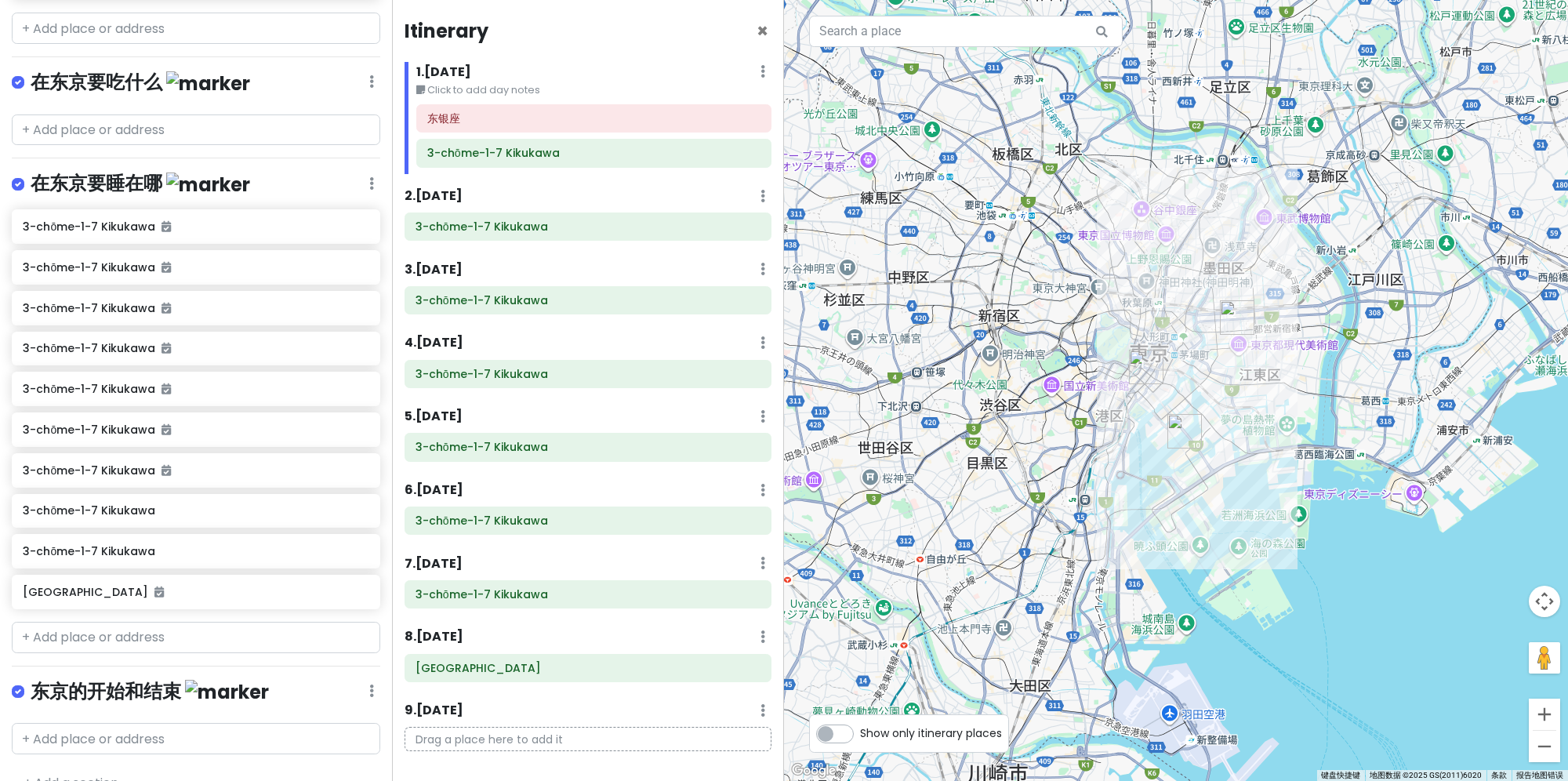
click at [229, 679] on div "东京的开始和结束 Edit Reorder Delete List" at bounding box center [195, 695] width 368 height 33
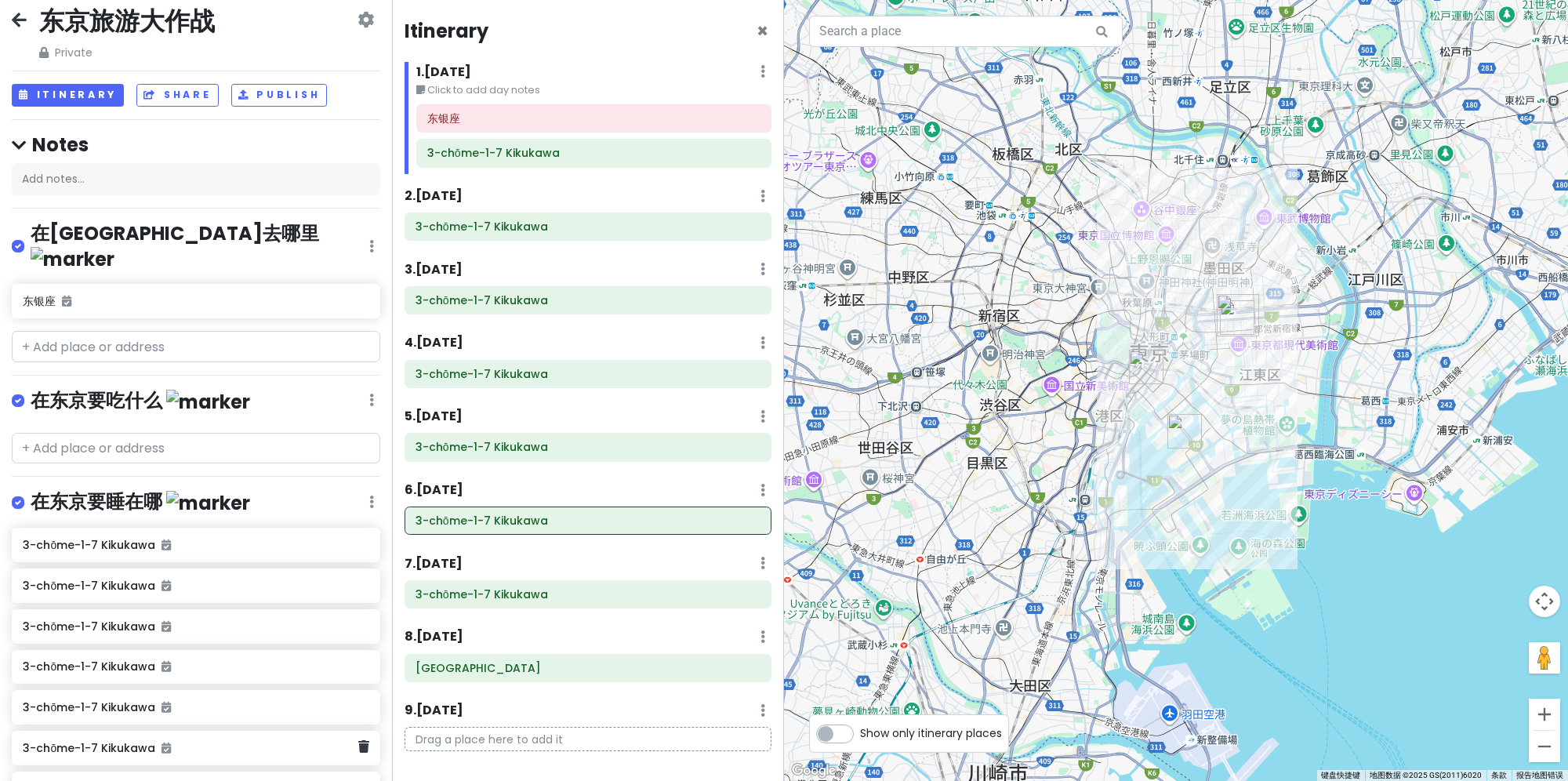
scroll to position [0, 0]
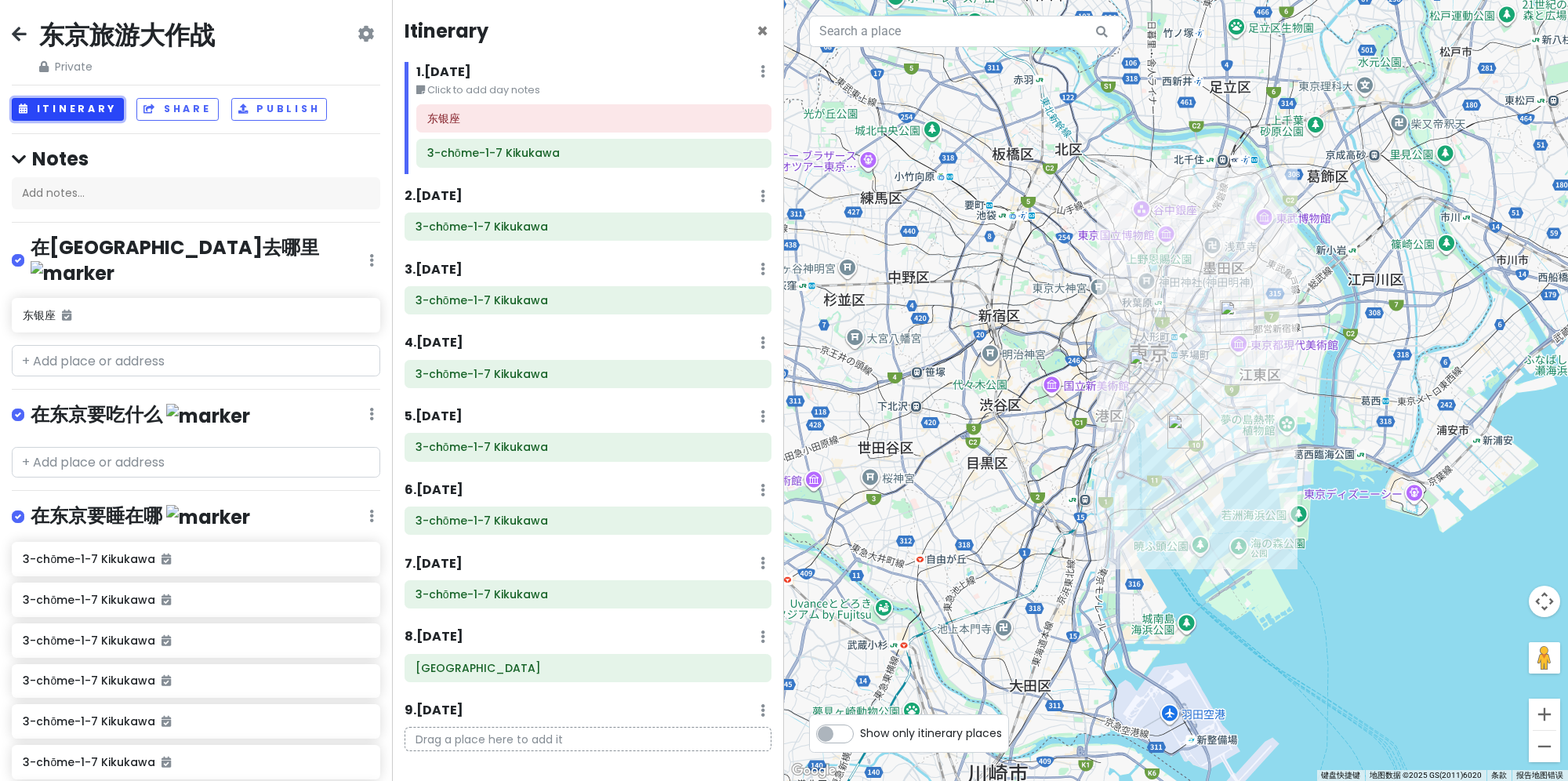
click at [82, 104] on button "Itinerary" at bounding box center [67, 109] width 112 height 23
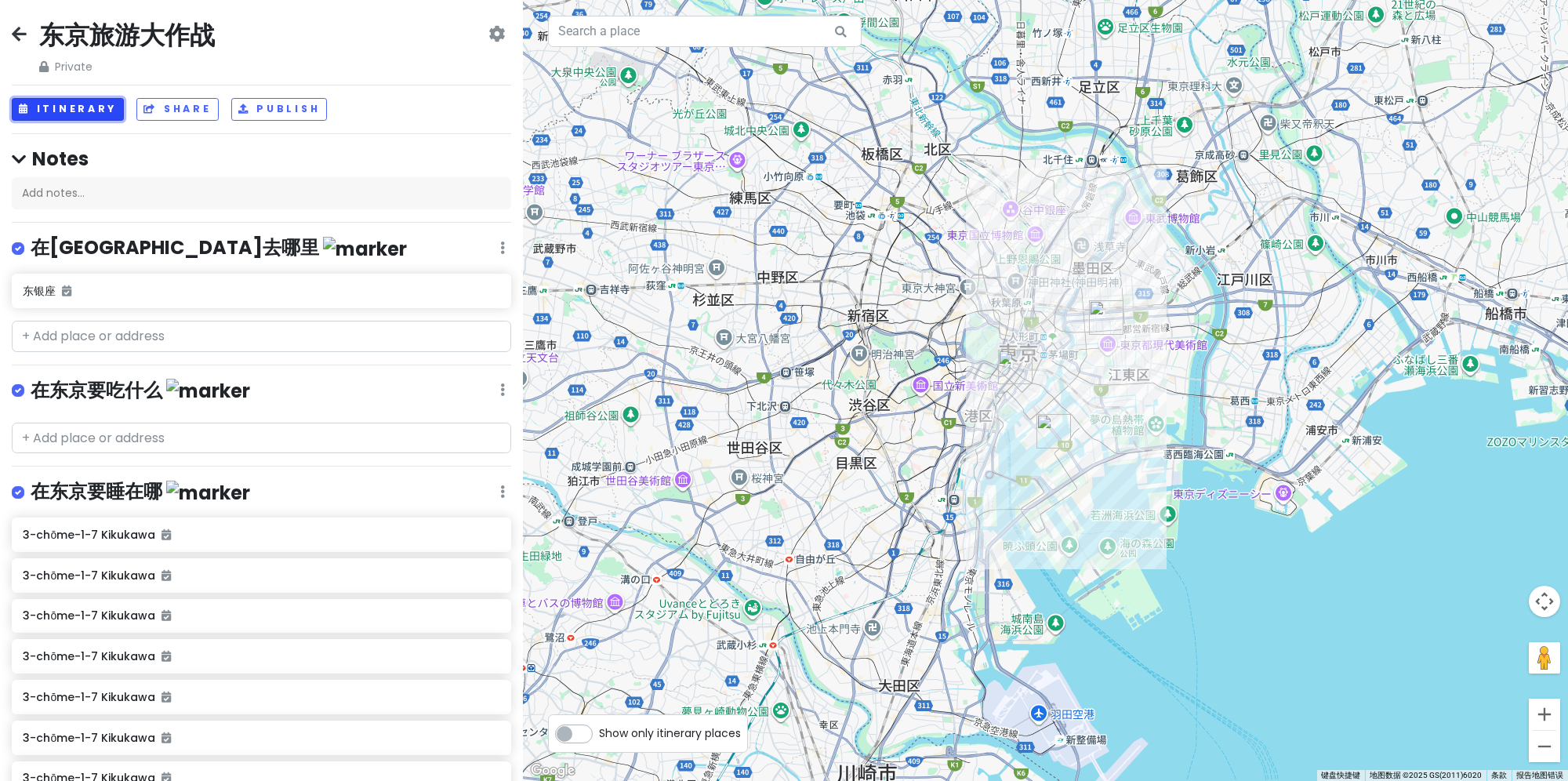
click at [82, 104] on button "Itinerary" at bounding box center [67, 109] width 112 height 23
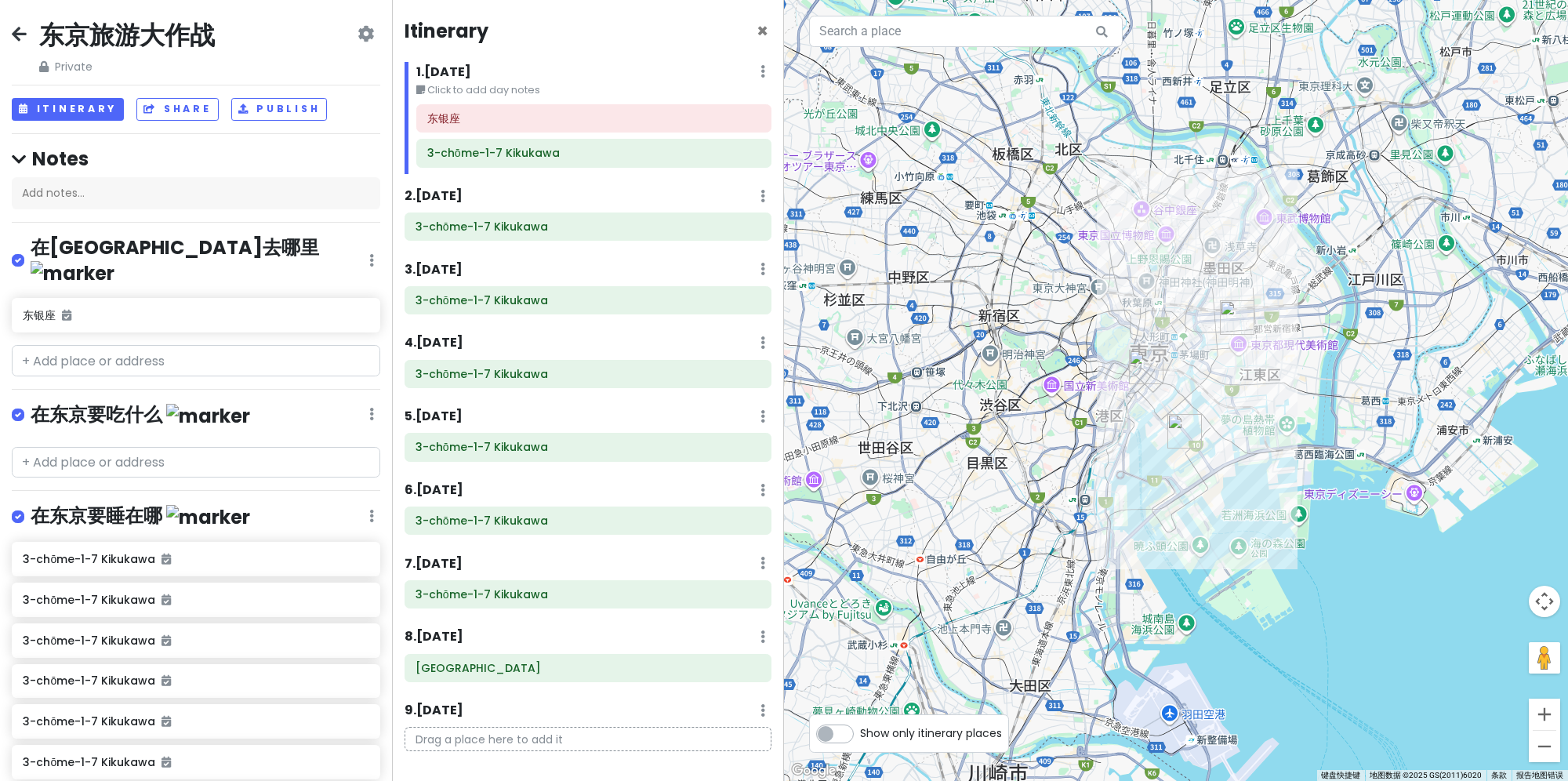
click at [357, 35] on icon at bounding box center [365, 33] width 17 height 12
click at [357, 34] on icon at bounding box center [365, 33] width 17 height 12
click at [357, 31] on icon at bounding box center [365, 33] width 17 height 12
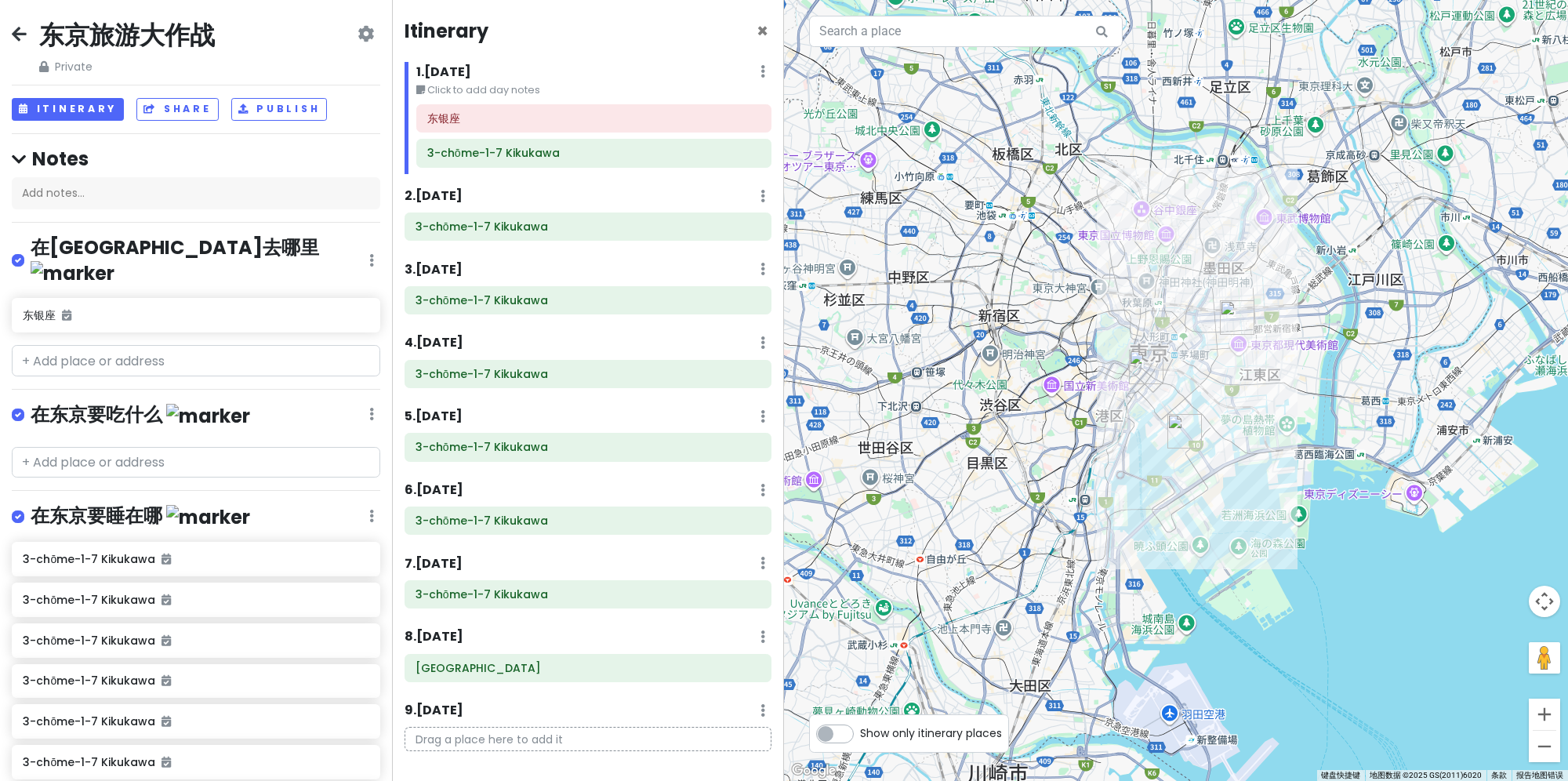
click at [357, 31] on icon at bounding box center [365, 33] width 17 height 12
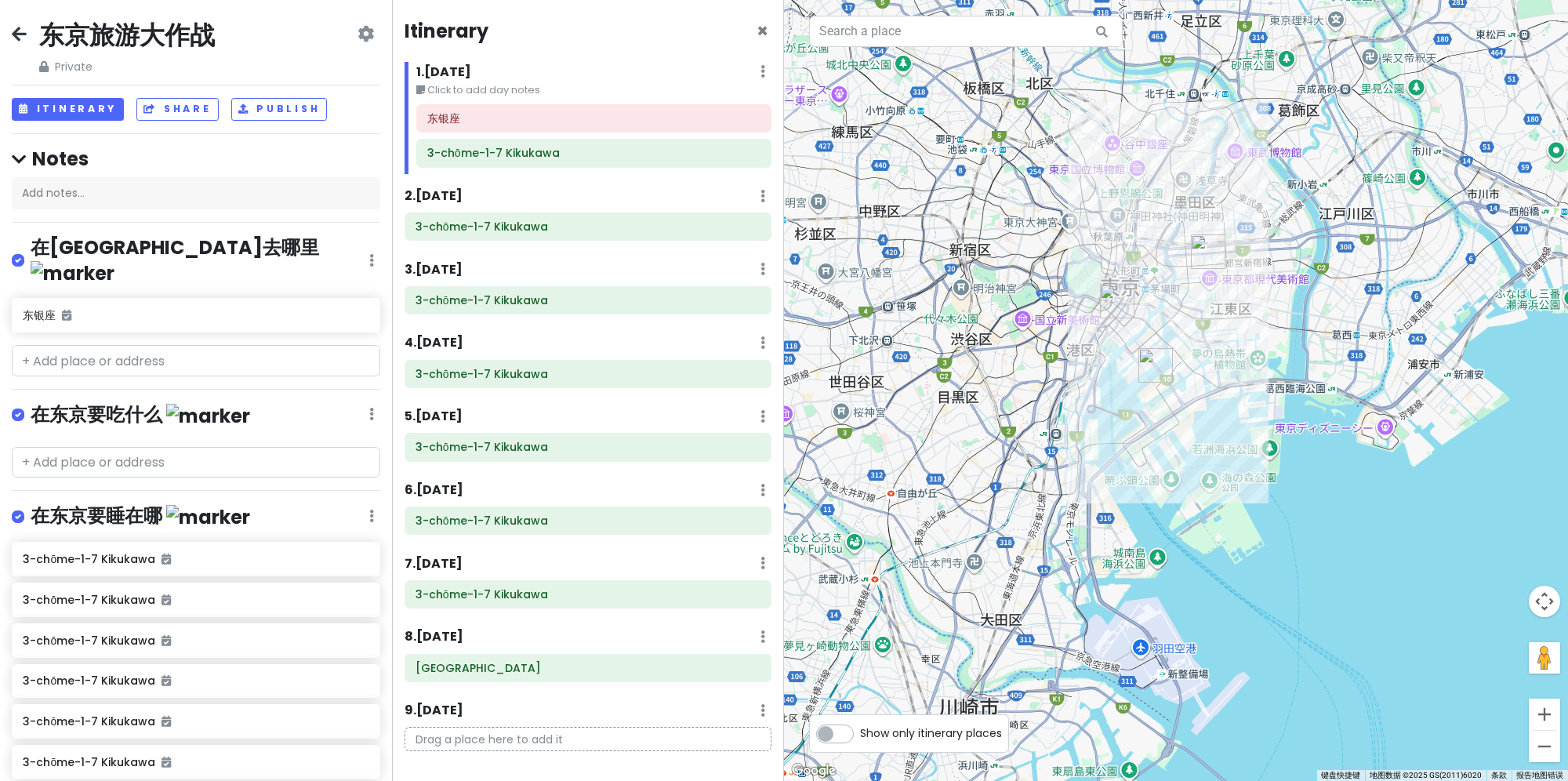
drag, startPoint x: 1140, startPoint y: 464, endPoint x: 1174, endPoint y: 439, distance: 42.2
click at [1174, 439] on div at bounding box center [1175, 390] width 784 height 781
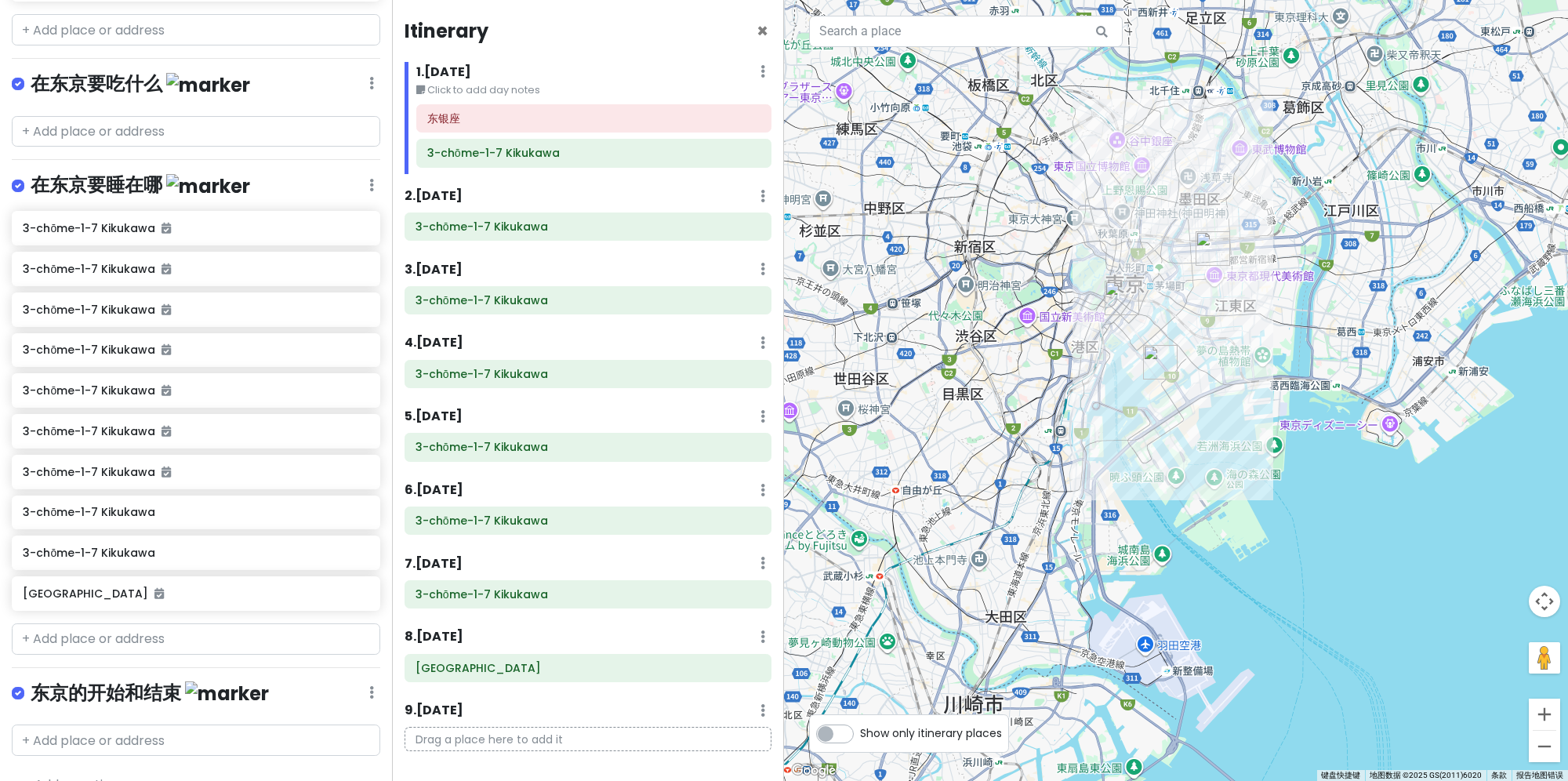
scroll to position [333, 0]
click at [153, 723] on input "text" at bounding box center [195, 739] width 368 height 32
type input "y"
type input "羽田"
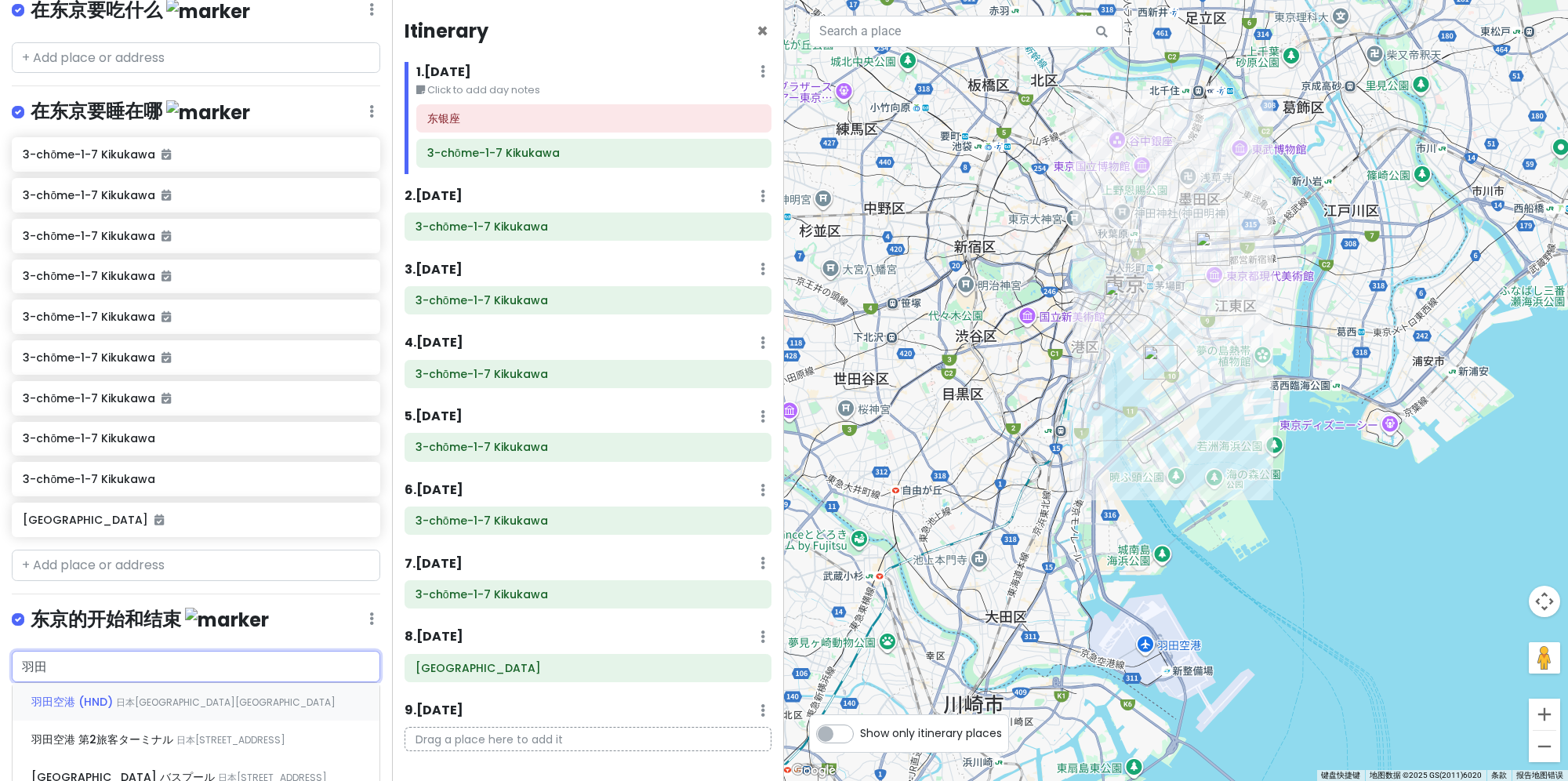
scroll to position [411, 0]
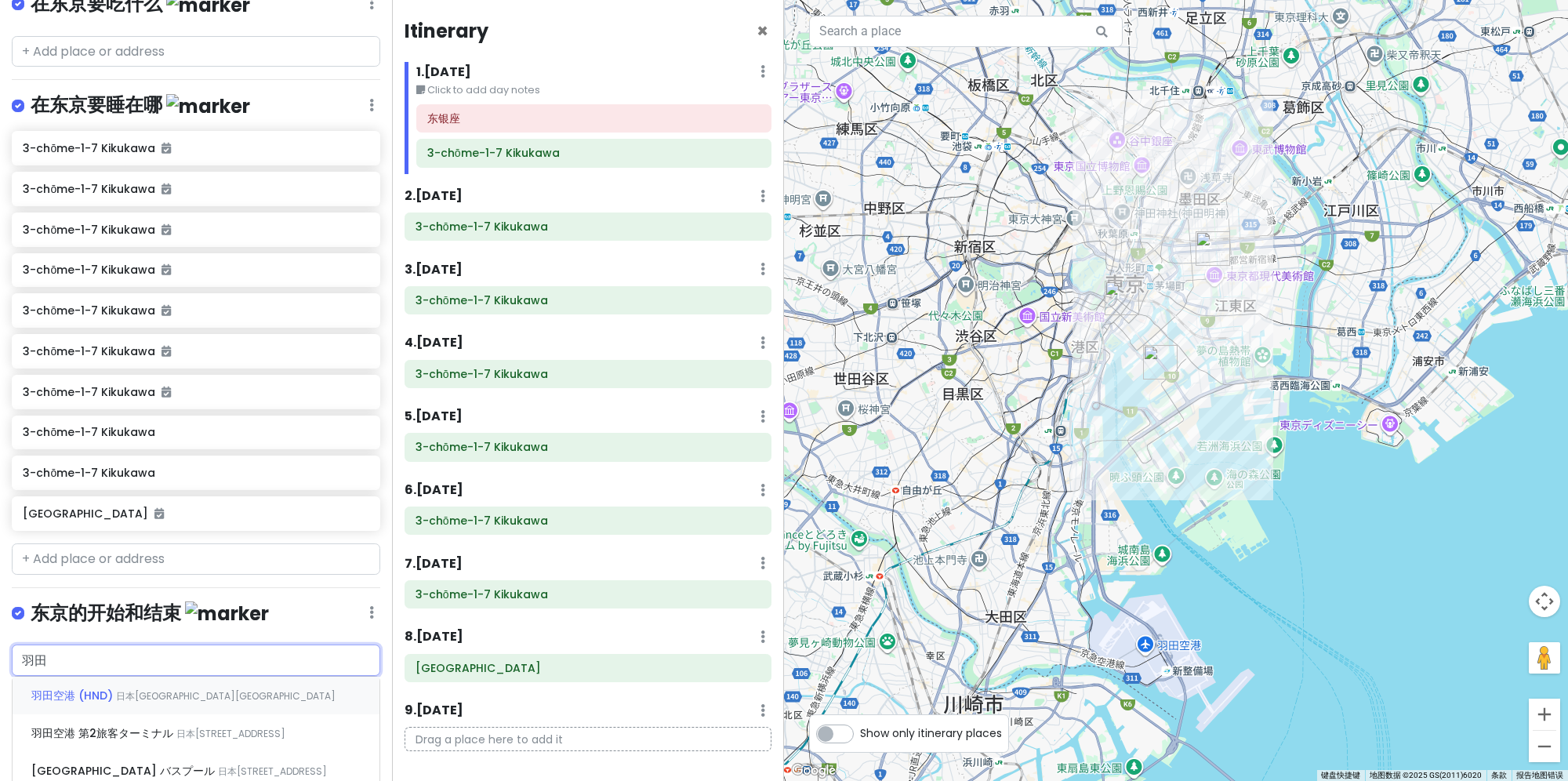
click at [180, 689] on span "日本[GEOGRAPHIC_DATA][GEOGRAPHIC_DATA]" at bounding box center [225, 696] width 219 height 13
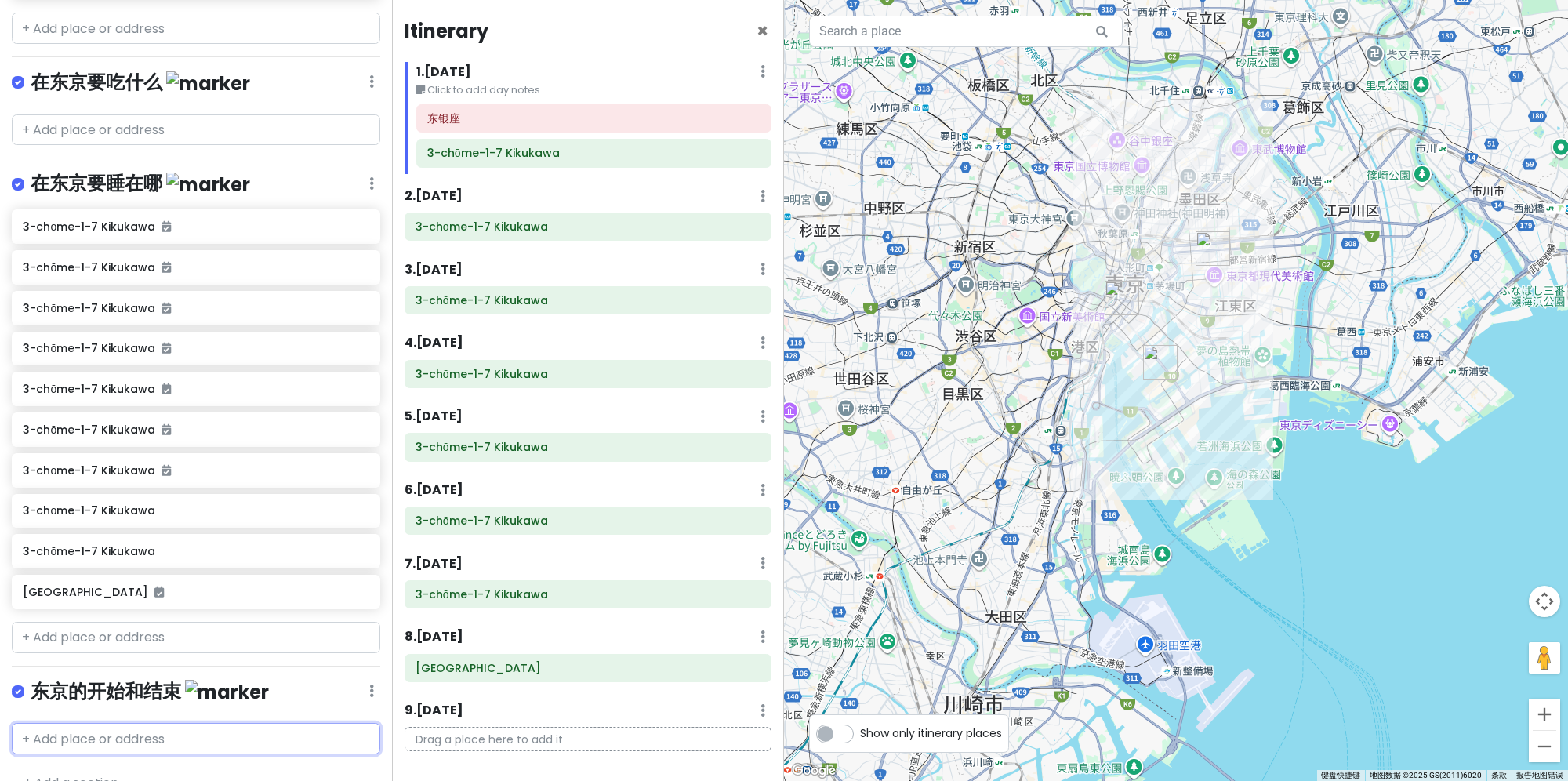
scroll to position [373, 0]
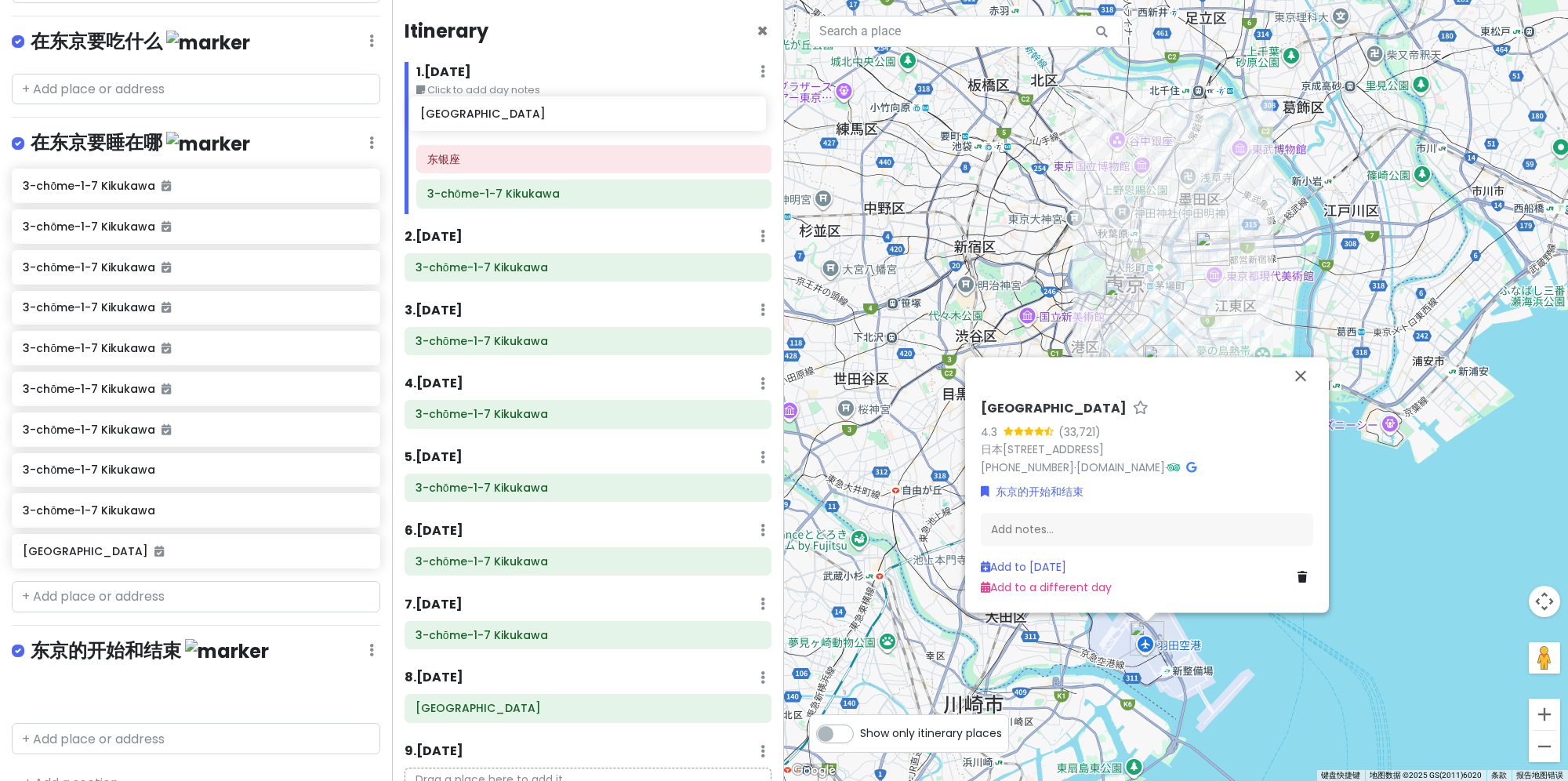
drag, startPoint x: 149, startPoint y: 662, endPoint x: 547, endPoint y: 114, distance: 677.3
click at [547, 114] on div "东京旅游大作战 Private Change Dates Make a Copy Delete Trip Go Pro ⚡️ Give Feedback 💡 …" at bounding box center [784, 390] width 1568 height 781
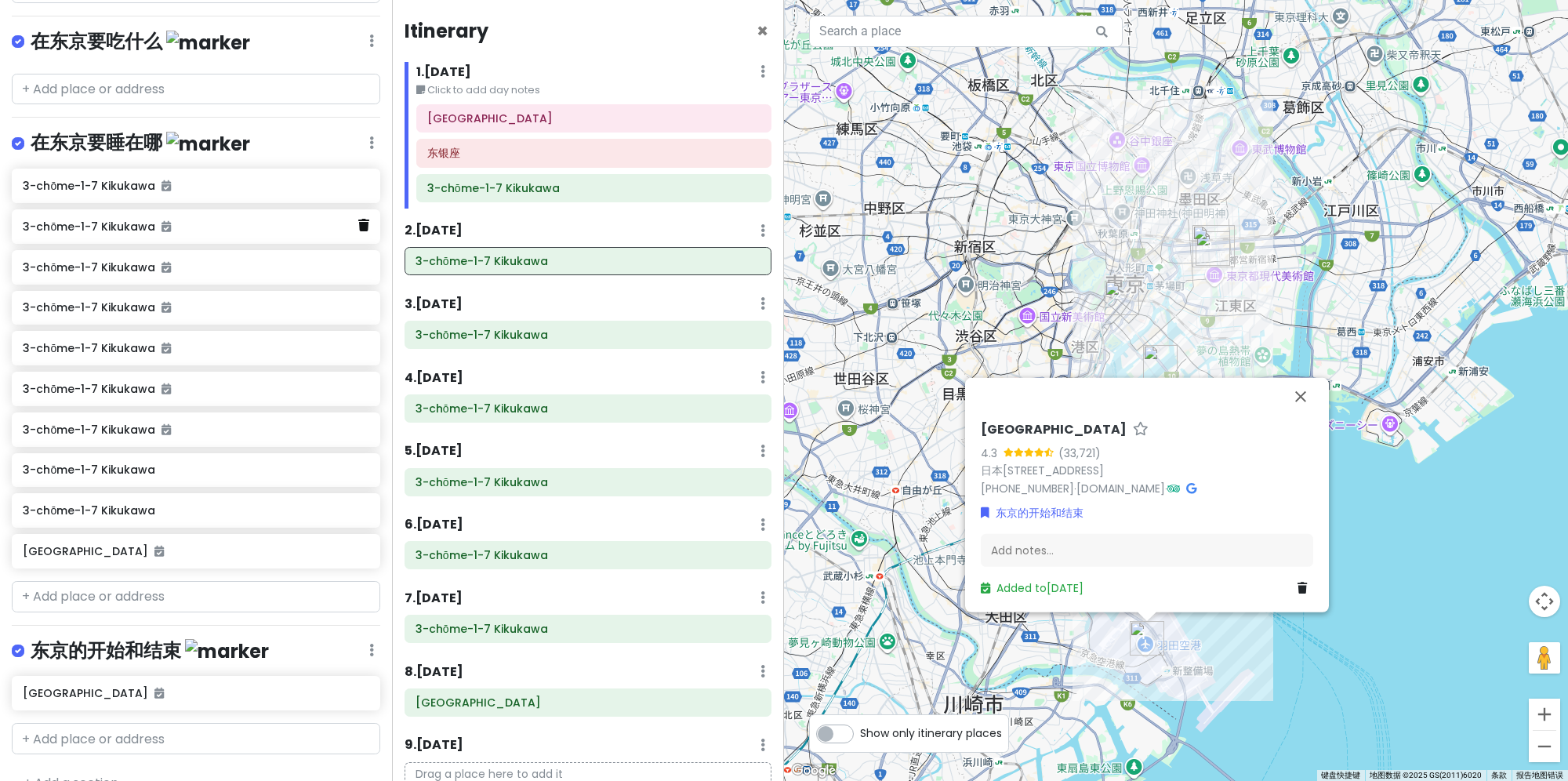
click at [358, 218] on icon at bounding box center [364, 225] width 11 height 12
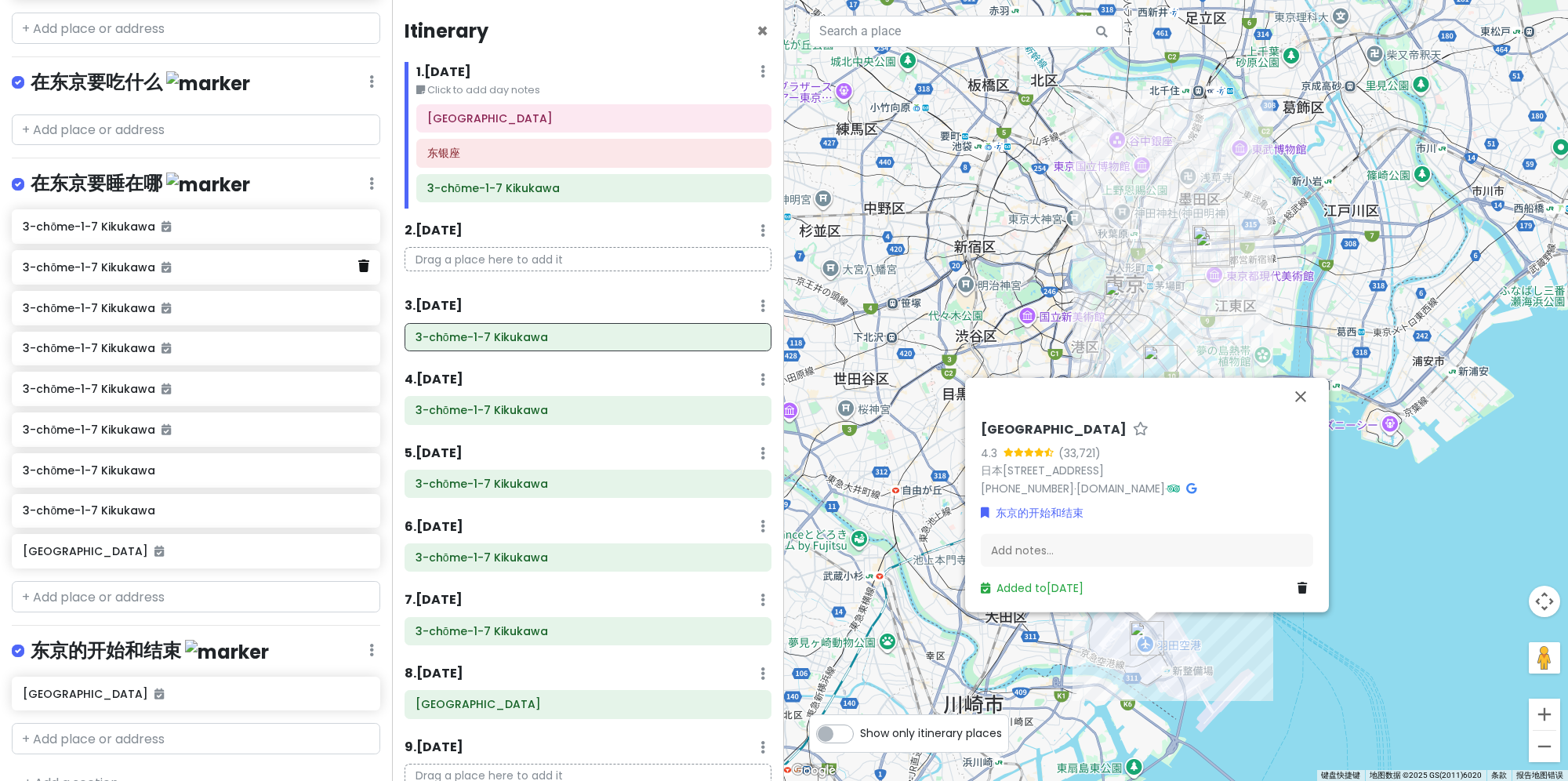
click at [358, 260] on icon at bounding box center [364, 266] width 11 height 12
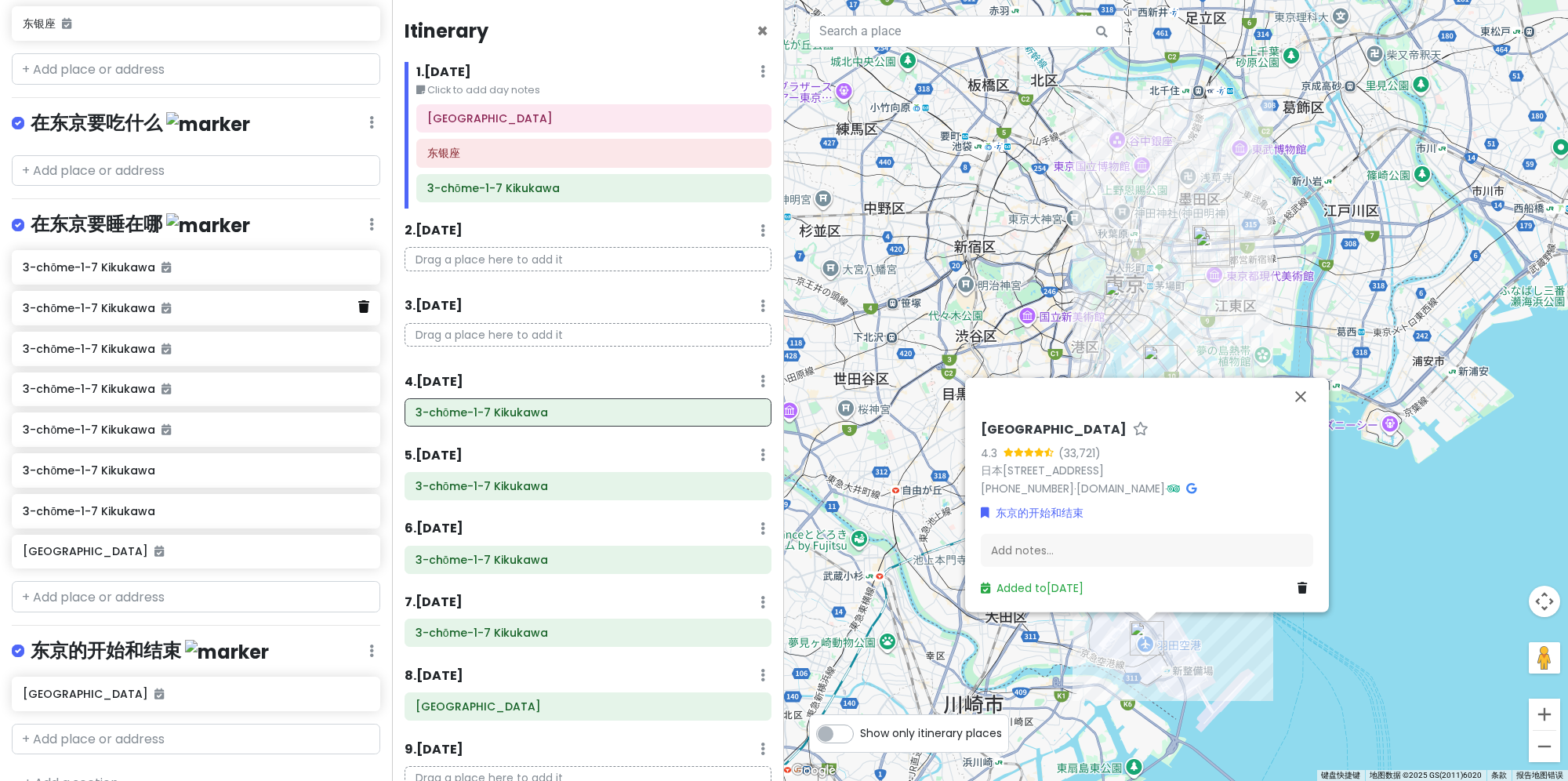
click at [358, 300] on icon at bounding box center [364, 306] width 11 height 12
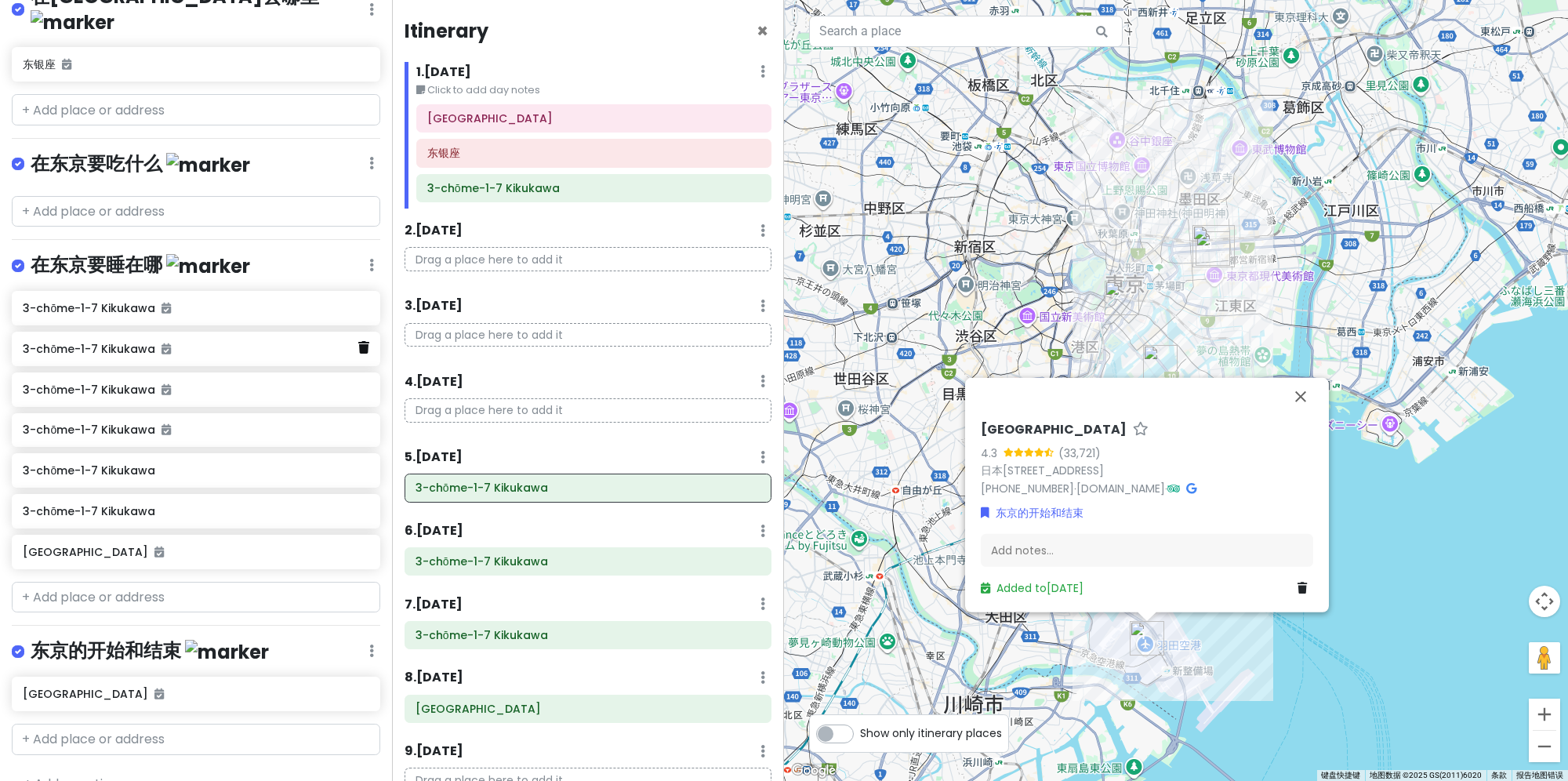
click at [358, 341] on icon at bounding box center [364, 347] width 11 height 12
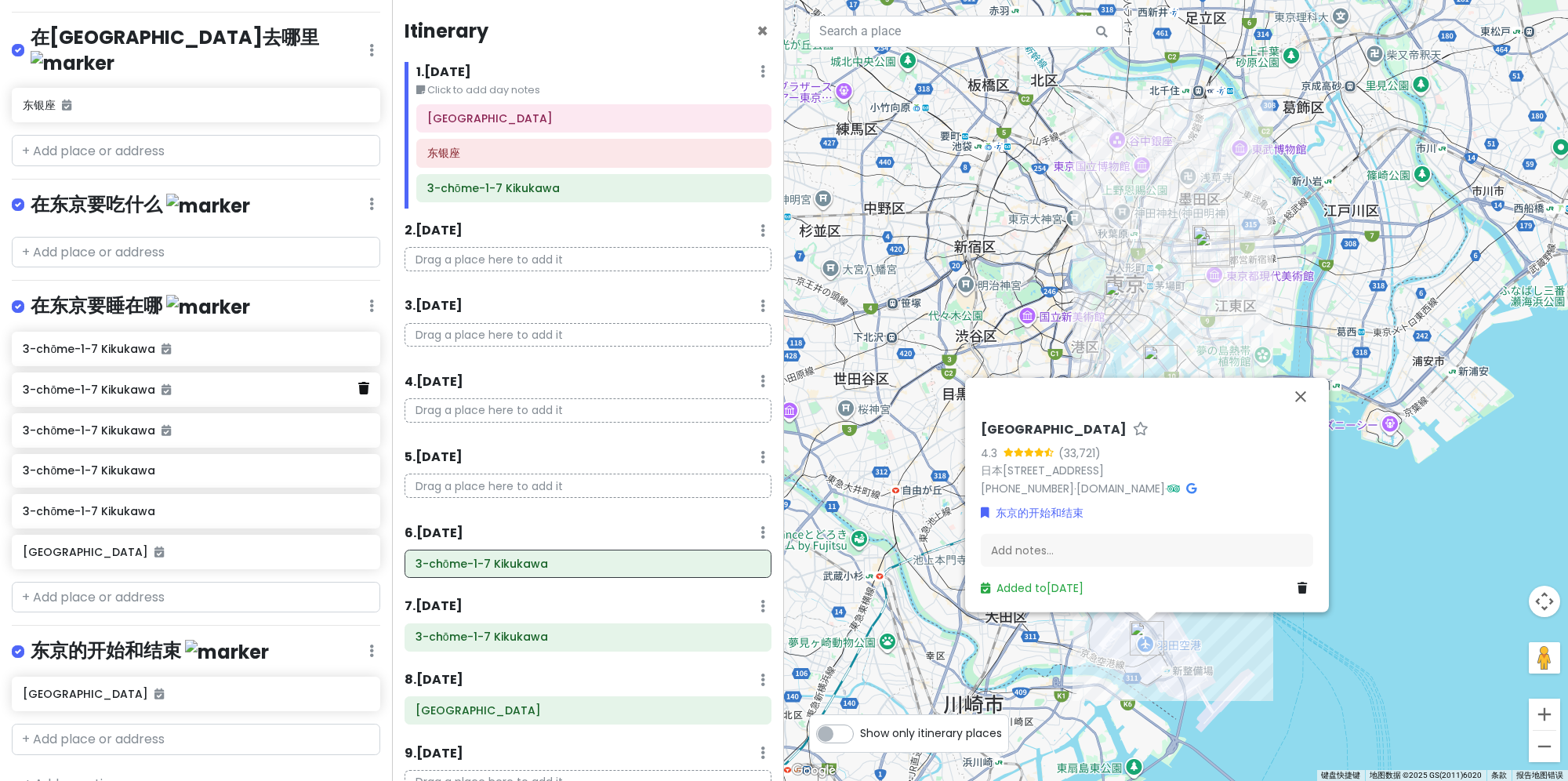
click at [358, 382] on icon at bounding box center [364, 388] width 11 height 12
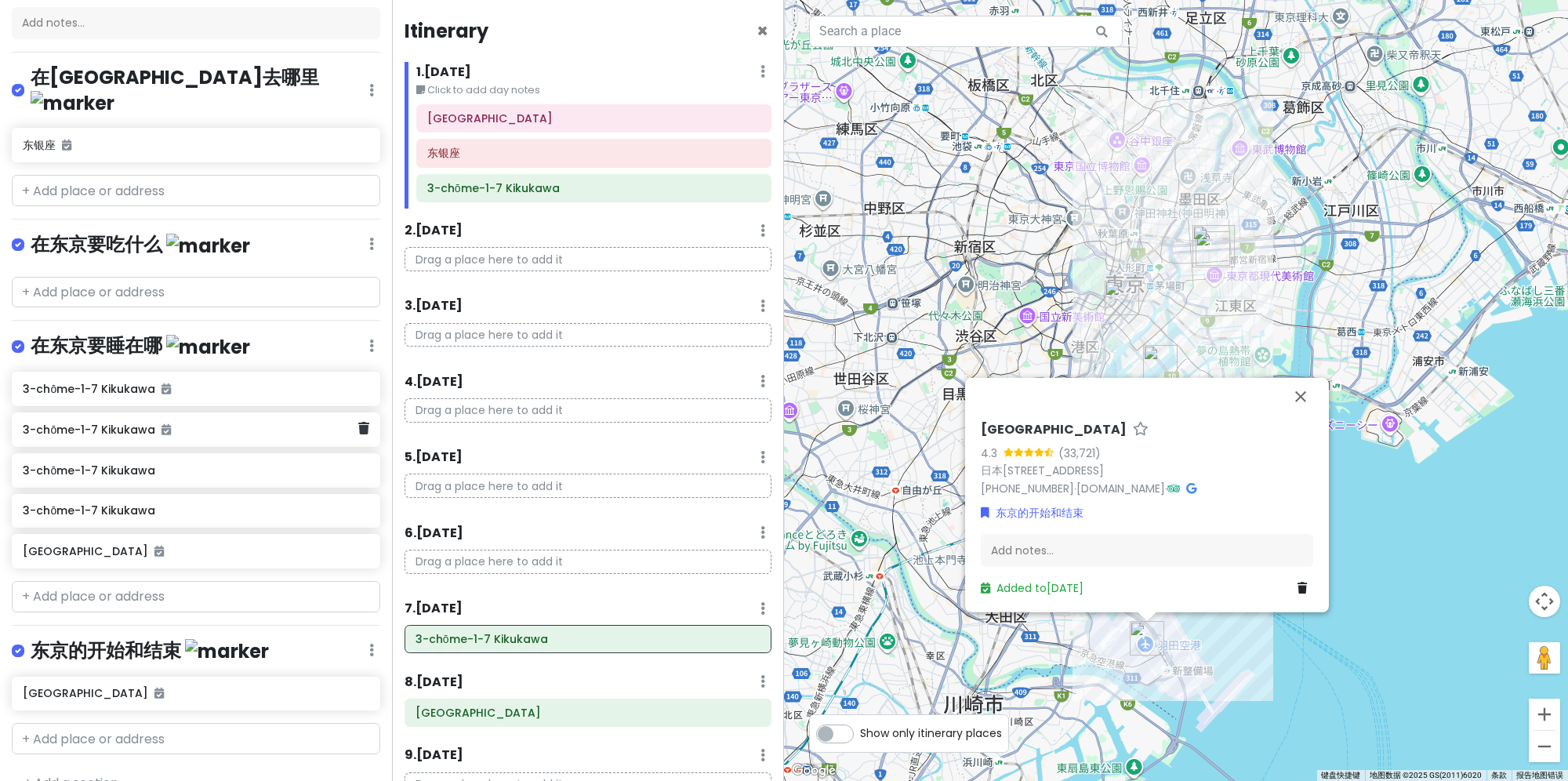
click at [351, 412] on div "3-chōme-1-7 Kikukawa" at bounding box center [195, 429] width 368 height 34
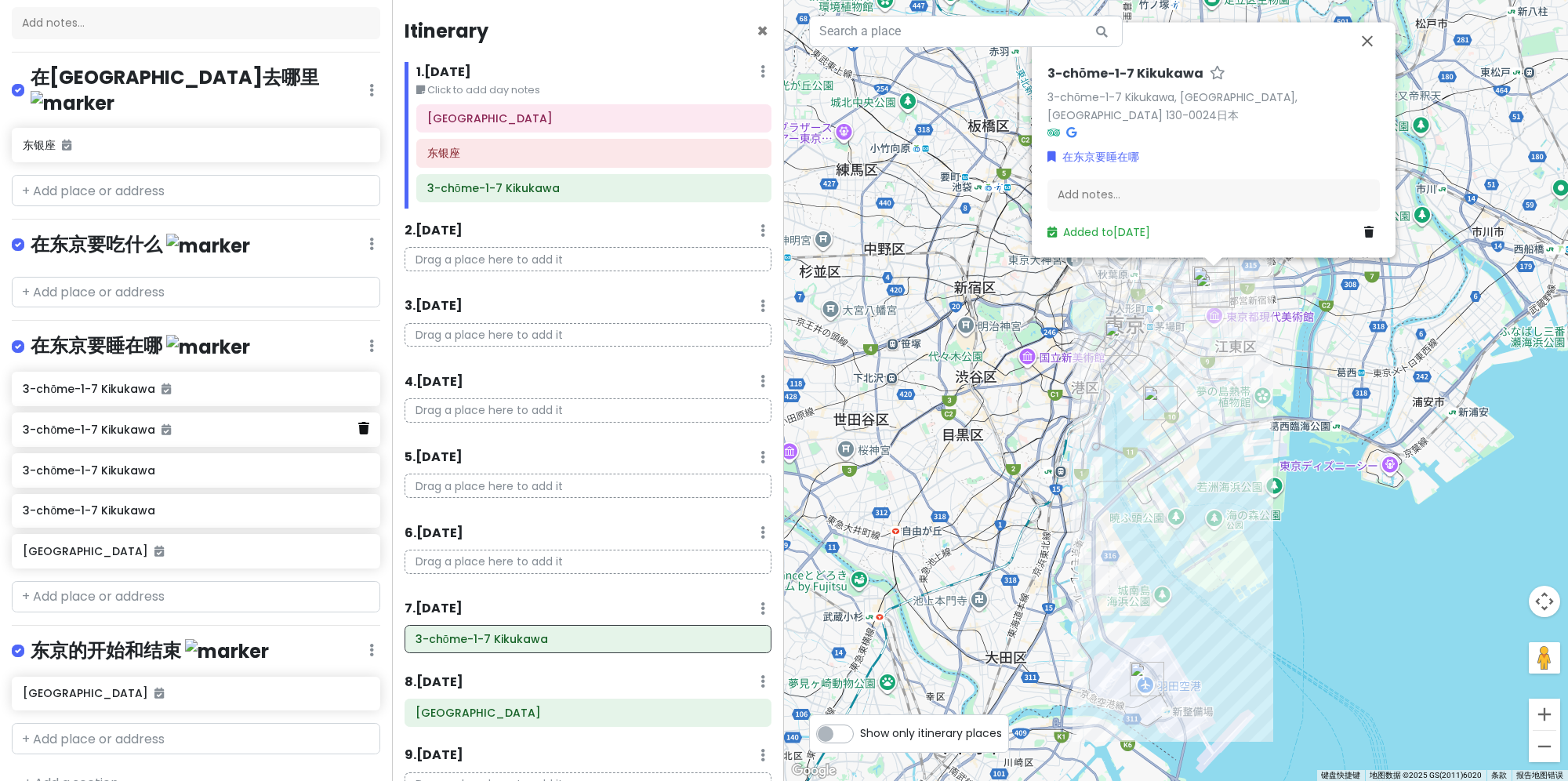
click at [358, 422] on icon at bounding box center [364, 428] width 11 height 12
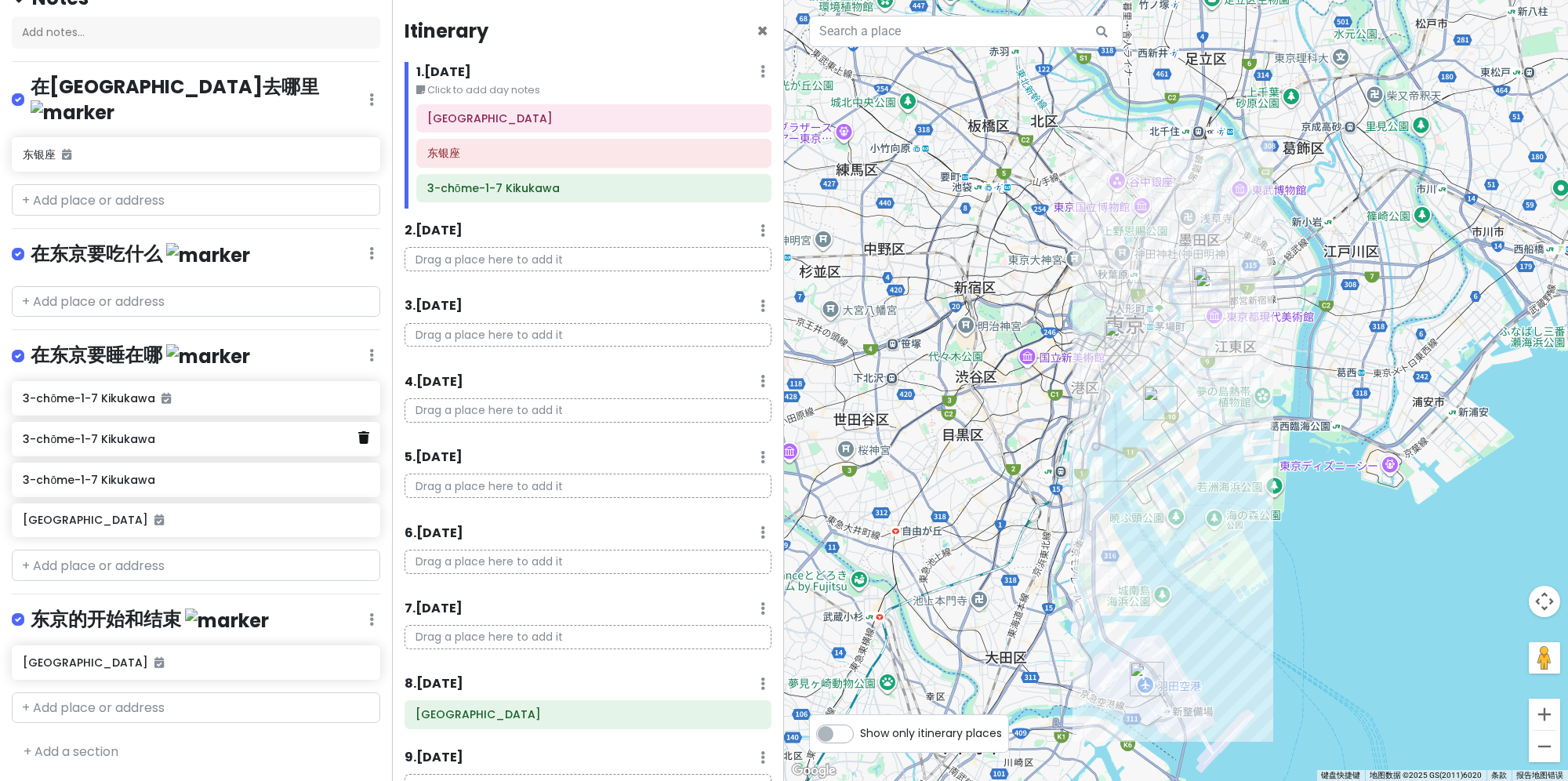
scroll to position [129, 0]
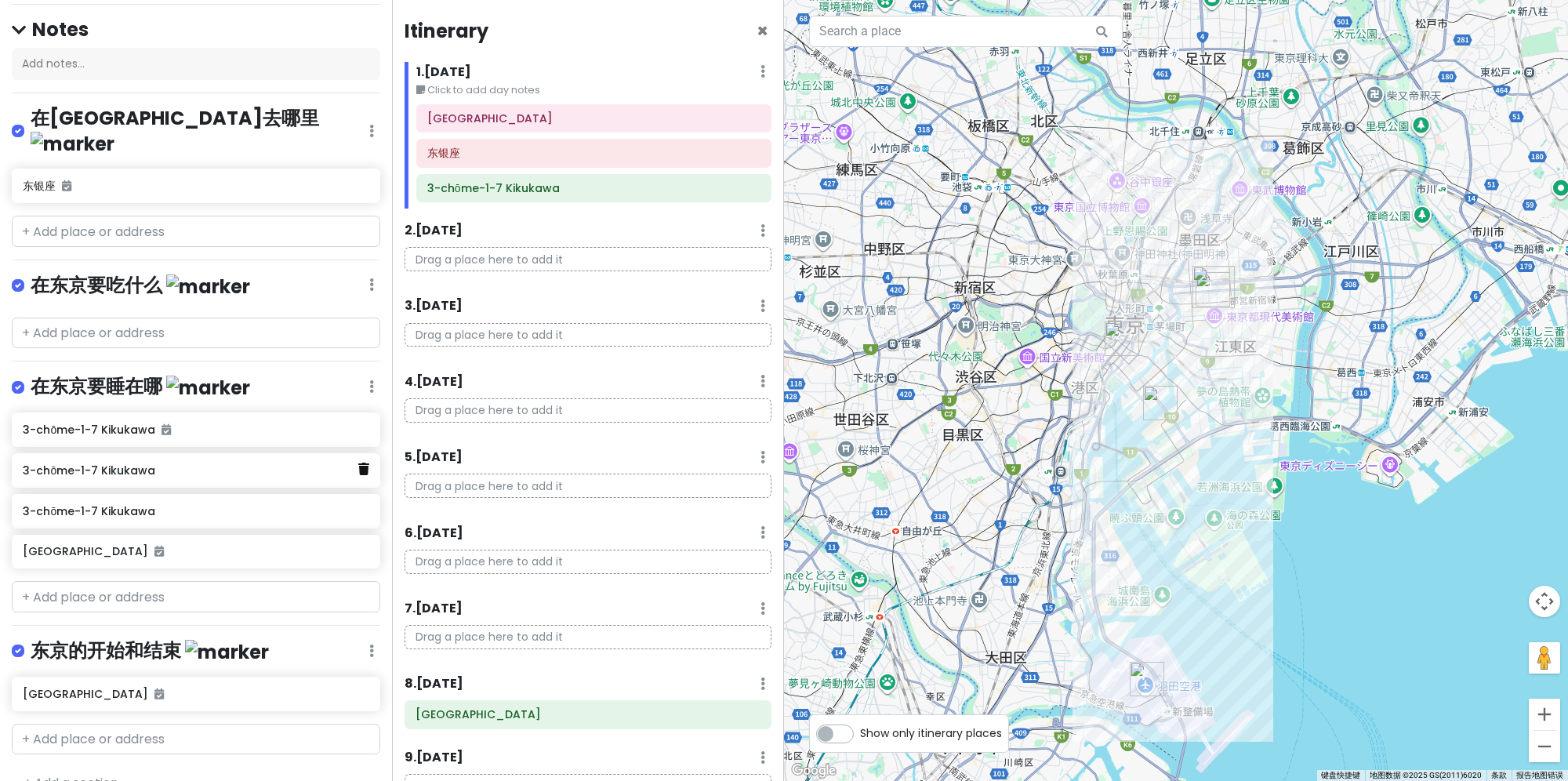
click at [358, 462] on icon at bounding box center [364, 468] width 11 height 12
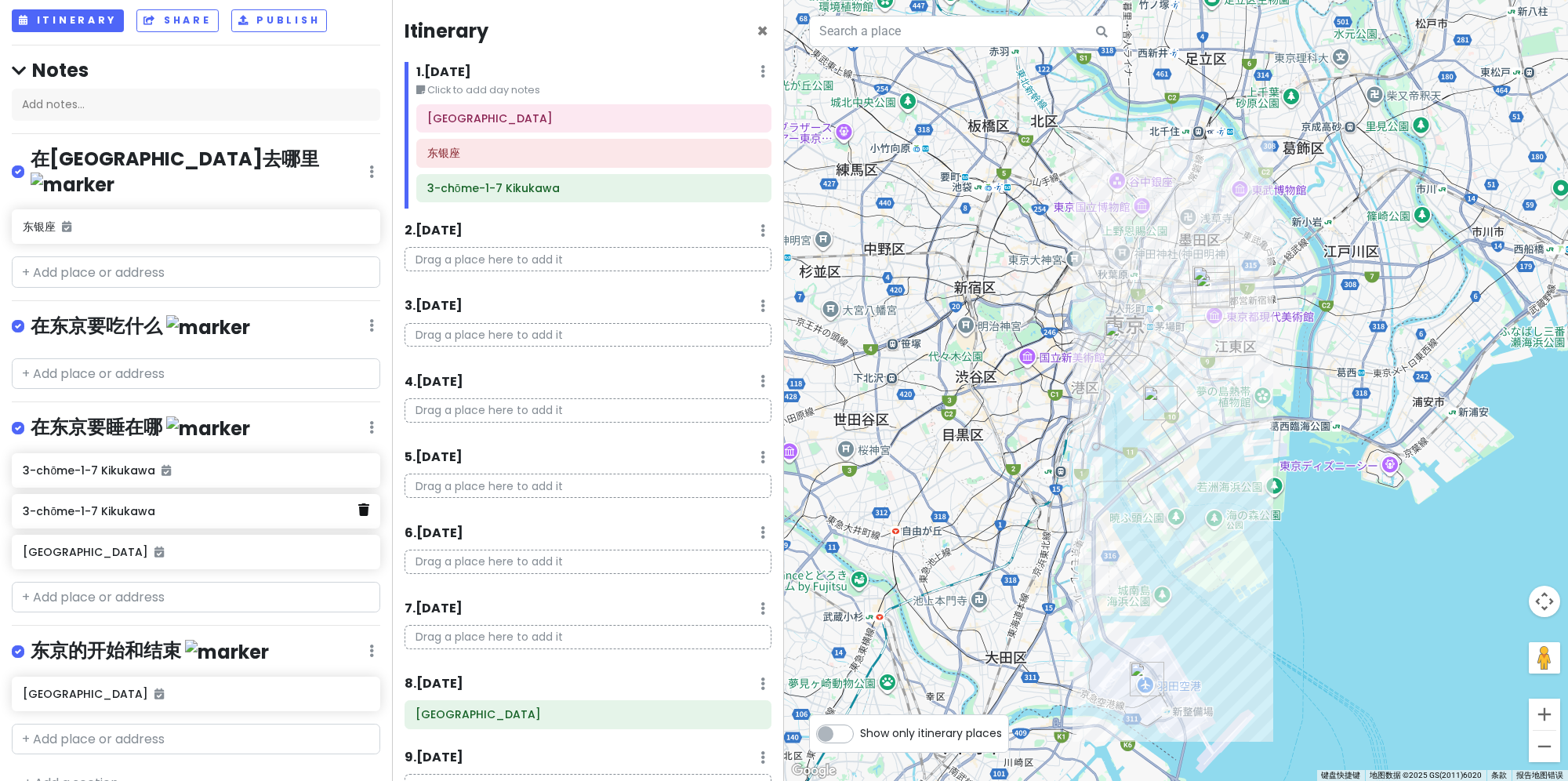
drag, startPoint x: 348, startPoint y: 468, endPoint x: 350, endPoint y: 479, distance: 11.2
click at [358, 504] on icon at bounding box center [364, 510] width 11 height 12
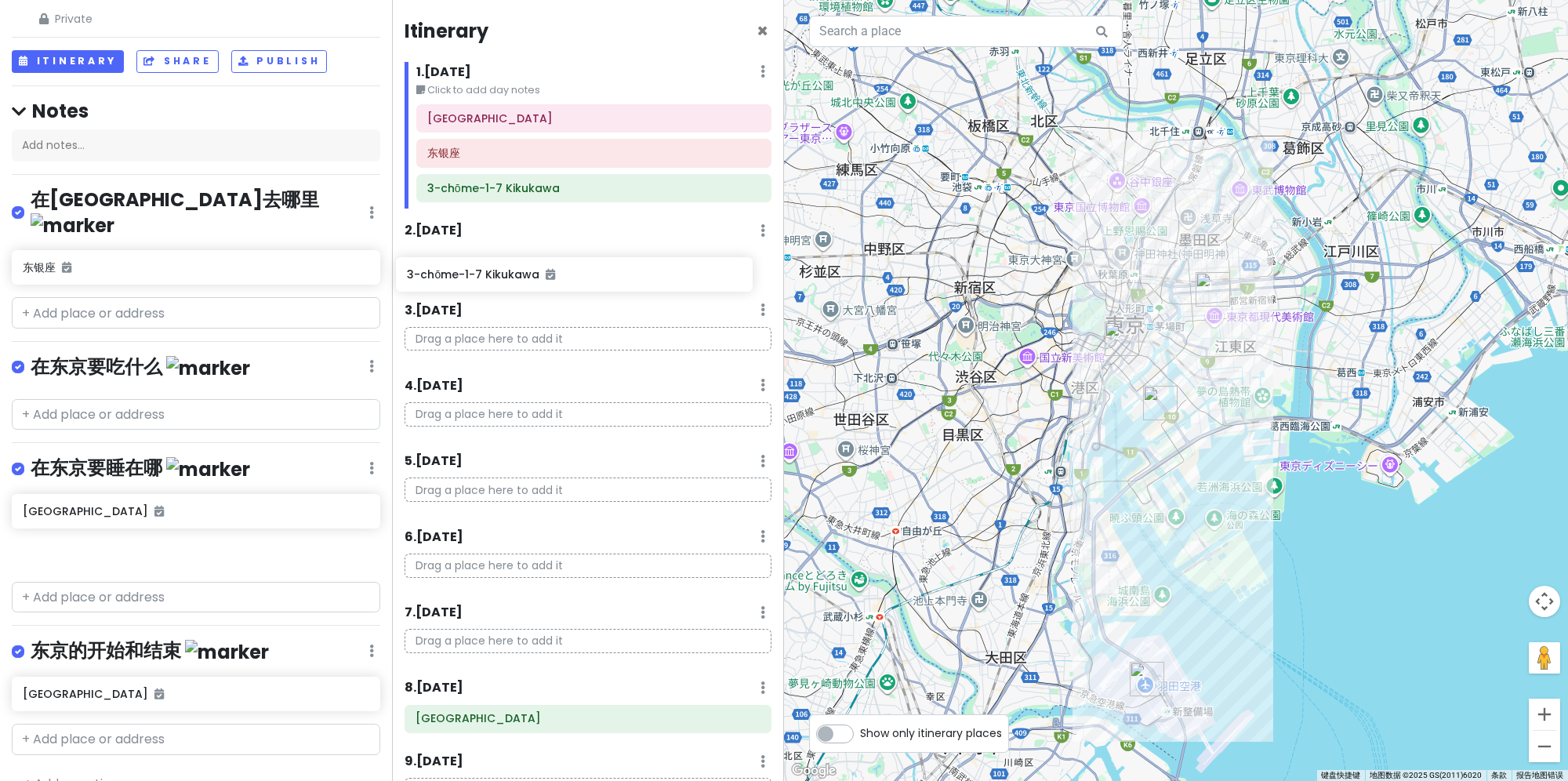
drag, startPoint x: 105, startPoint y: 481, endPoint x: 491, endPoint y: 274, distance: 438.0
click at [491, 274] on div "东京旅游大作战 Private Change Dates Make a Copy Delete Trip Go Pro ⚡️ Give Feedback 💡 …" at bounding box center [784, 390] width 1568 height 781
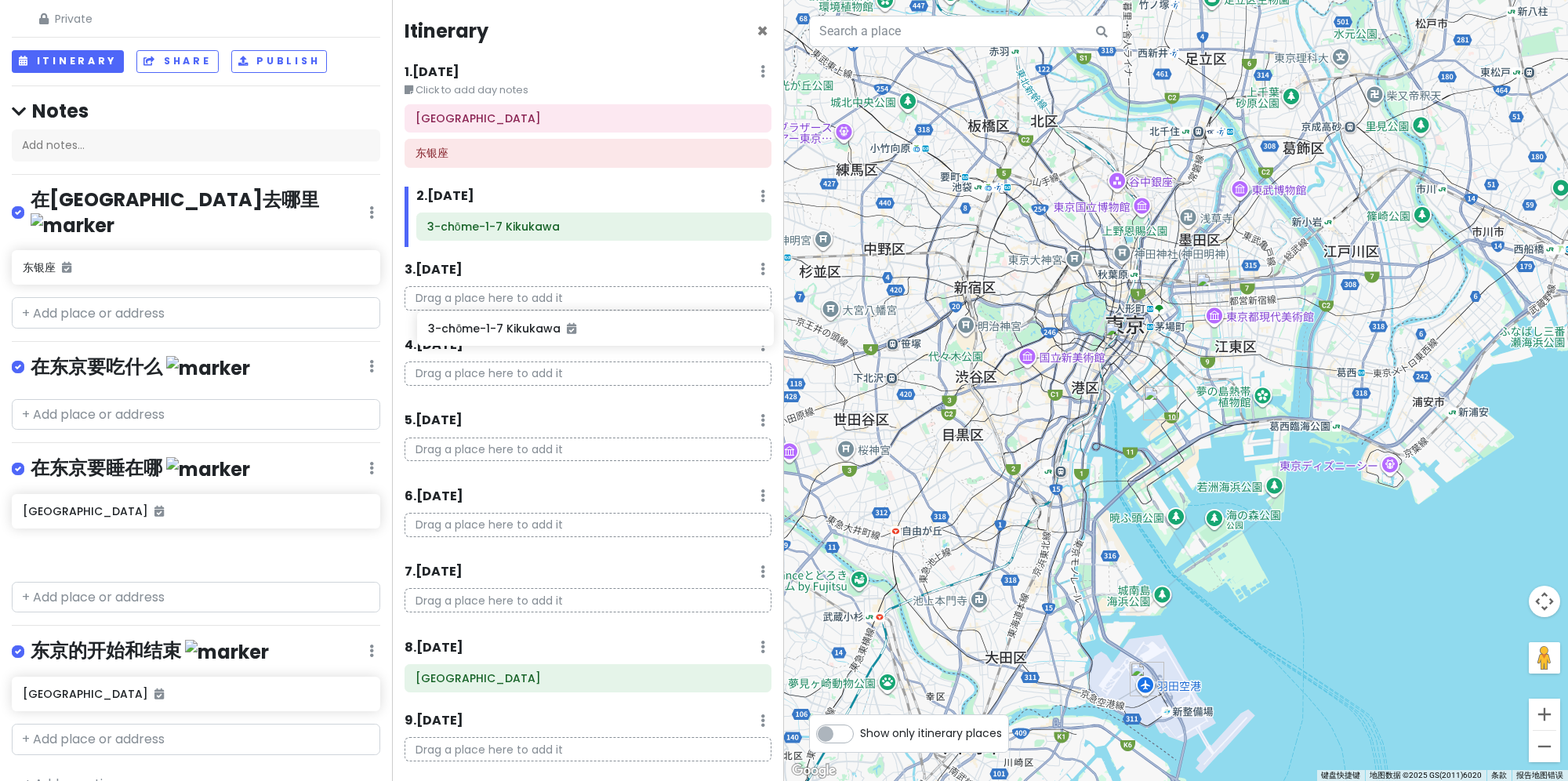
drag, startPoint x: 130, startPoint y: 496, endPoint x: 535, endPoint y: 343, distance: 432.9
click at [535, 343] on div "东京旅游大作战 Private Change Dates Make a Copy Delete Trip Go Pro ⚡️ Give Feedback 💡 …" at bounding box center [784, 390] width 1568 height 781
drag, startPoint x: 160, startPoint y: 477, endPoint x: 537, endPoint y: 299, distance: 416.9
click at [537, 299] on div "东京旅游大作战 Private Change Dates Make a Copy Delete Trip Go Pro ⚡️ Give Feedback 💡 …" at bounding box center [784, 390] width 1568 height 781
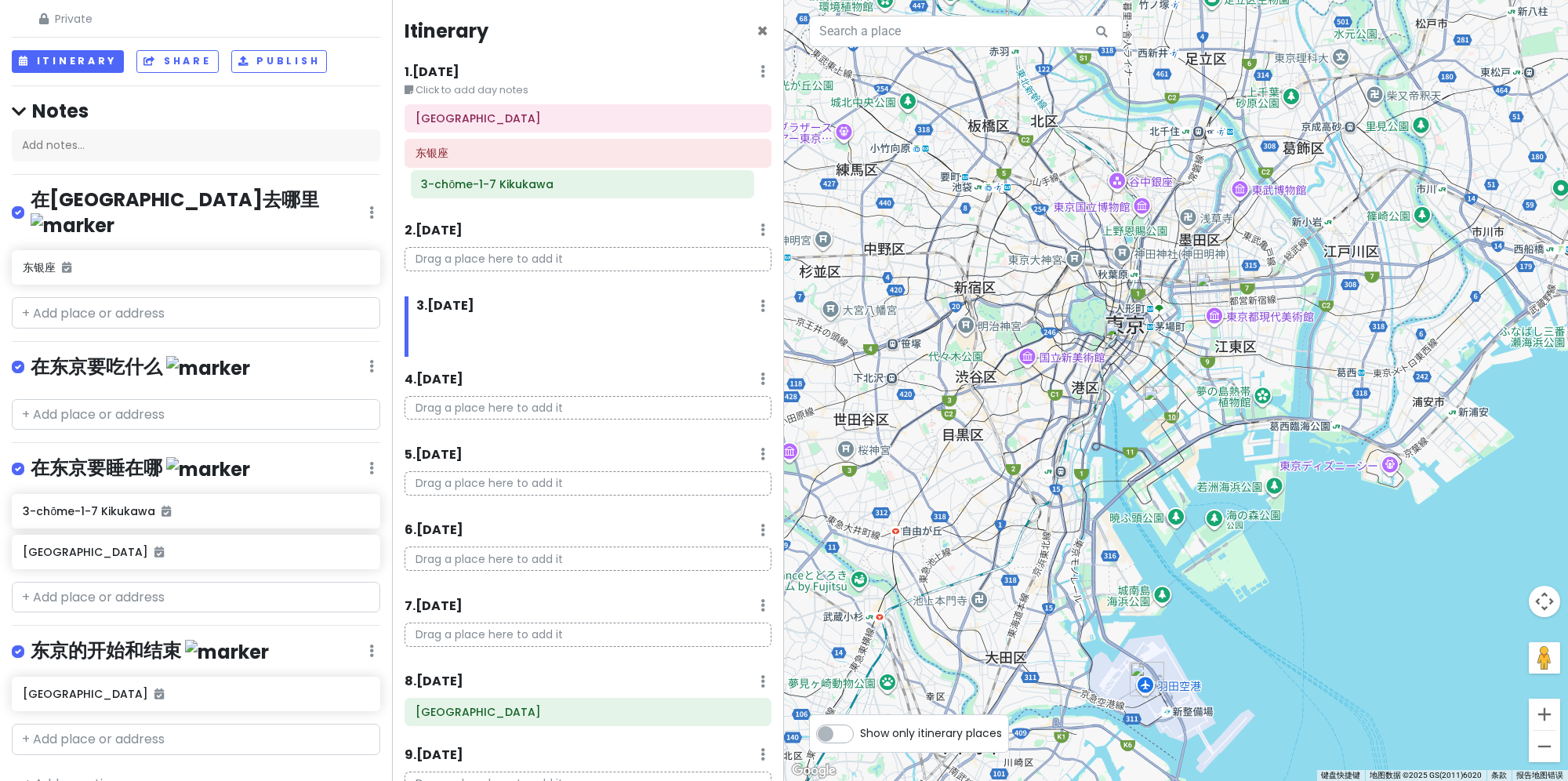
drag, startPoint x: 526, startPoint y: 306, endPoint x: 520, endPoint y: 189, distance: 117.2
click at [520, 189] on div "Itinerary × 1 . [DATE] Edit Day Notes Delete Day Click to add day notes [GEOGRA…" at bounding box center [587, 390] width 392 height 781
click at [1169, 480] on div at bounding box center [1175, 390] width 784 height 781
click at [490, 86] on small "Click to add day notes" at bounding box center [587, 90] width 367 height 16
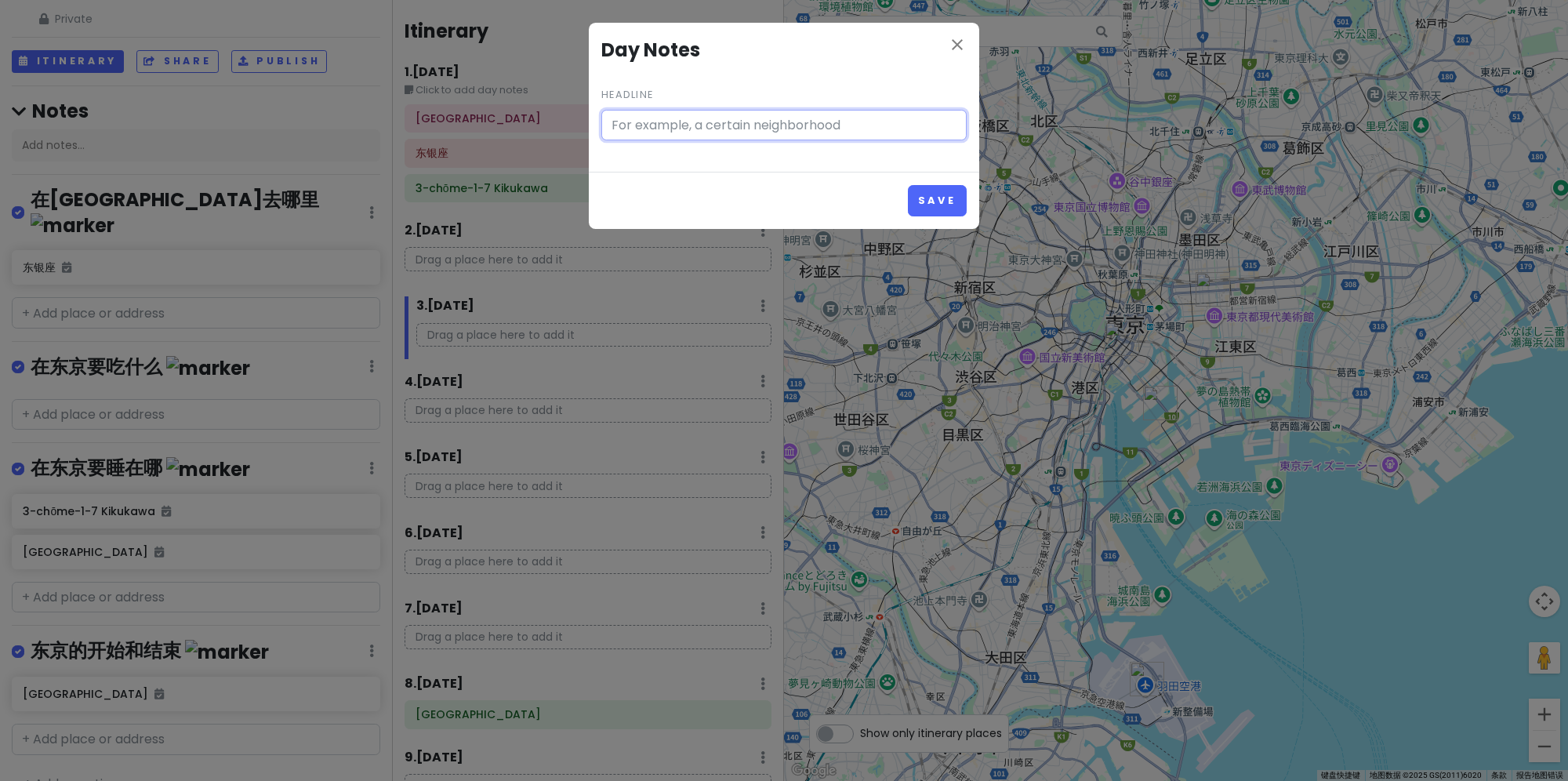
type input "Click to add day notes"
click at [948, 43] on icon "close" at bounding box center [956, 44] width 18 height 18
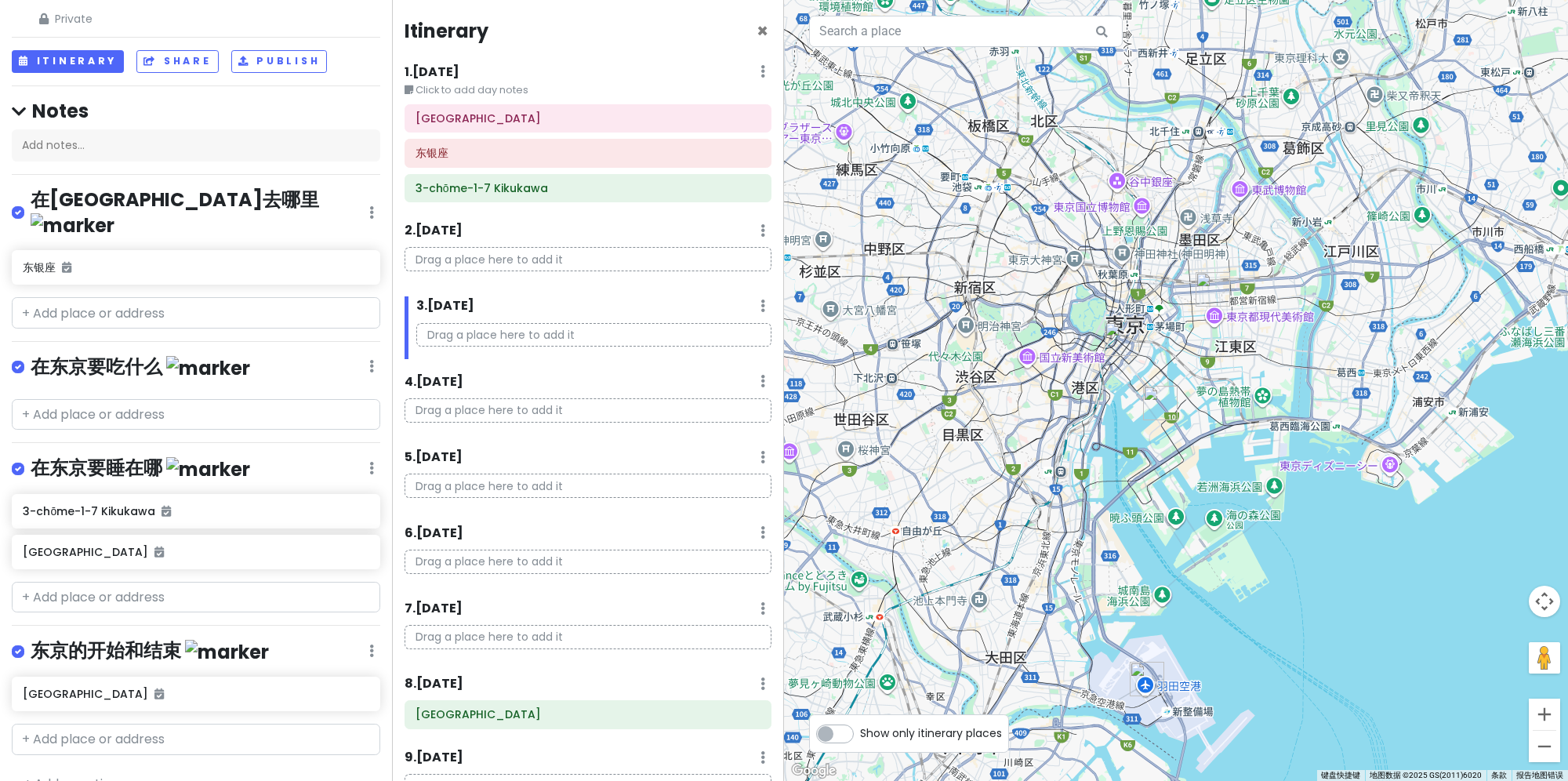
click at [438, 68] on h6 "1 . [DATE]" at bounding box center [431, 72] width 55 height 17
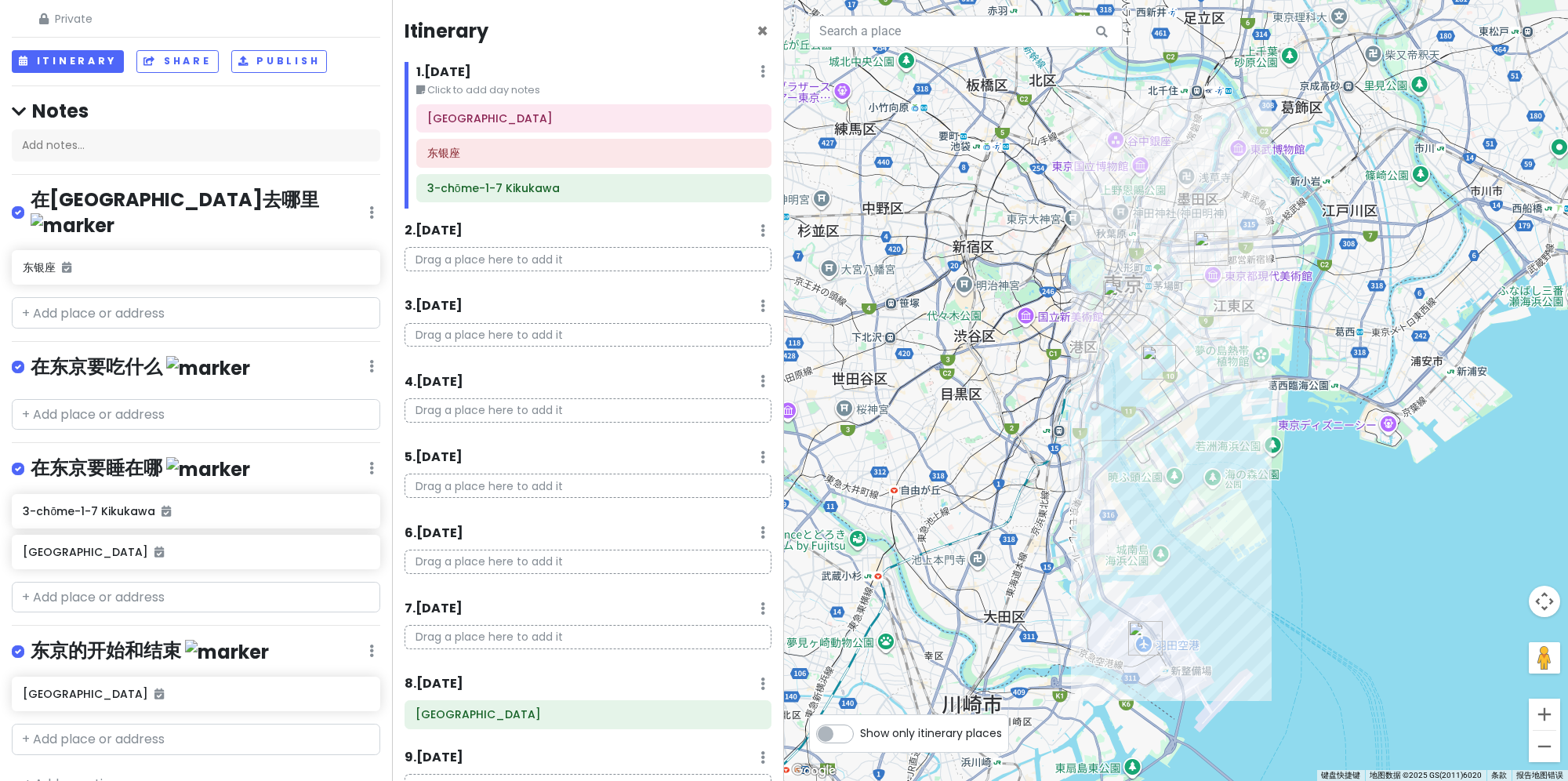
drag, startPoint x: 1233, startPoint y: 556, endPoint x: 1226, endPoint y: 490, distance: 66.4
click at [1226, 490] on div at bounding box center [1175, 390] width 784 height 781
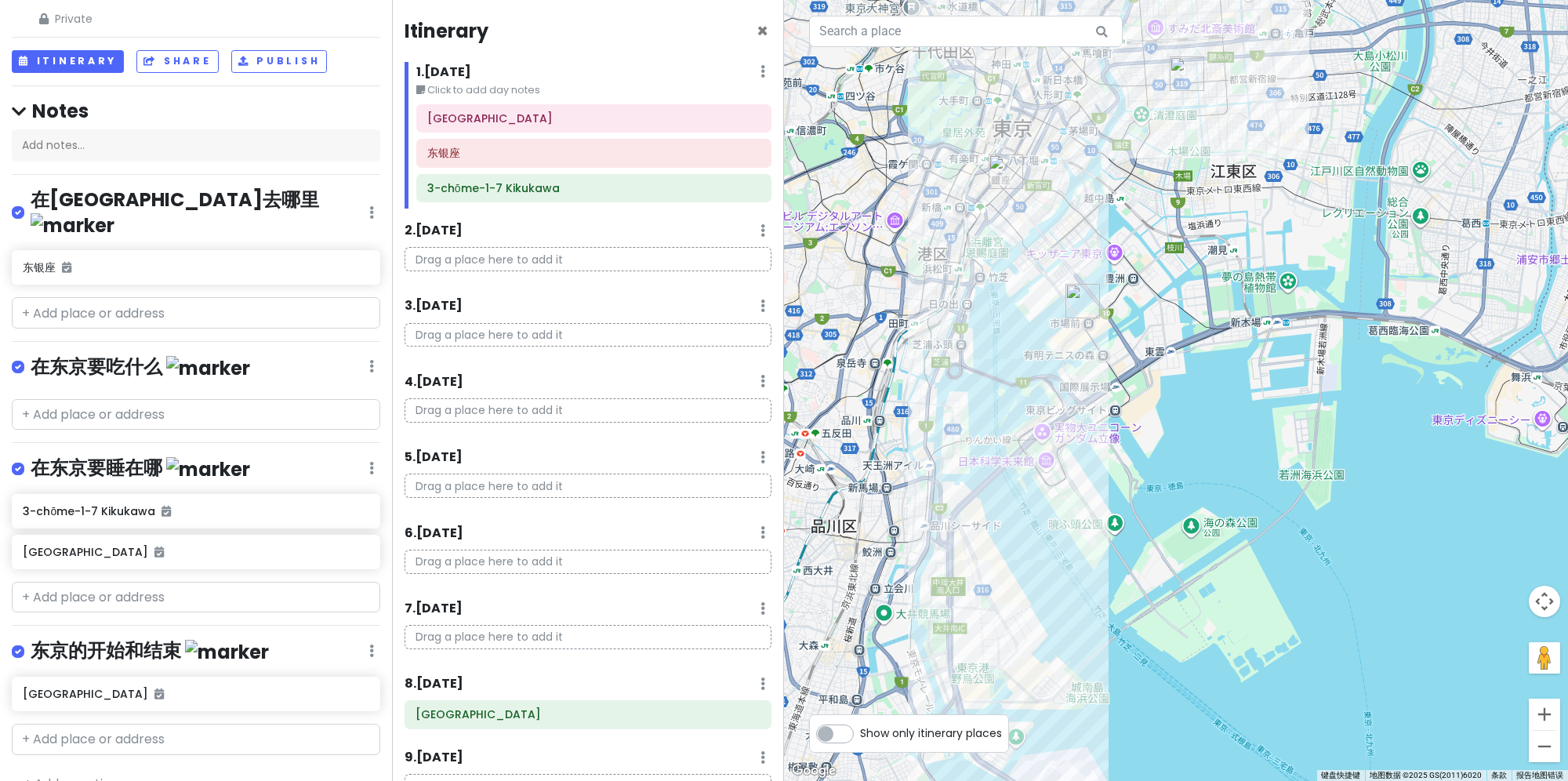
drag, startPoint x: 1115, startPoint y: 376, endPoint x: 1173, endPoint y: 494, distance: 131.5
click at [1173, 494] on div at bounding box center [1175, 390] width 784 height 781
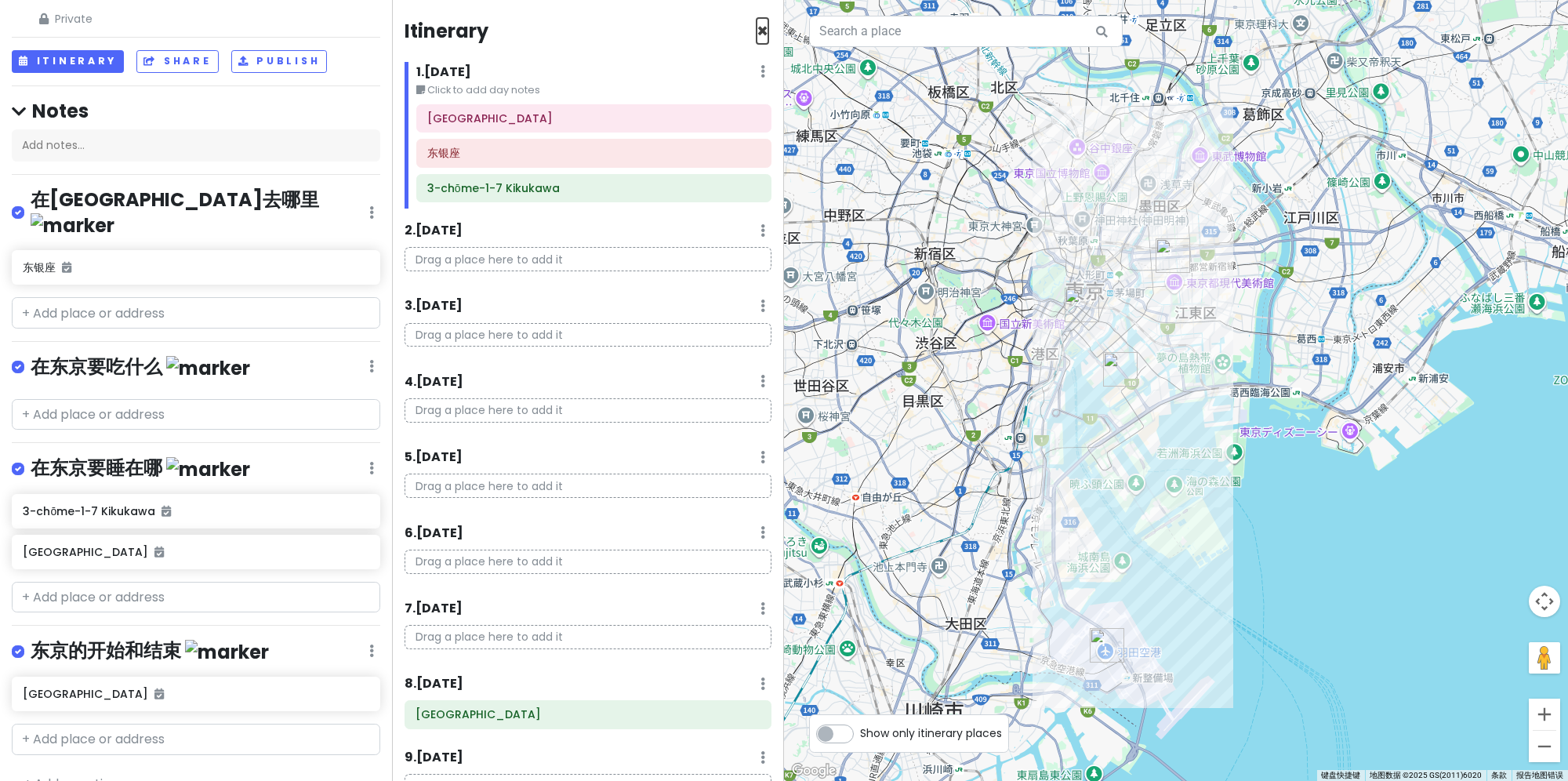
click at [756, 24] on span "×" at bounding box center [762, 30] width 11 height 26
